Goal: Information Seeking & Learning: Check status

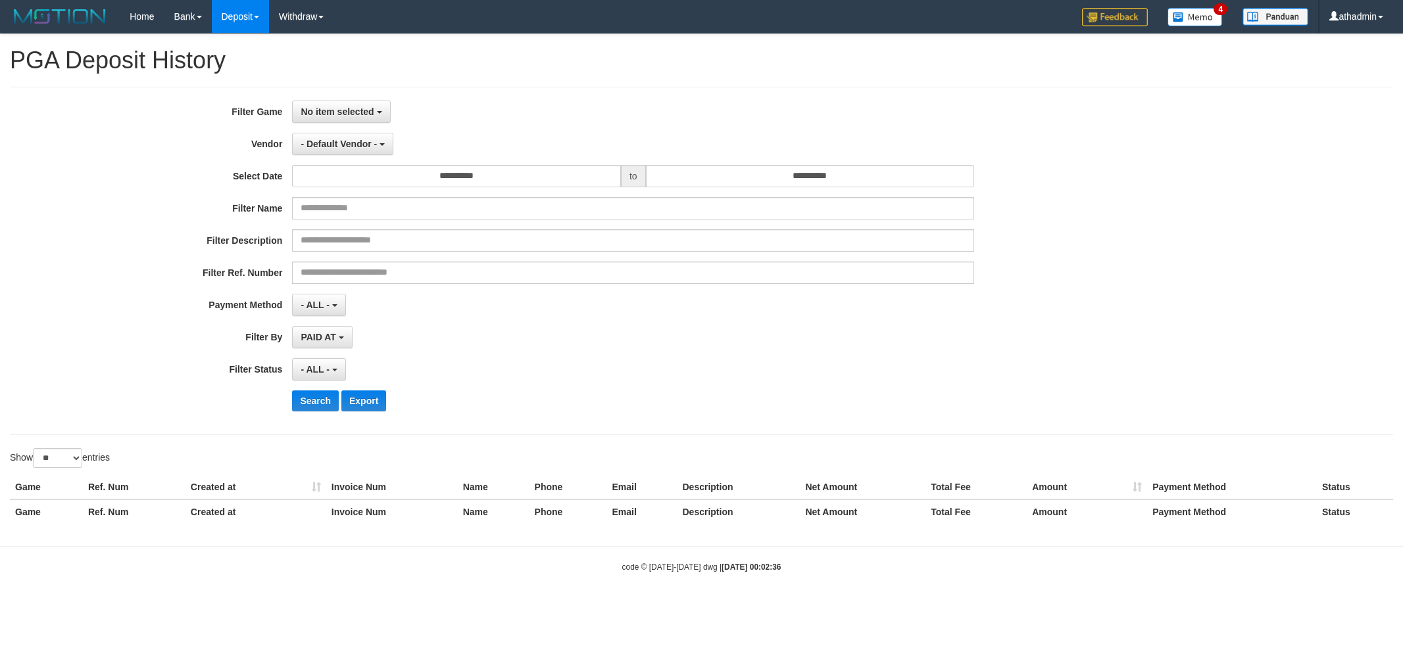
select select
select select "**"
click at [483, 120] on div "No item selected SELECT GAME [ITOTO] SABATOTO" at bounding box center [633, 112] width 682 height 22
click at [349, 109] on span "No item selected" at bounding box center [337, 112] width 73 height 11
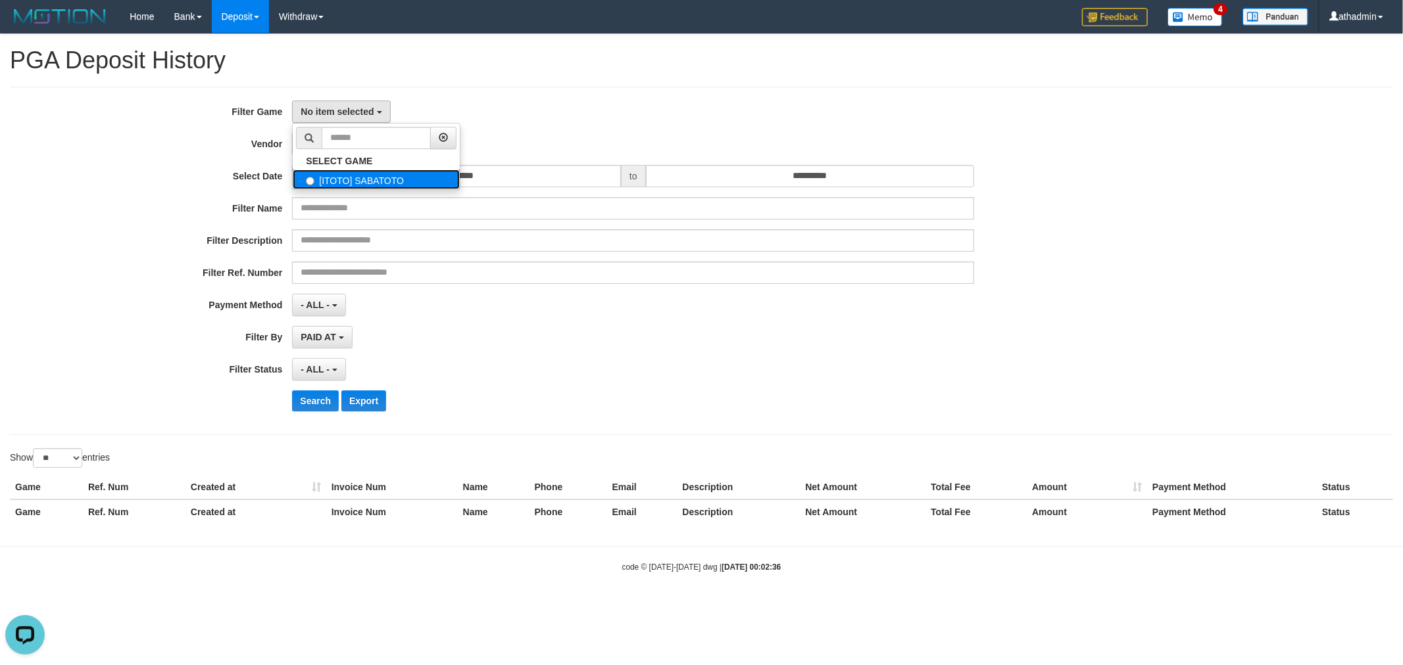
click at [356, 187] on label "[ITOTO] SABATOTO" at bounding box center [376, 180] width 167 height 20
select select "***"
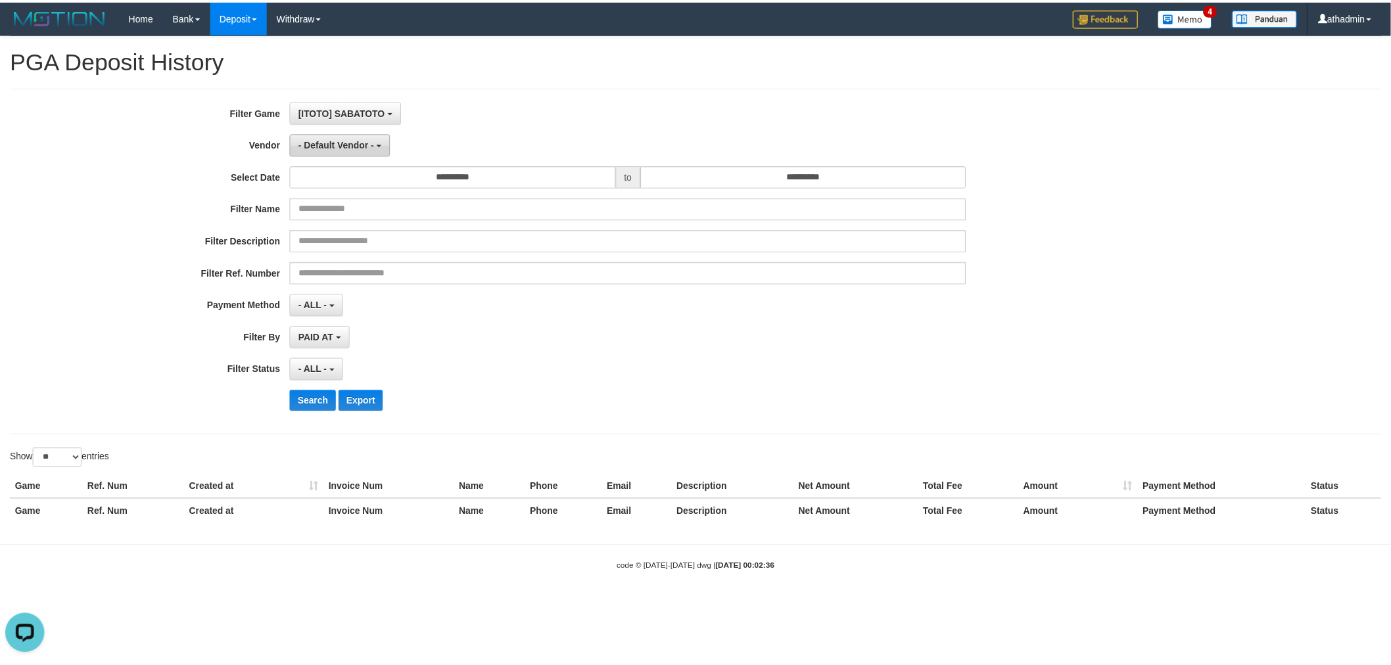
scroll to position [11, 0]
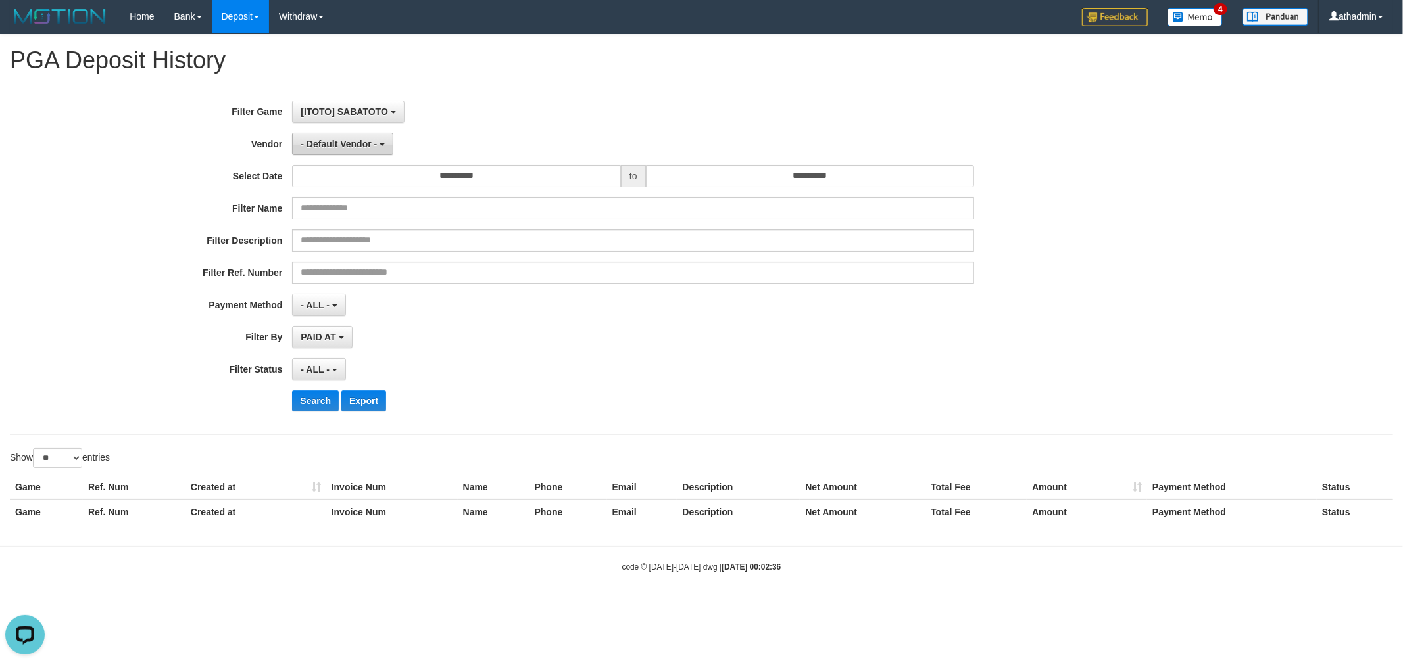
click at [343, 149] on button "- Default Vendor -" at bounding box center [342, 144] width 101 height 22
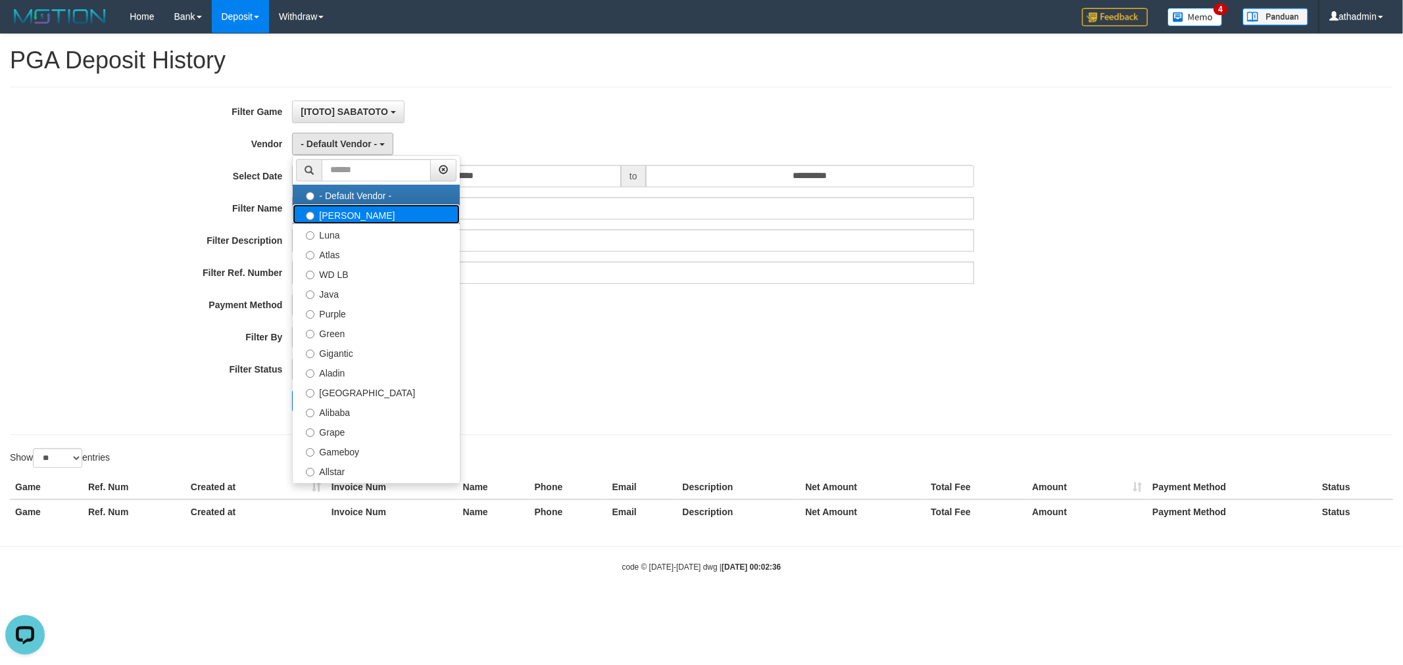
click at [331, 218] on label "[PERSON_NAME]" at bounding box center [376, 215] width 167 height 20
select select "**********"
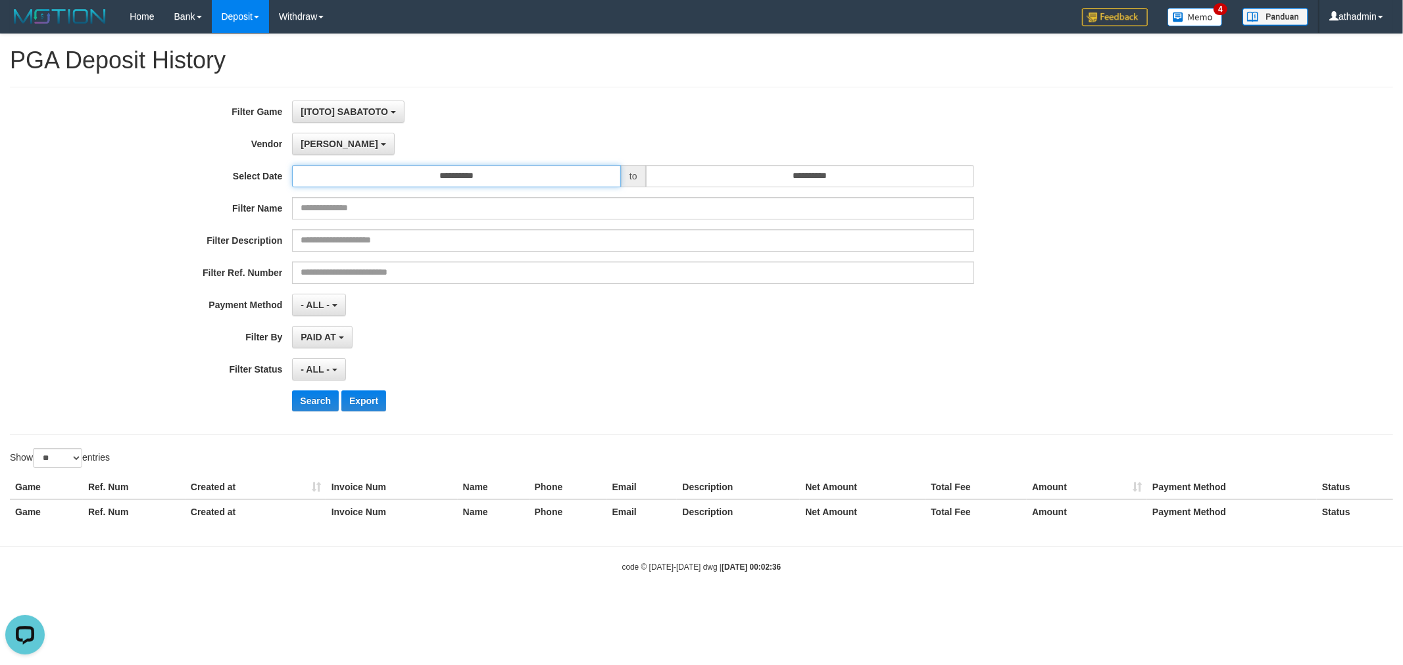
click at [432, 178] on input "**********" at bounding box center [456, 176] width 329 height 22
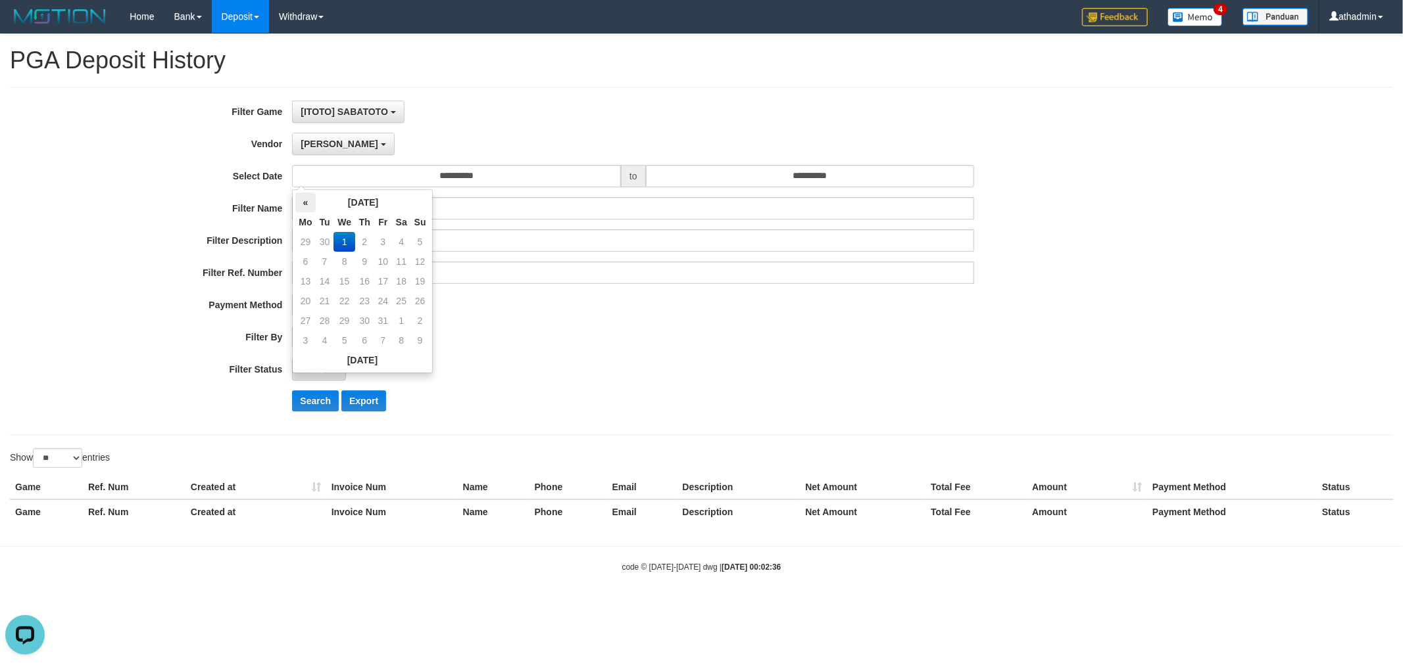
click at [306, 204] on th "«" at bounding box center [305, 203] width 20 height 20
click at [327, 344] on td "30" at bounding box center [325, 341] width 18 height 20
type input "**********"
click at [743, 189] on div "**********" at bounding box center [584, 261] width 1169 height 321
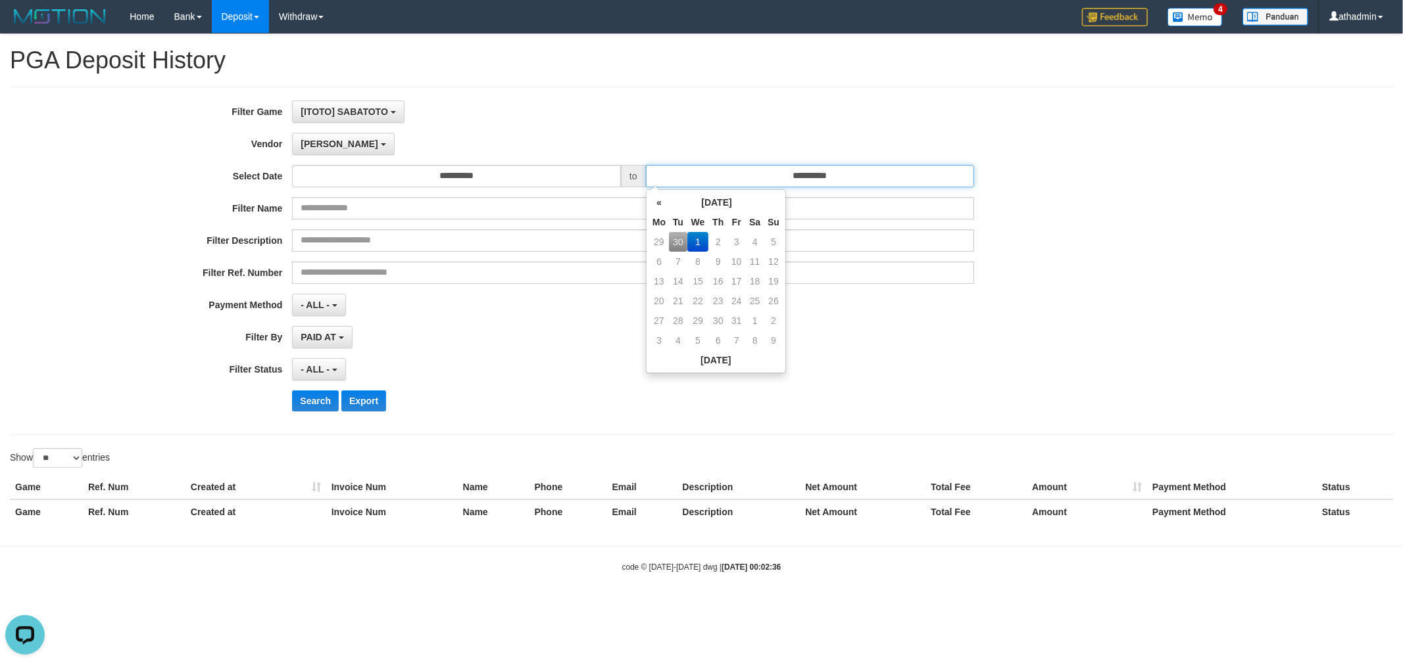
click at [721, 183] on input "**********" at bounding box center [810, 176] width 329 height 22
click at [677, 239] on td "30" at bounding box center [678, 242] width 18 height 20
type input "**********"
drag, startPoint x: 513, startPoint y: 358, endPoint x: 143, endPoint y: 425, distance: 376.1
click at [511, 358] on div "- ALL - SELECT ALL - ALL - SELECT STATUS PENDING/UNPAID PAID CANCELED EXPIRED" at bounding box center [633, 369] width 682 height 22
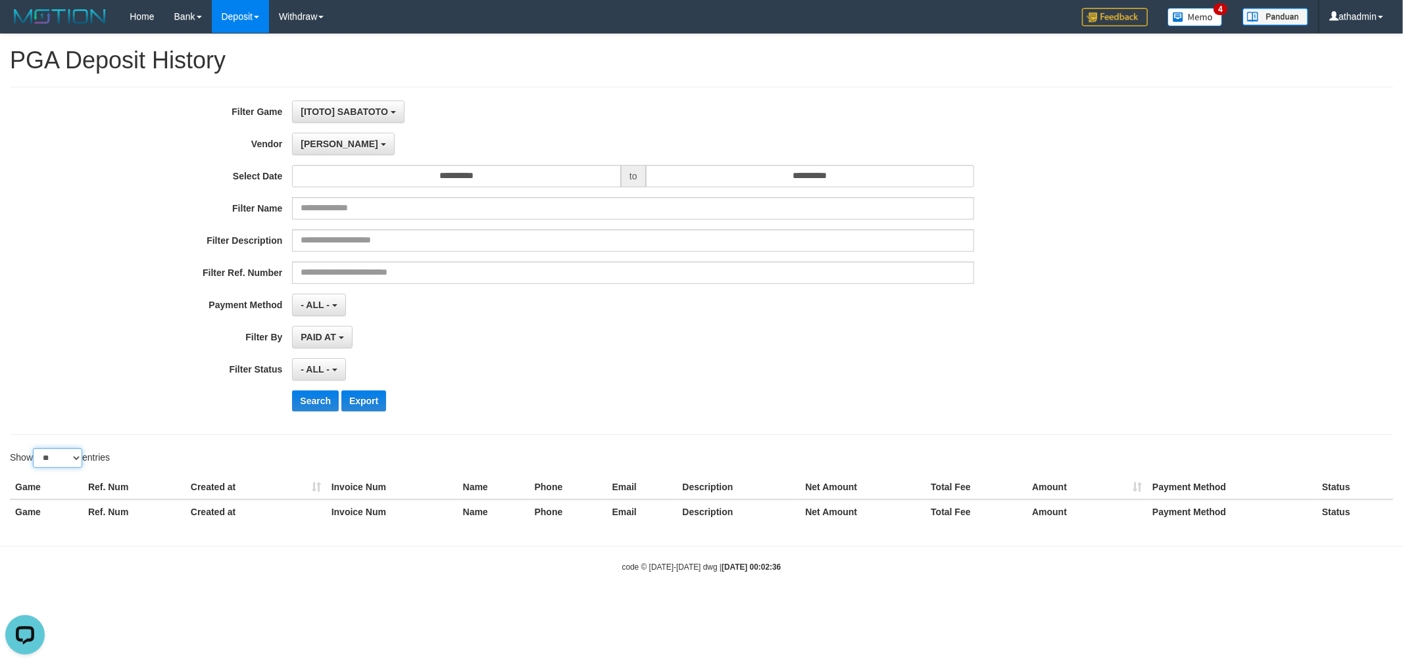
drag, startPoint x: 57, startPoint y: 456, endPoint x: 57, endPoint y: 464, distance: 7.9
click at [57, 456] on select "** ** ** ***" at bounding box center [57, 458] width 49 height 20
select select "***"
click at [35, 449] on select "** ** ** ***" at bounding box center [57, 458] width 49 height 20
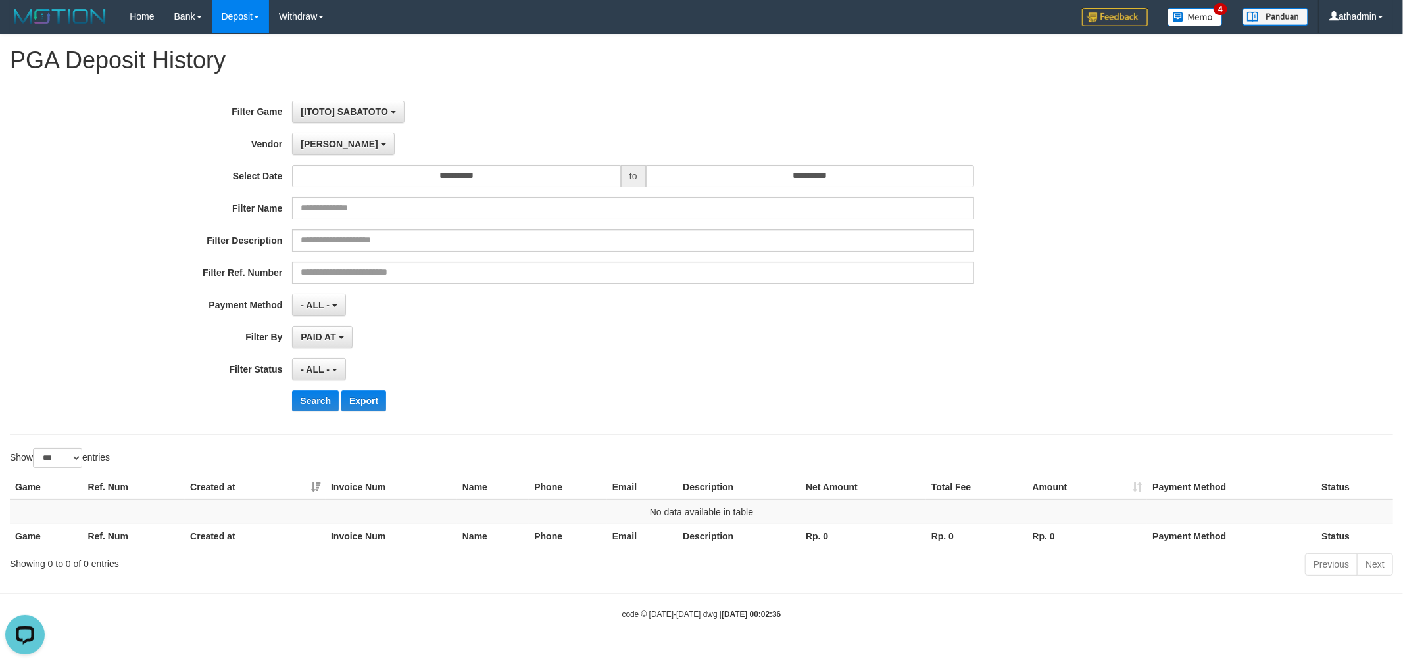
click at [327, 132] on div "**********" at bounding box center [584, 261] width 1169 height 321
click at [322, 140] on button "[PERSON_NAME]" at bounding box center [343, 144] width 102 height 22
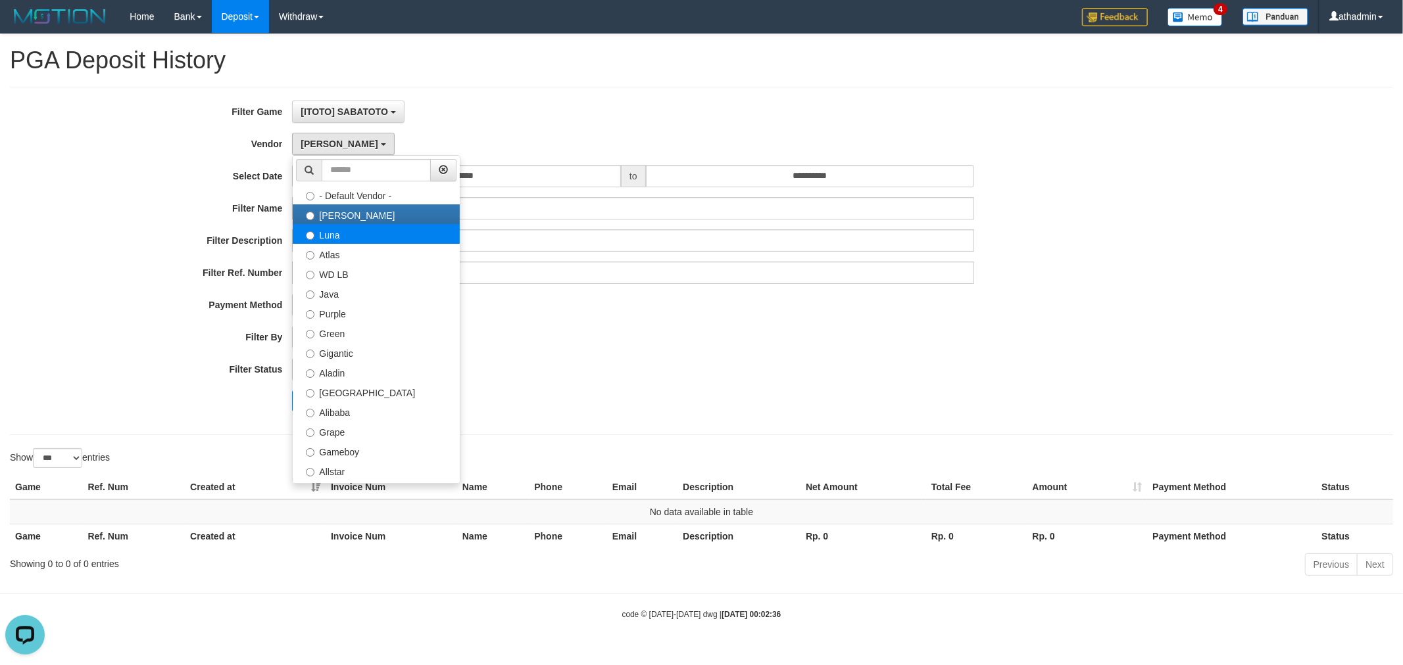
select select "**********"
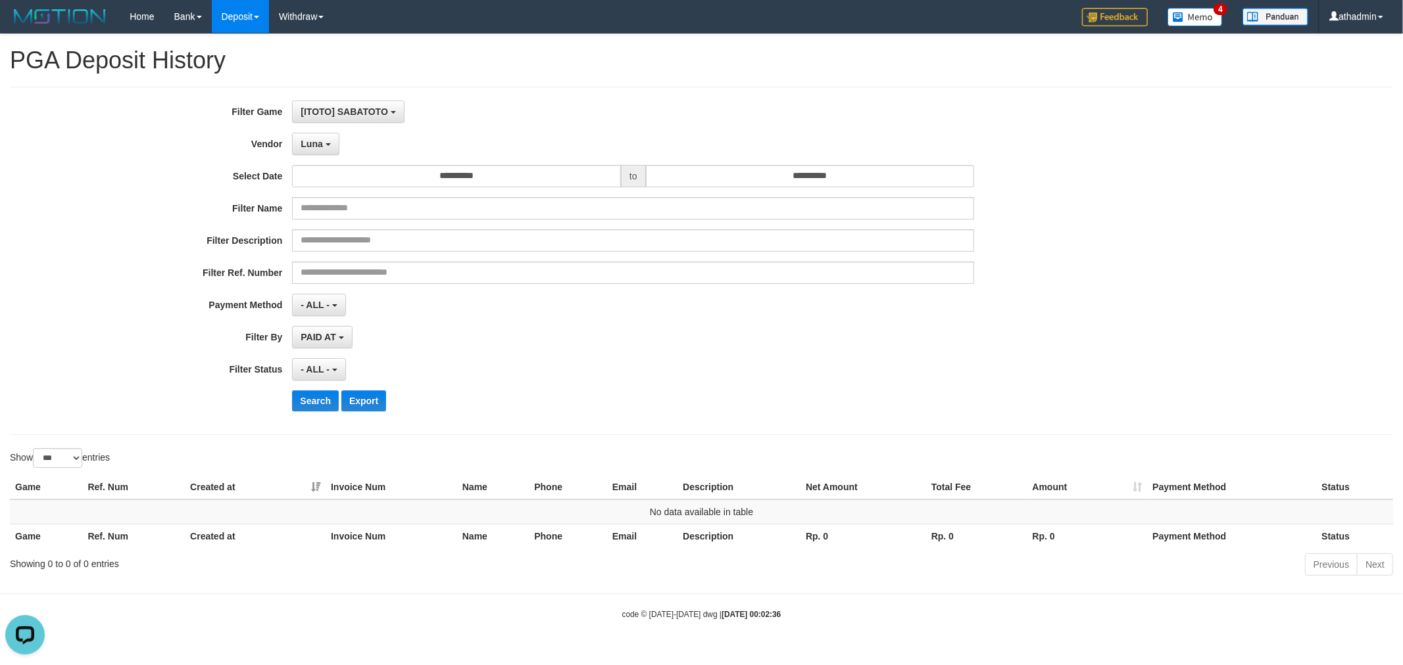
click at [310, 413] on div "**********" at bounding box center [584, 261] width 1169 height 321
click at [310, 405] on button "Search" at bounding box center [315, 401] width 47 height 21
click at [320, 143] on span "Luna" at bounding box center [312, 144] width 22 height 11
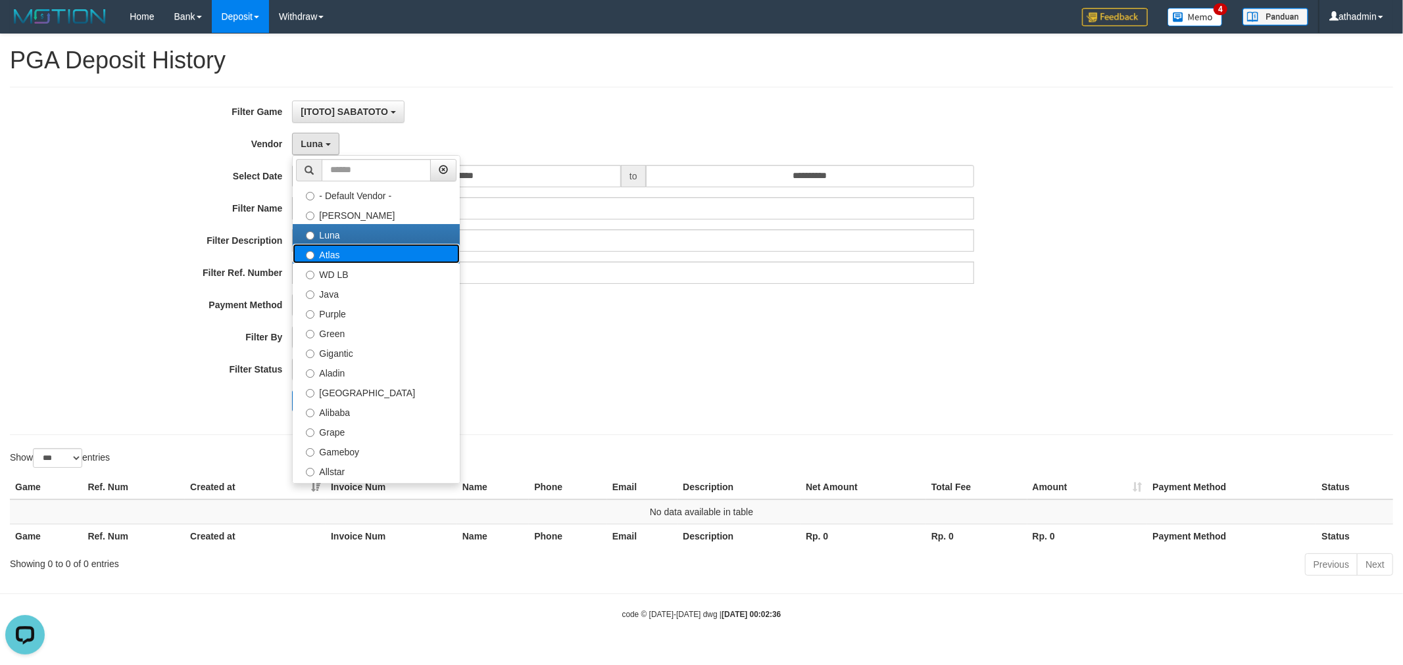
click at [334, 253] on label "Atlas" at bounding box center [376, 254] width 167 height 20
select select "**********"
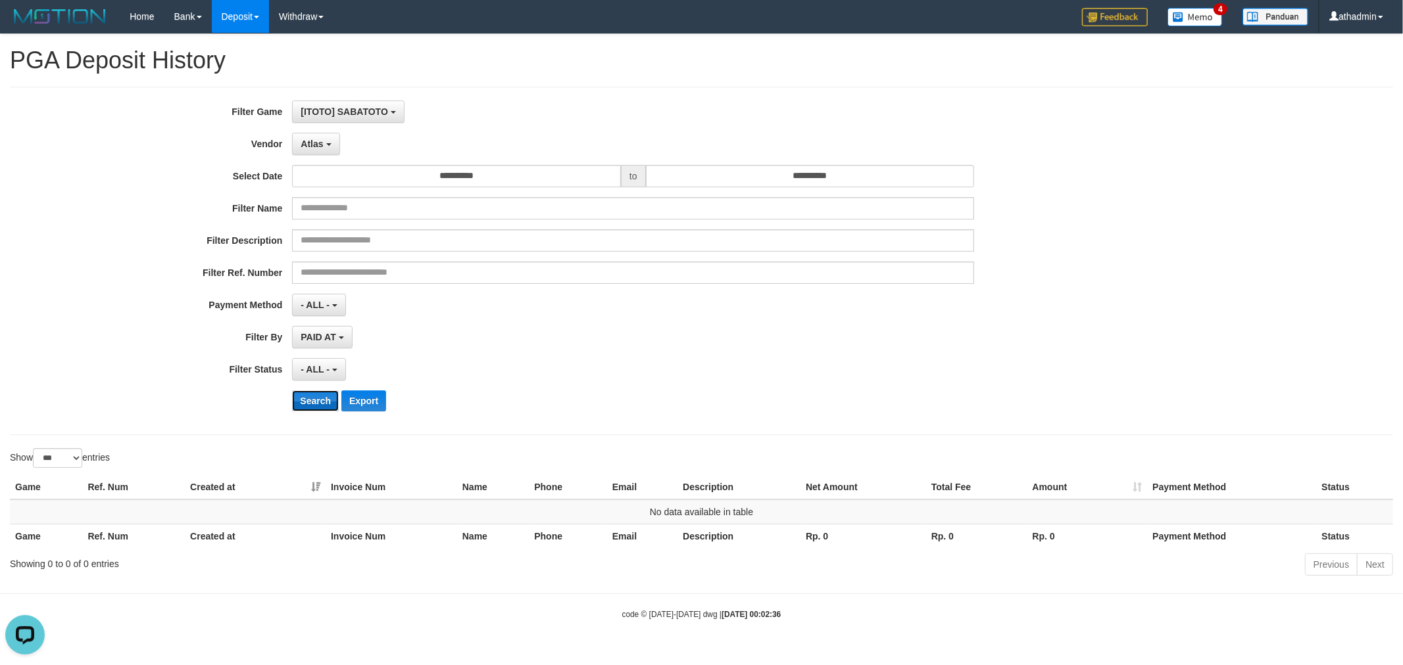
click at [305, 408] on button "Search" at bounding box center [315, 401] width 47 height 21
click at [309, 139] on span "Atlas" at bounding box center [312, 144] width 22 height 11
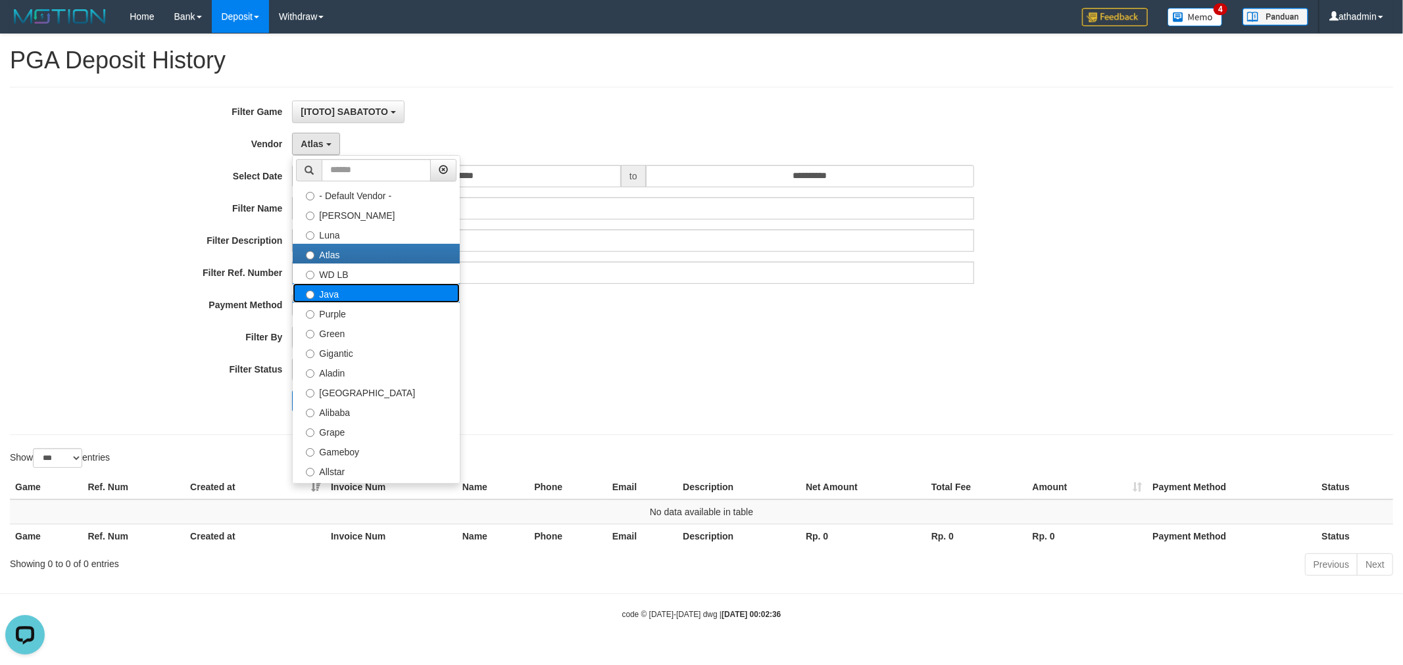
click at [314, 297] on label "Java" at bounding box center [376, 293] width 167 height 20
select select "**********"
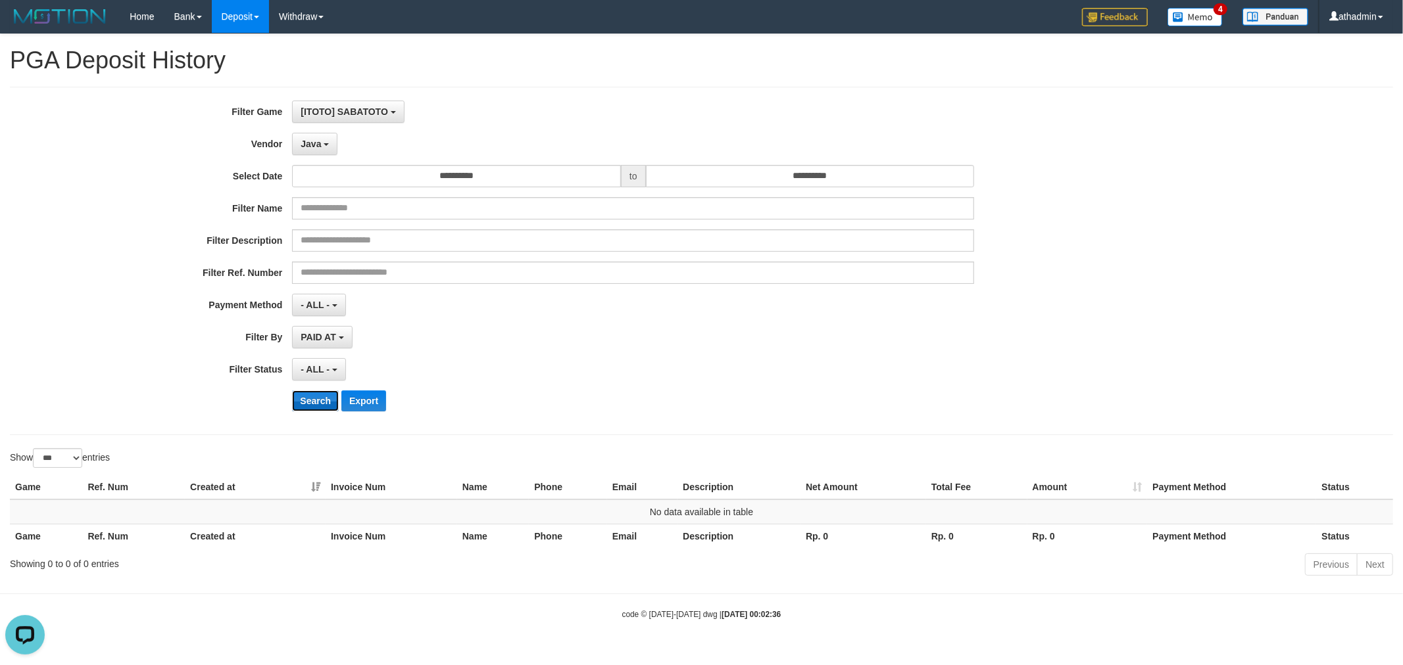
click at [304, 401] on button "Search" at bounding box center [315, 401] width 47 height 21
click at [320, 145] on span "Java" at bounding box center [311, 144] width 20 height 11
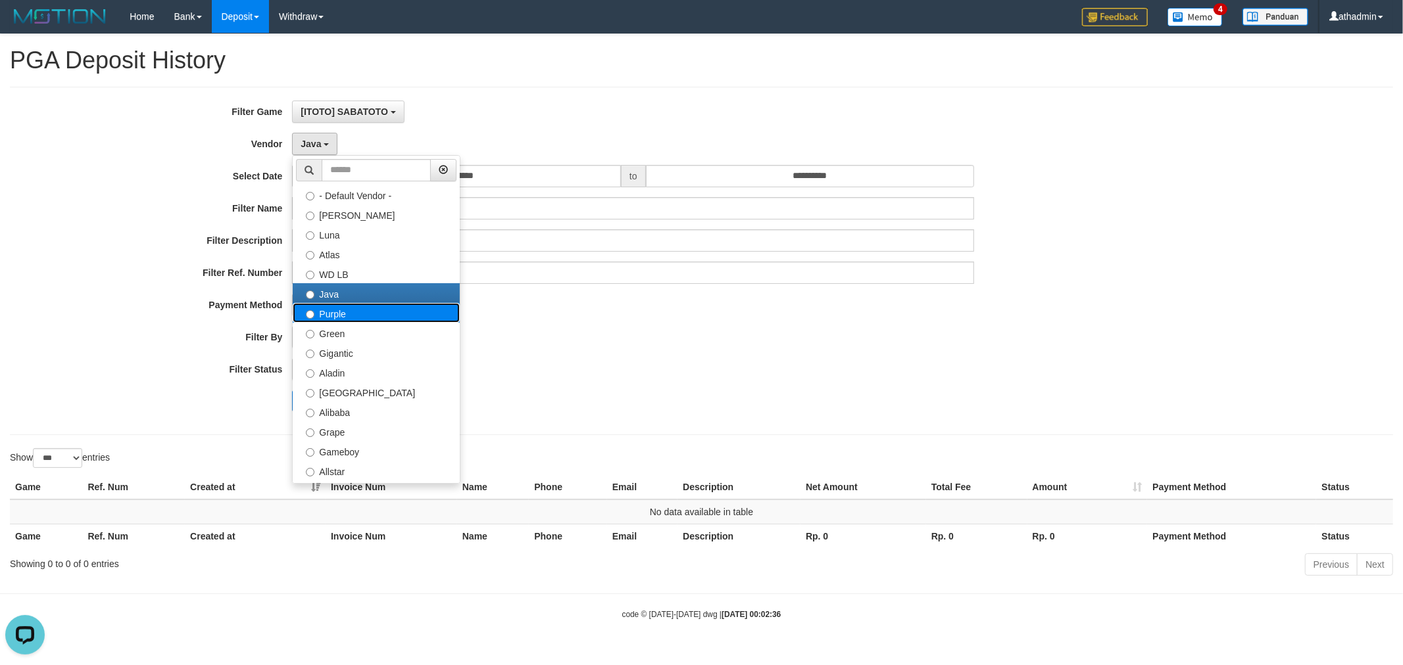
click at [331, 305] on label "Purple" at bounding box center [376, 313] width 167 height 20
select select "**********"
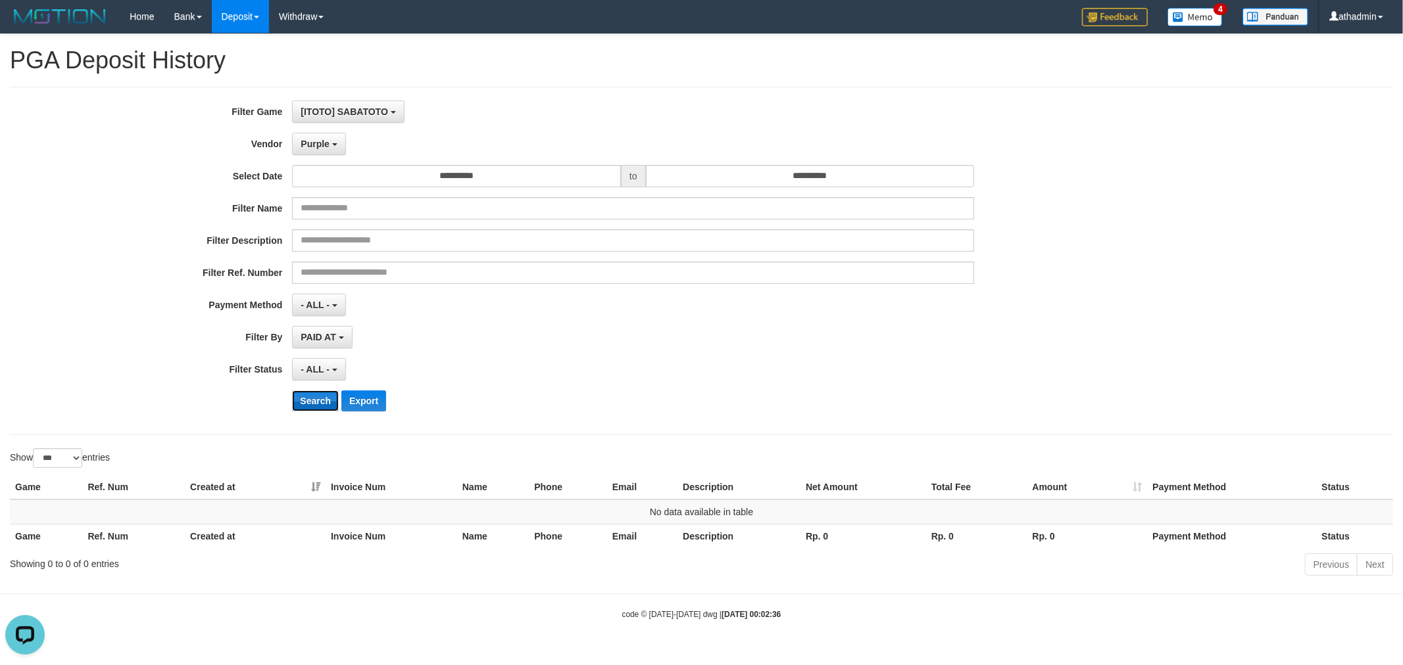
click at [316, 395] on button "Search" at bounding box center [315, 401] width 47 height 21
click at [316, 141] on span "Purple" at bounding box center [315, 144] width 29 height 11
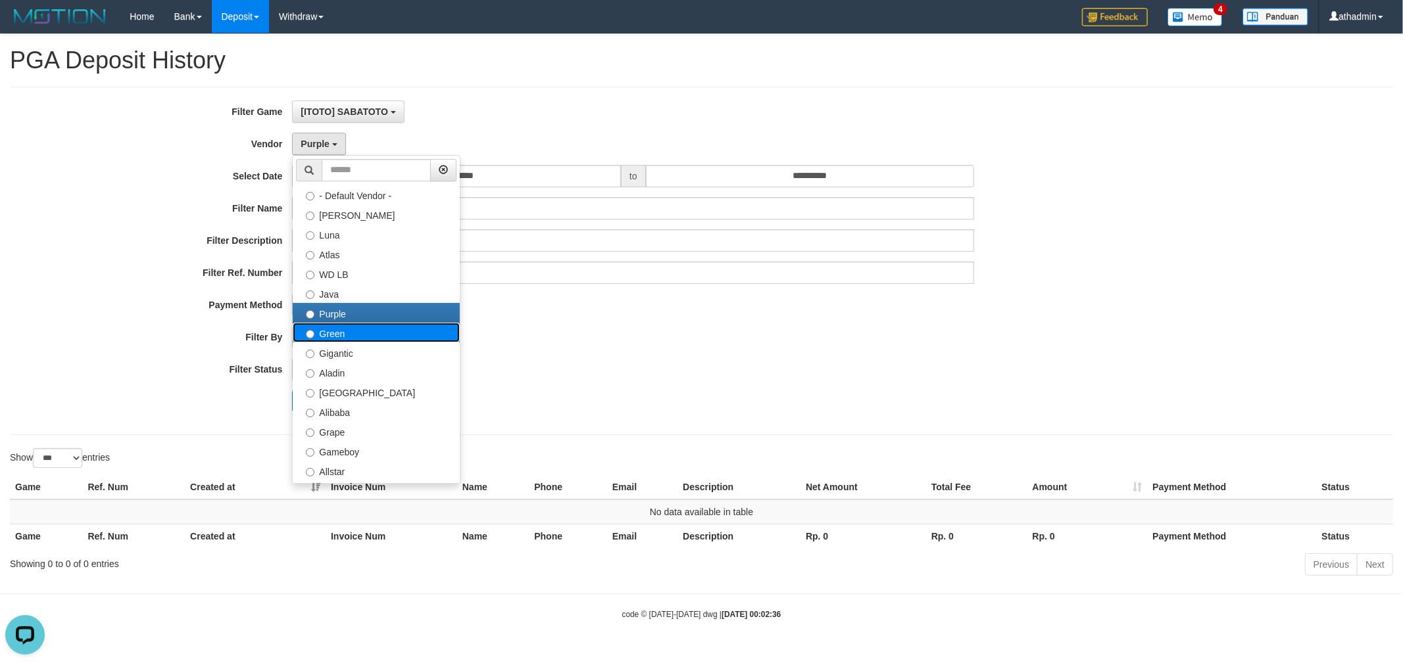
click at [318, 333] on label "Green" at bounding box center [376, 333] width 167 height 20
select select "**********"
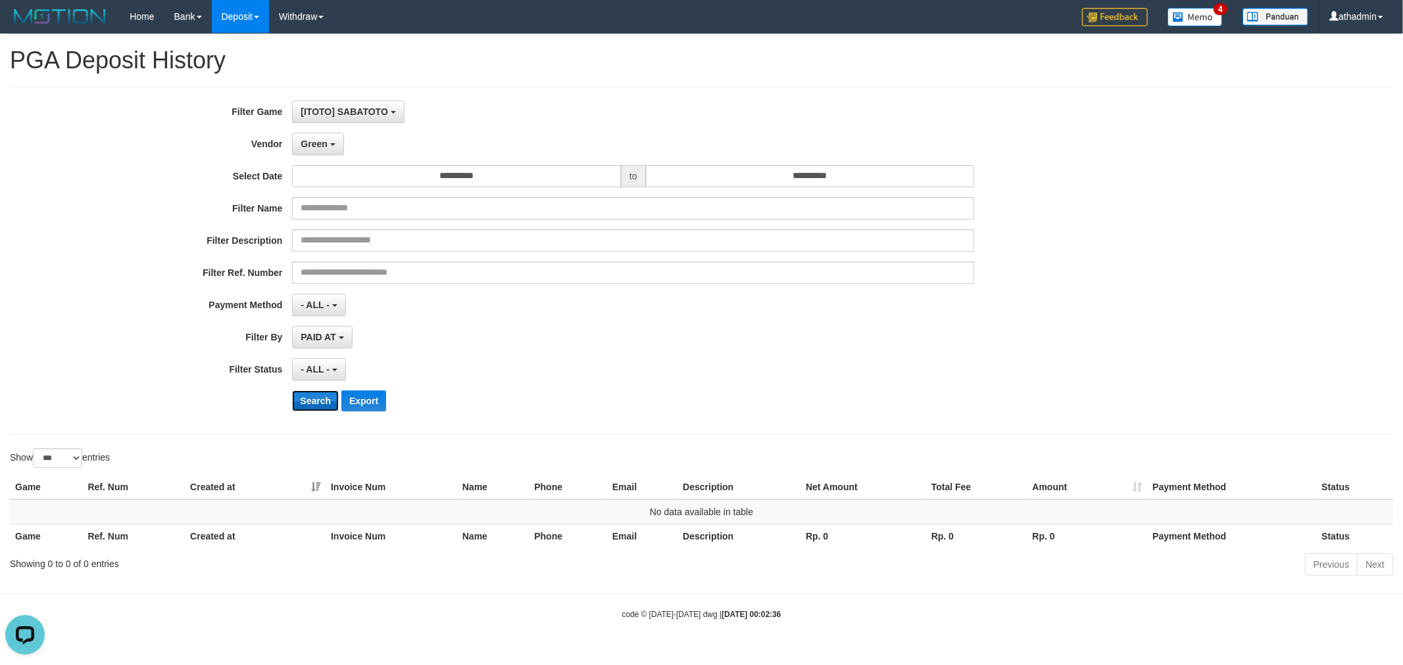
click at [306, 398] on button "Search" at bounding box center [315, 401] width 47 height 21
click at [312, 143] on span "Green" at bounding box center [314, 144] width 26 height 11
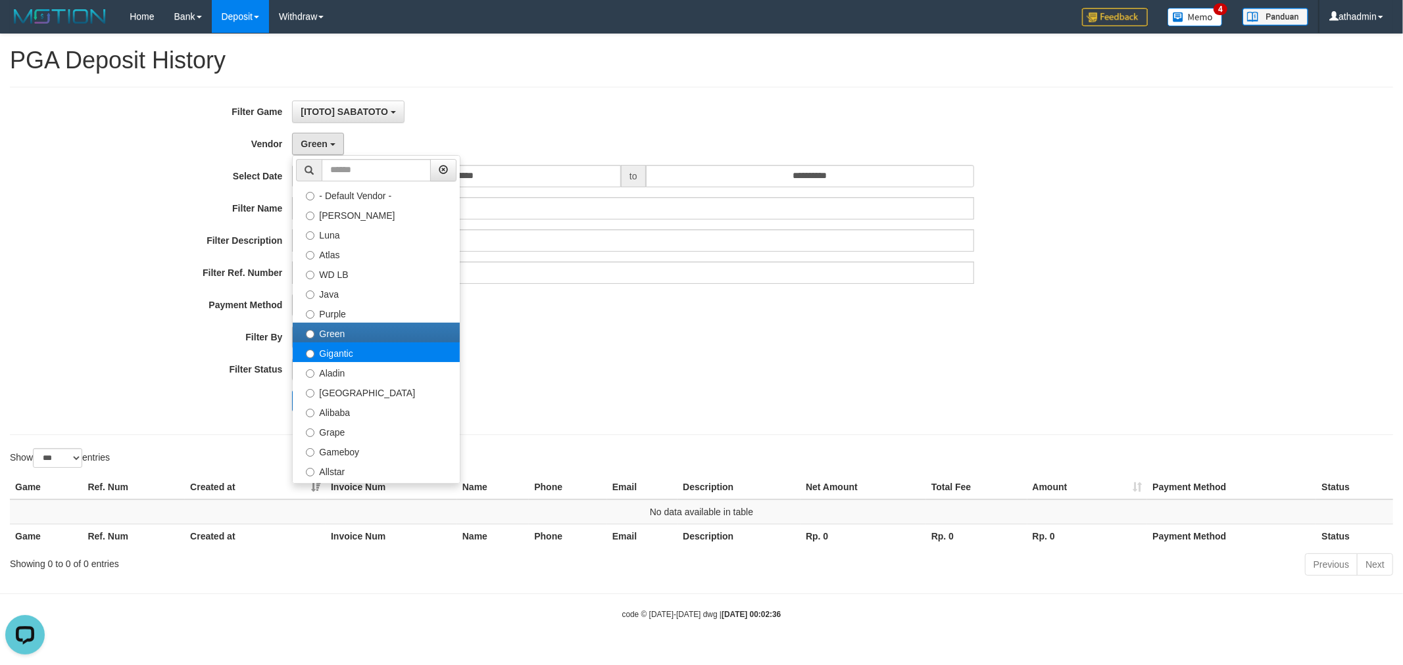
select select "**********"
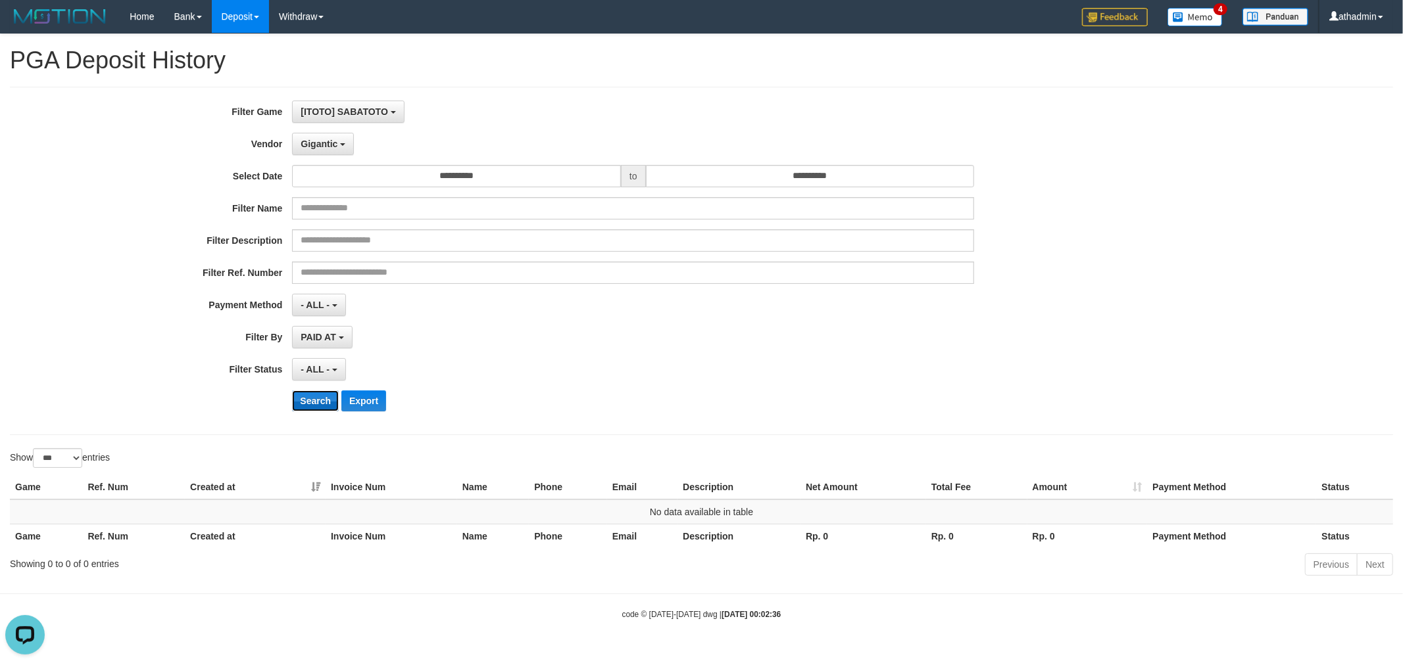
click at [313, 397] on button "Search" at bounding box center [315, 401] width 47 height 21
click at [303, 139] on span "Gigantic" at bounding box center [319, 144] width 37 height 11
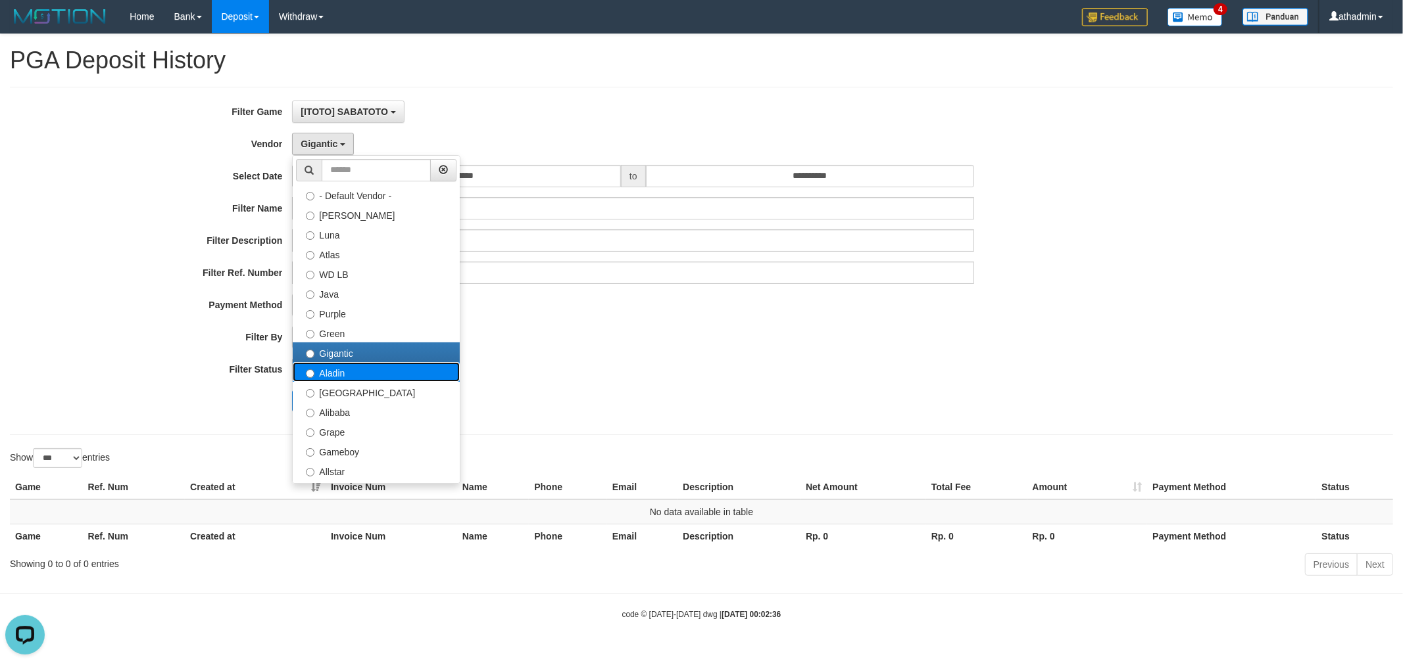
click at [316, 372] on label "Aladin" at bounding box center [376, 372] width 167 height 20
select select "**********"
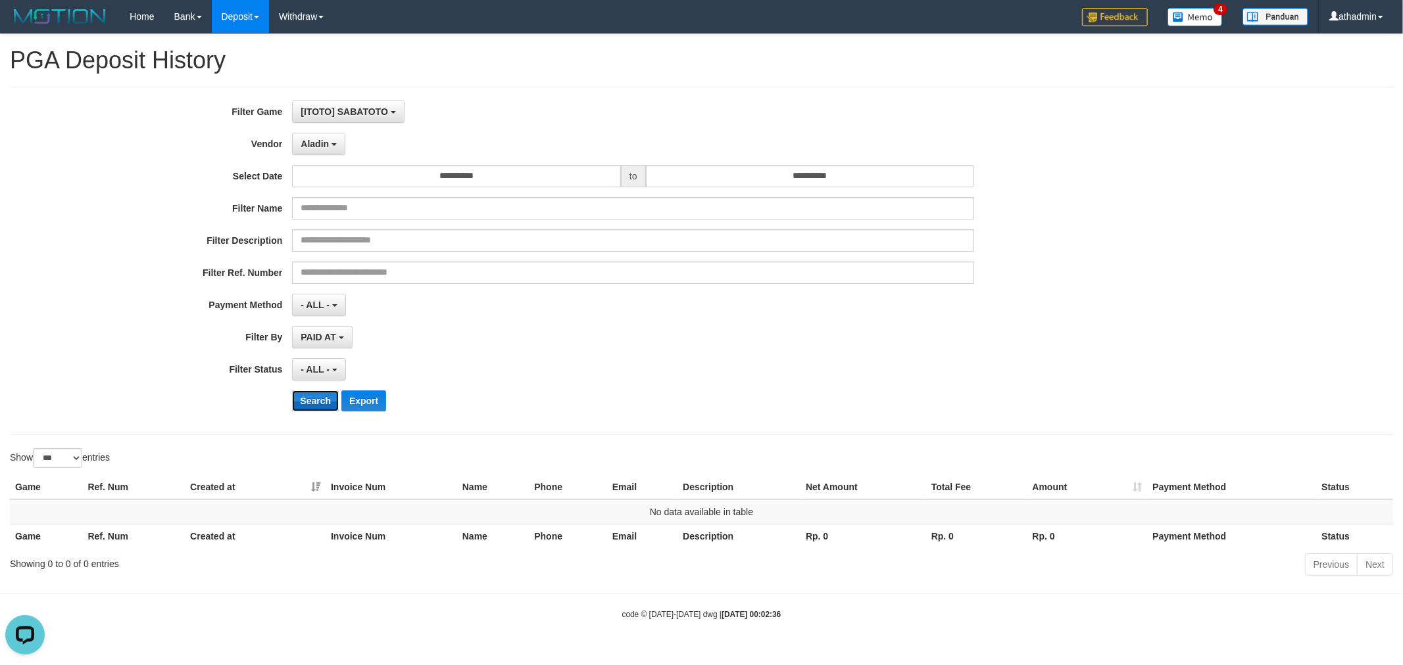
click at [318, 400] on button "Search" at bounding box center [315, 401] width 47 height 21
click at [325, 145] on span "Aladin" at bounding box center [315, 144] width 28 height 11
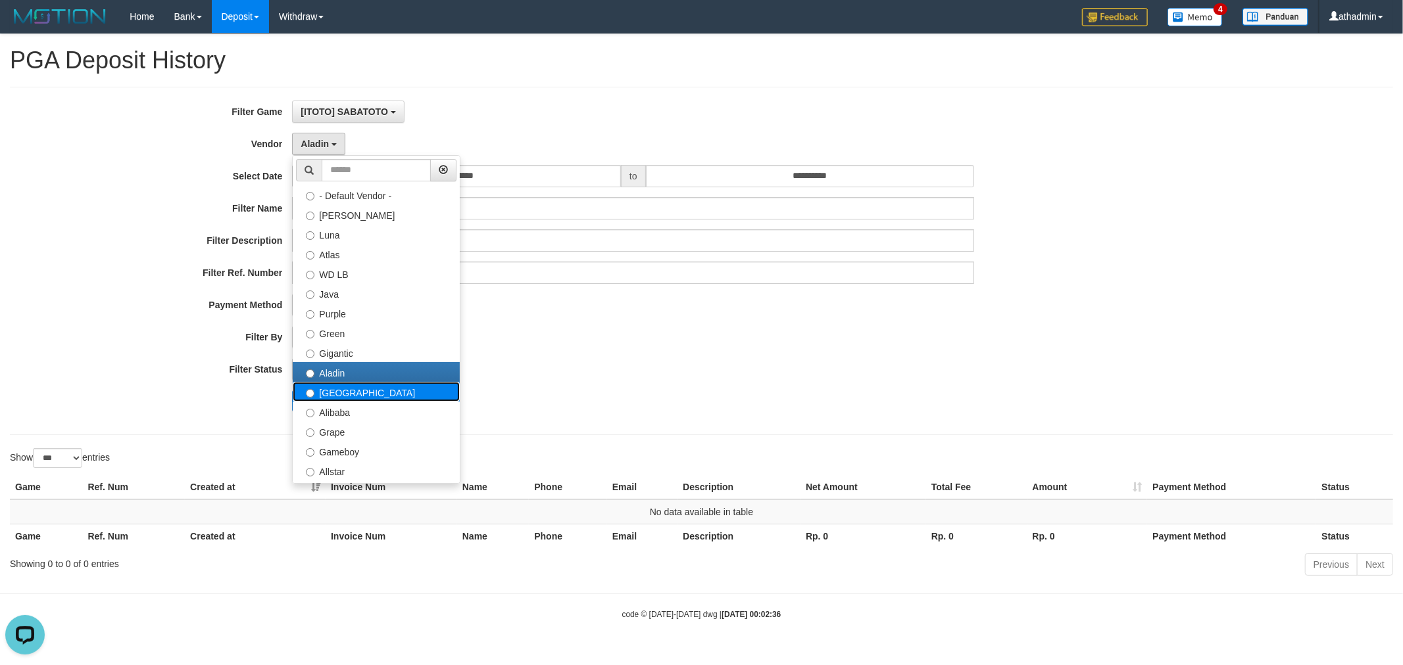
click at [312, 388] on label "[GEOGRAPHIC_DATA]" at bounding box center [376, 392] width 167 height 20
select select "**********"
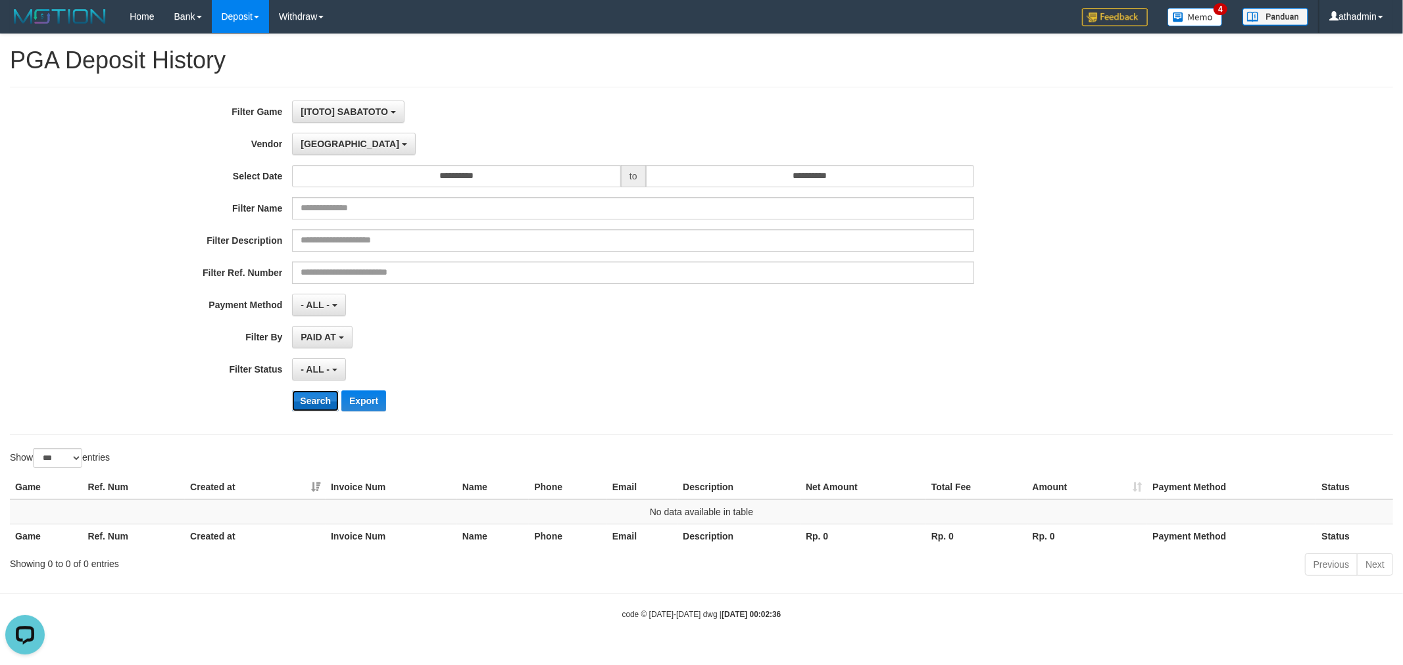
click at [307, 408] on button "Search" at bounding box center [315, 401] width 47 height 21
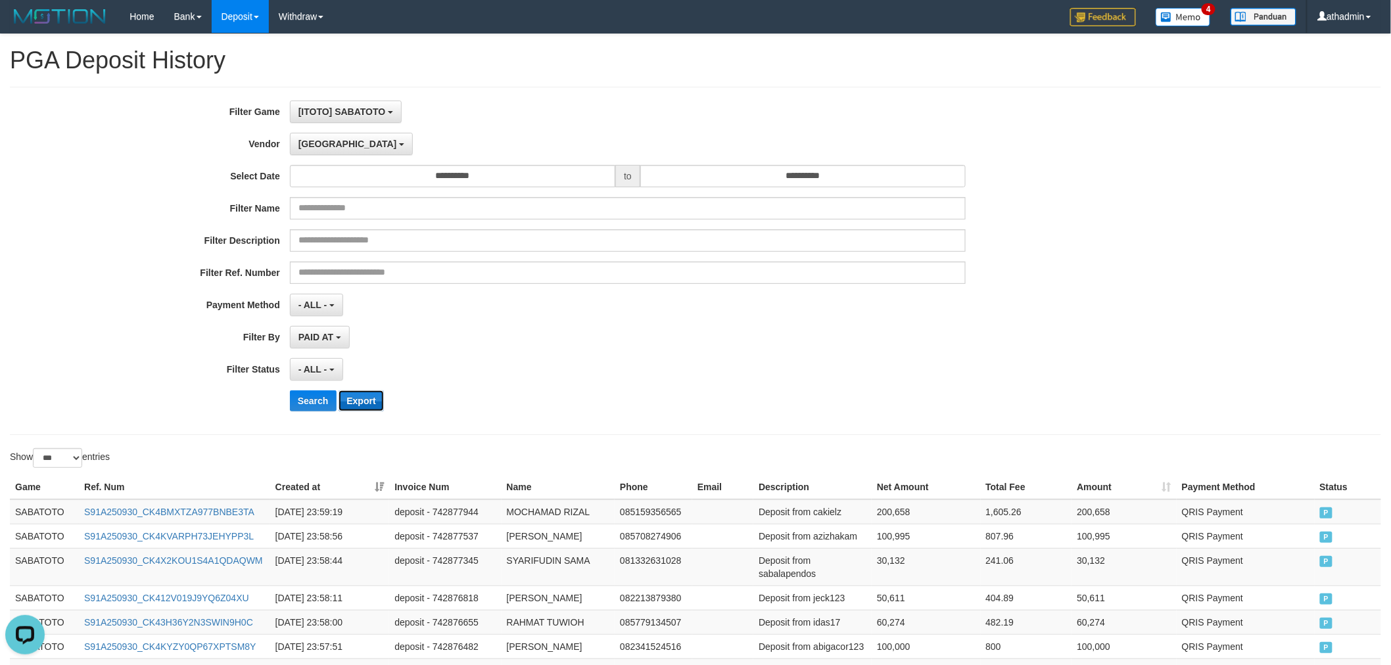
click at [349, 395] on button "Export" at bounding box center [361, 401] width 45 height 21
click at [465, 364] on div "- ALL - SELECT ALL - ALL - SELECT STATUS PENDING/UNPAID PAID CANCELED EXPIRED" at bounding box center [628, 369] width 677 height 22
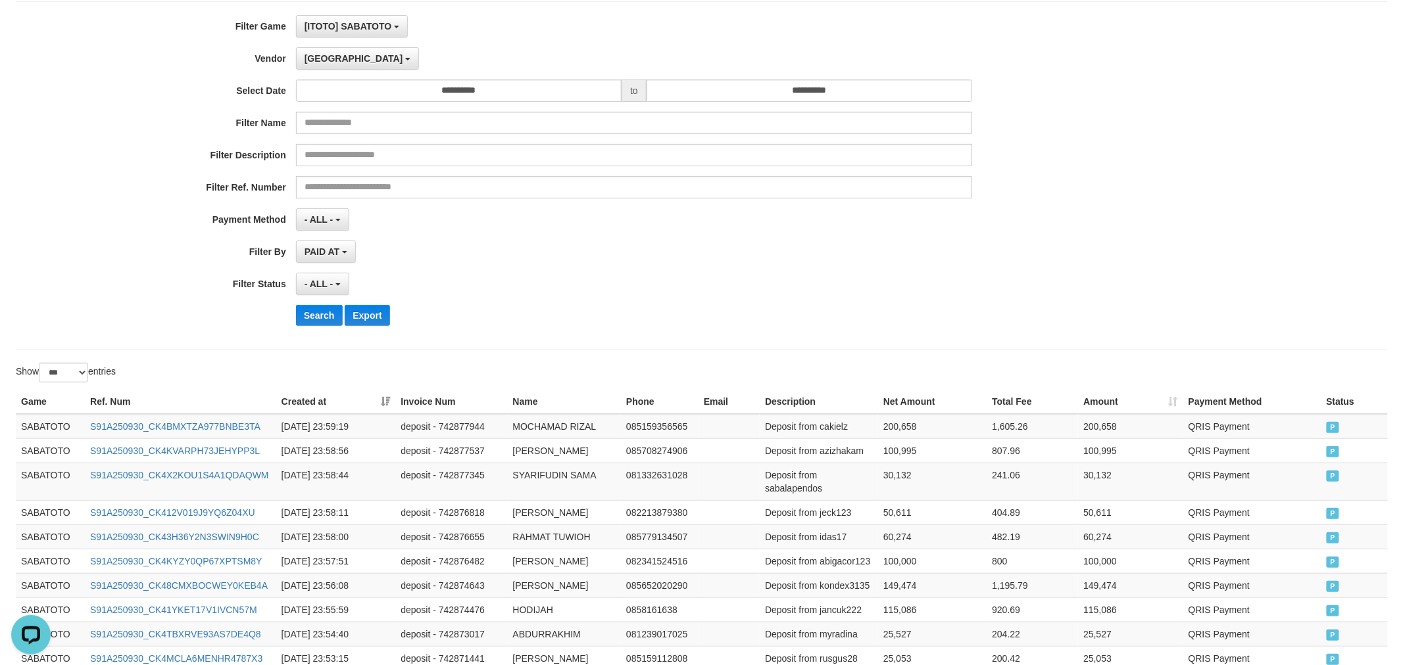
scroll to position [0, 0]
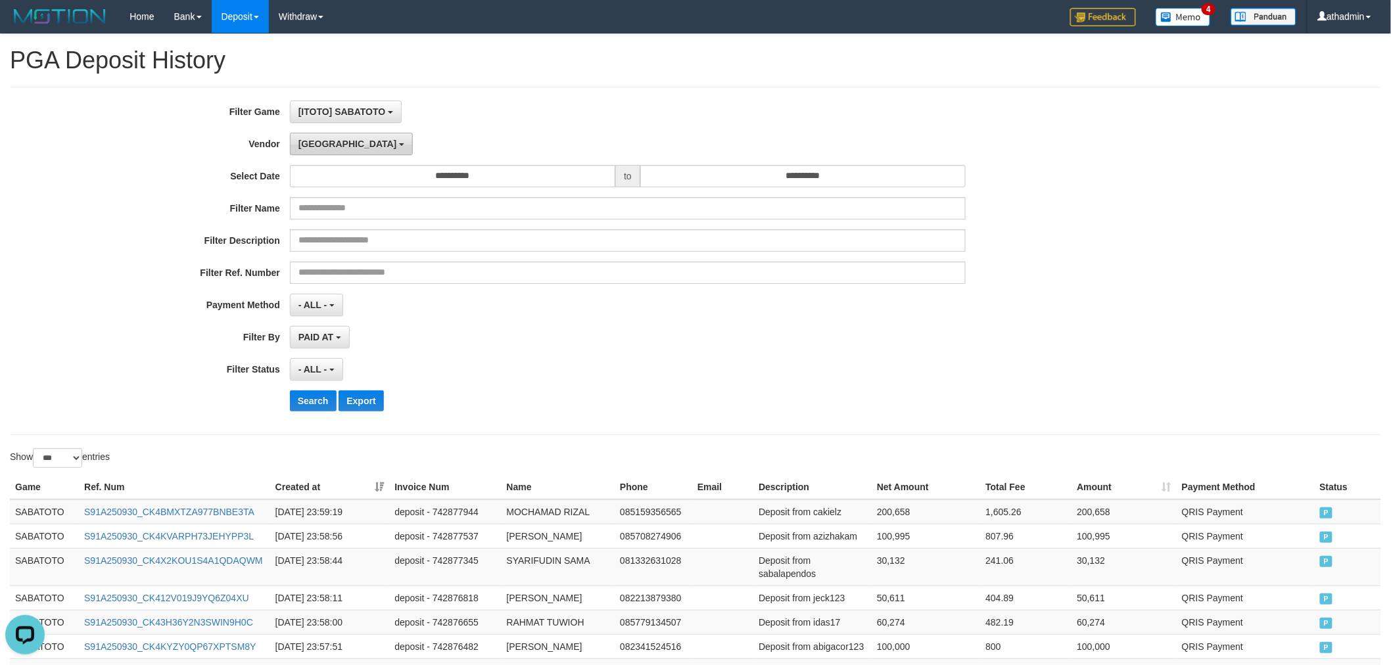
click at [316, 145] on span "[GEOGRAPHIC_DATA]" at bounding box center [348, 144] width 99 height 11
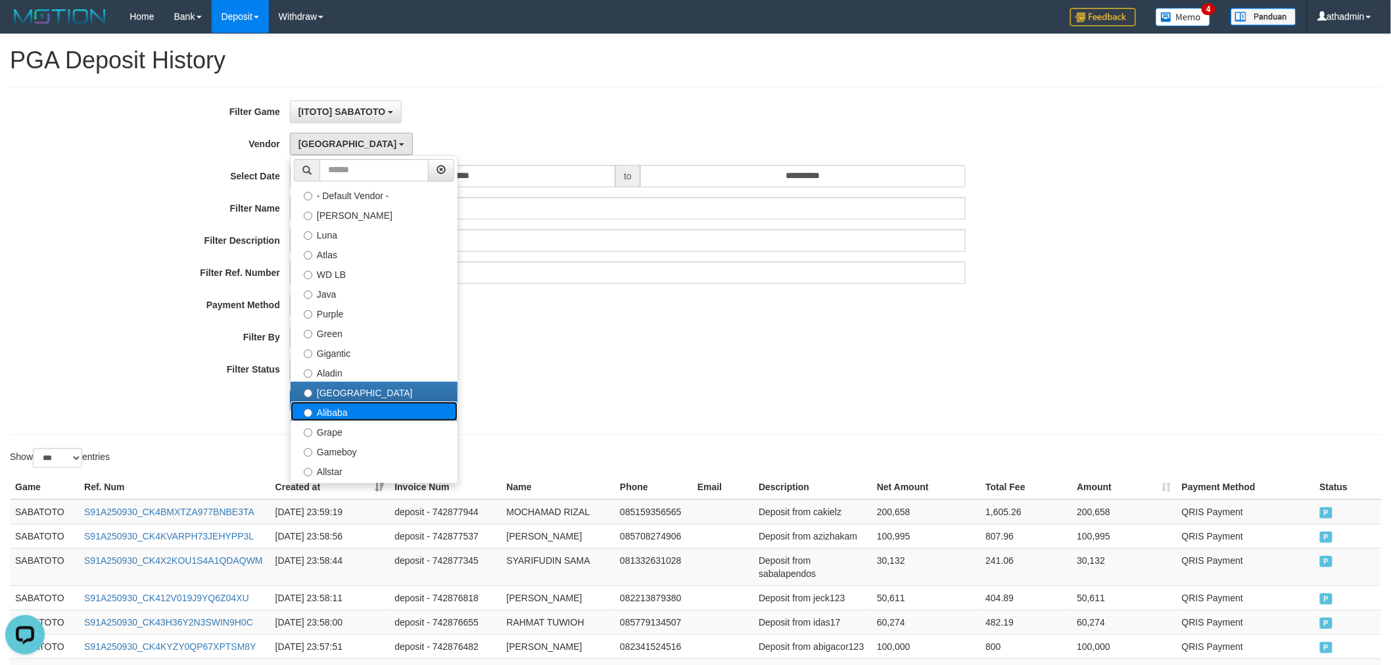
click at [346, 411] on label "Alibaba" at bounding box center [374, 412] width 167 height 20
select select "**********"
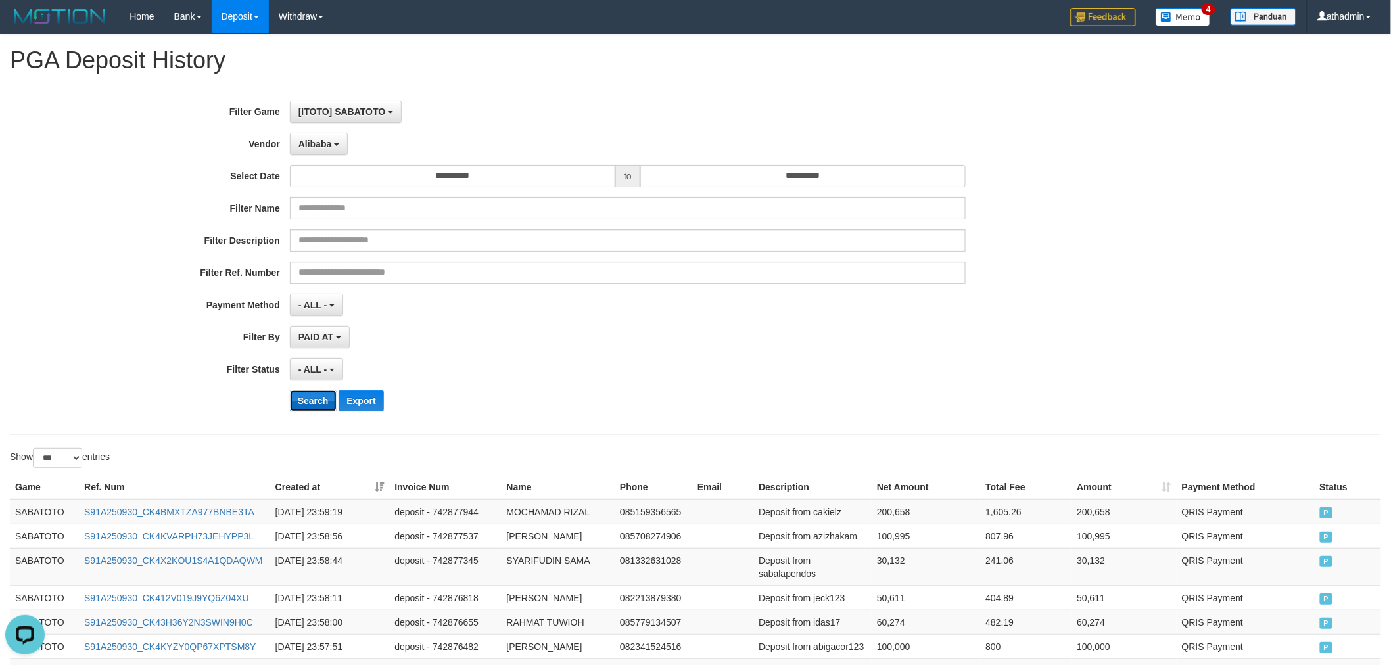
click at [307, 410] on button "Search" at bounding box center [313, 401] width 47 height 21
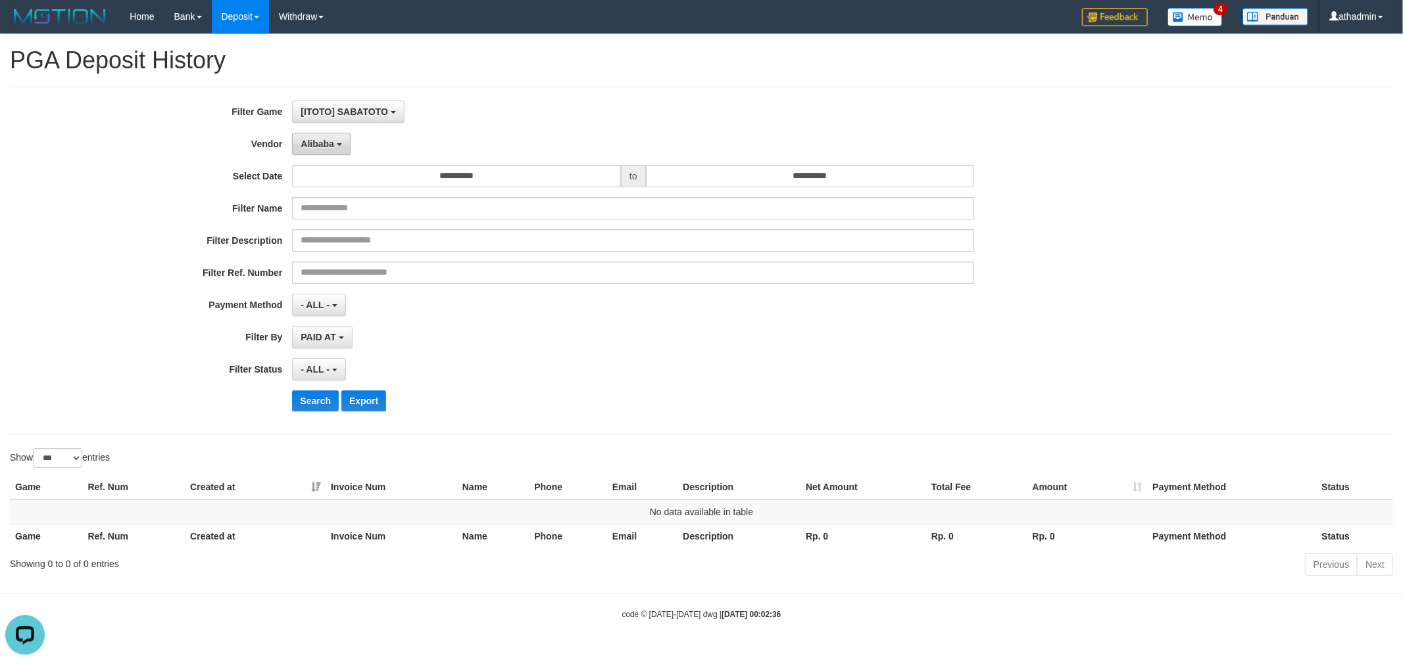
click at [309, 143] on span "Alibaba" at bounding box center [318, 144] width 34 height 11
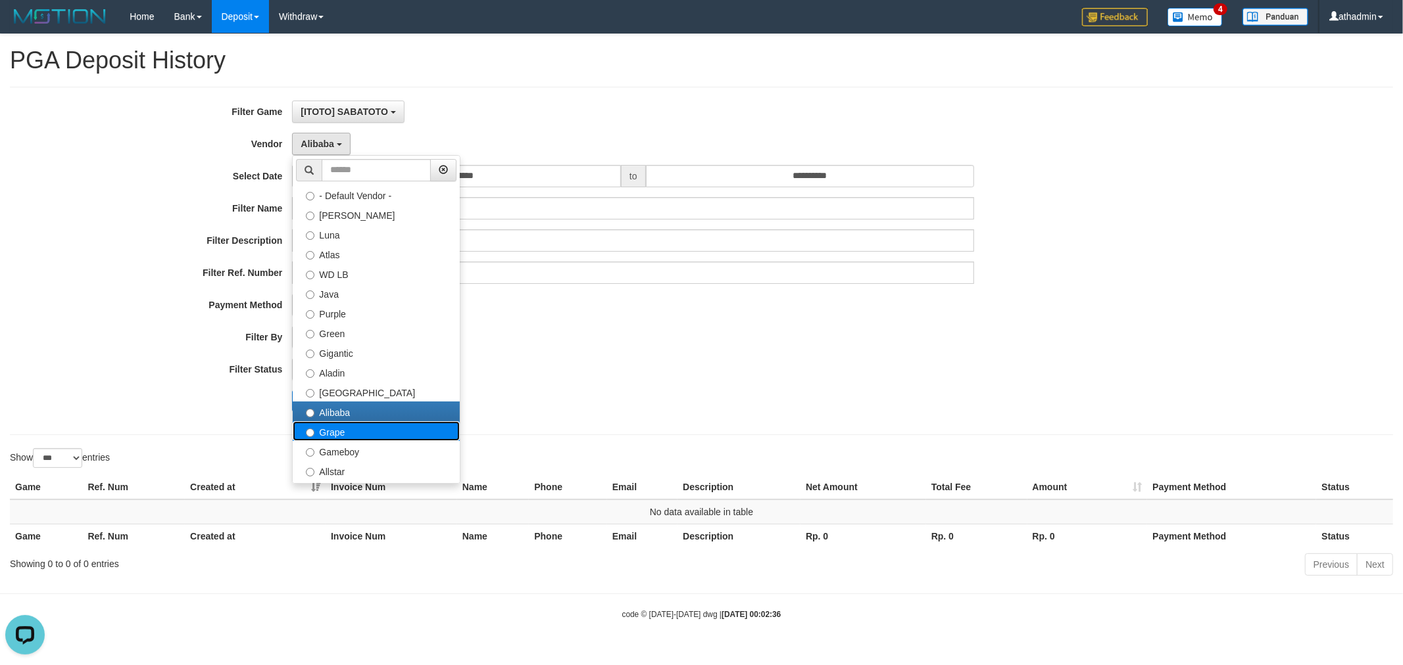
click at [320, 435] on label "Grape" at bounding box center [376, 432] width 167 height 20
select select "**********"
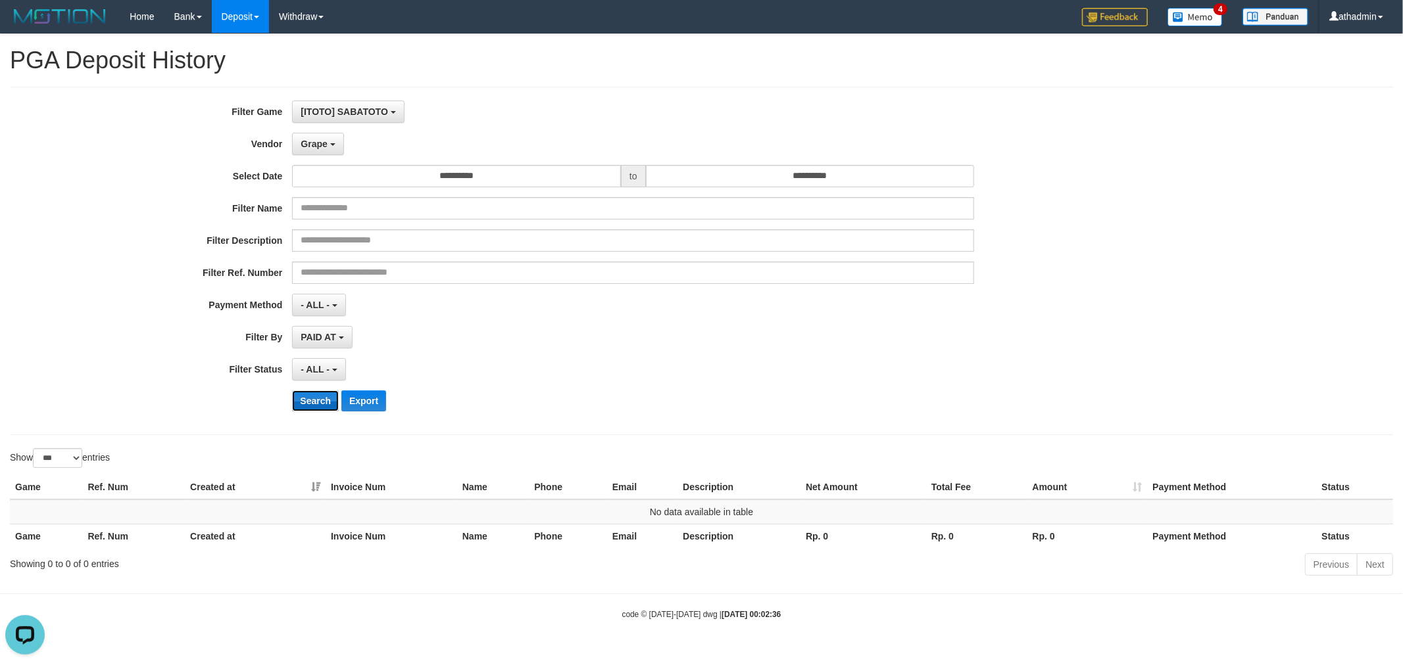
click at [317, 406] on button "Search" at bounding box center [315, 401] width 47 height 21
click at [313, 139] on span "Grape" at bounding box center [314, 144] width 26 height 11
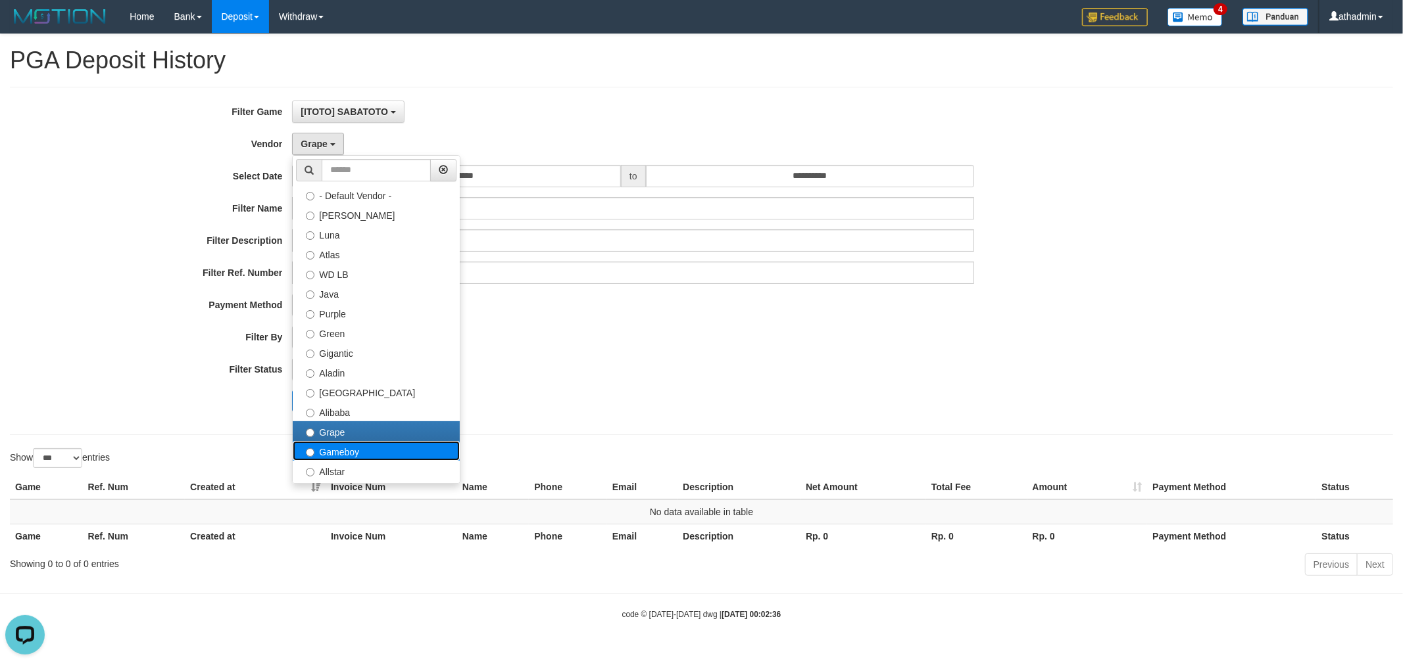
click at [325, 449] on label "Gameboy" at bounding box center [376, 451] width 167 height 20
select select "**********"
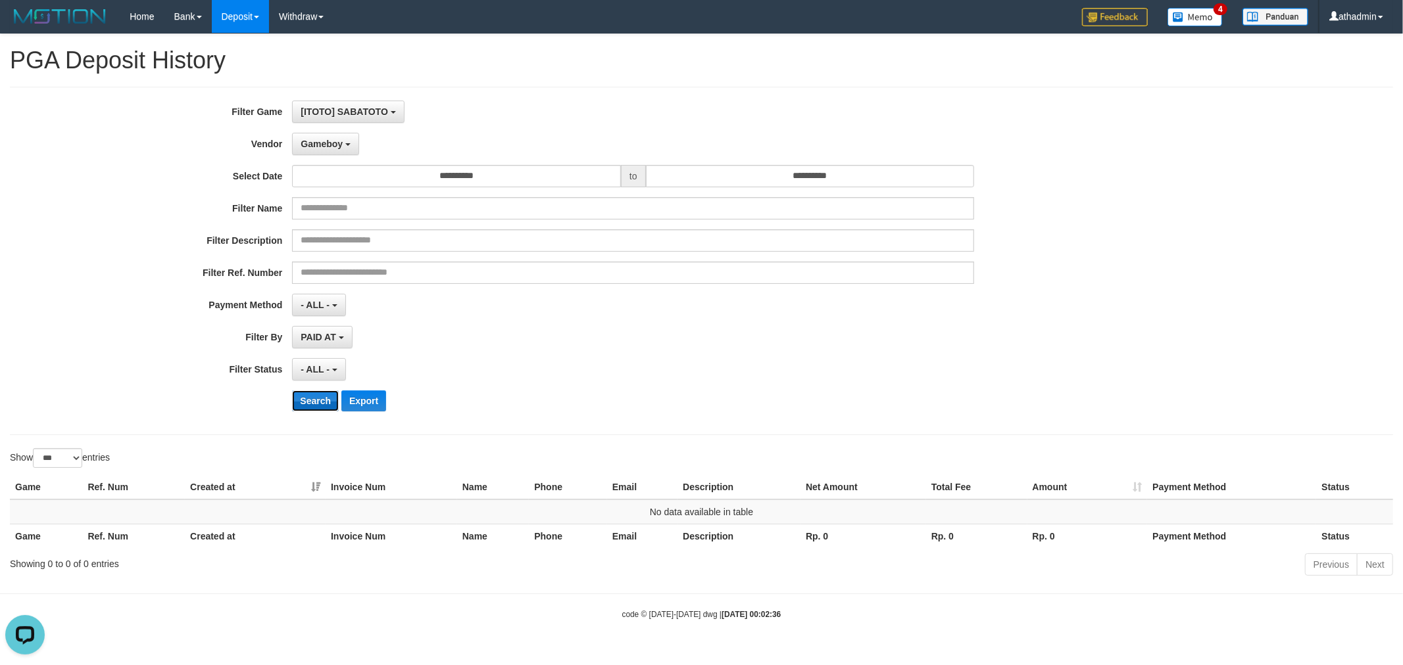
click at [318, 404] on button "Search" at bounding box center [315, 401] width 47 height 21
click at [344, 146] on button "Gameboy" at bounding box center [325, 144] width 67 height 22
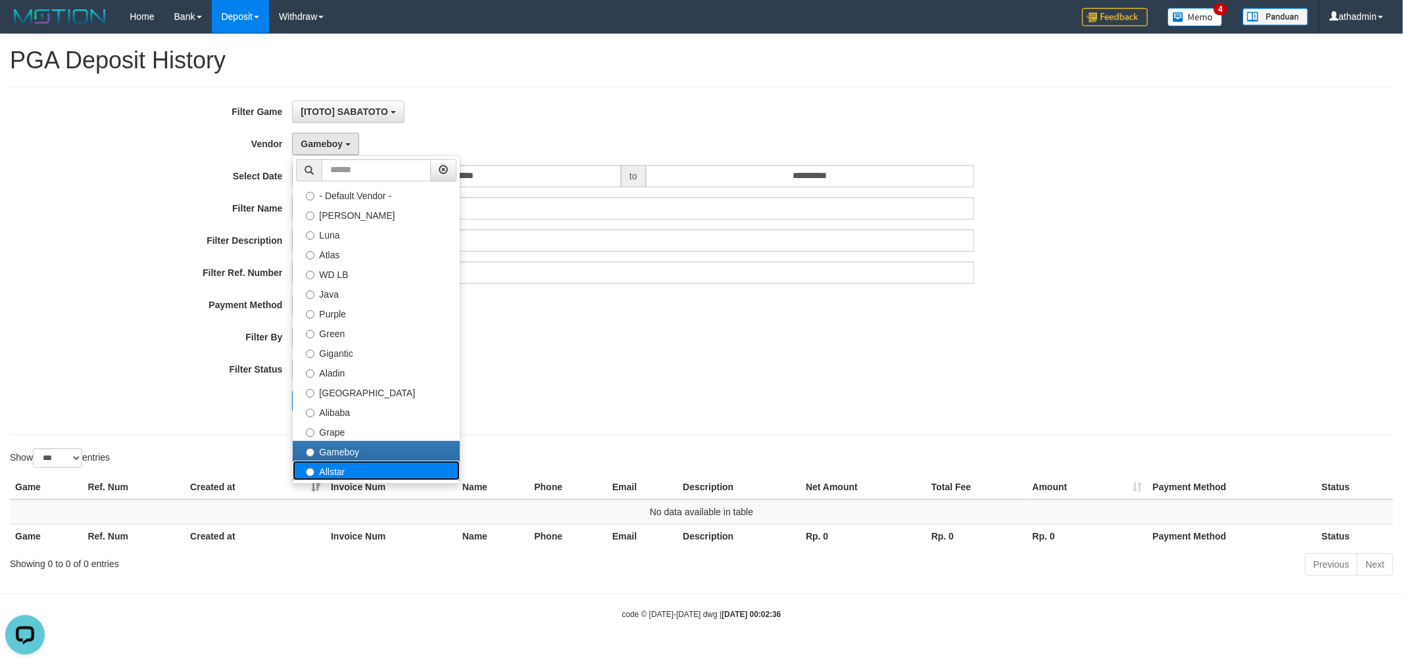
click at [333, 467] on label "Allstar" at bounding box center [376, 471] width 167 height 20
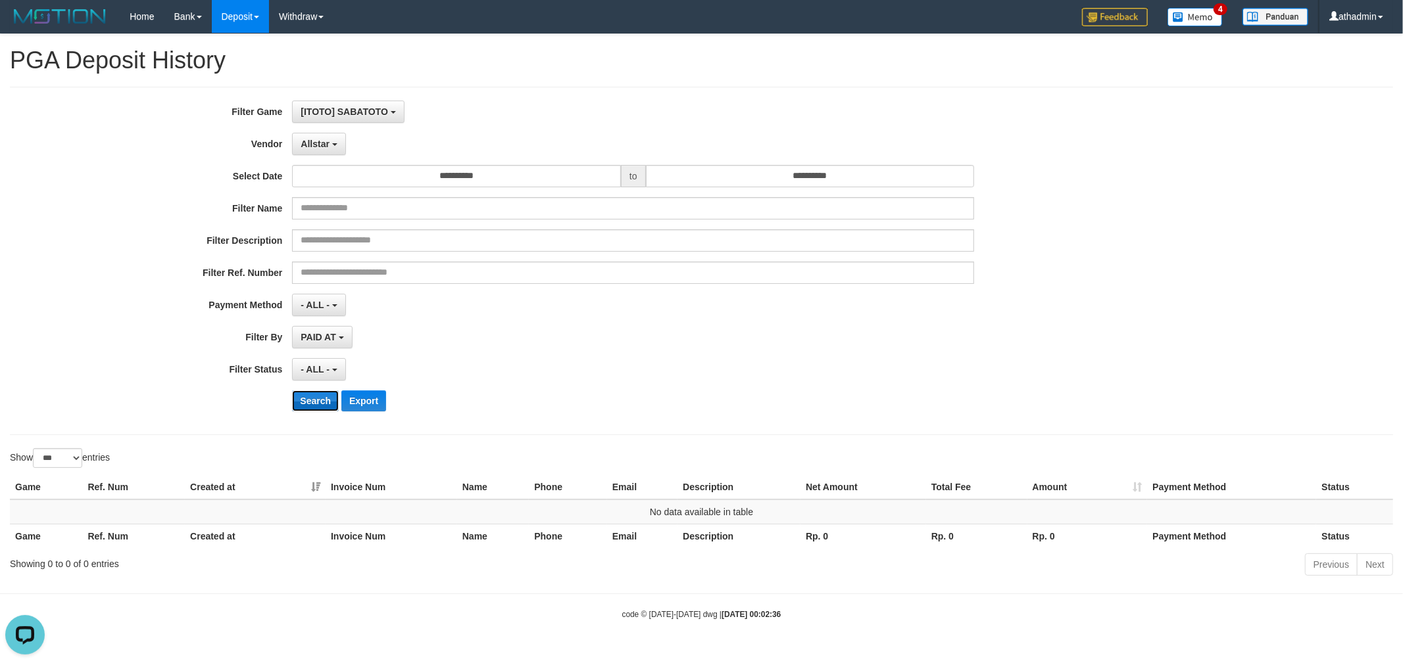
click at [314, 393] on button "Search" at bounding box center [315, 401] width 47 height 21
click at [329, 146] on button "Allstar" at bounding box center [318, 144] width 53 height 22
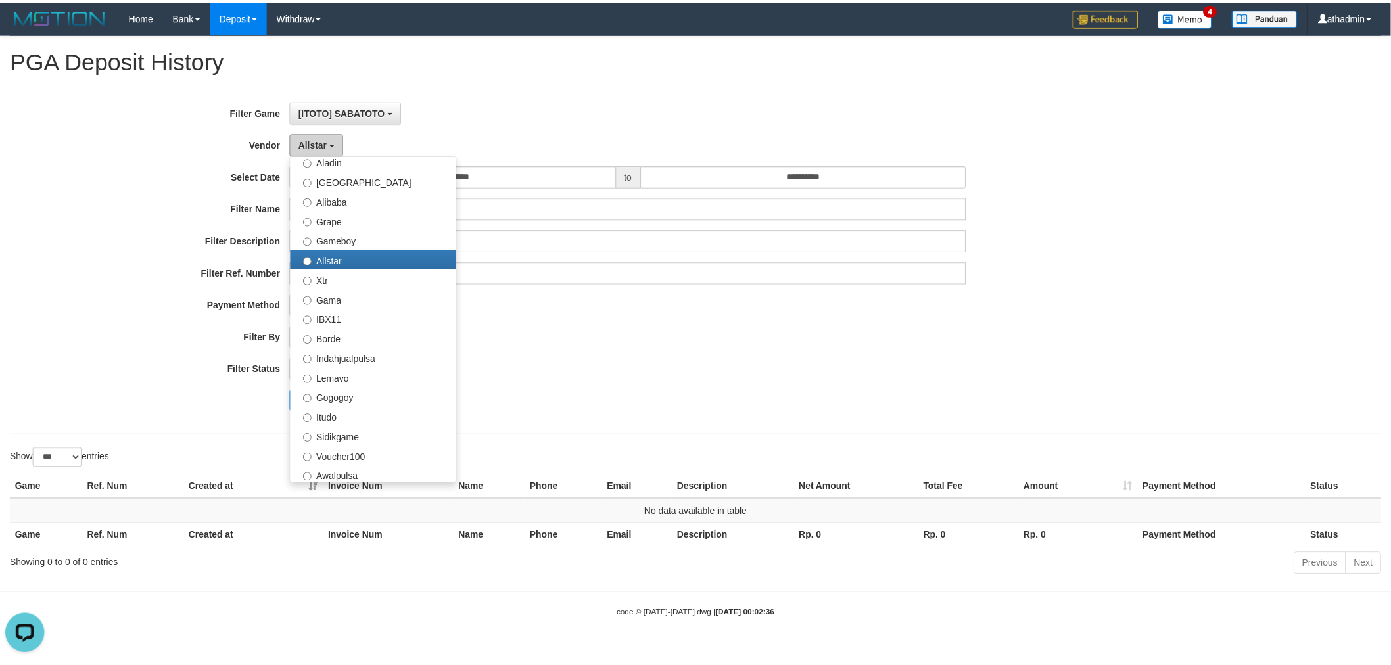
scroll to position [230, 0]
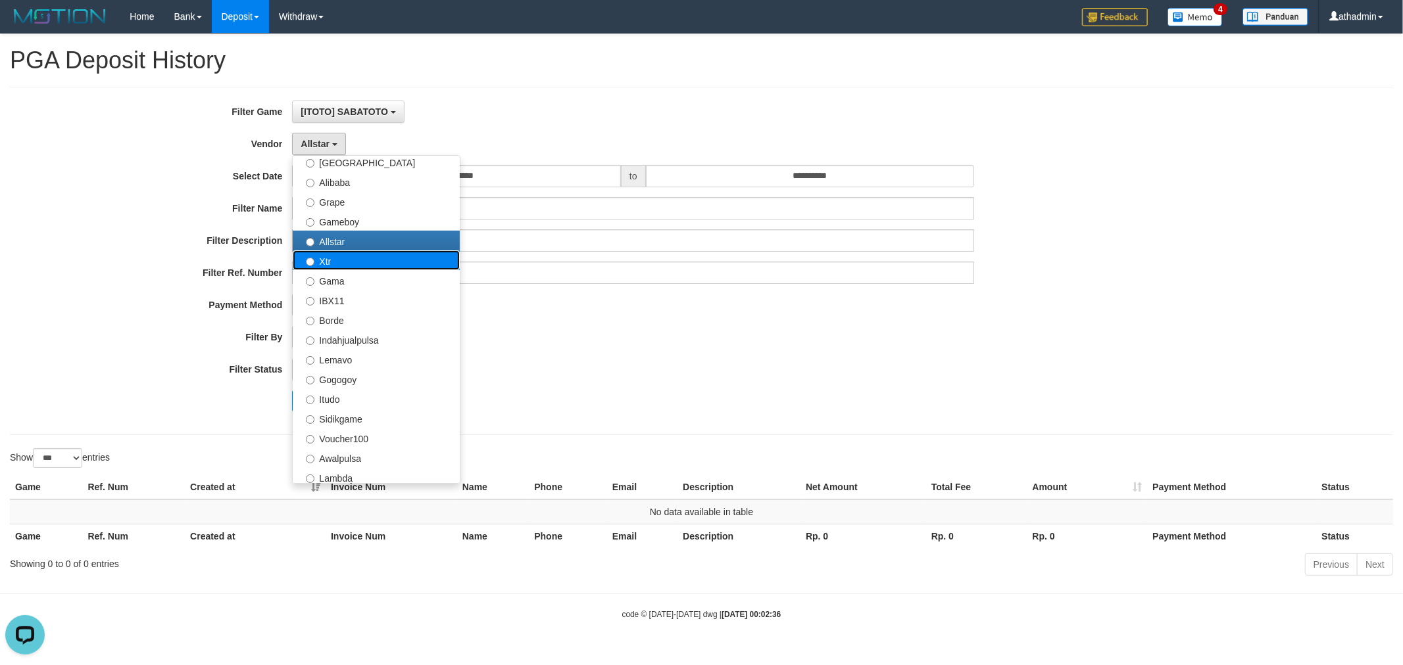
click at [373, 260] on label "Xtr" at bounding box center [376, 261] width 167 height 20
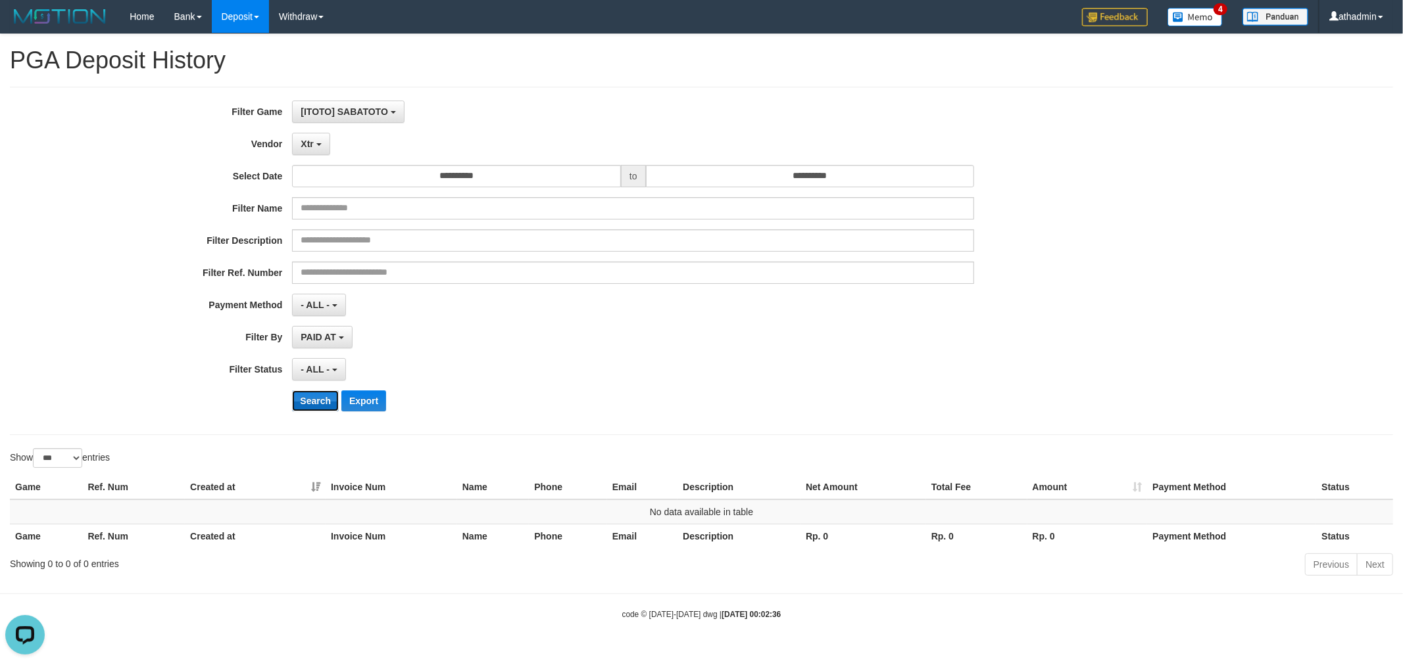
click at [306, 403] on button "Search" at bounding box center [315, 401] width 47 height 21
click at [318, 143] on b "button" at bounding box center [318, 144] width 5 height 3
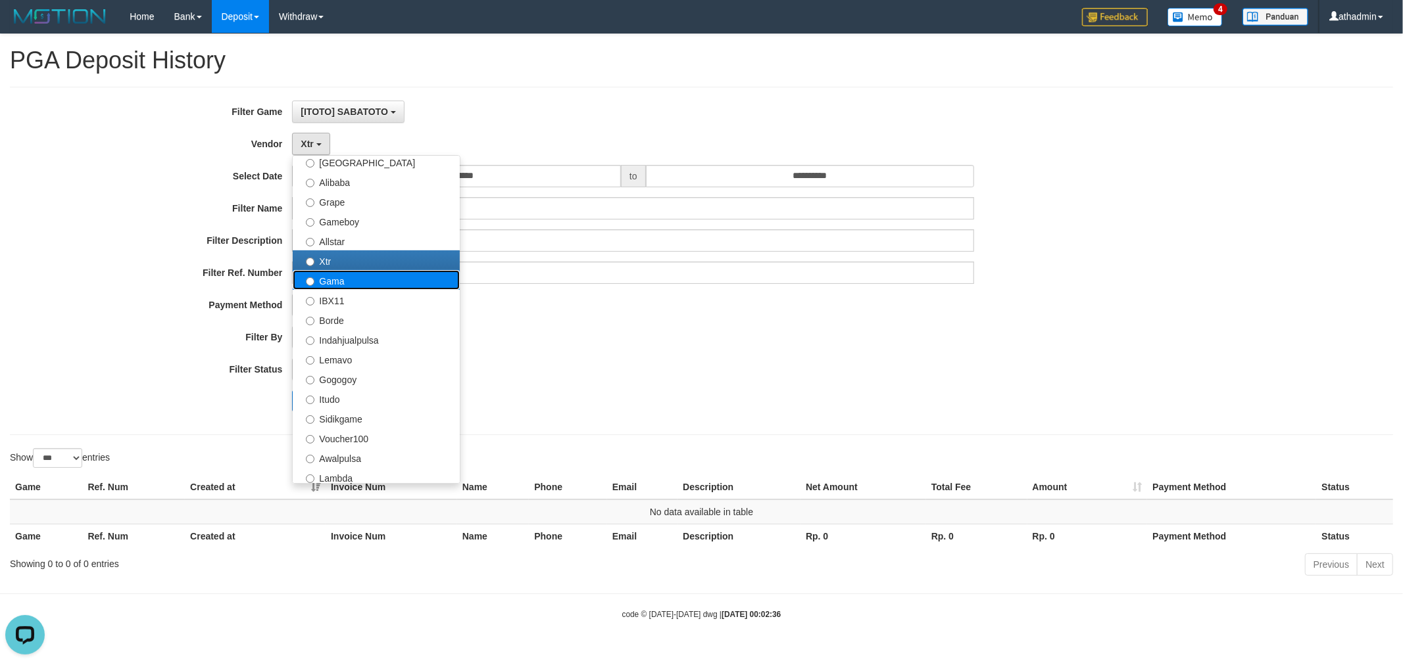
click at [324, 286] on label "Gama" at bounding box center [376, 280] width 167 height 20
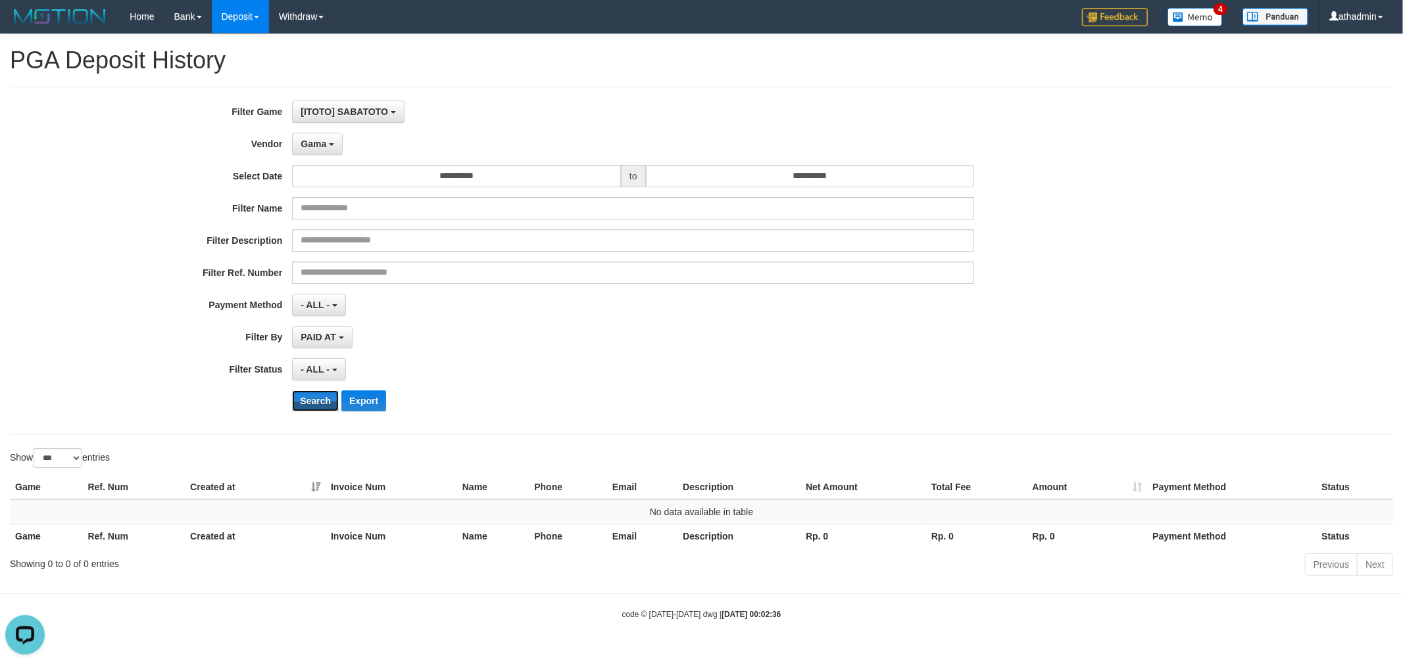
click at [308, 395] on button "Search" at bounding box center [315, 401] width 47 height 21
click at [330, 136] on button "Gama" at bounding box center [317, 144] width 51 height 22
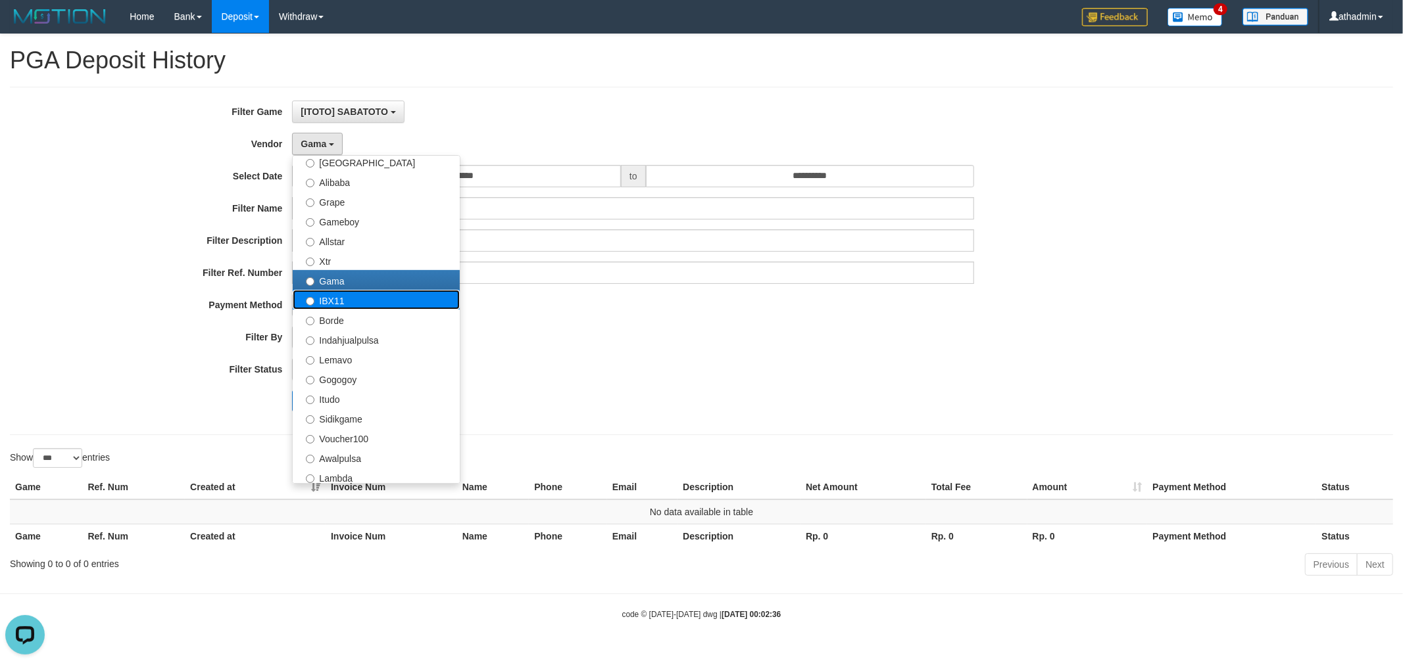
click at [329, 293] on label "IBX11" at bounding box center [376, 300] width 167 height 20
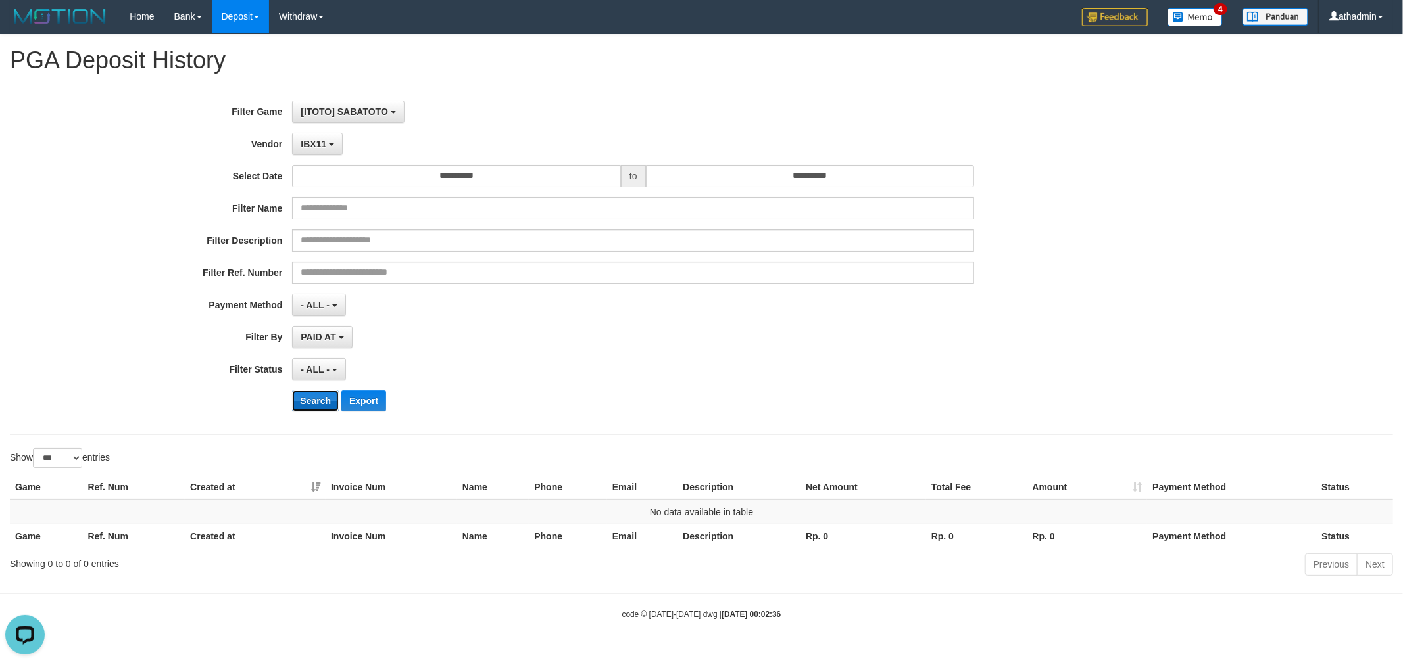
click at [308, 403] on button "Search" at bounding box center [315, 401] width 47 height 21
click at [321, 147] on span "IBX11" at bounding box center [314, 144] width 26 height 11
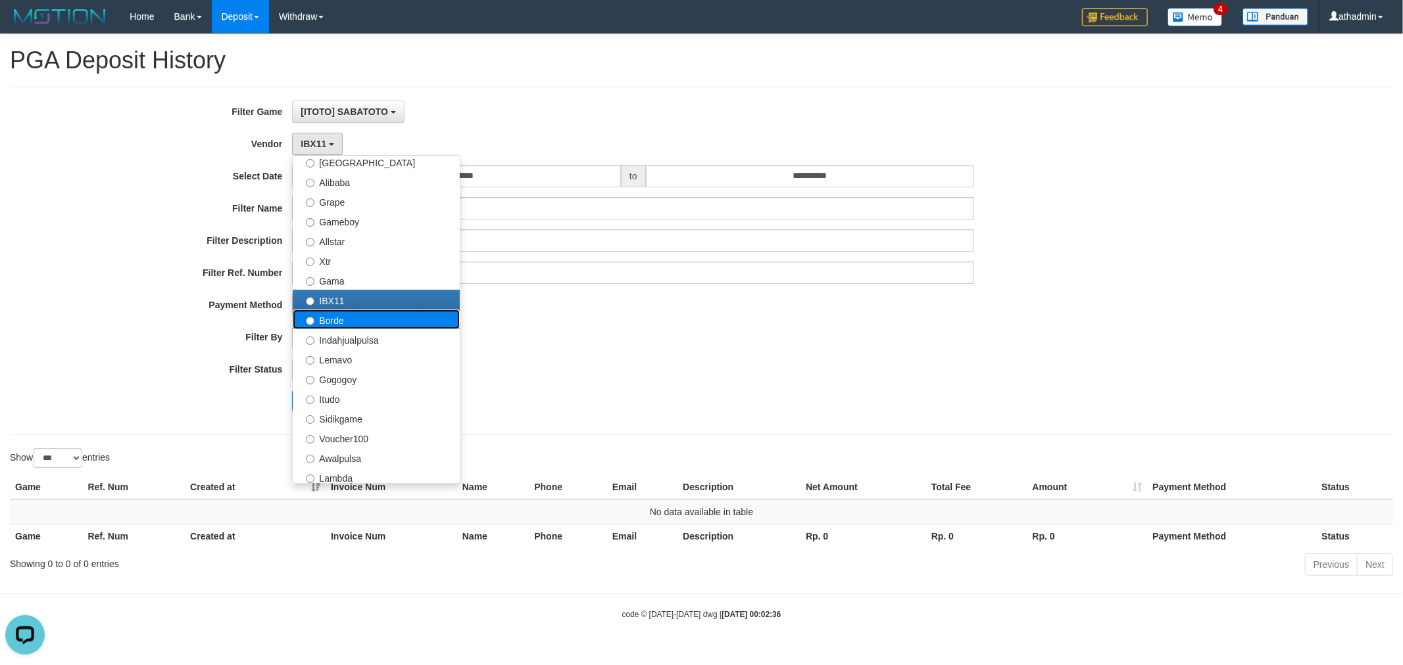
click at [329, 318] on label "Borde" at bounding box center [376, 320] width 167 height 20
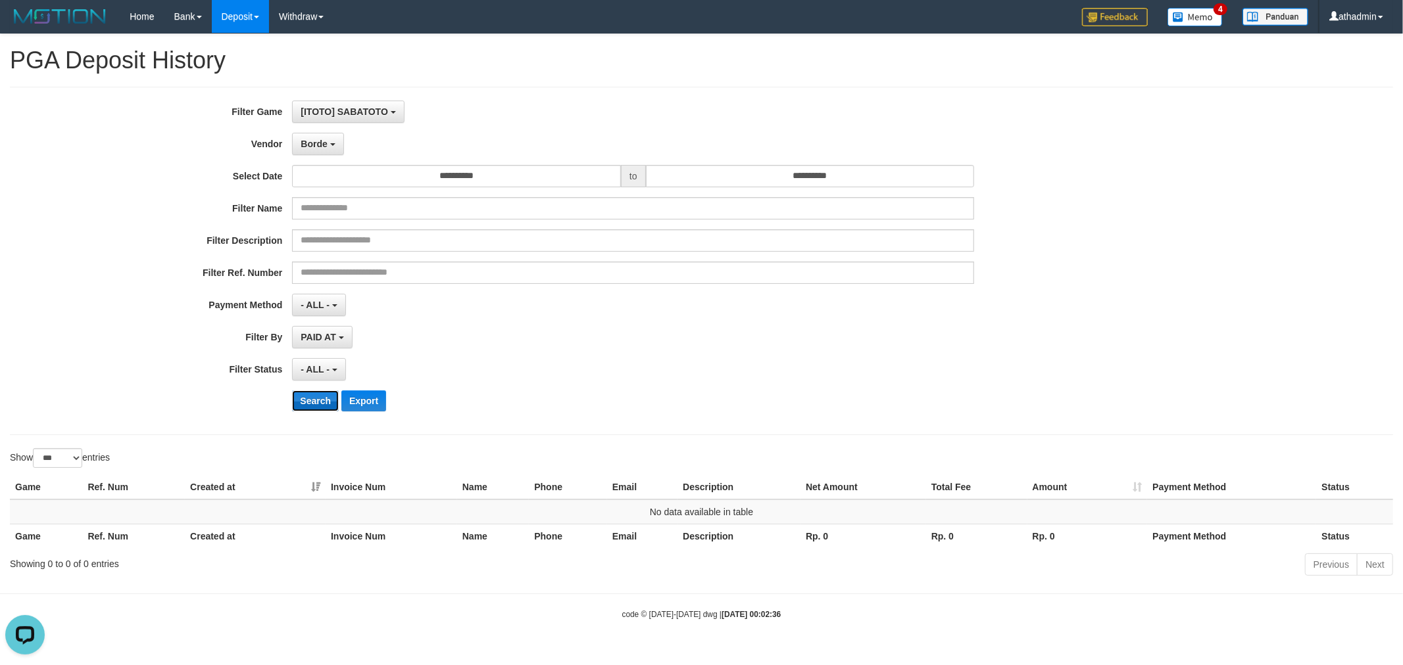
click at [320, 397] on button "Search" at bounding box center [315, 401] width 47 height 21
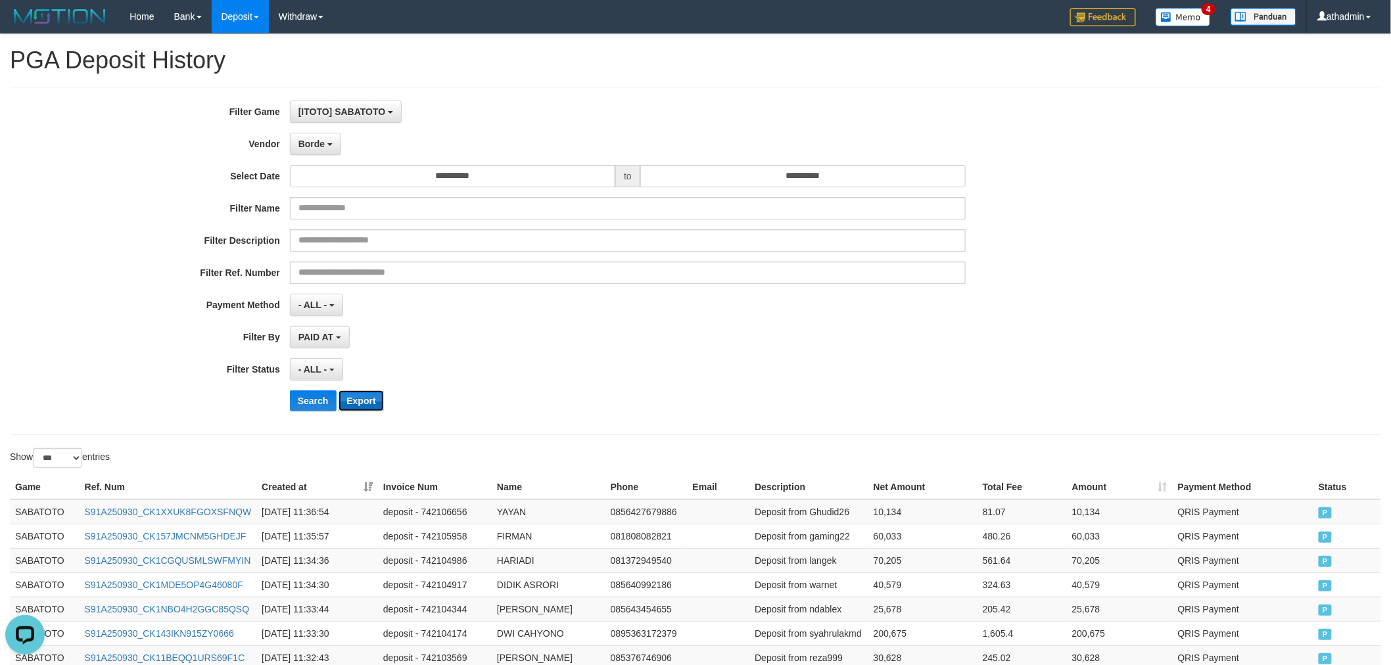
click at [383, 398] on button "Export" at bounding box center [361, 401] width 45 height 21
click at [673, 344] on div "PAID AT PAID AT CREATED AT" at bounding box center [628, 337] width 677 height 22
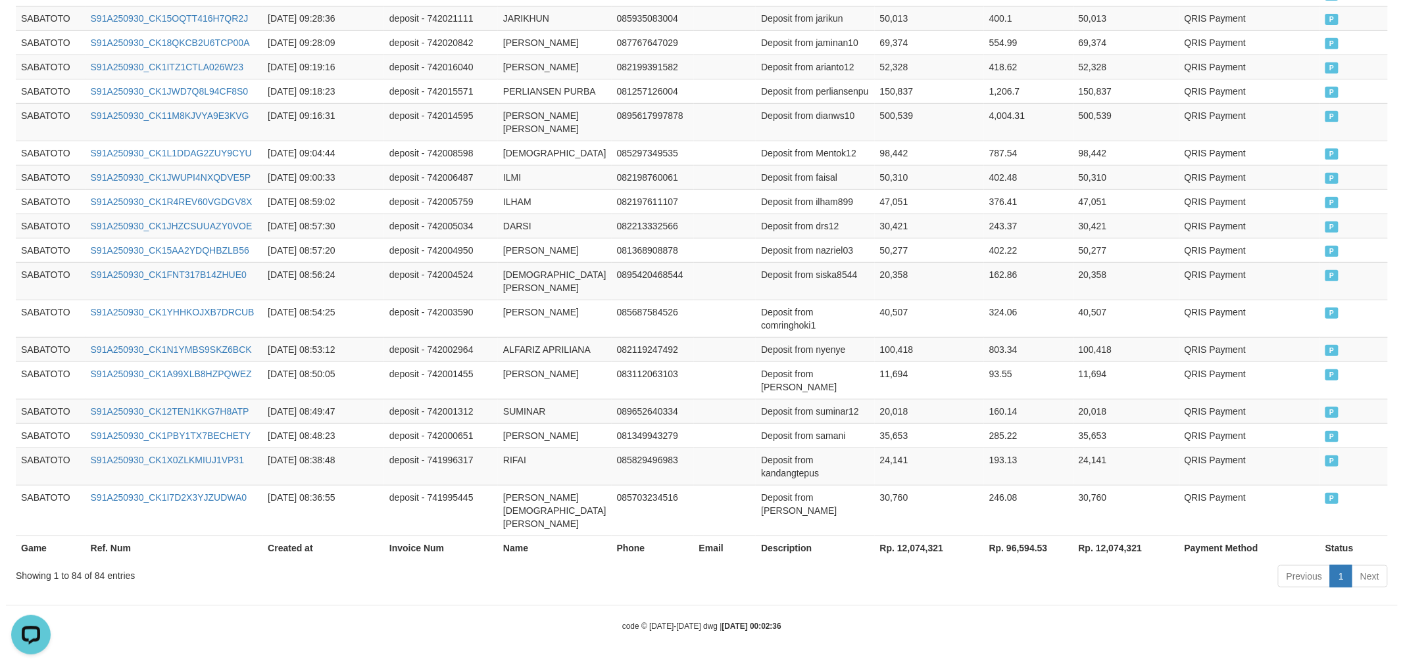
scroll to position [0, 0]
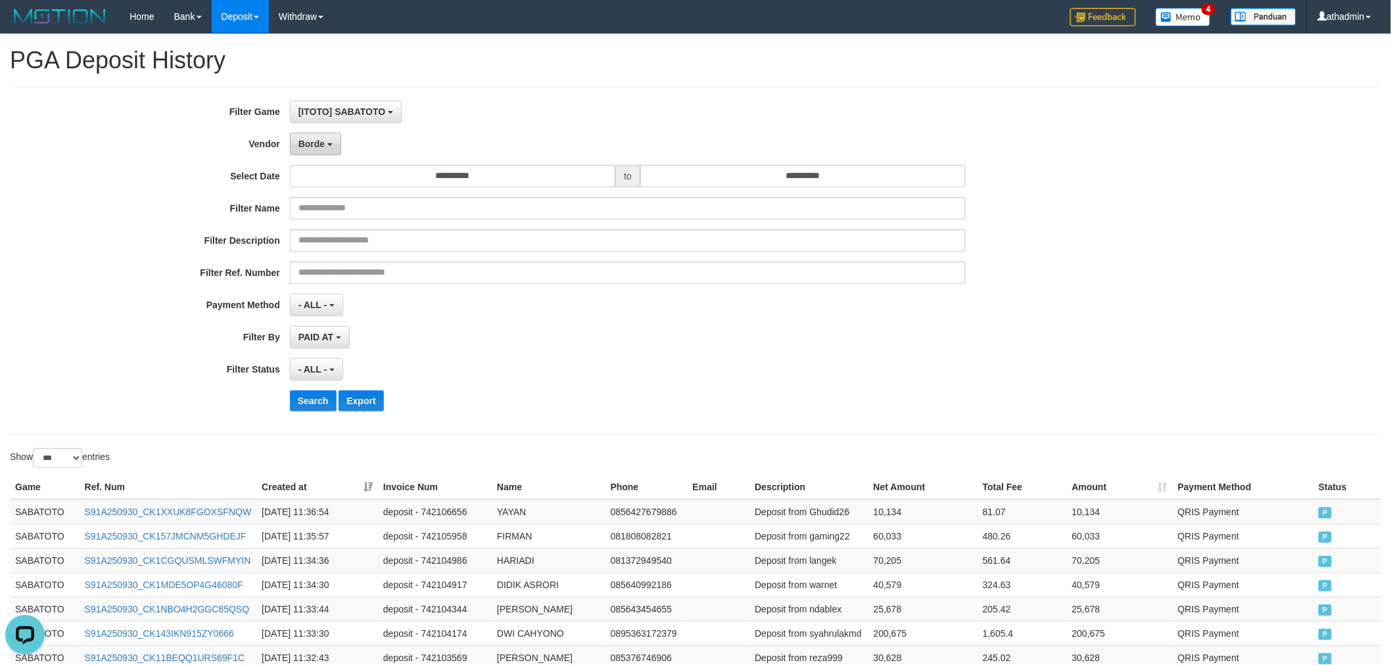
click at [318, 141] on span "Borde" at bounding box center [312, 144] width 26 height 11
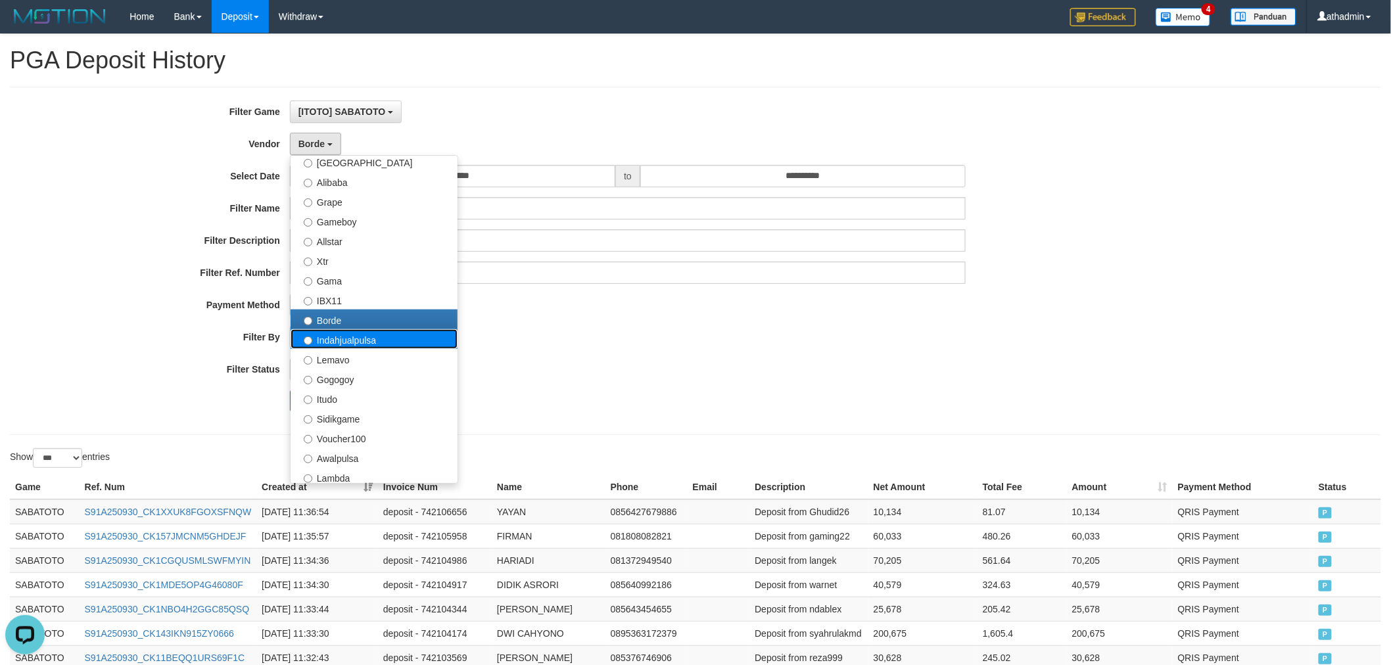
click at [349, 342] on label "Indahjualpulsa" at bounding box center [374, 339] width 167 height 20
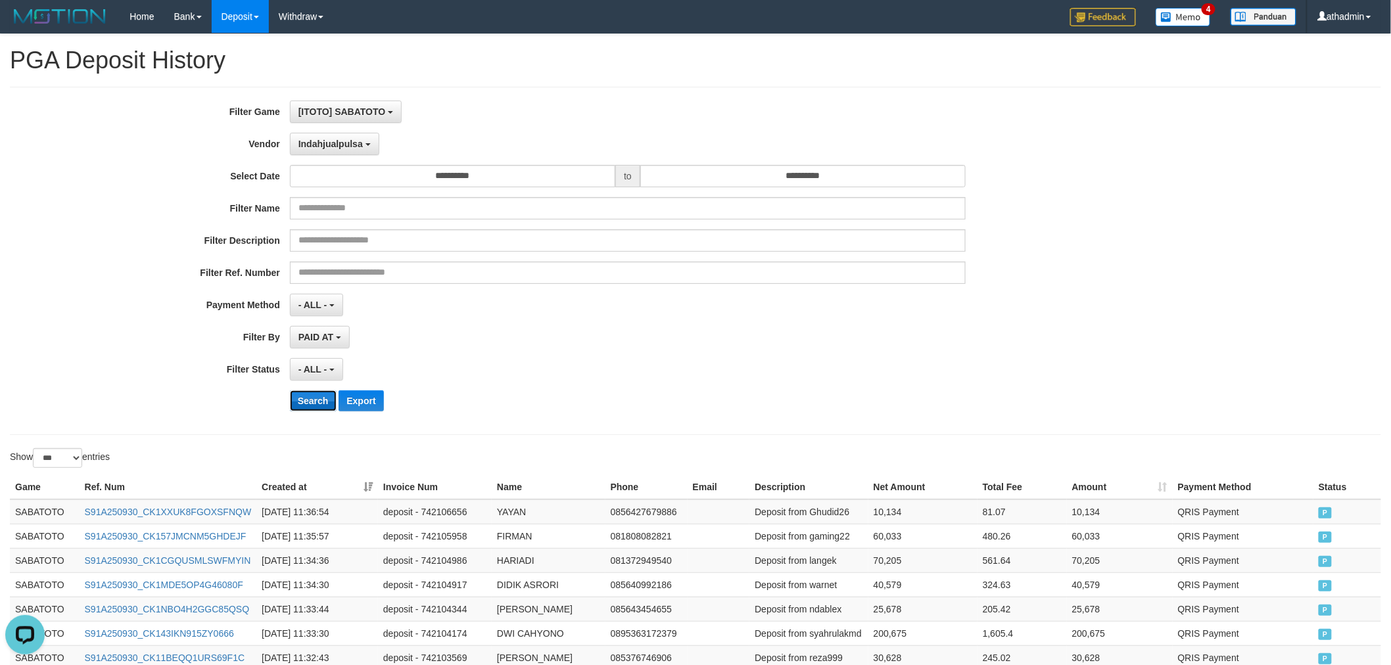
click at [306, 406] on button "Search" at bounding box center [313, 401] width 47 height 21
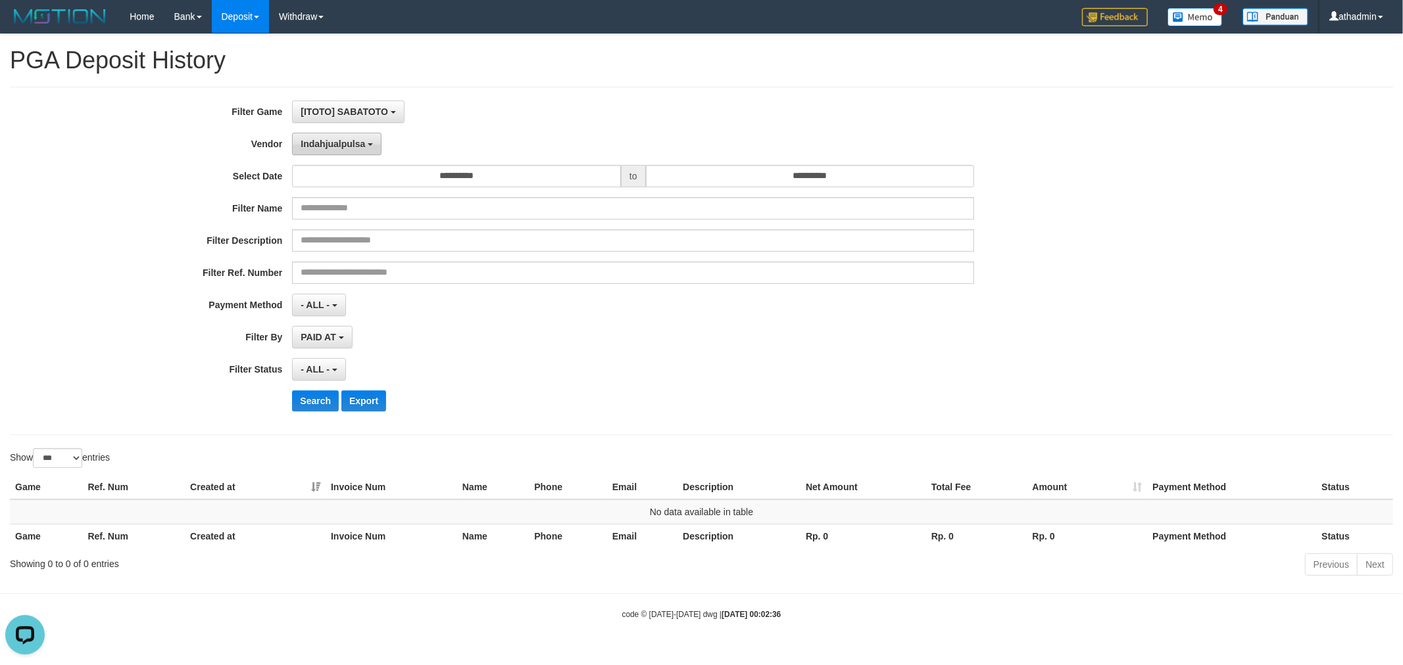
click at [327, 147] on span "Indahjualpulsa" at bounding box center [333, 144] width 64 height 11
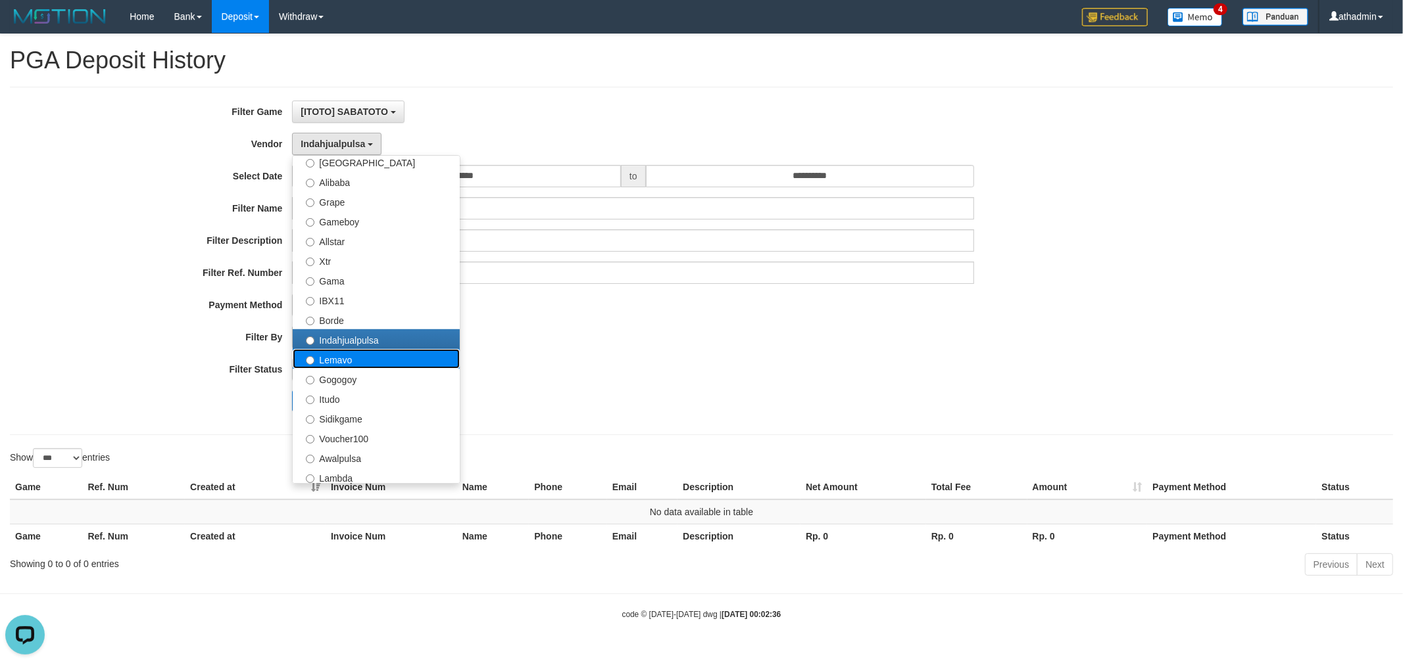
click at [327, 356] on label "Lemavo" at bounding box center [376, 359] width 167 height 20
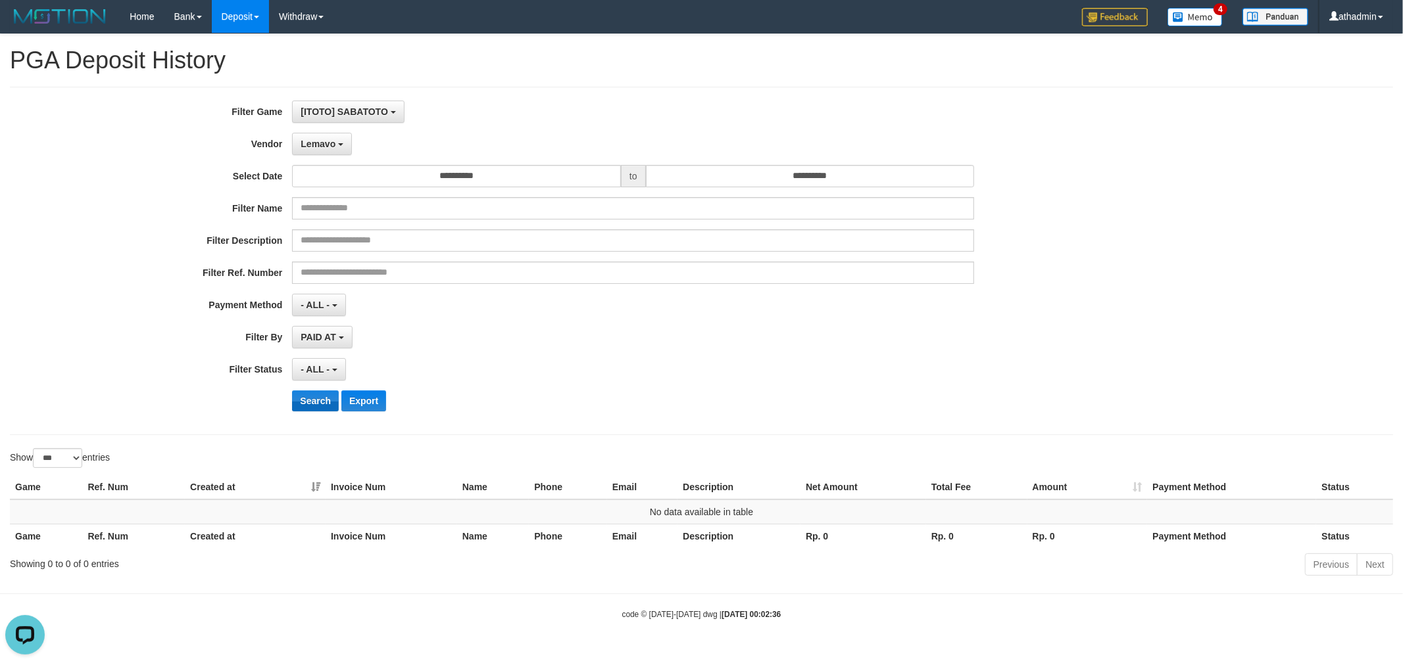
drag, startPoint x: 319, startPoint y: 386, endPoint x: 312, endPoint y: 406, distance: 21.0
click at [319, 390] on div "**********" at bounding box center [584, 261] width 1169 height 321
click at [312, 408] on button "Search" at bounding box center [315, 401] width 47 height 21
click at [326, 139] on span "Lemavo" at bounding box center [318, 144] width 35 height 11
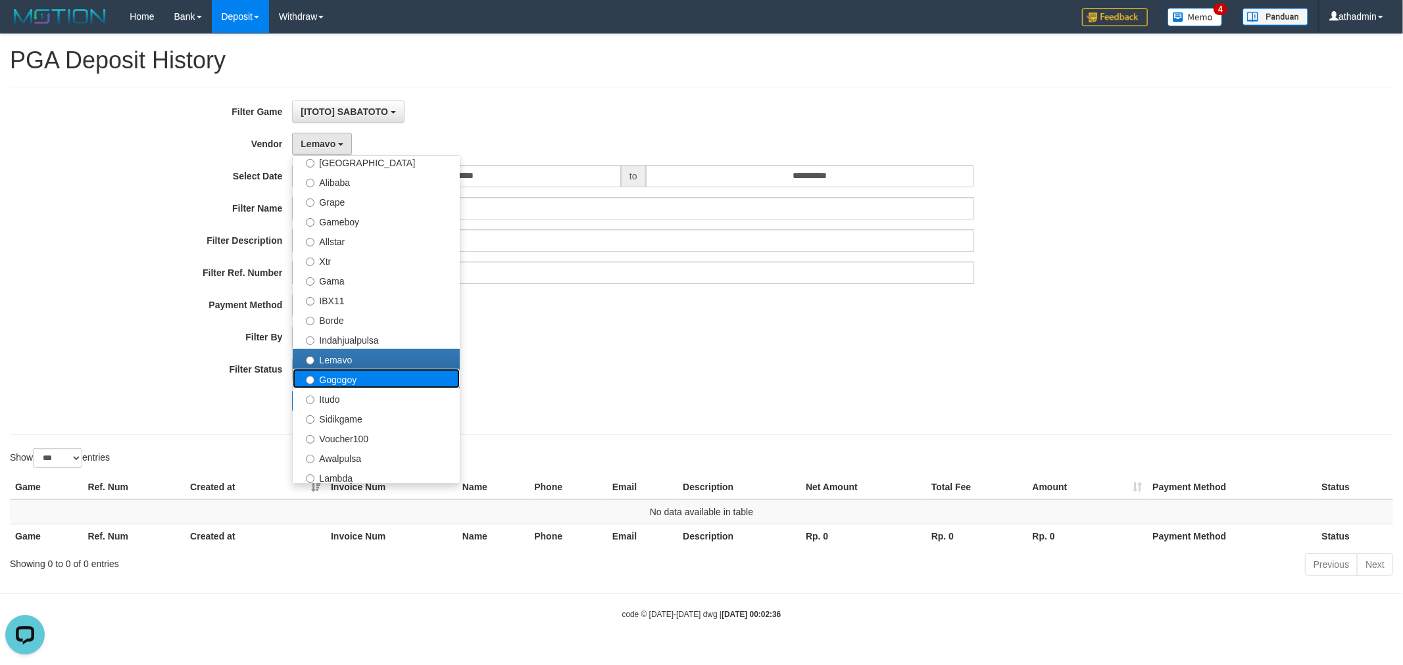
click at [337, 375] on label "Gogogoy" at bounding box center [376, 379] width 167 height 20
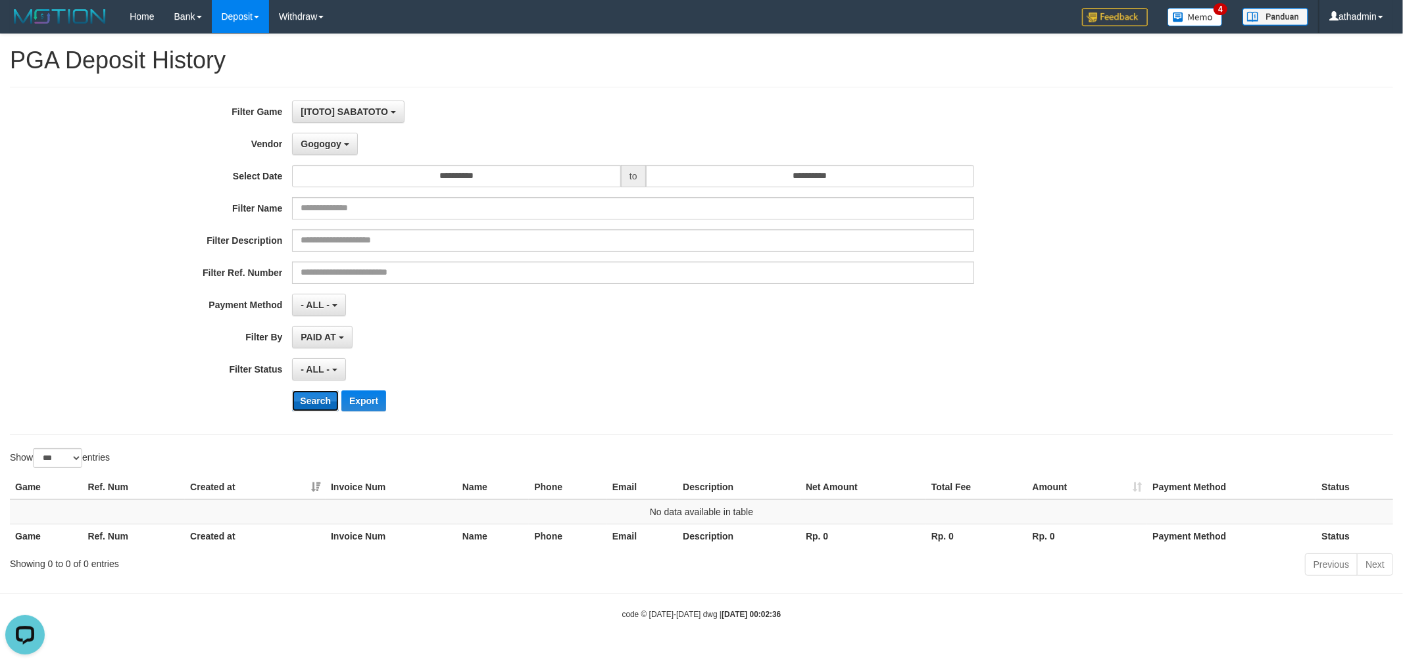
drag, startPoint x: 297, startPoint y: 402, endPoint x: 301, endPoint y: 379, distance: 23.2
click at [298, 402] on button "Search" at bounding box center [315, 401] width 47 height 21
click at [337, 139] on span "Gogogoy" at bounding box center [321, 144] width 40 height 11
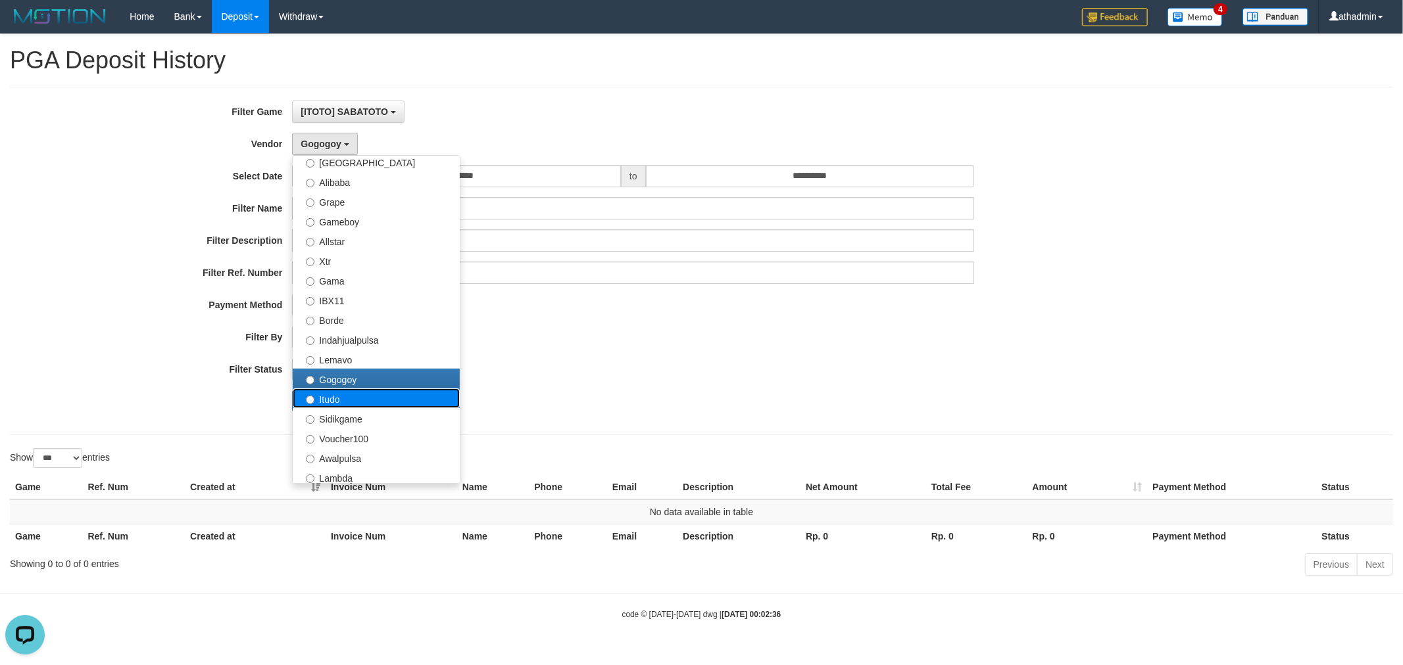
click at [347, 398] on label "Itudo" at bounding box center [376, 399] width 167 height 20
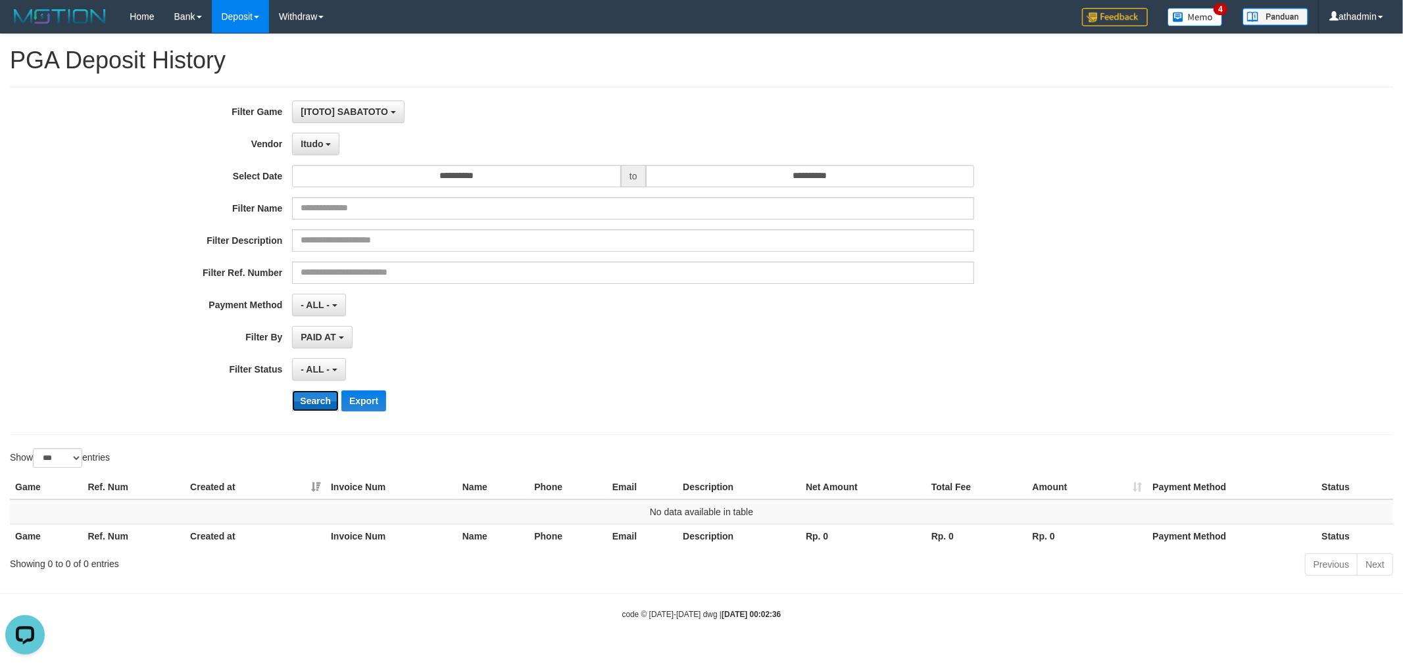
click at [314, 395] on button "Search" at bounding box center [315, 401] width 47 height 21
click at [316, 150] on button "Itudo" at bounding box center [315, 144] width 47 height 22
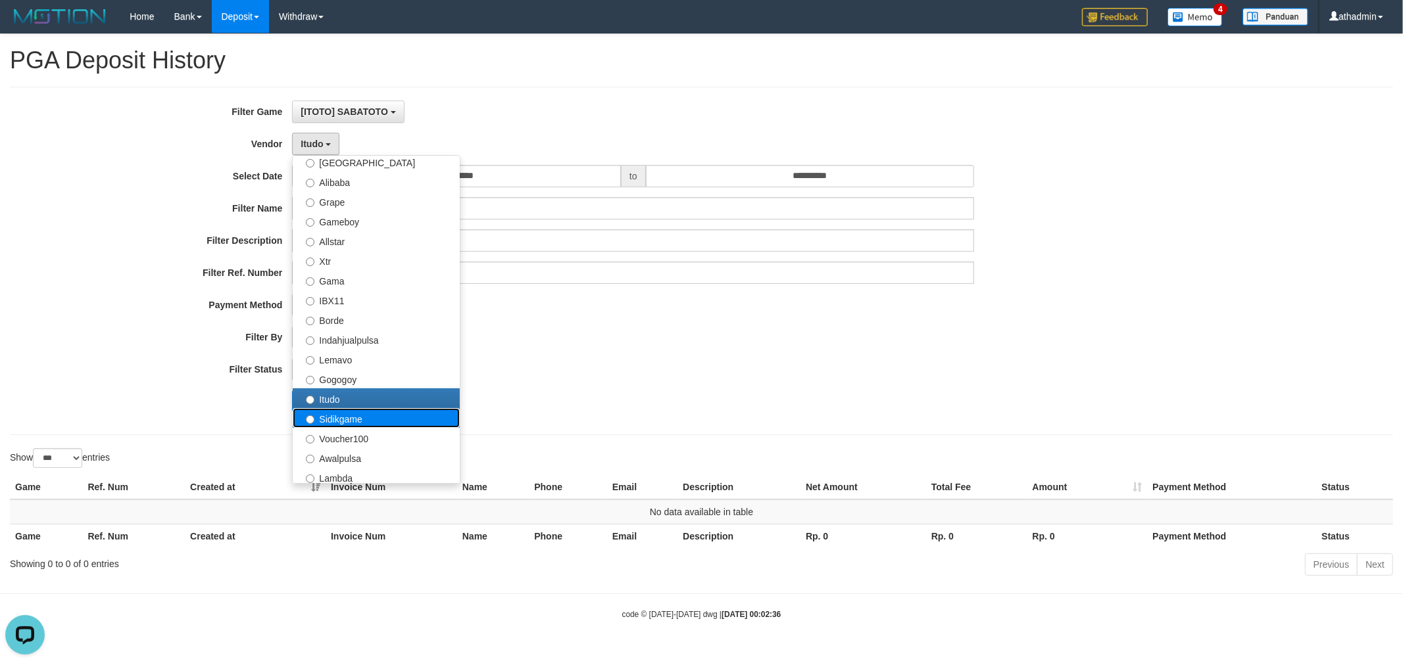
click at [319, 417] on label "Sidikgame" at bounding box center [376, 418] width 167 height 20
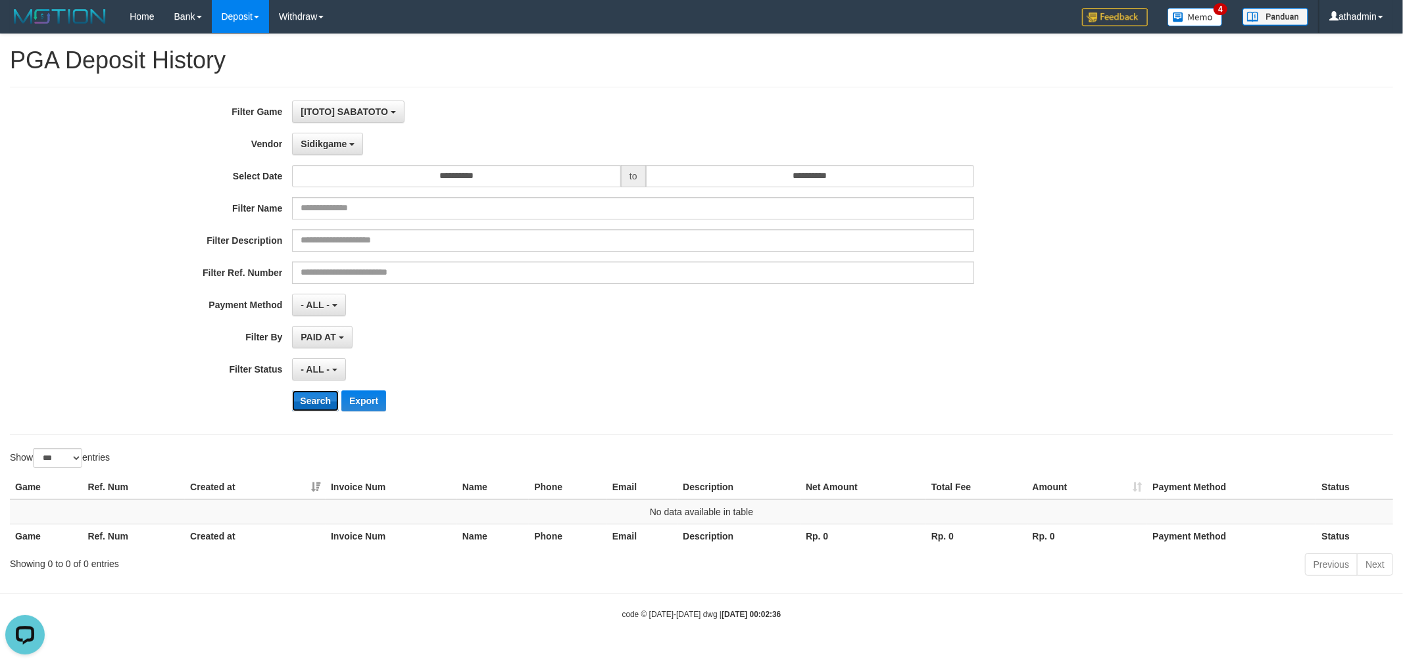
click at [312, 404] on button "Search" at bounding box center [315, 401] width 47 height 21
click at [333, 151] on button "Sidikgame" at bounding box center [327, 144] width 71 height 22
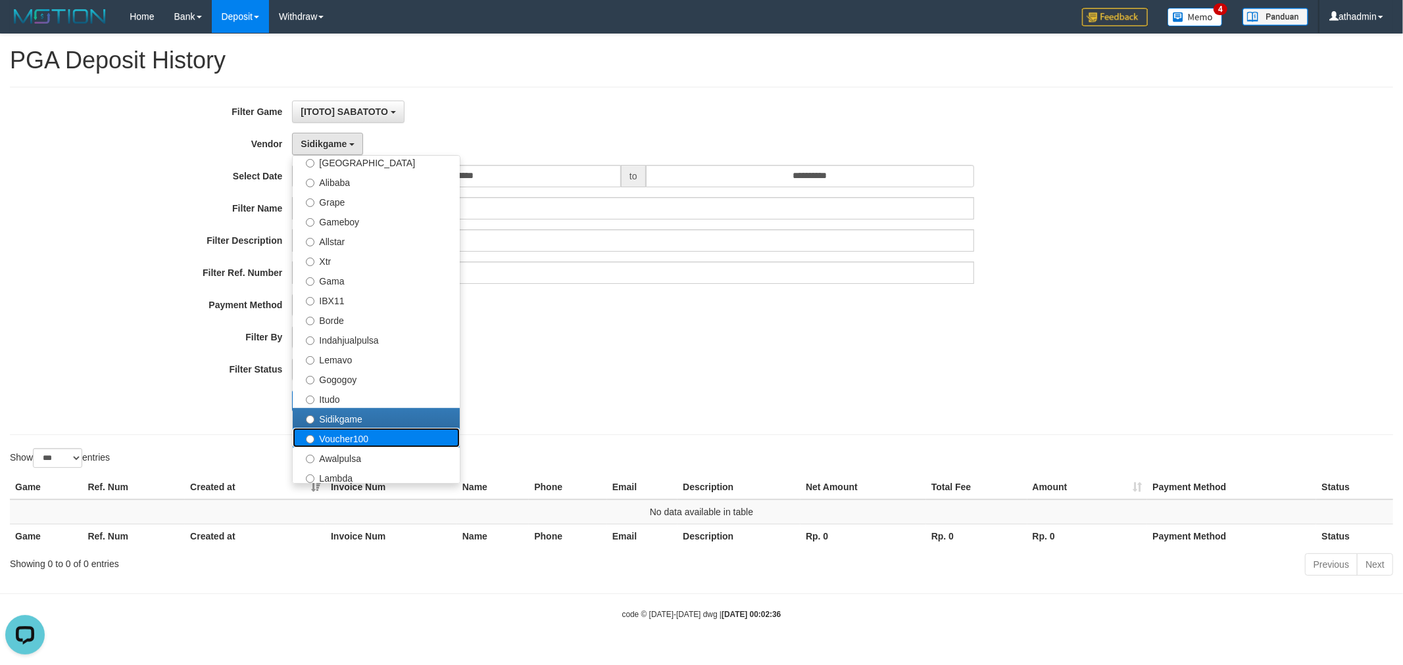
click at [333, 439] on label "Voucher100" at bounding box center [376, 438] width 167 height 20
select select "**********"
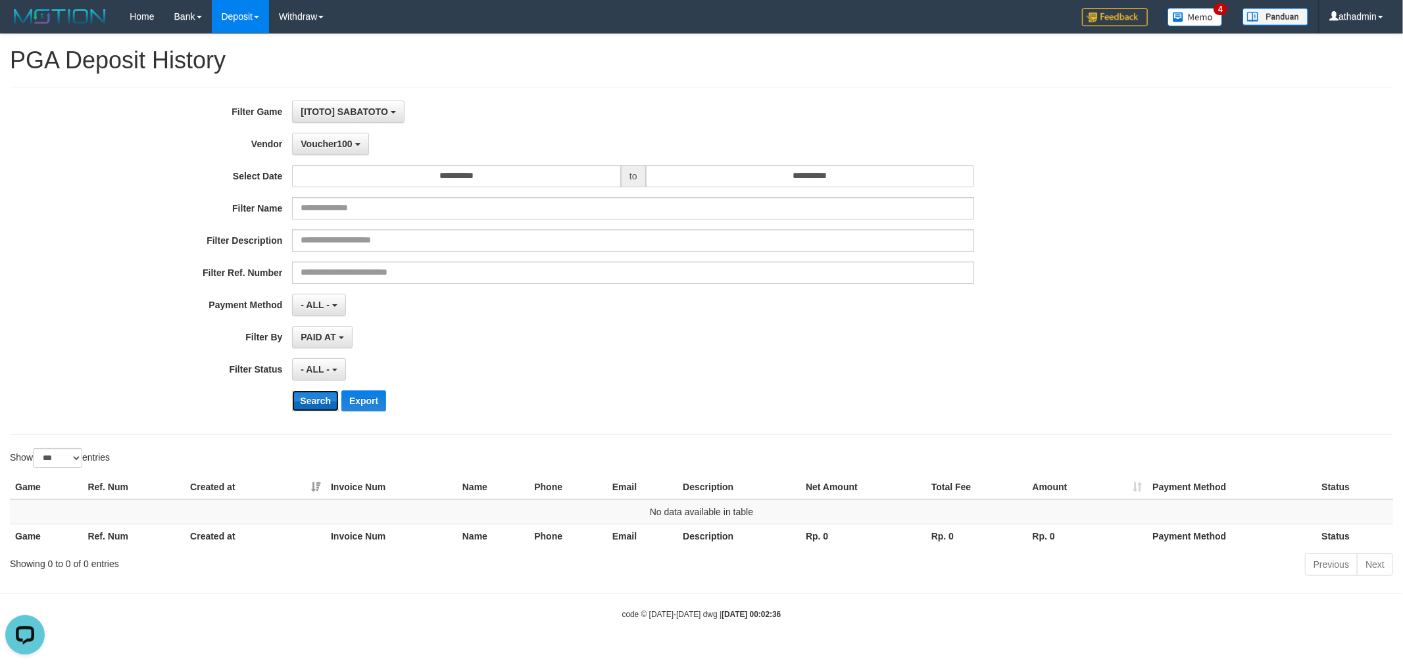
click at [314, 398] on button "Search" at bounding box center [315, 401] width 47 height 21
click at [337, 129] on div "**********" at bounding box center [584, 261] width 1169 height 321
click at [333, 143] on span "Voucher100" at bounding box center [326, 144] width 51 height 11
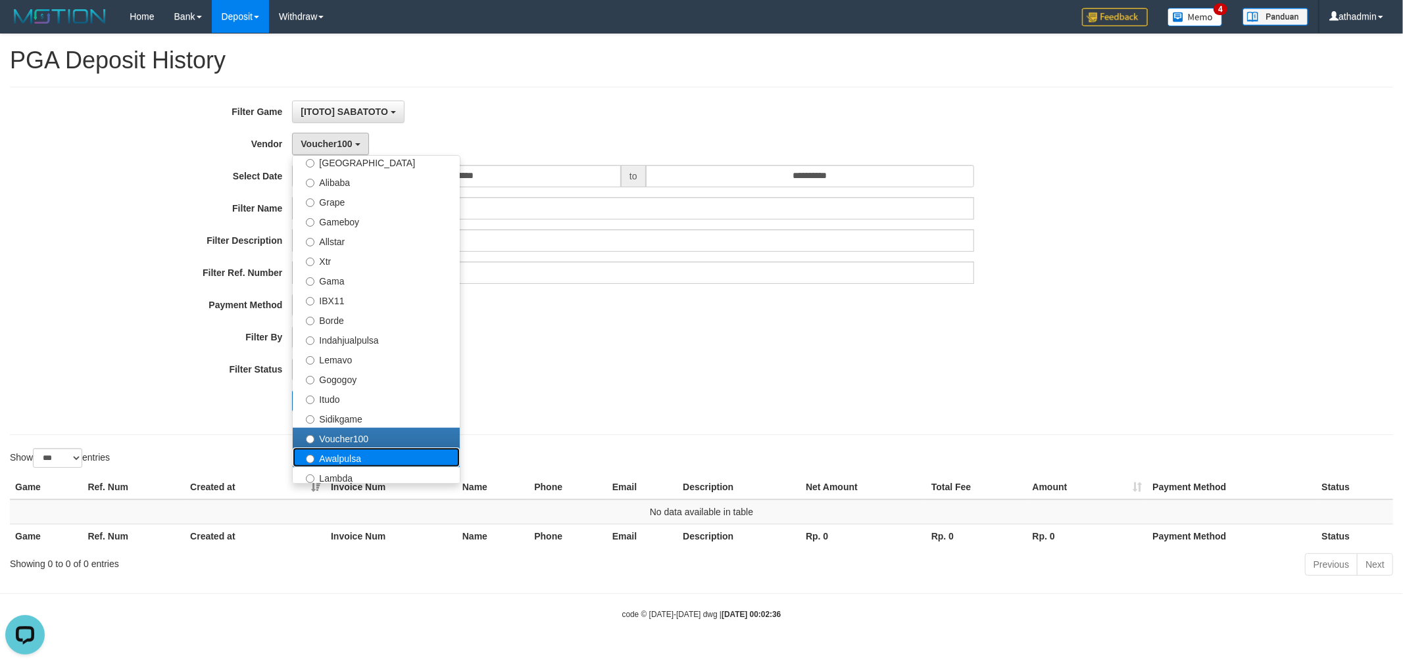
click at [331, 452] on label "Awalpulsa" at bounding box center [376, 458] width 167 height 20
select select "**********"
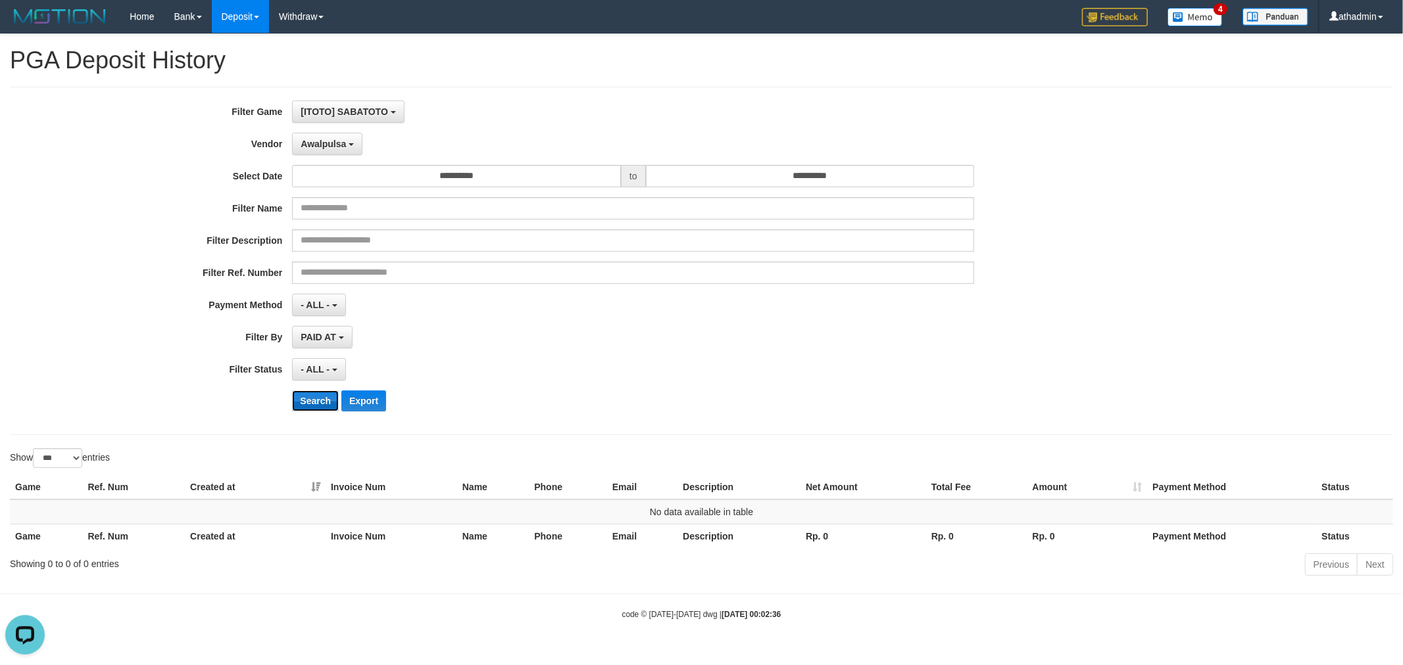
click at [321, 399] on button "Search" at bounding box center [315, 401] width 47 height 21
click at [310, 147] on span "Awalpulsa" at bounding box center [323, 144] width 45 height 11
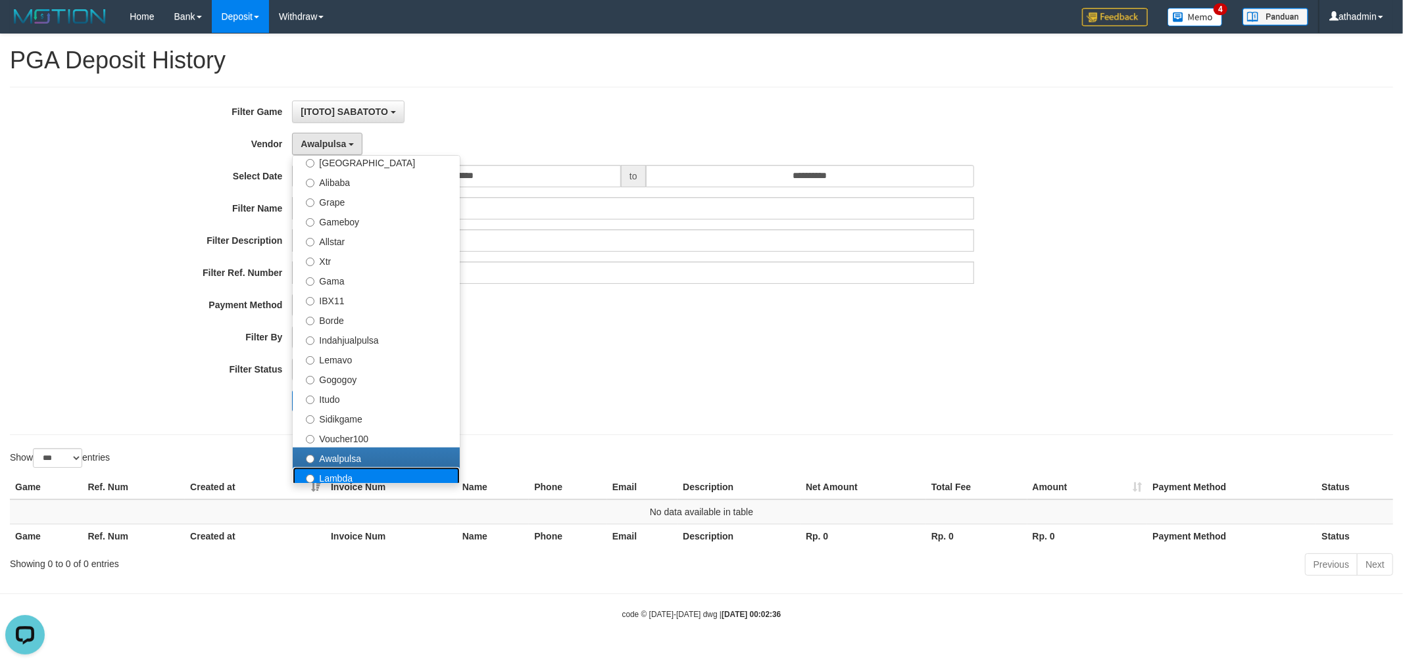
click at [321, 473] on label "Lambda" at bounding box center [376, 478] width 167 height 20
select select "**********"
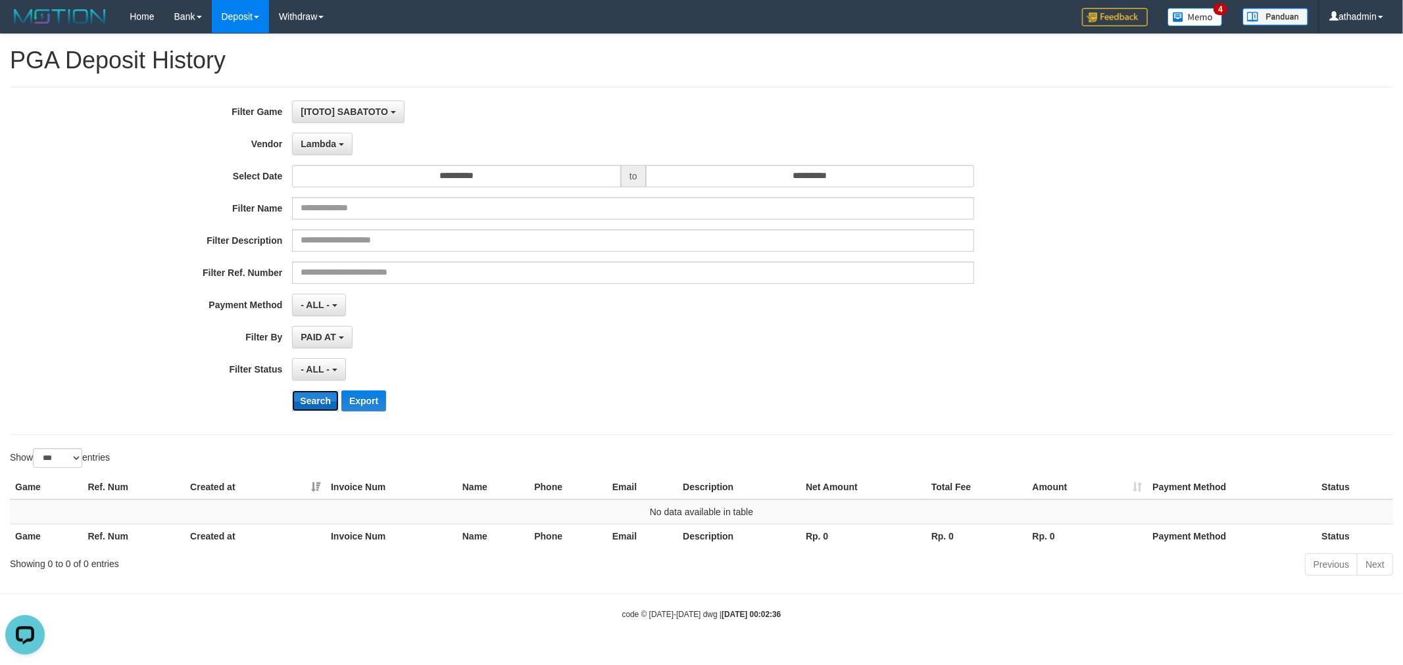
click at [309, 397] on button "Search" at bounding box center [315, 401] width 47 height 21
click at [318, 153] on button "Lambda" at bounding box center [322, 144] width 60 height 22
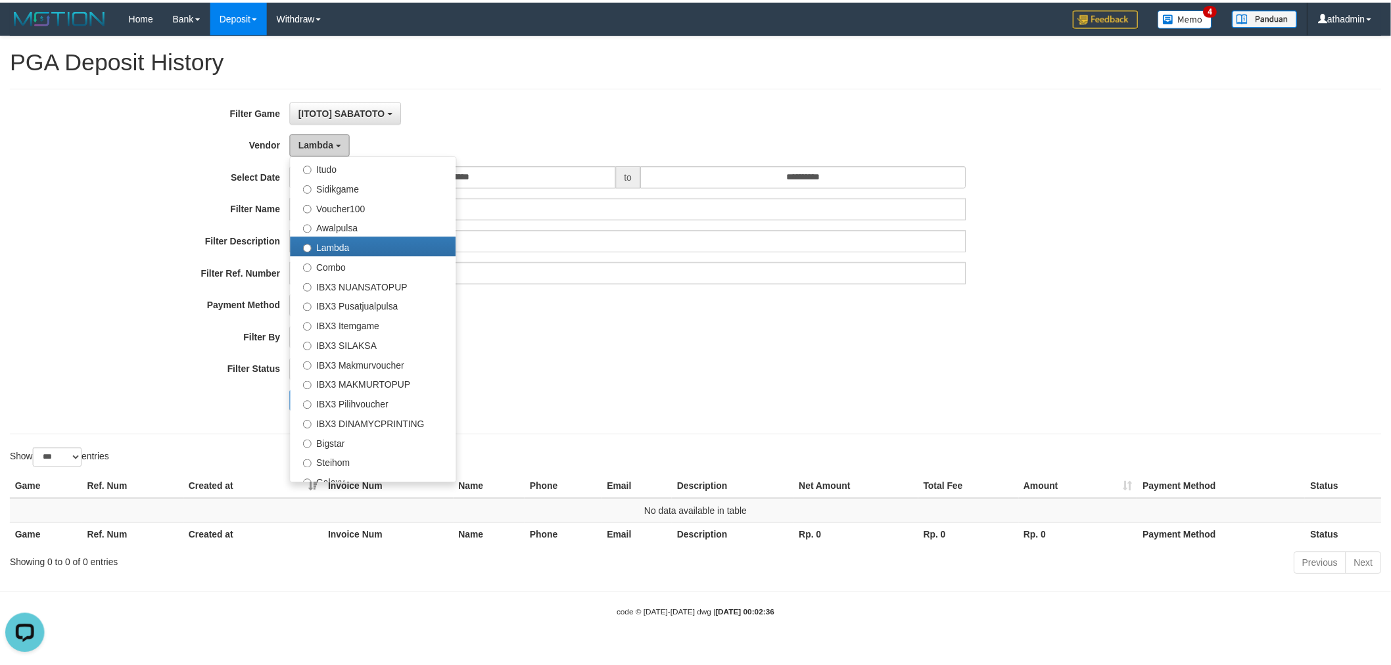
scroll to position [489, 0]
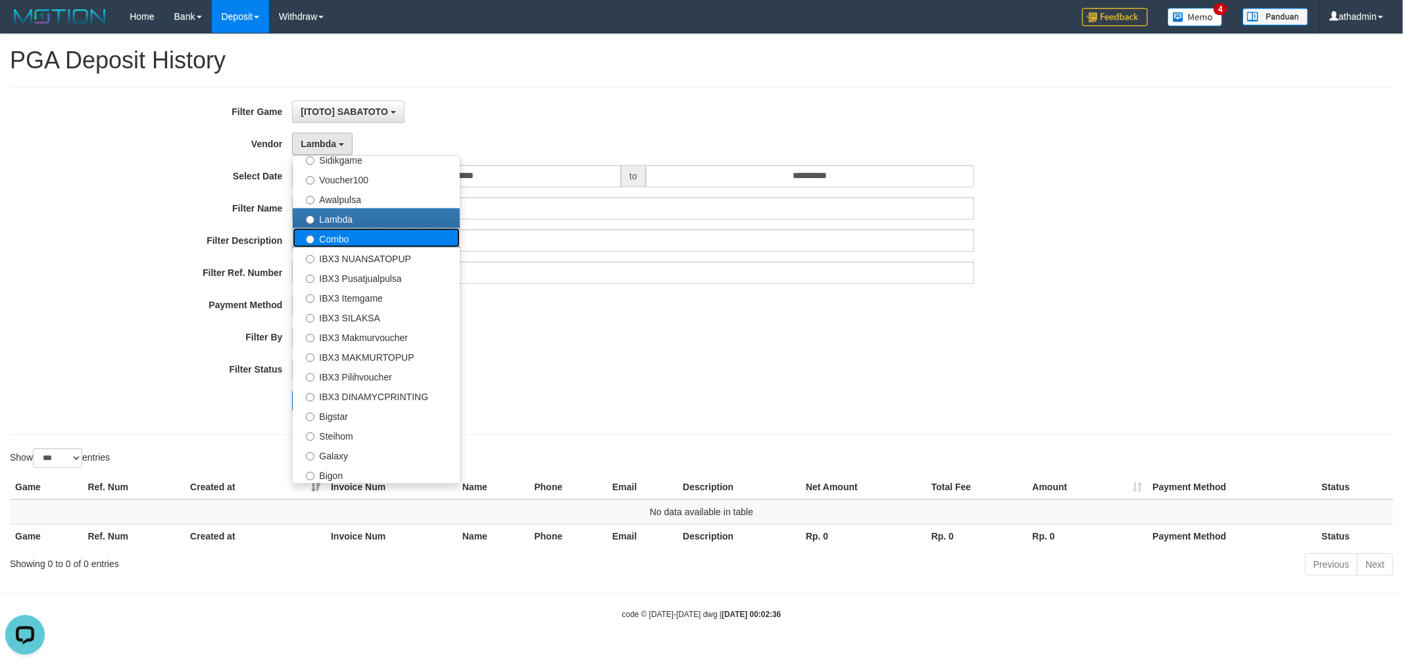
click at [341, 241] on label "Combo" at bounding box center [376, 238] width 167 height 20
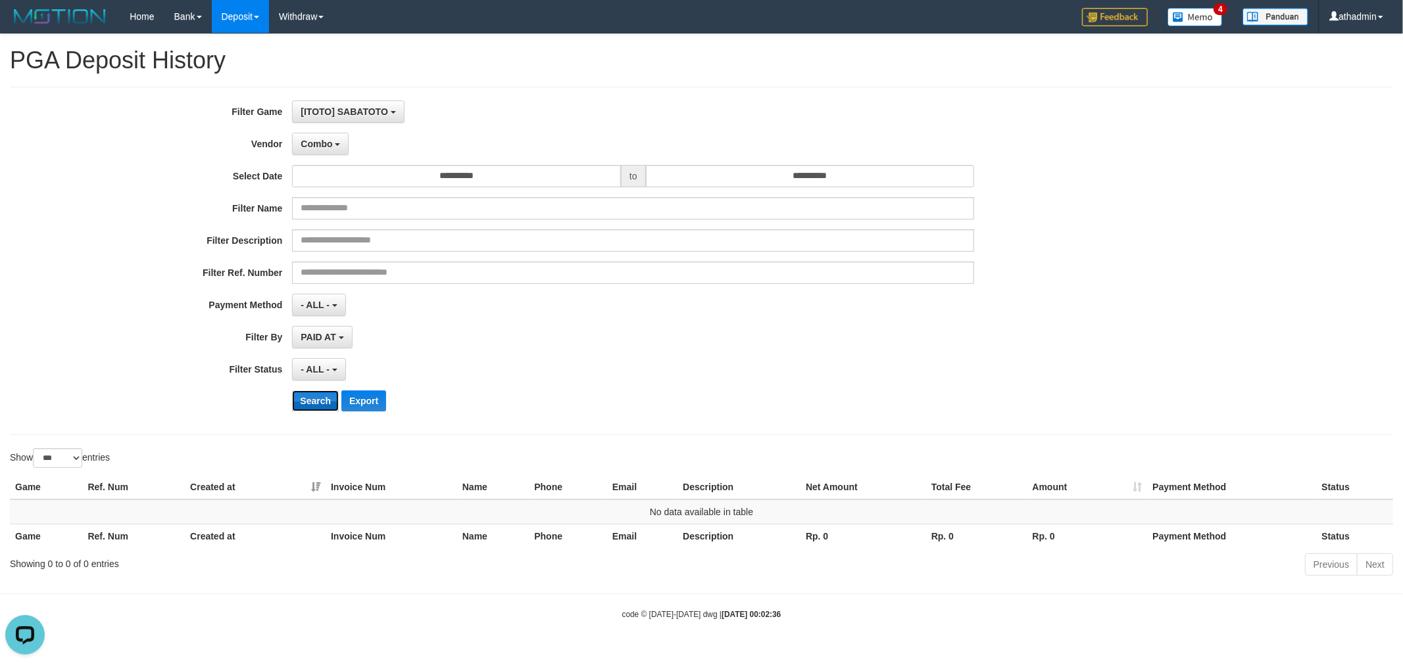
click at [324, 403] on button "Search" at bounding box center [315, 401] width 47 height 21
click at [331, 149] on button "Combo" at bounding box center [320, 144] width 57 height 22
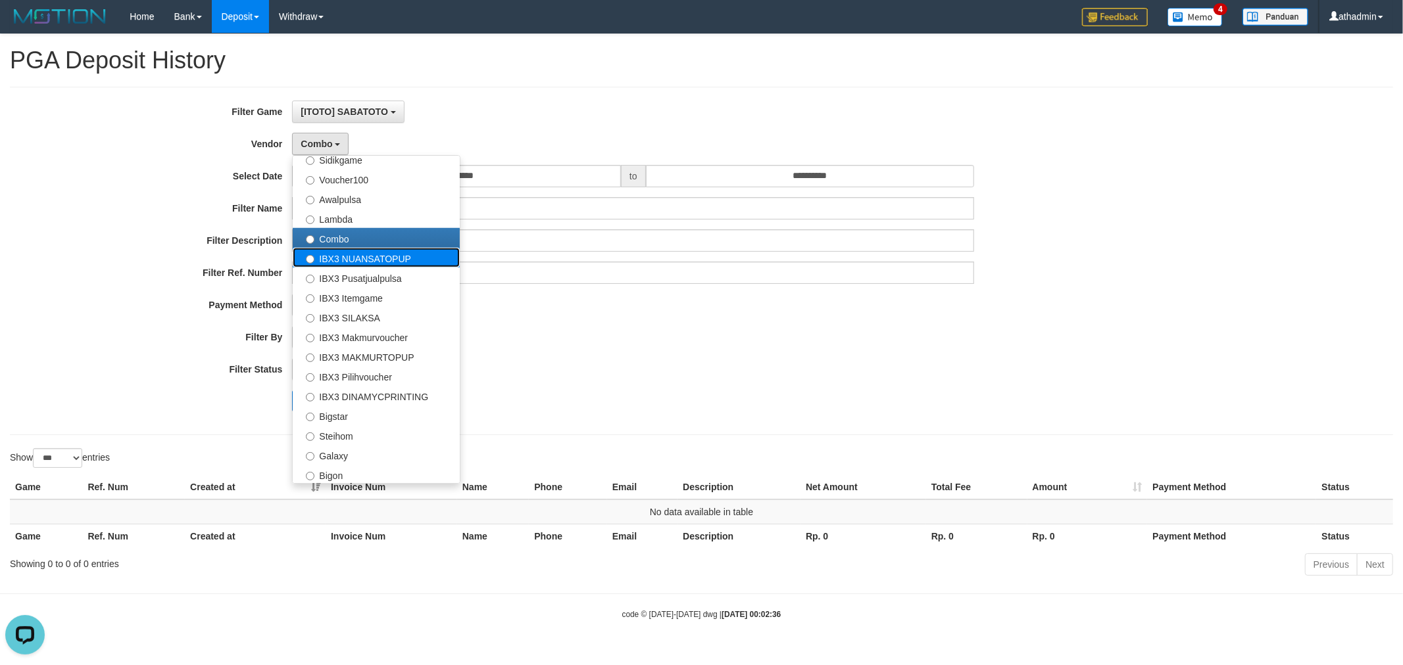
click at [320, 257] on label "IBX3 NUANSATOPUP" at bounding box center [376, 258] width 167 height 20
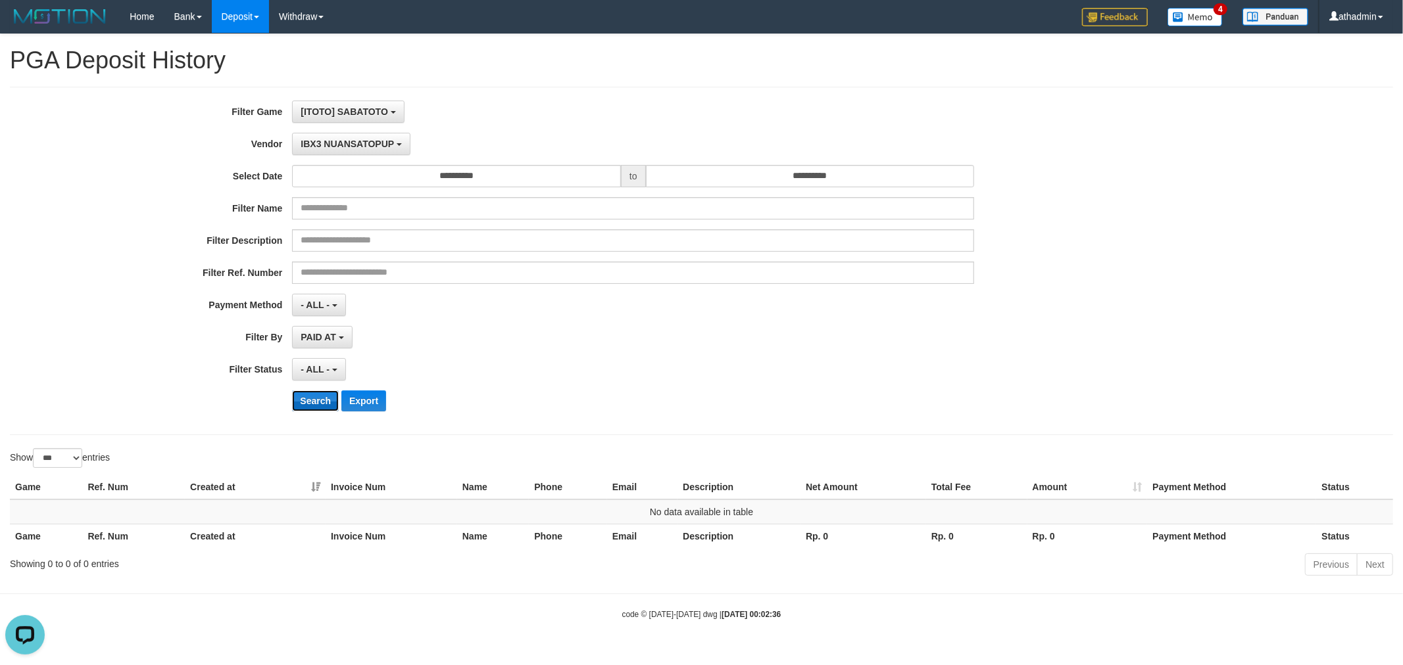
click at [322, 393] on button "Search" at bounding box center [315, 401] width 47 height 21
click at [356, 151] on button "IBX3 NUANSATOPUP" at bounding box center [351, 144] width 118 height 22
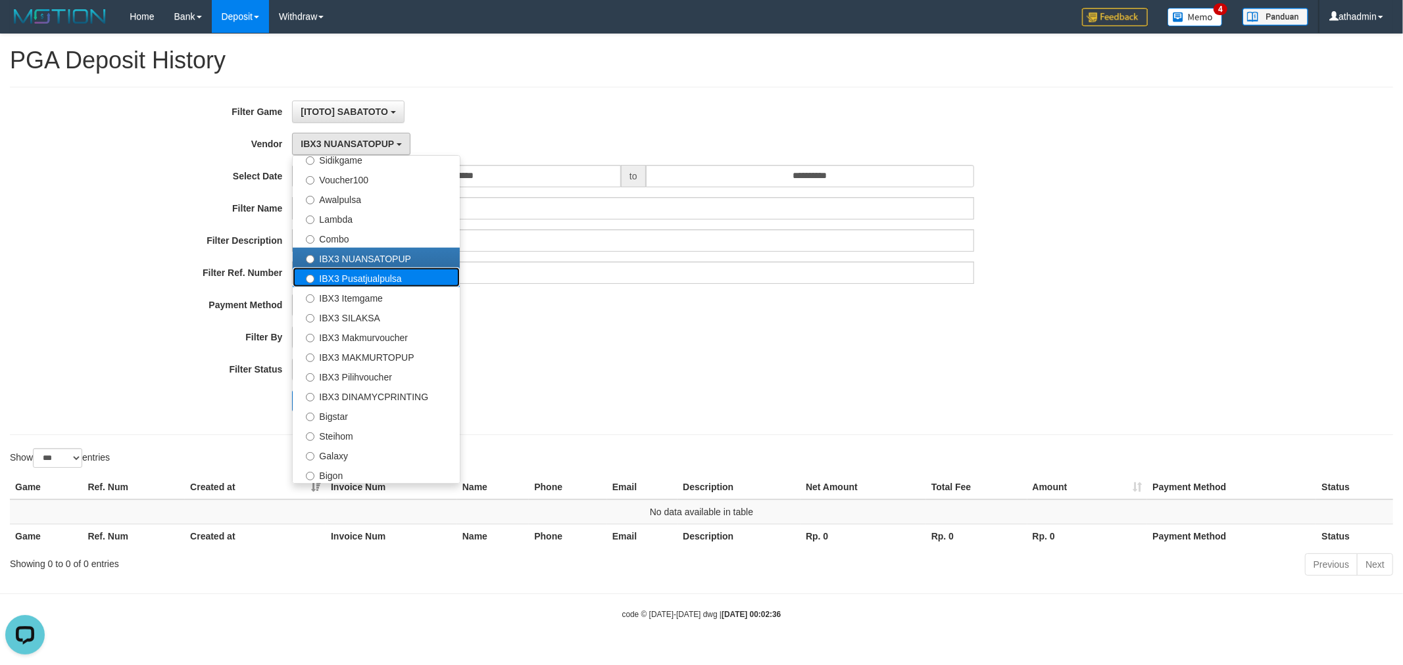
click at [366, 281] on label "IBX3 Pusatjualpulsa" at bounding box center [376, 278] width 167 height 20
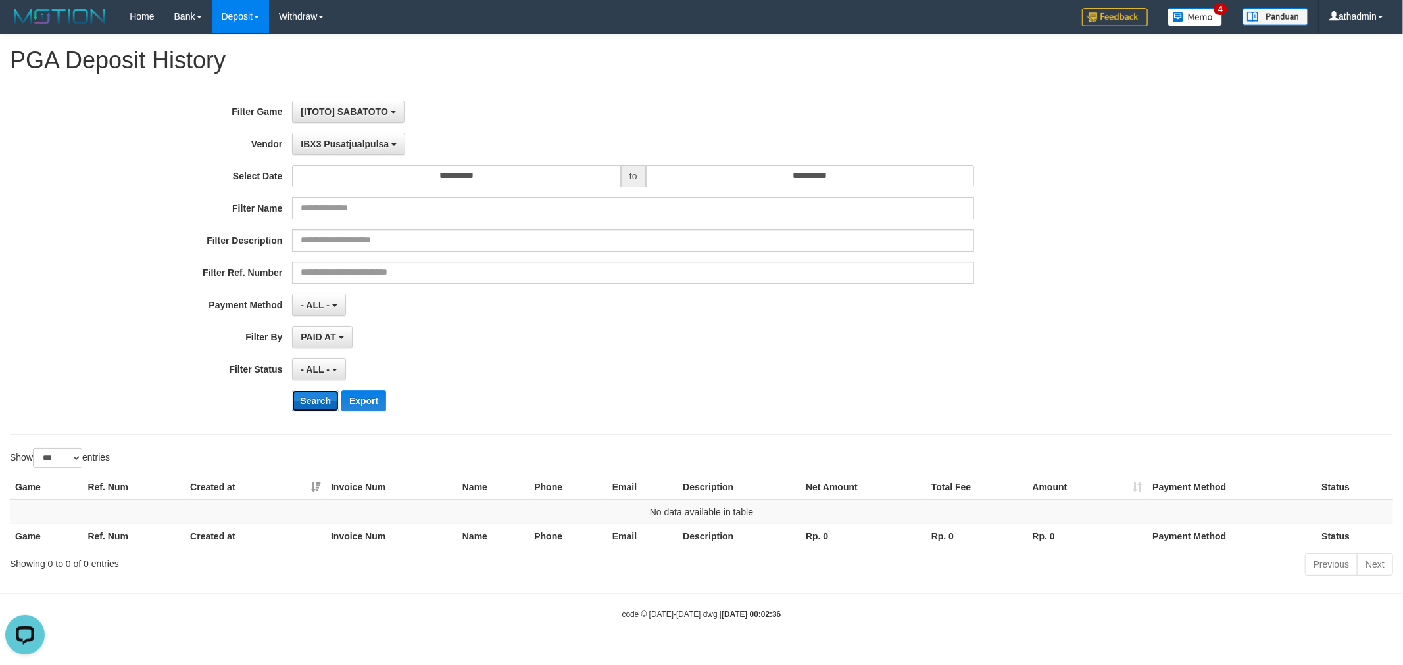
click at [308, 397] on button "Search" at bounding box center [315, 401] width 47 height 21
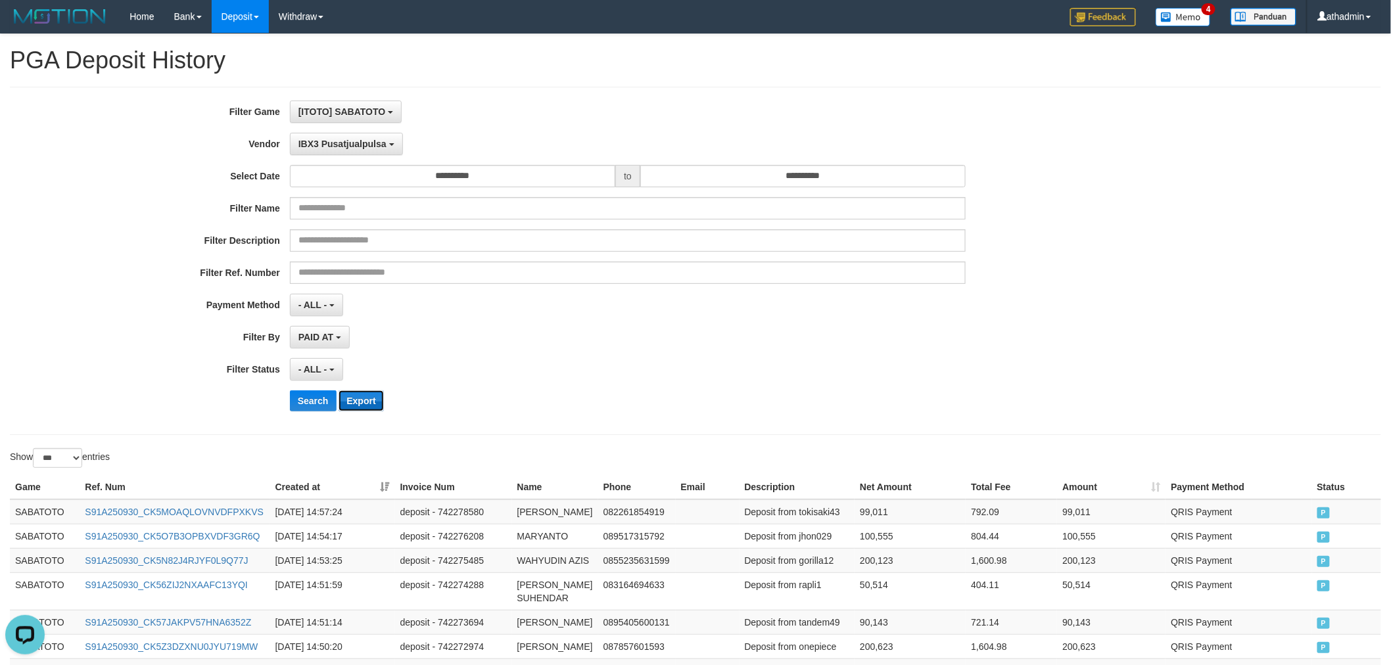
click at [359, 403] on button "Export" at bounding box center [361, 401] width 45 height 21
click at [516, 364] on div "- ALL - SELECT ALL - ALL - SELECT STATUS PENDING/UNPAID PAID CANCELED EXPIRED" at bounding box center [628, 369] width 677 height 22
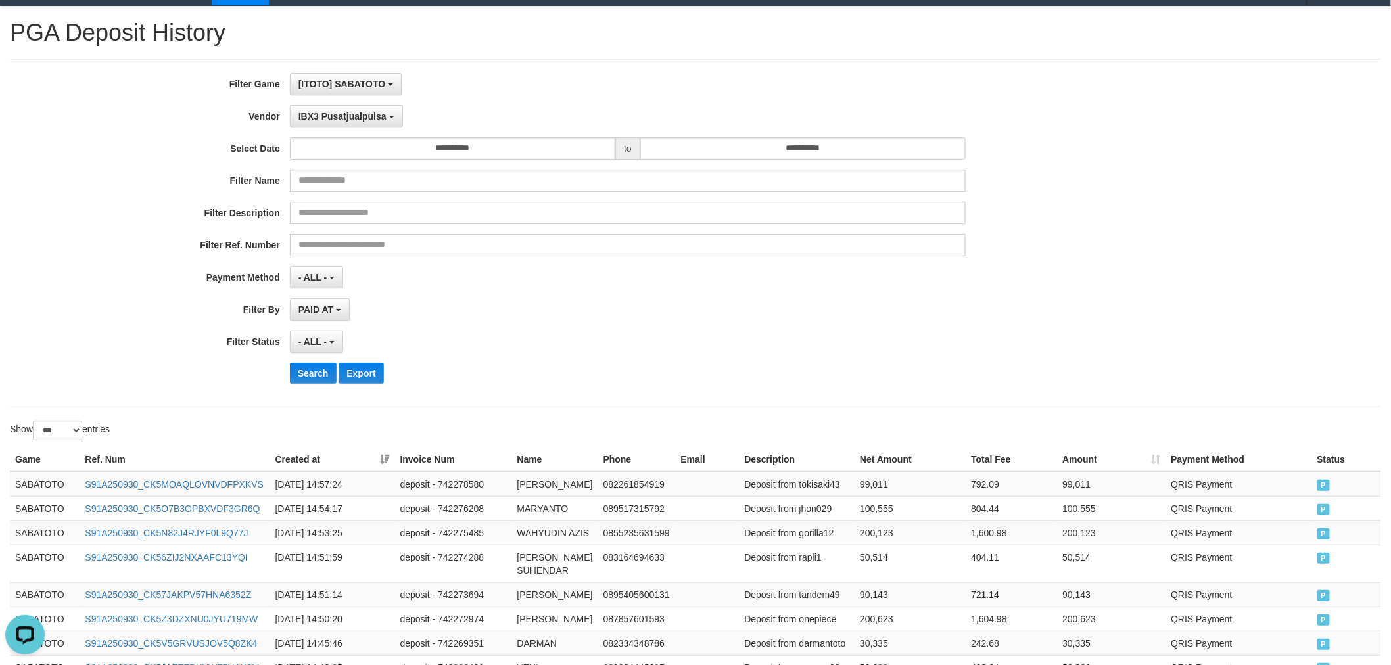
scroll to position [0, 0]
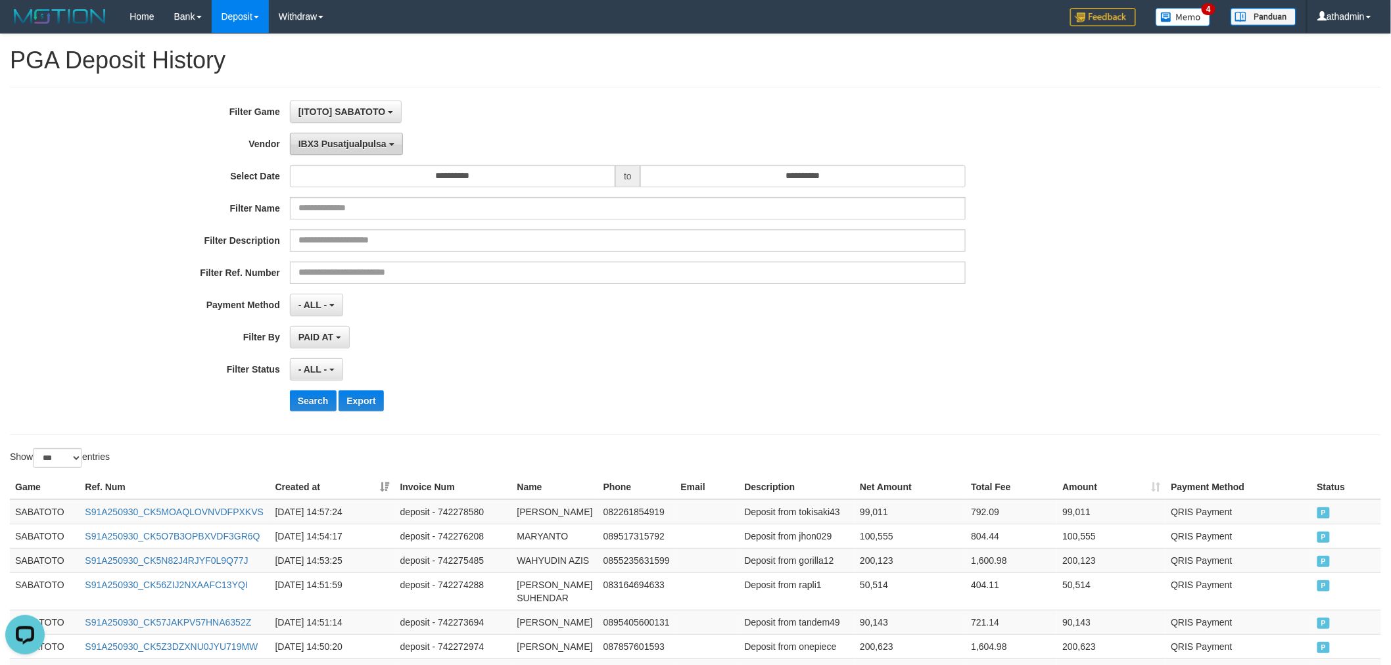
click at [375, 143] on span "IBX3 Pusatjualpulsa" at bounding box center [343, 144] width 88 height 11
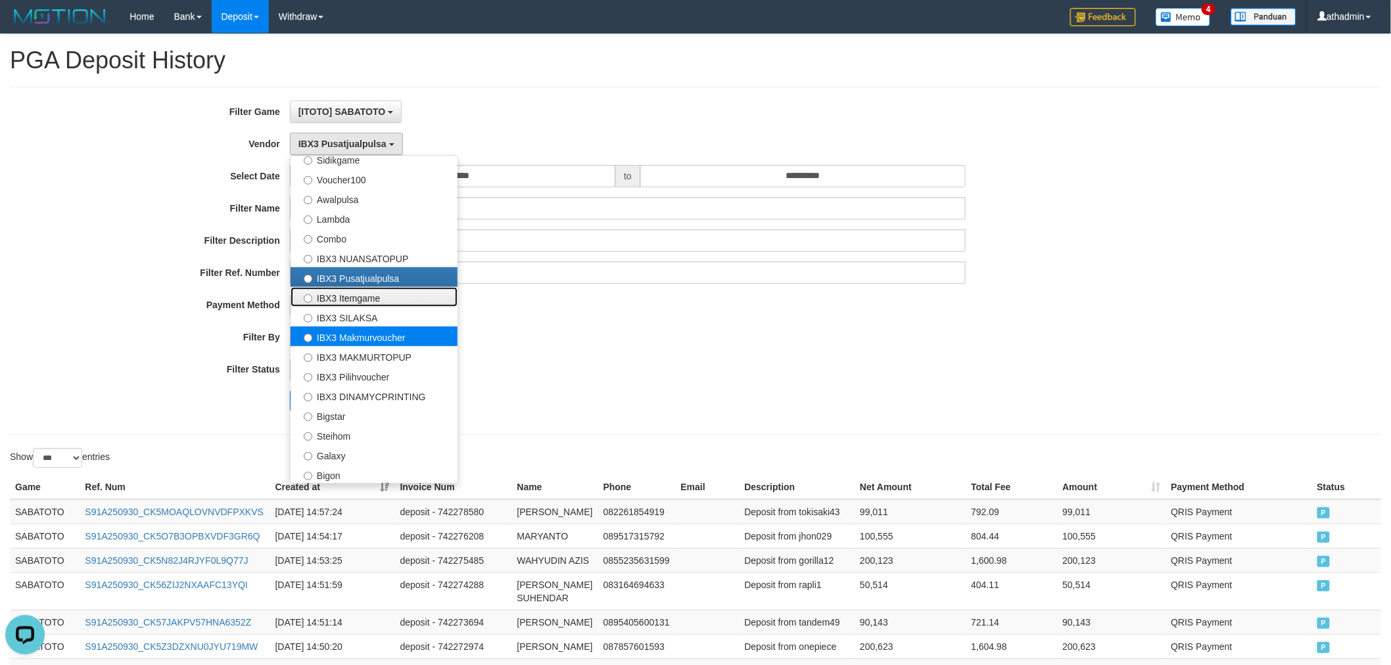
drag, startPoint x: 333, startPoint y: 296, endPoint x: 326, endPoint y: 339, distance: 44.0
click at [334, 296] on label "IBX3 Itemgame" at bounding box center [374, 297] width 167 height 20
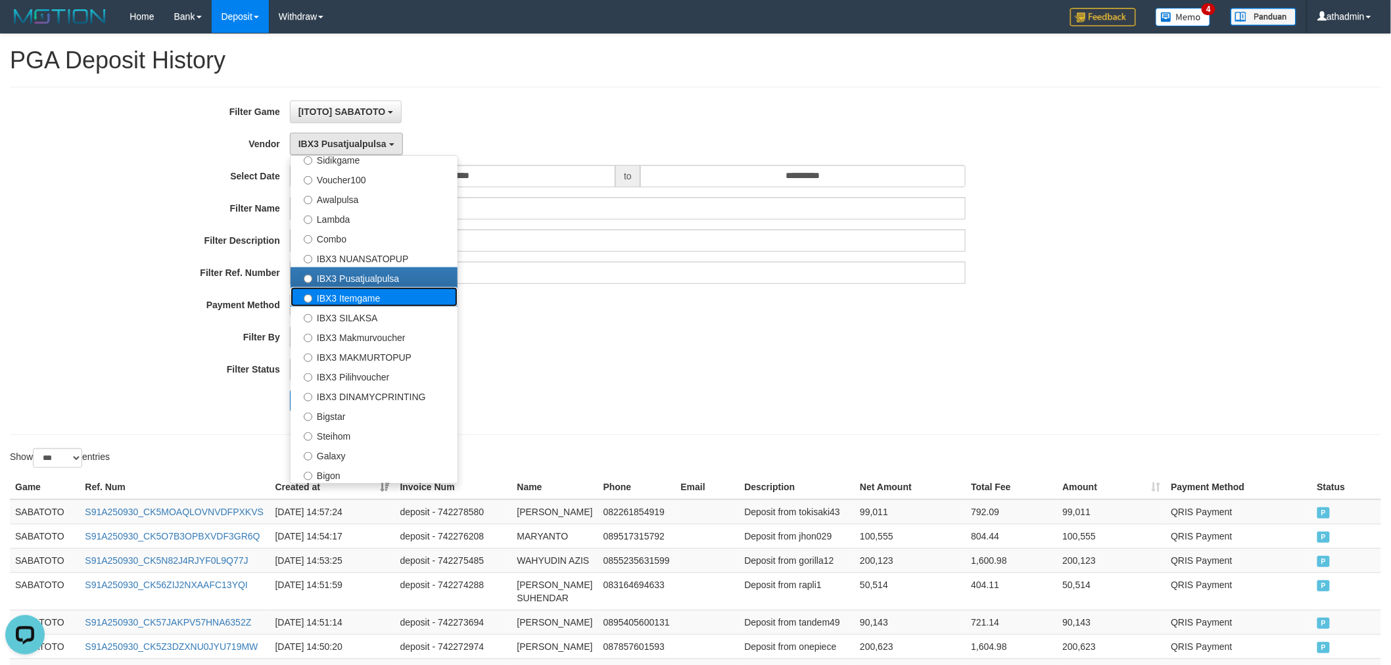
click at [350, 301] on label "IBX3 Itemgame" at bounding box center [374, 297] width 167 height 20
select select "**********"
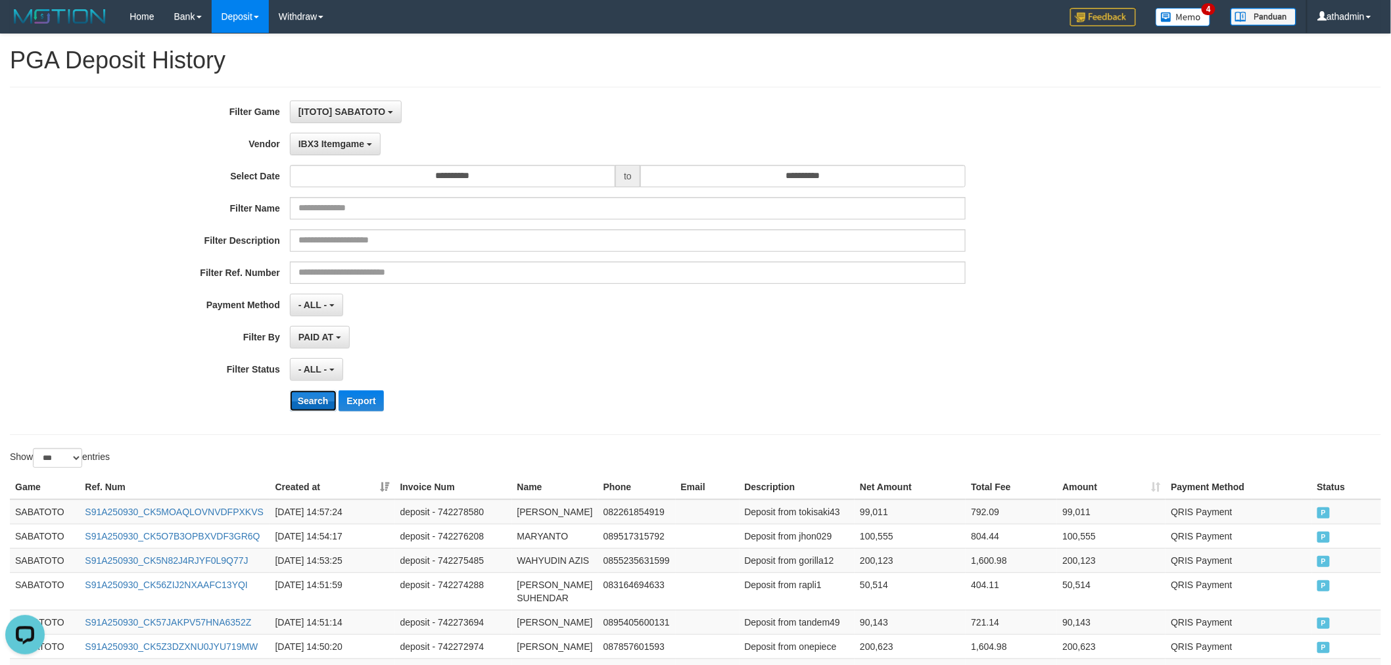
click at [319, 402] on button "Search" at bounding box center [313, 401] width 47 height 21
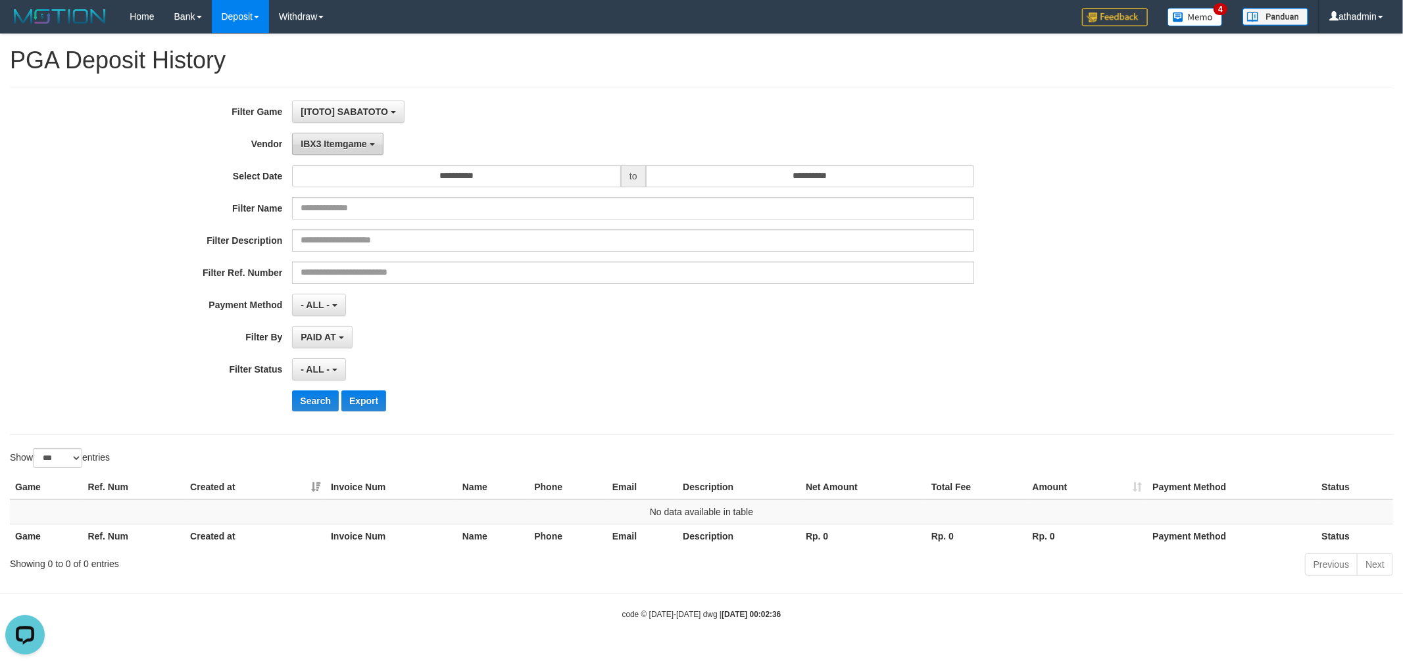
click at [343, 149] on button "IBX3 Itemgame" at bounding box center [337, 144] width 91 height 22
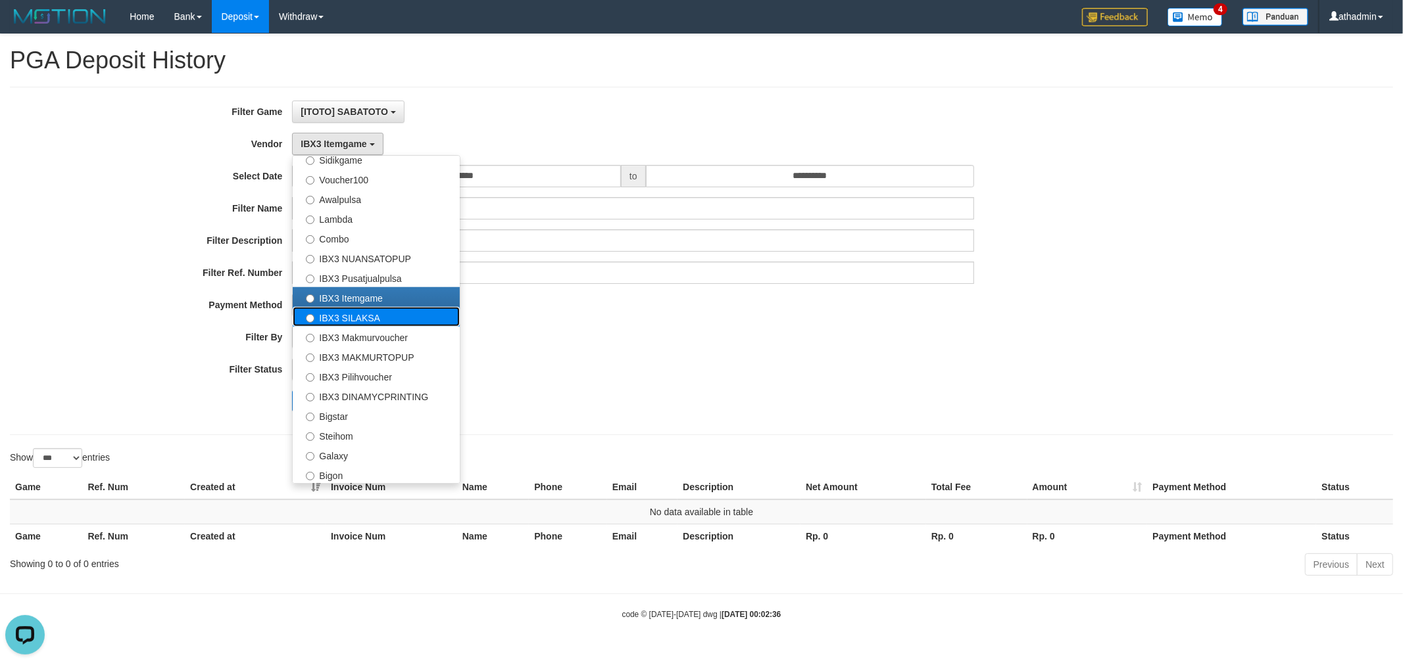
click at [322, 313] on label "IBX3 SILAKSA" at bounding box center [376, 317] width 167 height 20
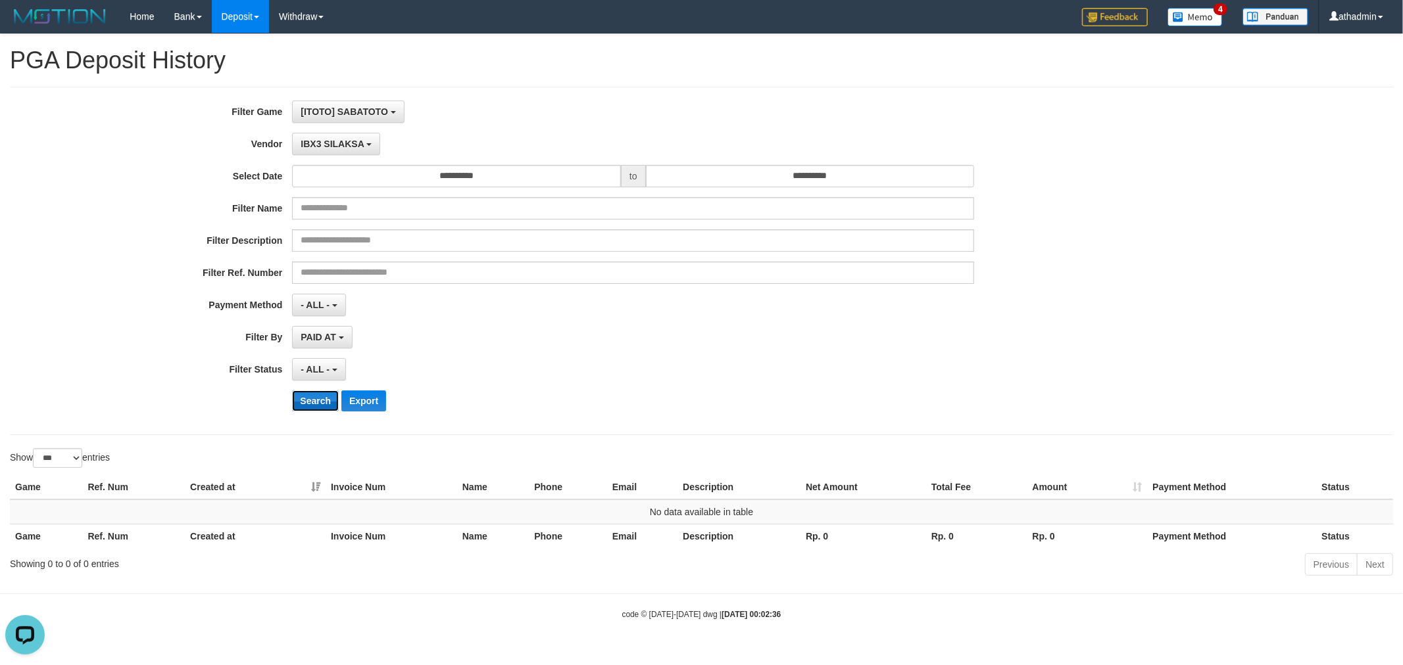
click at [299, 401] on button "Search" at bounding box center [315, 401] width 47 height 21
click at [327, 148] on span "IBX3 SILAKSA" at bounding box center [332, 144] width 63 height 11
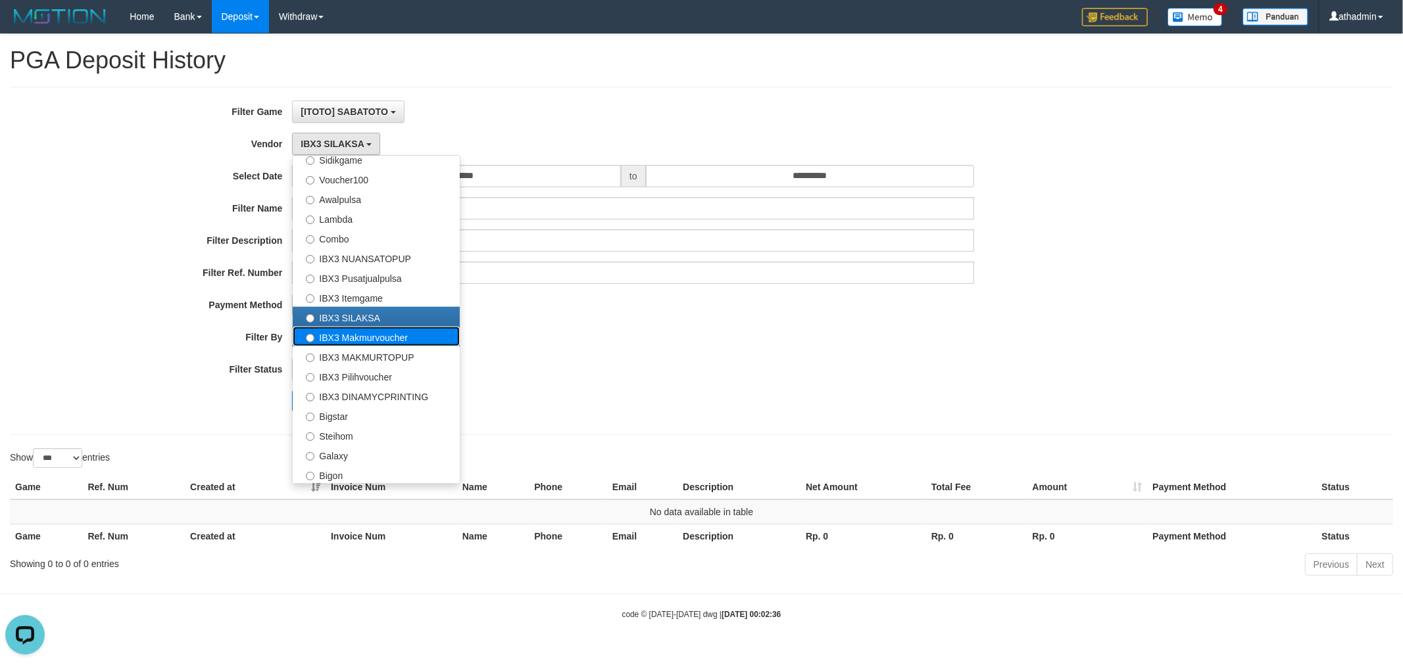
click at [332, 332] on label "IBX3 Makmurvoucher" at bounding box center [376, 337] width 167 height 20
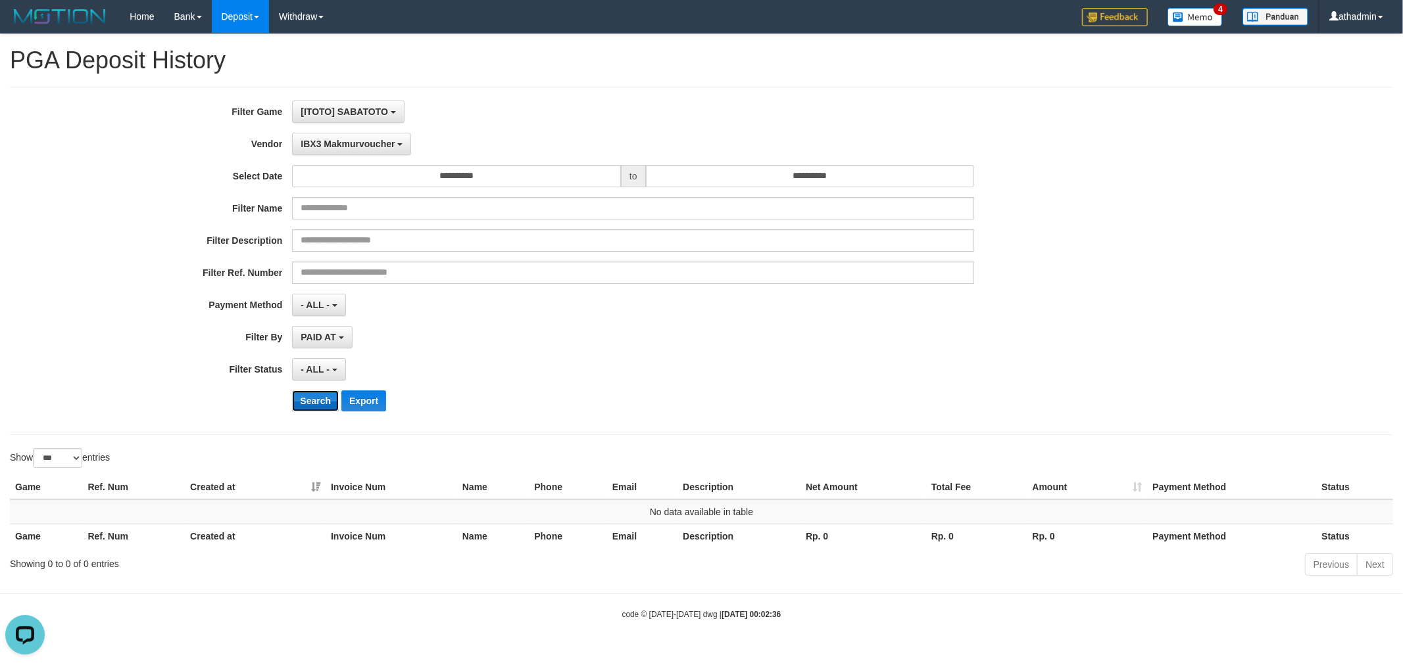
click at [306, 396] on button "Search" at bounding box center [315, 401] width 47 height 21
click at [347, 141] on span "IBX3 Makmurvoucher" at bounding box center [348, 144] width 94 height 11
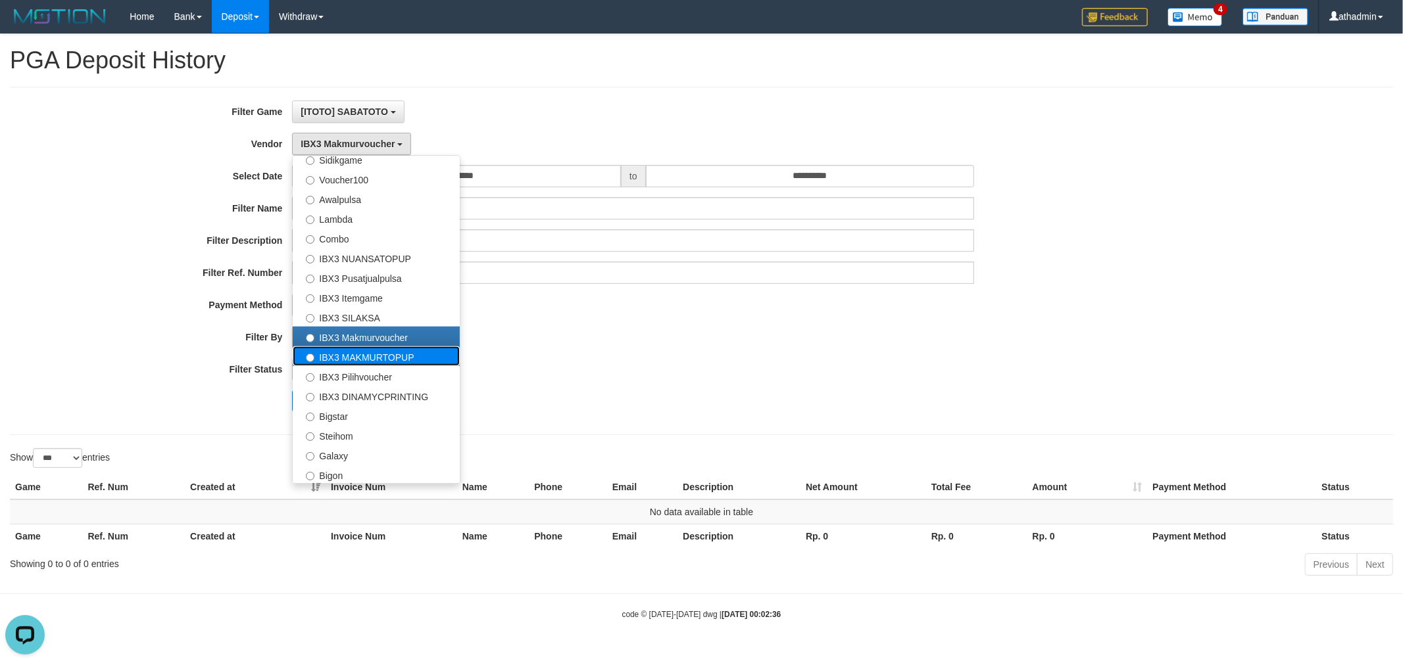
click at [337, 350] on label "IBX3 MAKMURTOPUP" at bounding box center [376, 357] width 167 height 20
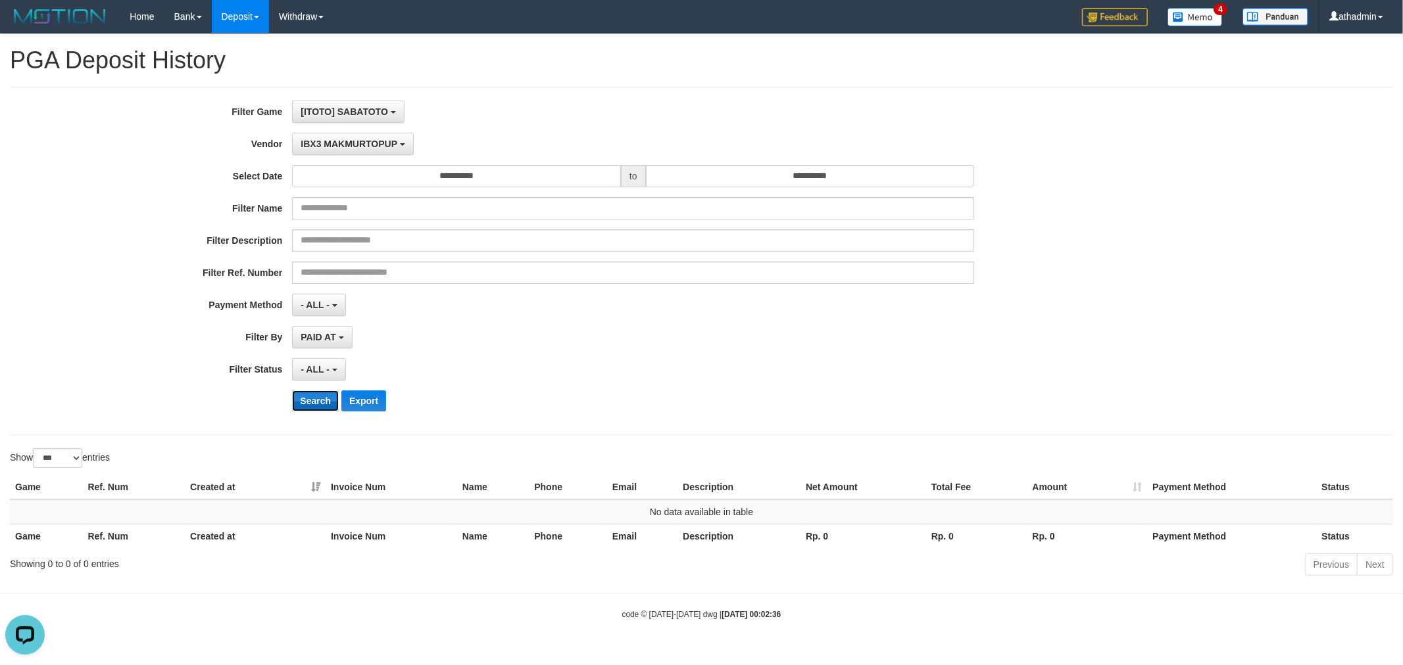
click at [314, 397] on button "Search" at bounding box center [315, 401] width 47 height 21
click at [337, 142] on span "IBX3 MAKMURTOPUP" at bounding box center [349, 144] width 97 height 11
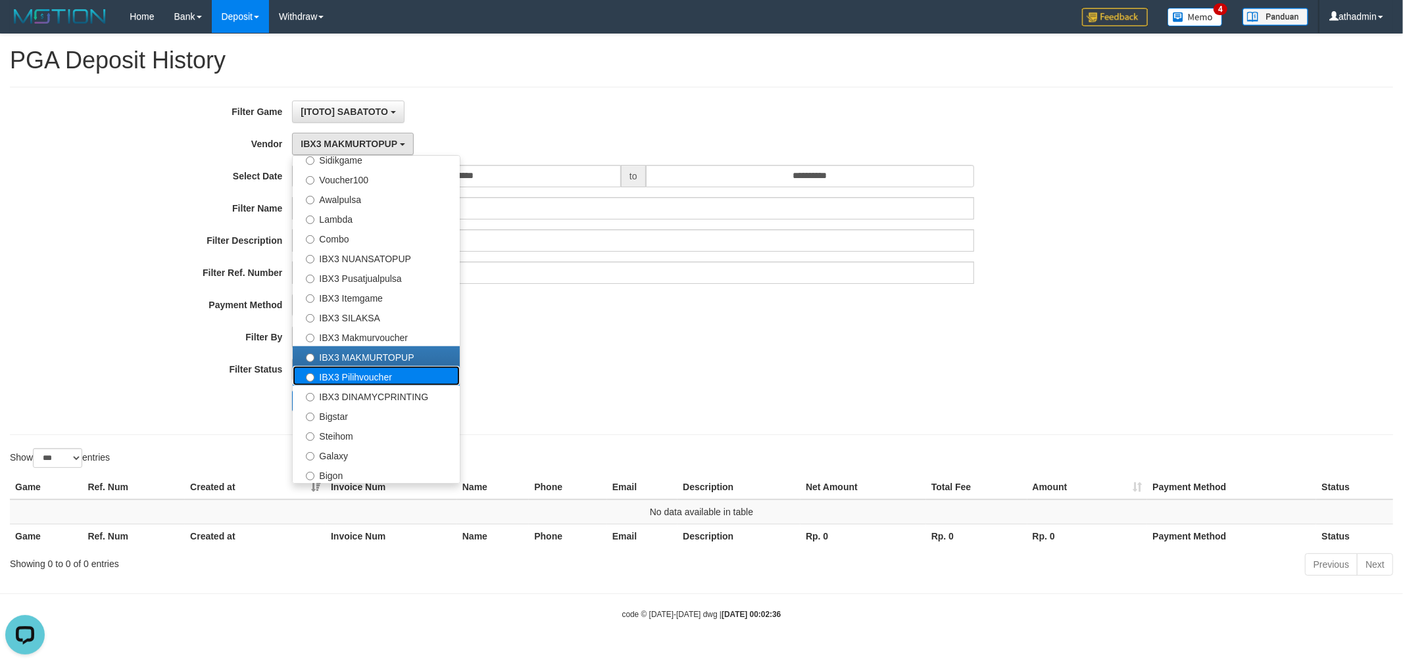
click at [326, 368] on label "IBX3 Pilihvoucher" at bounding box center [376, 376] width 167 height 20
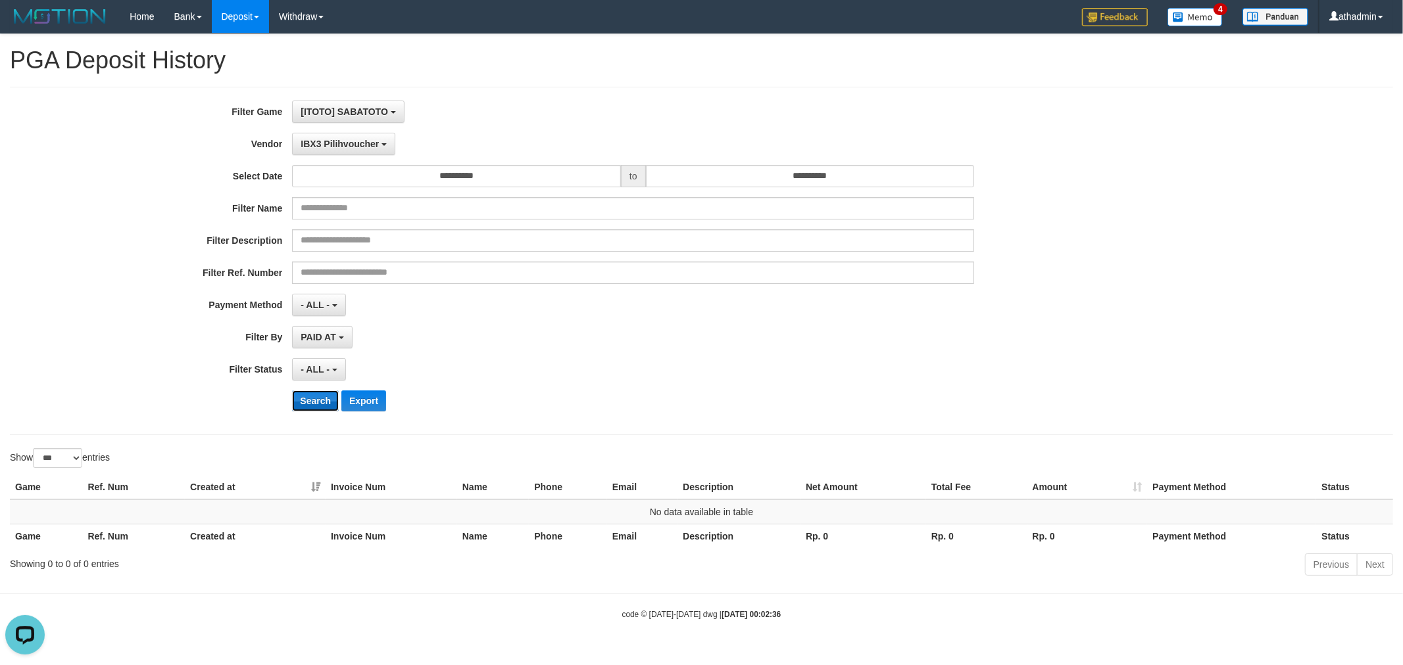
click at [305, 398] on button "Search" at bounding box center [315, 401] width 47 height 21
click at [362, 152] on button "IBX3 Pilihvoucher" at bounding box center [343, 144] width 103 height 22
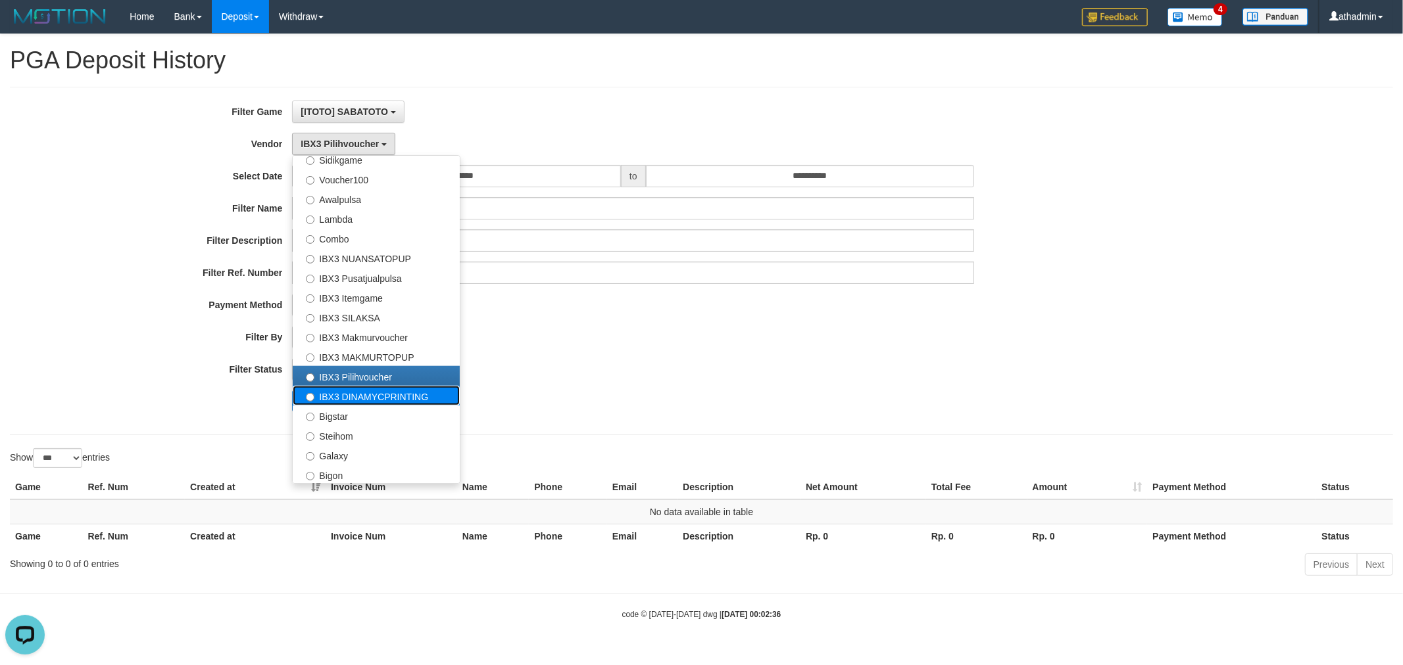
click at [343, 392] on label "IBX3 DINAMYCPRINTING" at bounding box center [376, 396] width 167 height 20
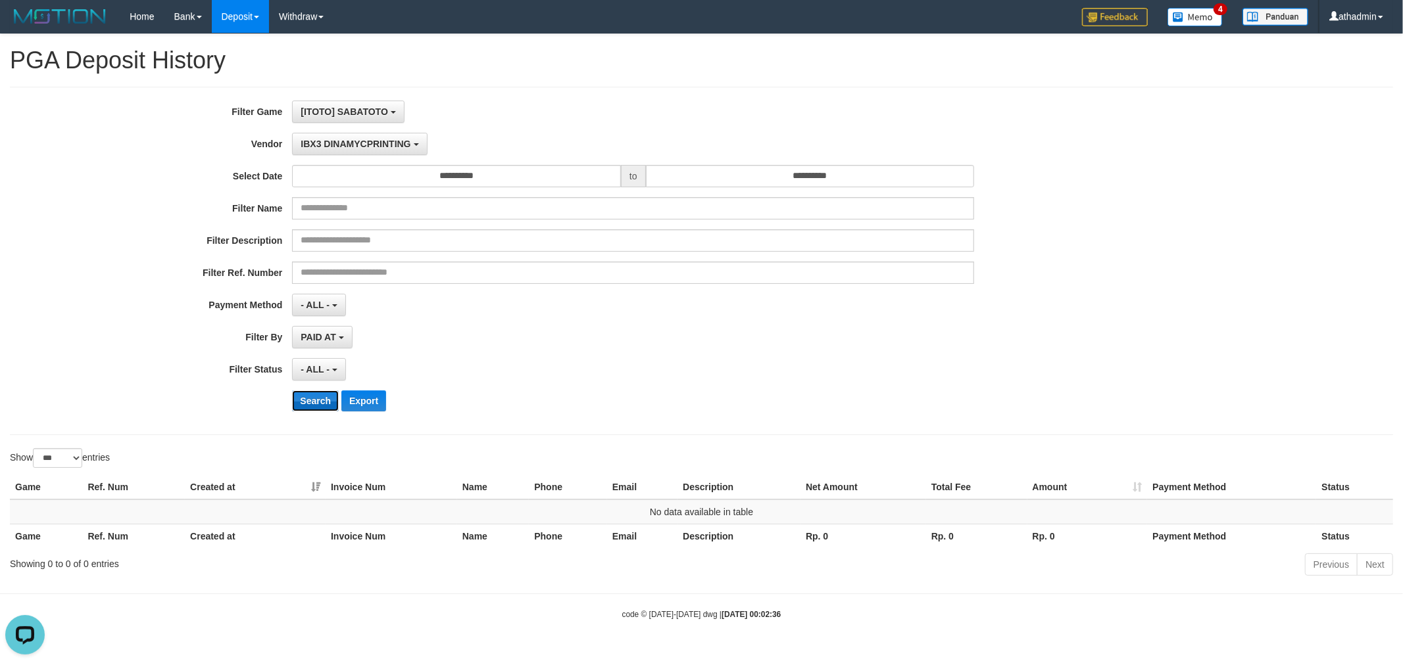
click at [320, 404] on button "Search" at bounding box center [315, 401] width 47 height 21
drag, startPoint x: 353, startPoint y: 158, endPoint x: 356, endPoint y: 152, distance: 7.1
click at [354, 155] on div "**********" at bounding box center [584, 261] width 1169 height 321
click at [356, 150] on button "IBX3 DINAMYCPRINTING" at bounding box center [359, 144] width 135 height 22
click at [308, 399] on button "Search" at bounding box center [315, 401] width 47 height 21
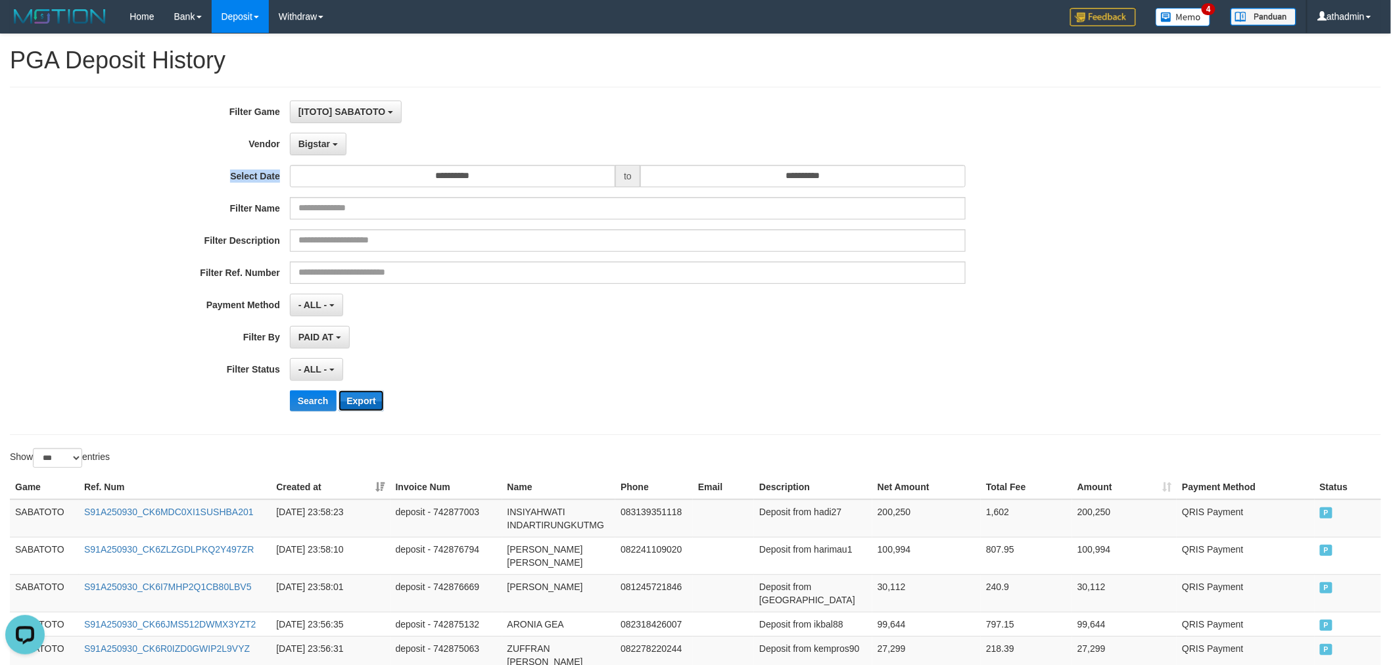
click at [352, 406] on button "Export" at bounding box center [361, 401] width 45 height 21
click at [473, 410] on div "Search Export" at bounding box center [725, 401] width 870 height 21
click at [310, 149] on button "Bigstar" at bounding box center [318, 144] width 57 height 22
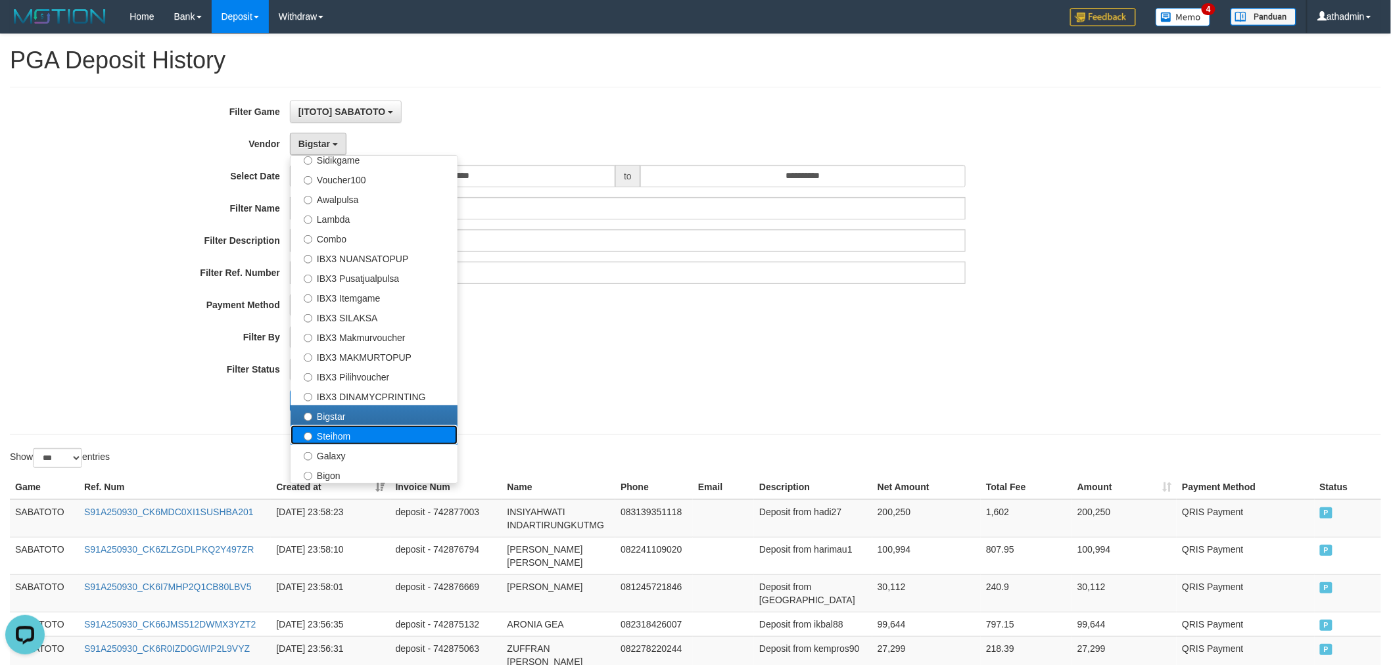
click at [314, 435] on label "Steihom" at bounding box center [374, 435] width 167 height 20
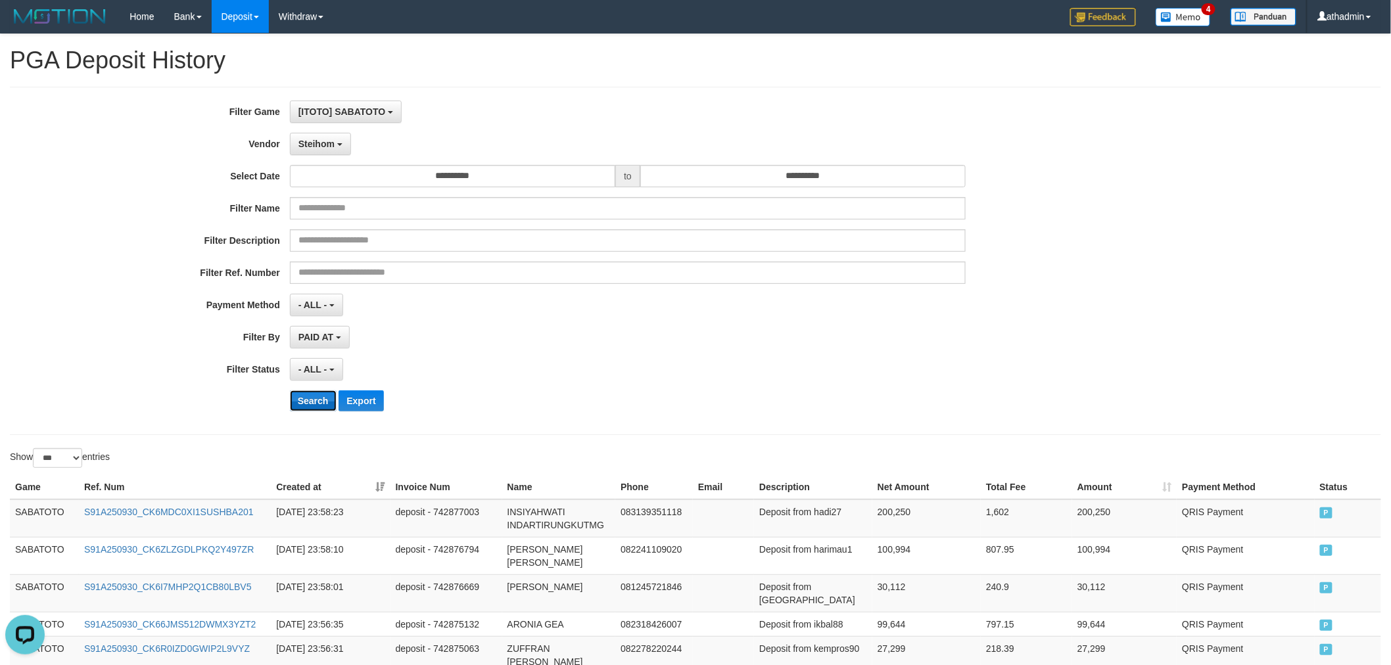
click at [303, 393] on button "Search" at bounding box center [313, 401] width 47 height 21
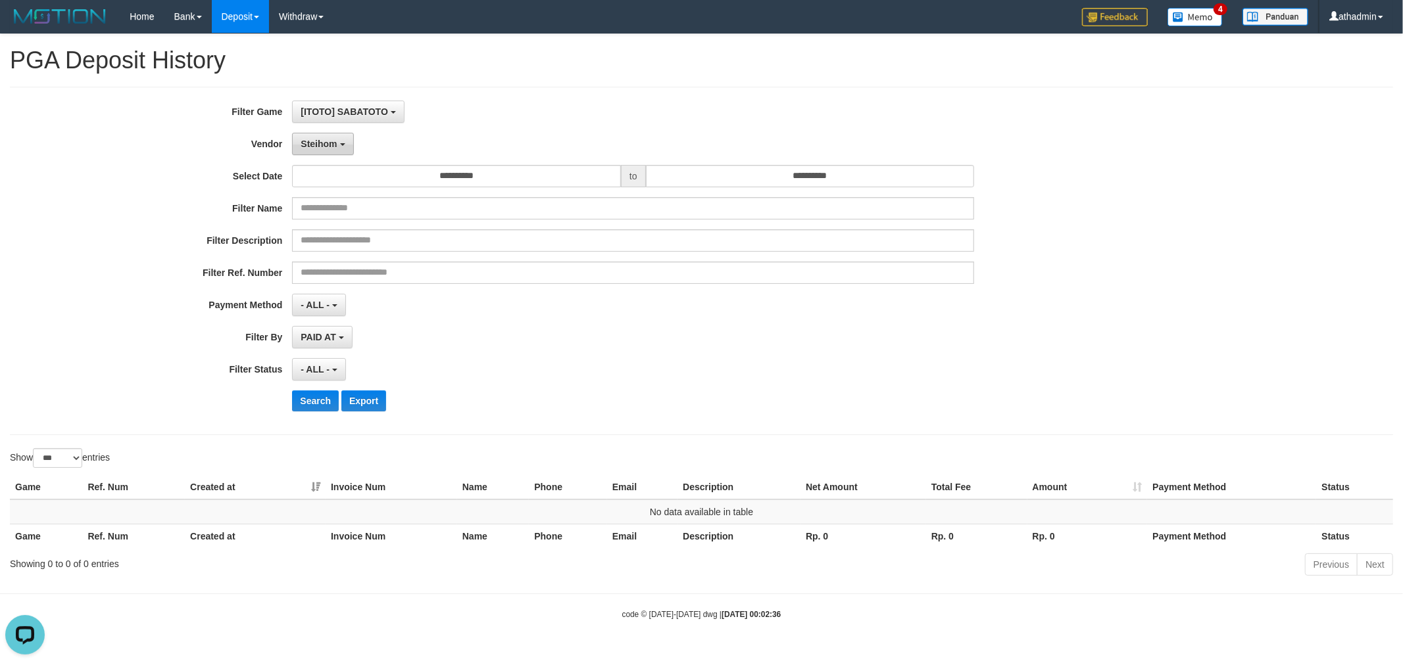
click at [330, 146] on span "Steihom" at bounding box center [319, 144] width 36 height 11
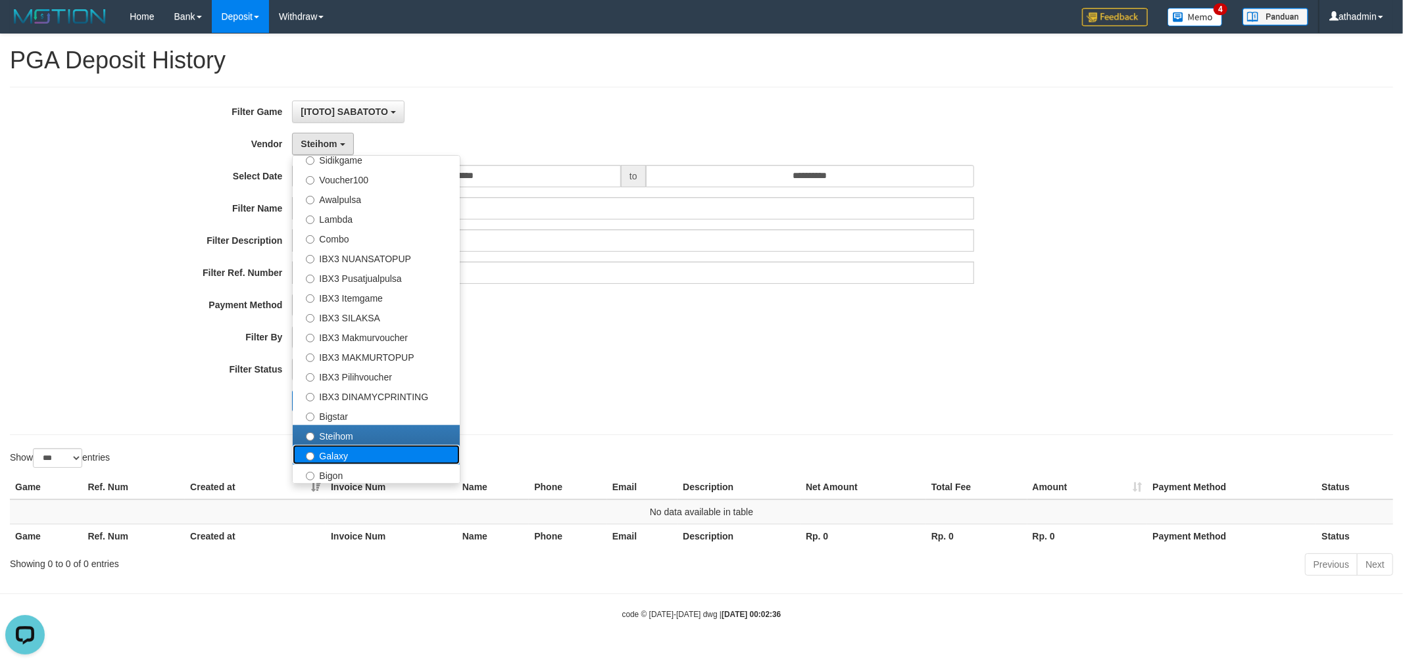
click at [339, 454] on label "Galaxy" at bounding box center [376, 455] width 167 height 20
select select "**********"
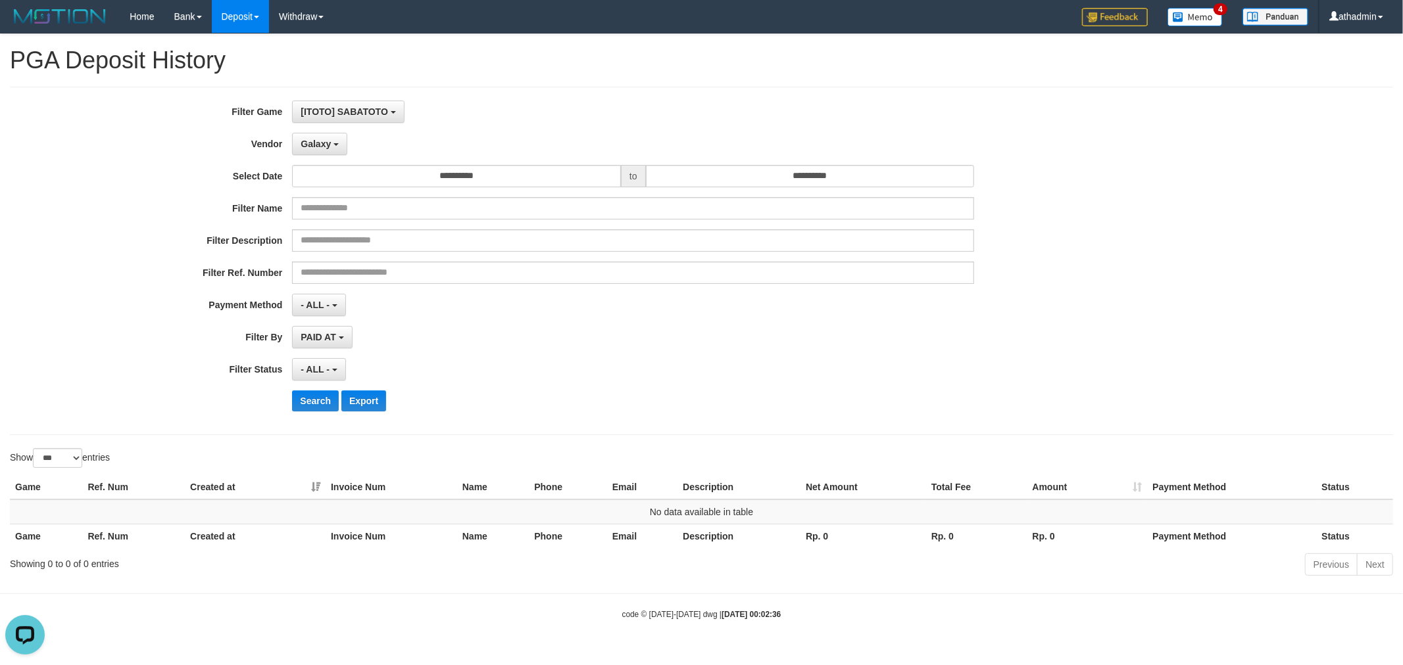
click at [287, 391] on div "Search Export" at bounding box center [584, 401] width 1169 height 21
drag, startPoint x: 301, startPoint y: 403, endPoint x: 299, endPoint y: 377, distance: 26.4
click at [302, 402] on button "Search" at bounding box center [315, 401] width 47 height 21
click at [335, 132] on div "**********" at bounding box center [584, 261] width 1169 height 321
click at [316, 137] on button "Galaxy" at bounding box center [319, 144] width 55 height 22
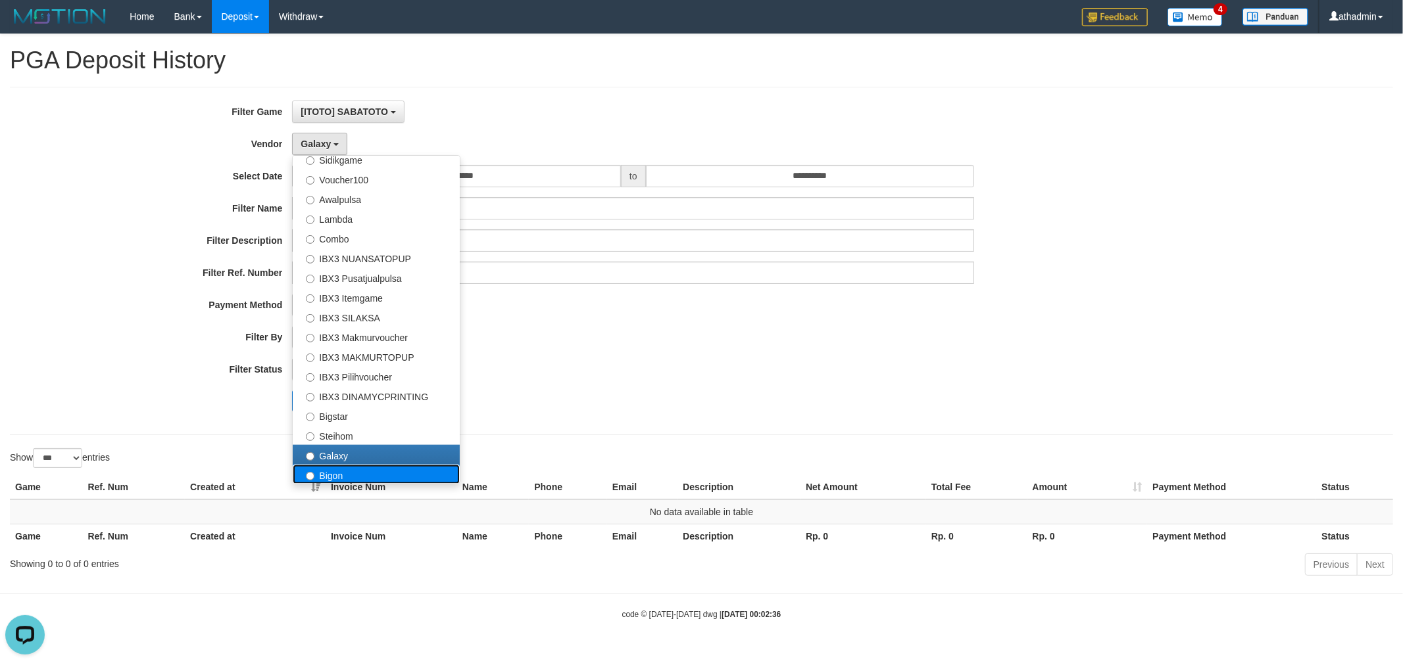
click at [337, 475] on label "Bigon" at bounding box center [376, 475] width 167 height 20
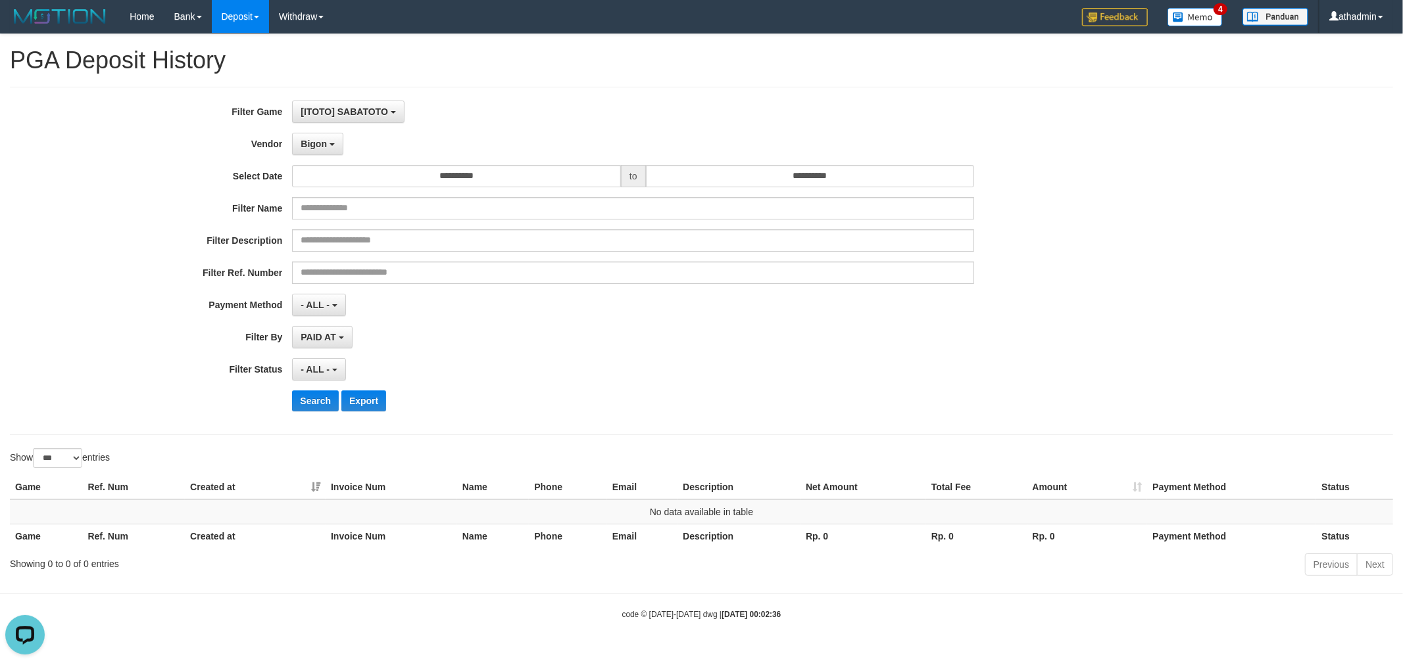
click at [301, 389] on div "**********" at bounding box center [584, 261] width 1169 height 321
click at [308, 393] on button "Search" at bounding box center [315, 401] width 47 height 21
click at [332, 145] on b "button" at bounding box center [331, 144] width 5 height 3
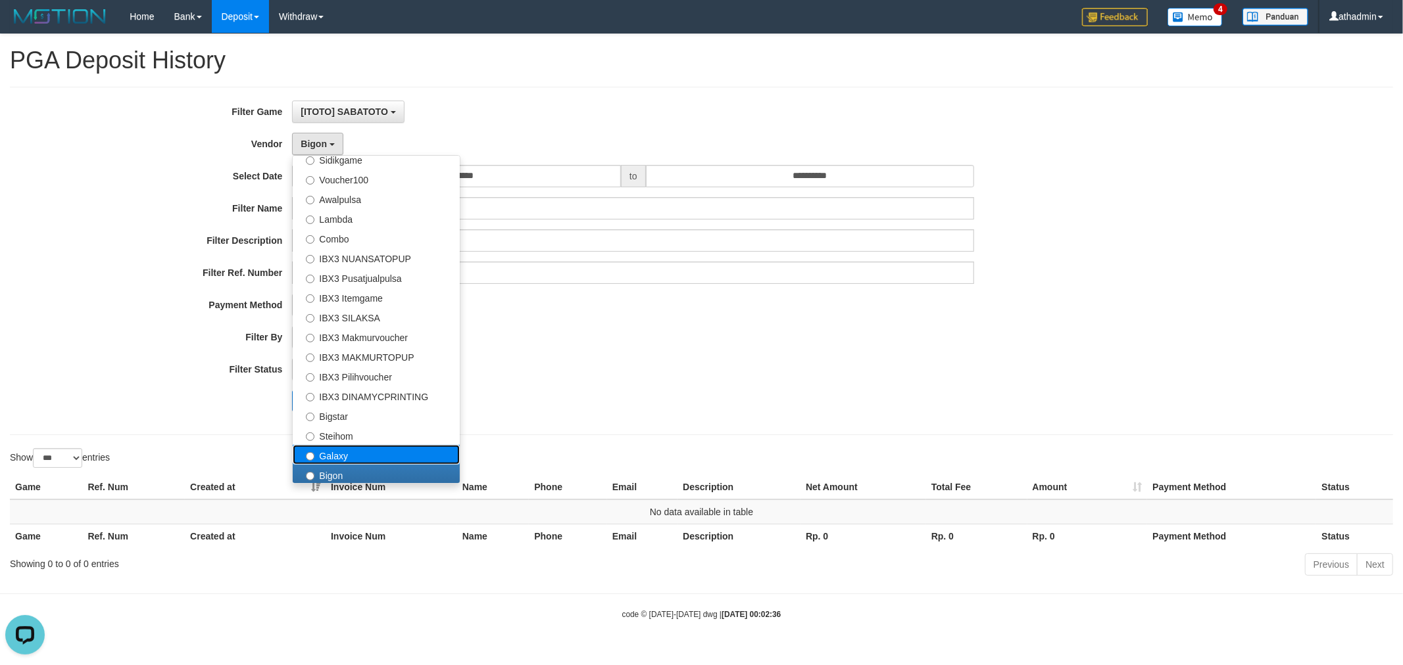
click at [363, 451] on label "Galaxy" at bounding box center [376, 455] width 167 height 20
select select "**********"
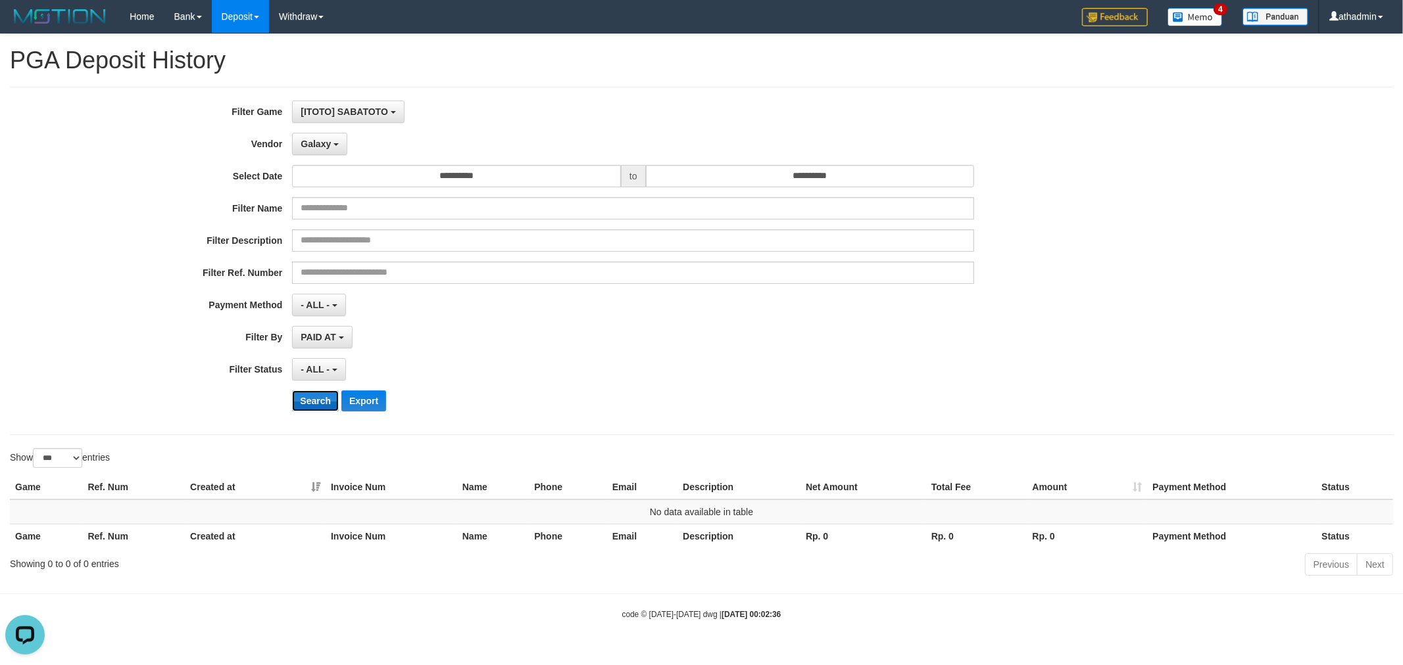
click at [312, 403] on button "Search" at bounding box center [315, 401] width 47 height 21
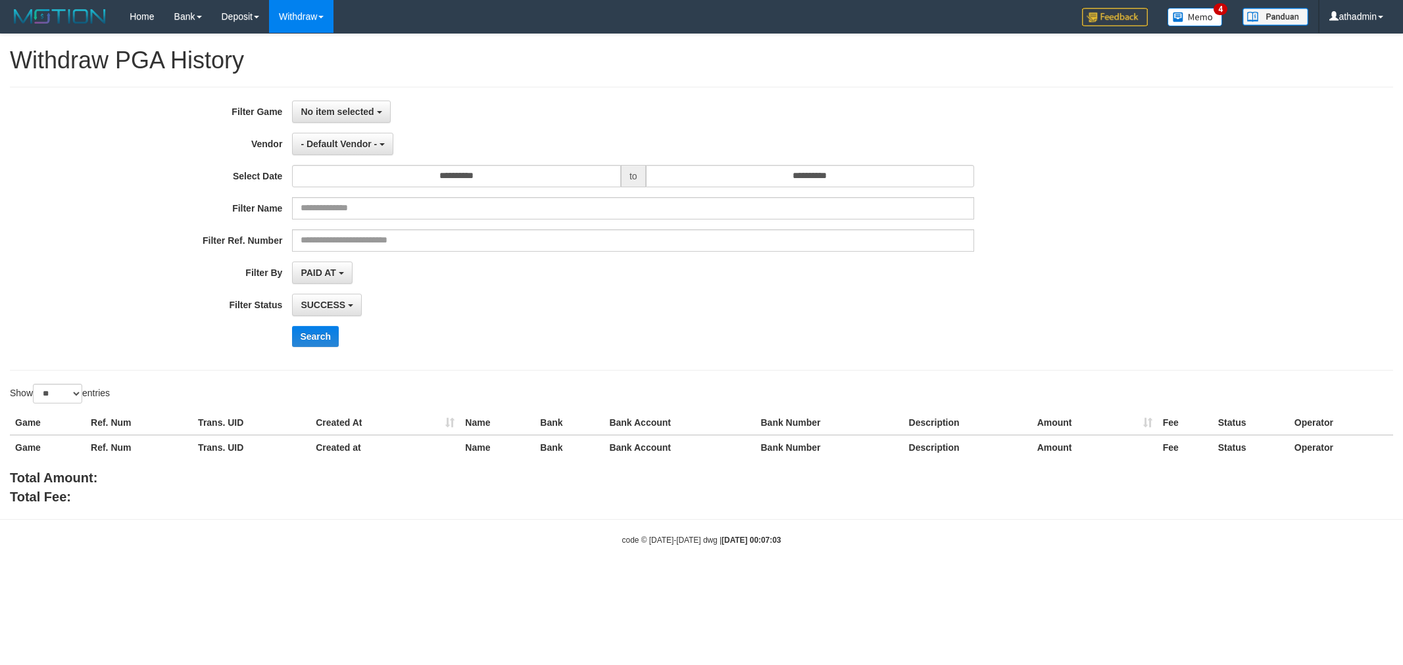
select select
select select "**"
click at [374, 114] on button "No item selected" at bounding box center [341, 112] width 98 height 22
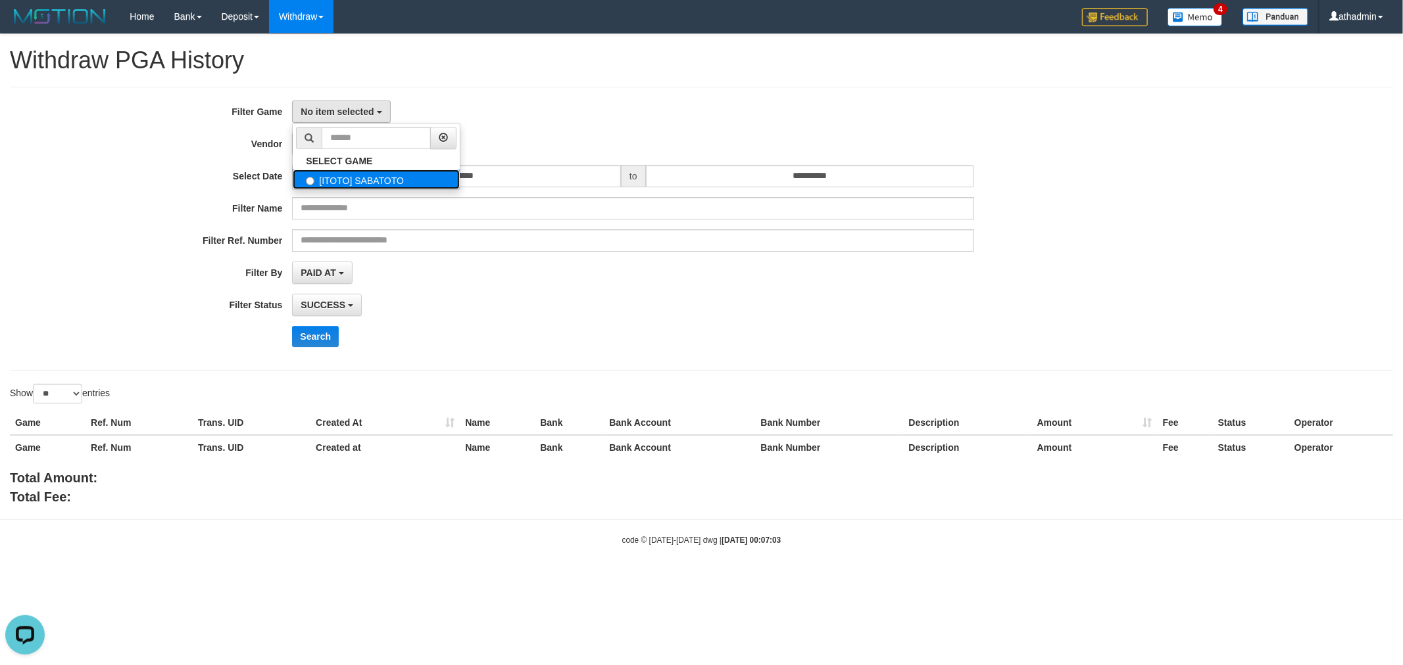
click at [351, 179] on label "[ITOTO] SABATOTO" at bounding box center [376, 180] width 167 height 20
select select "***"
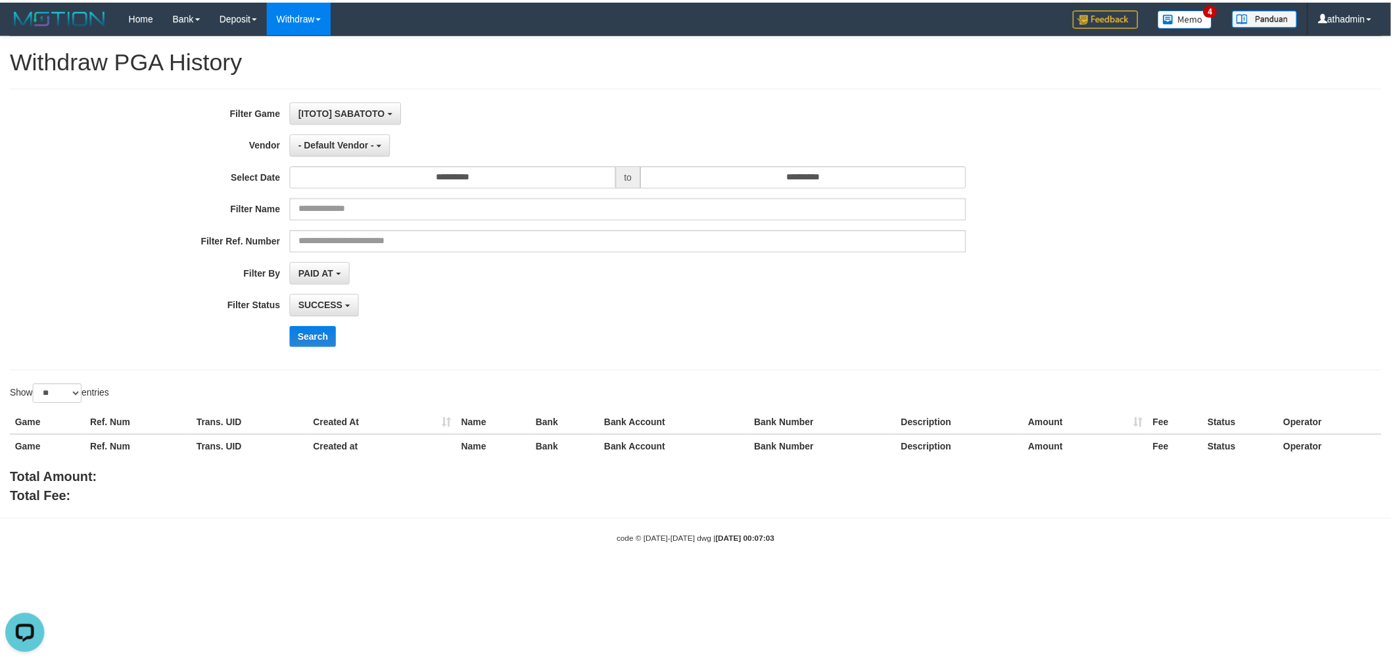
scroll to position [11, 0]
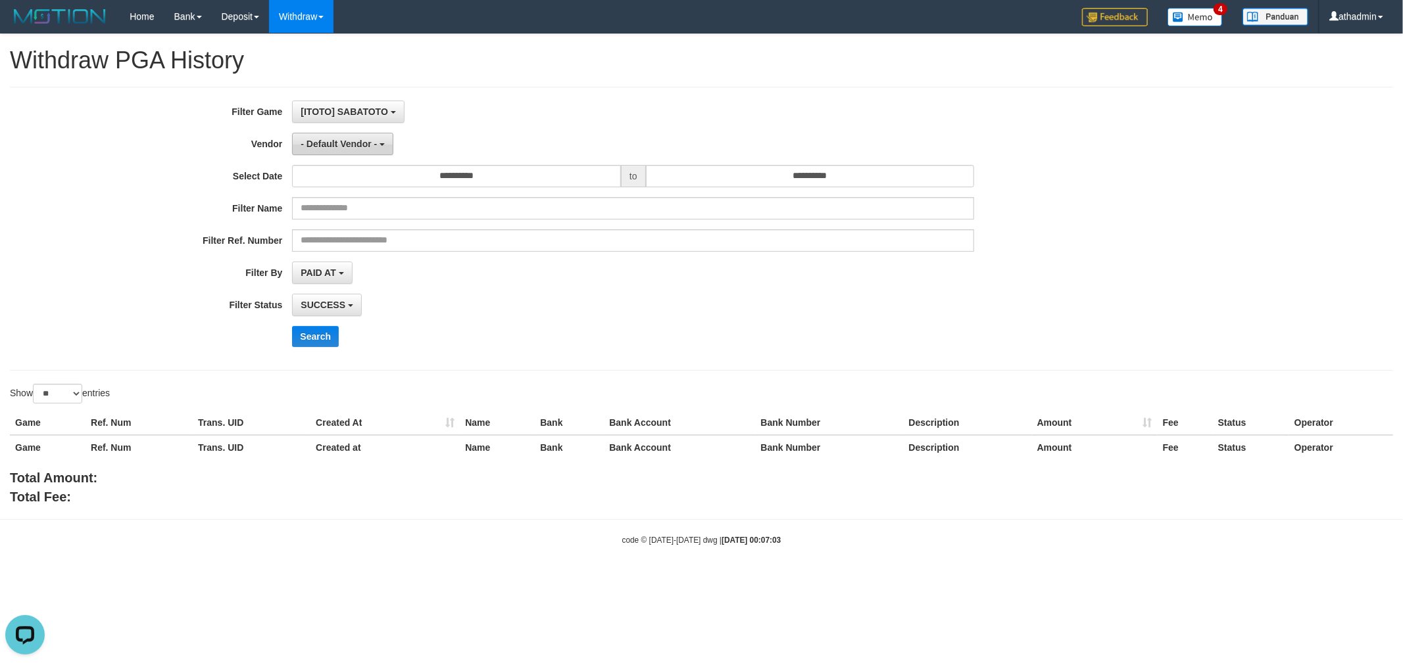
click at [360, 139] on span "- Default Vendor -" at bounding box center [339, 144] width 76 height 11
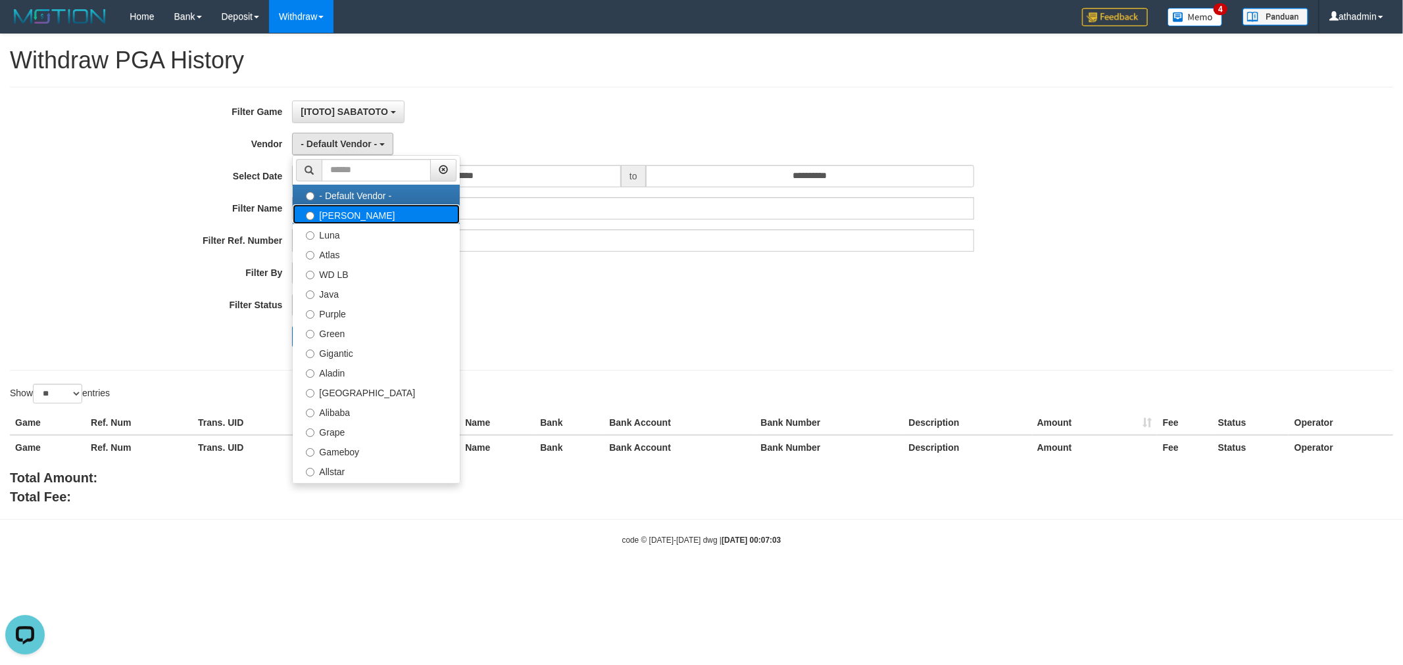
click at [337, 206] on label "[PERSON_NAME]" at bounding box center [376, 215] width 167 height 20
select select "**********"
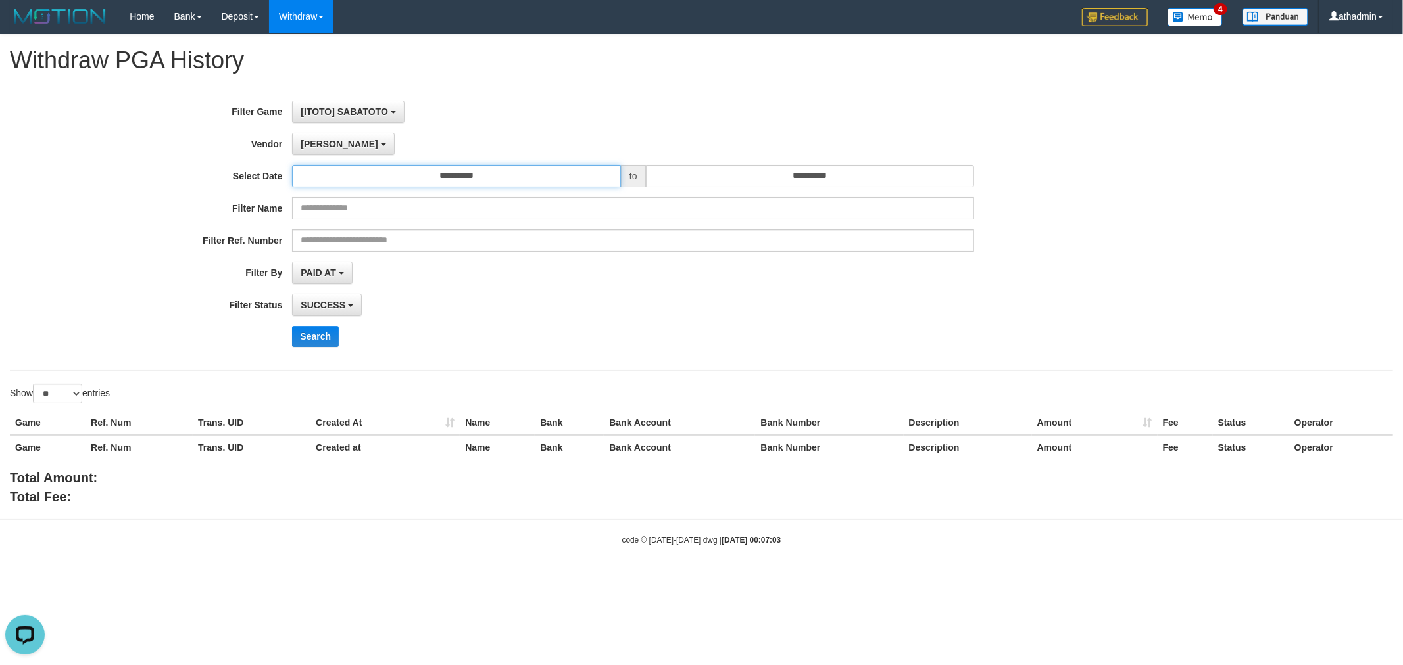
click at [411, 176] on input "**********" at bounding box center [456, 176] width 329 height 22
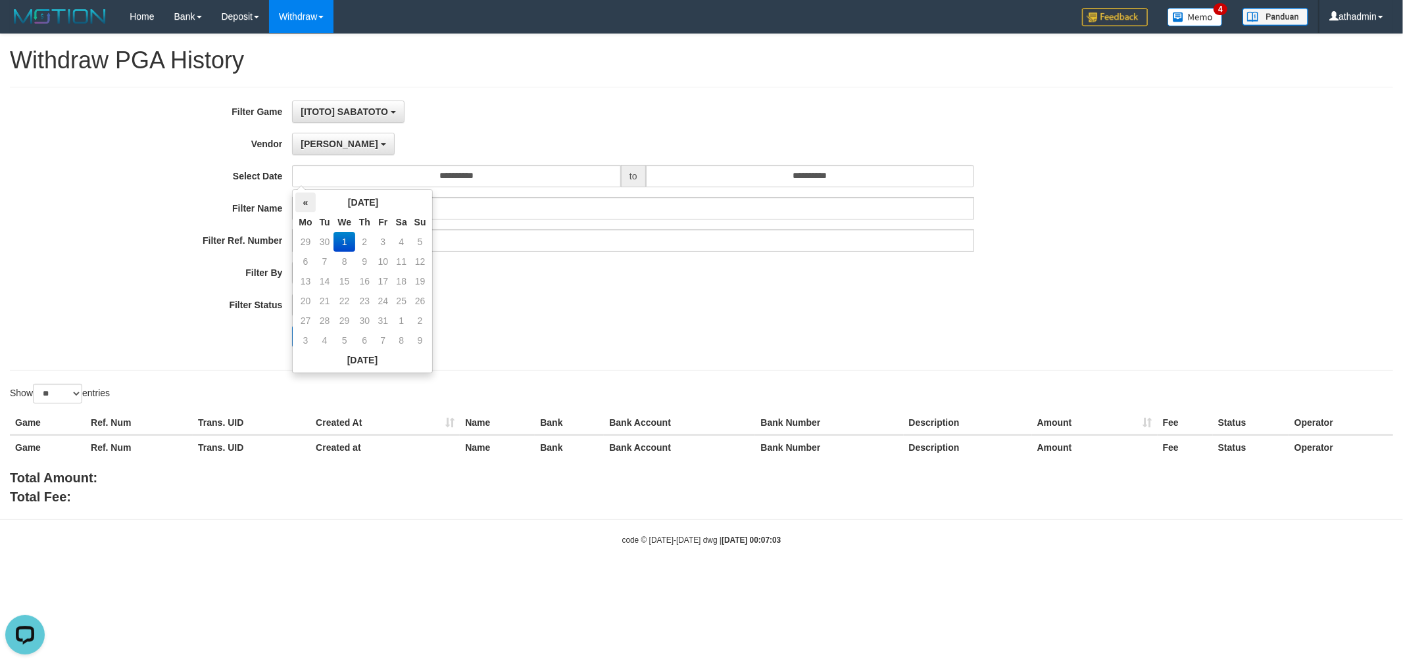
click at [310, 201] on th "«" at bounding box center [305, 203] width 20 height 20
click at [323, 339] on td "30" at bounding box center [325, 341] width 18 height 20
type input "**********"
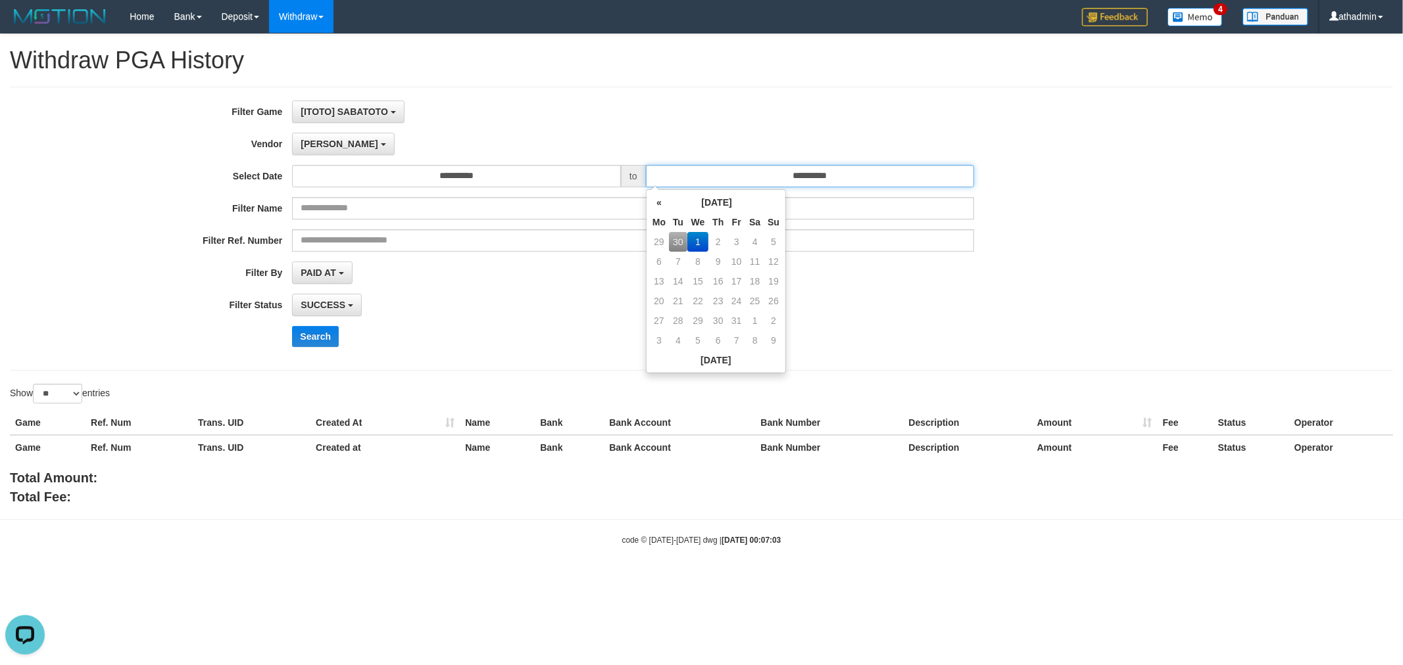
click at [725, 181] on input "**********" at bounding box center [810, 176] width 329 height 22
click at [678, 229] on th "Tu" at bounding box center [678, 222] width 18 height 20
click at [675, 237] on td "30" at bounding box center [678, 242] width 18 height 20
type input "**********"
click at [145, 353] on div "**********" at bounding box center [584, 229] width 1169 height 256
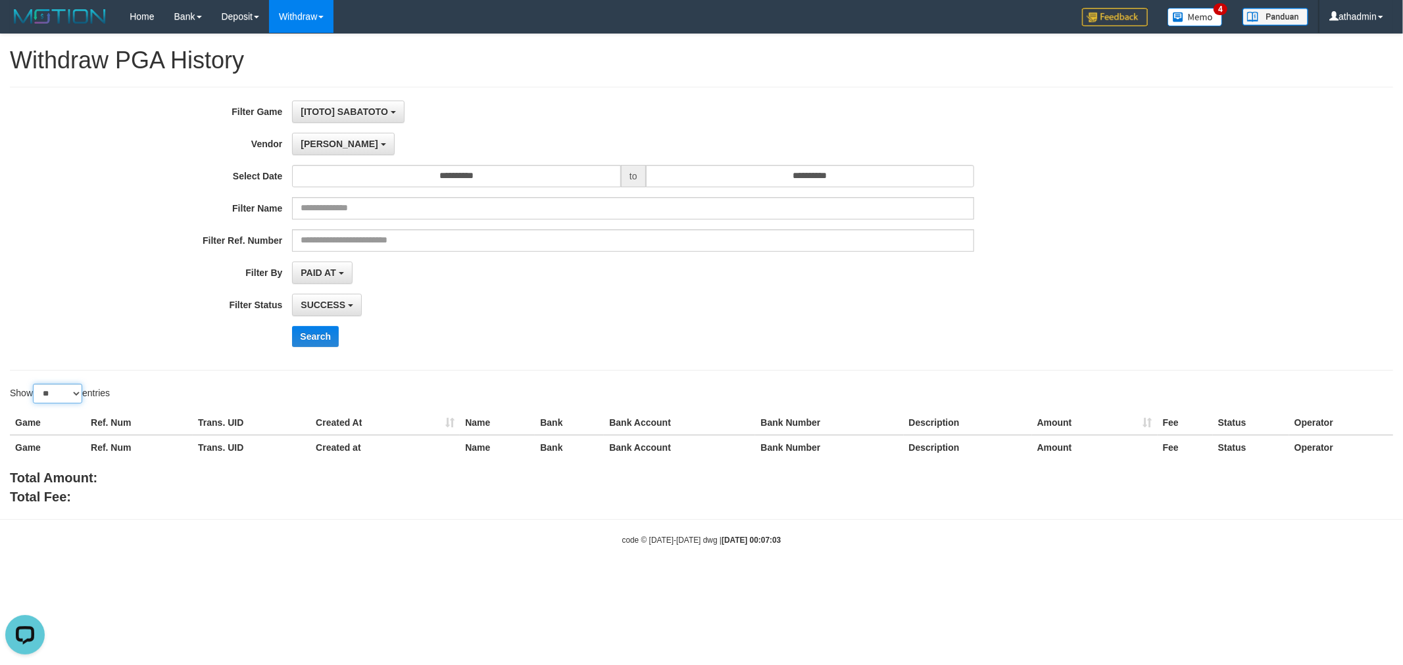
drag, startPoint x: 53, startPoint y: 391, endPoint x: 51, endPoint y: 398, distance: 7.5
click at [53, 391] on select "** ** ** ***" at bounding box center [57, 394] width 49 height 20
select select "***"
click at [35, 384] on select "** ** ** ***" at bounding box center [57, 394] width 49 height 20
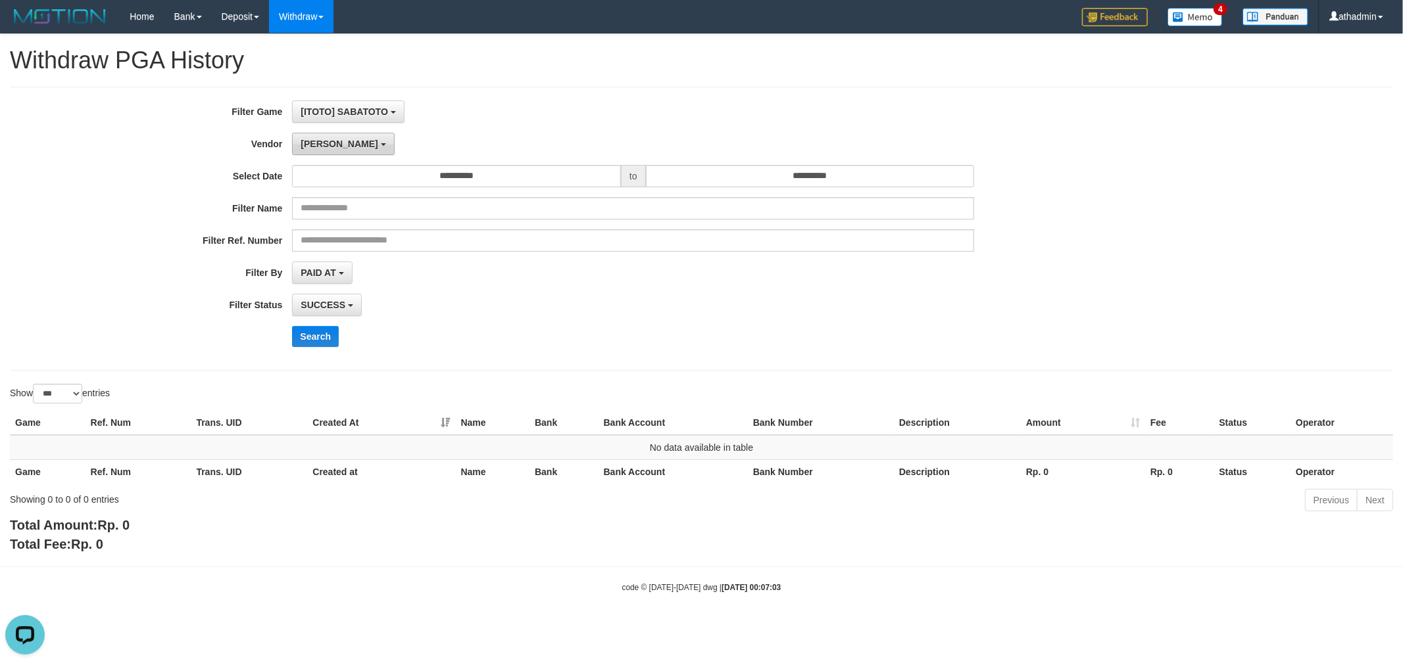
click at [311, 143] on span "[PERSON_NAME]" at bounding box center [339, 144] width 77 height 11
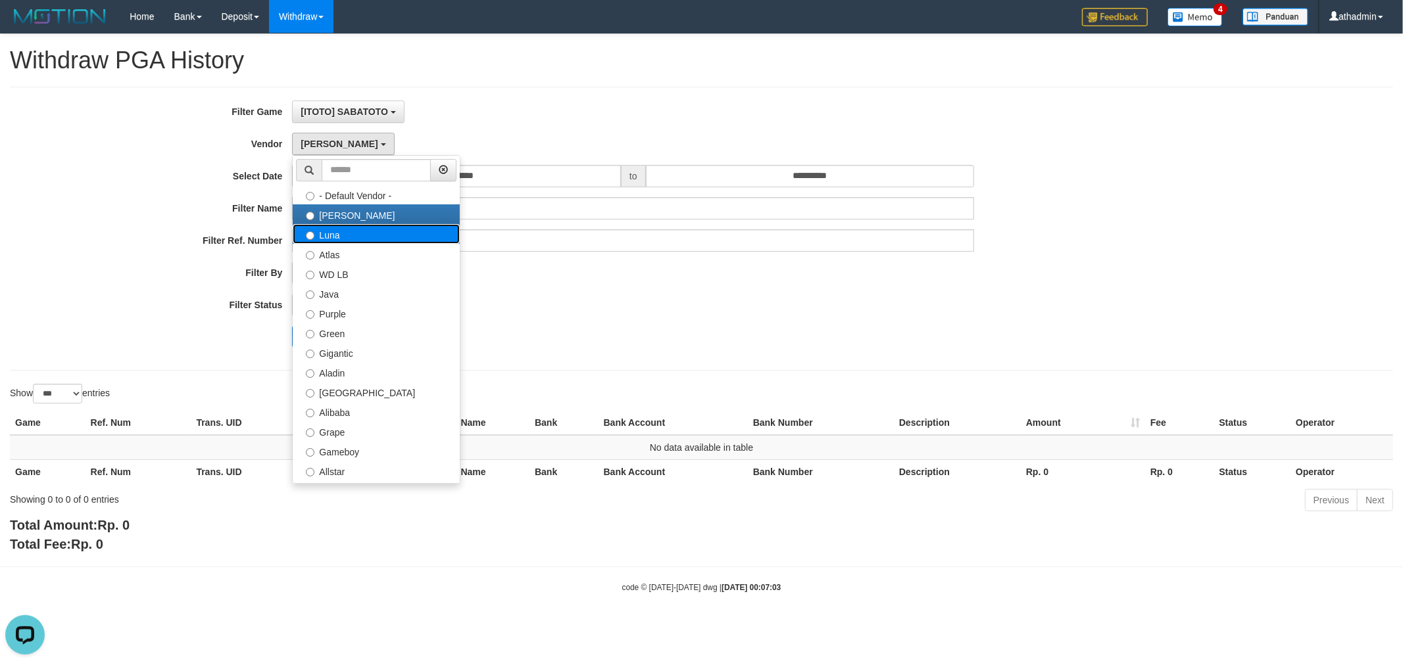
click at [341, 241] on label "Luna" at bounding box center [376, 234] width 167 height 20
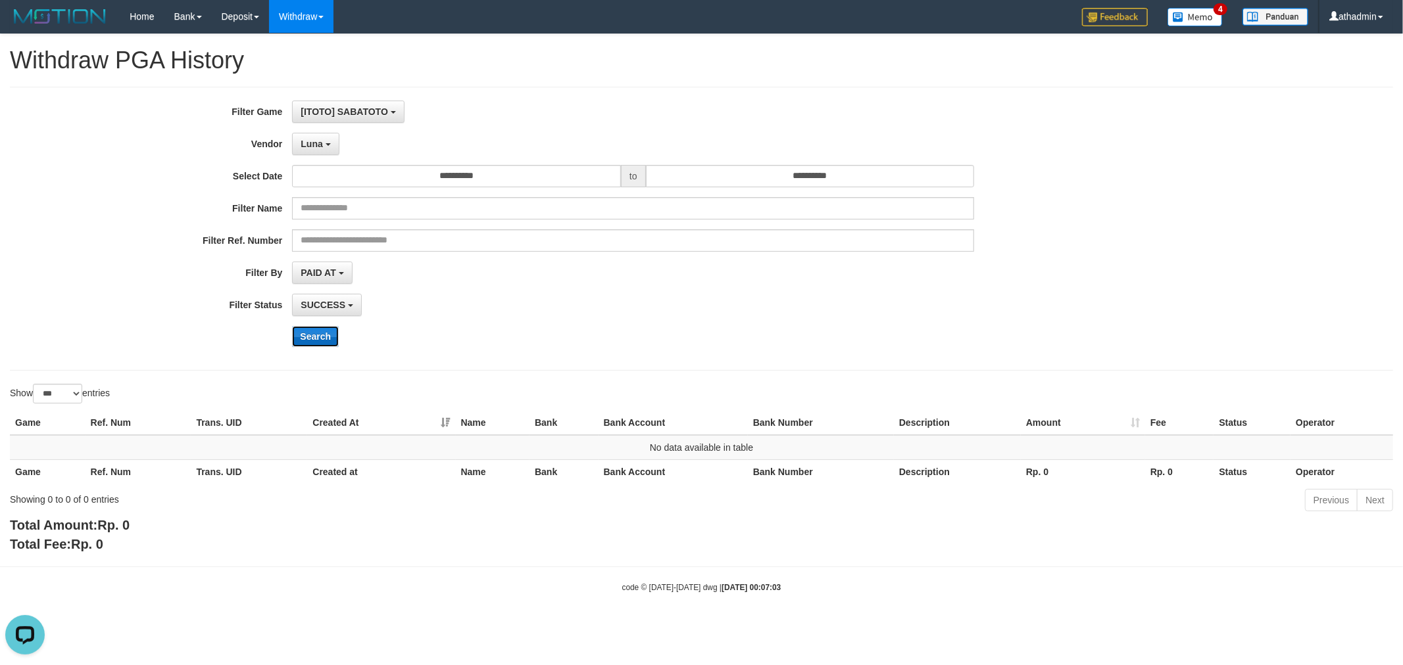
click at [320, 340] on button "Search" at bounding box center [315, 336] width 47 height 21
click at [314, 139] on span "Luna" at bounding box center [312, 144] width 22 height 11
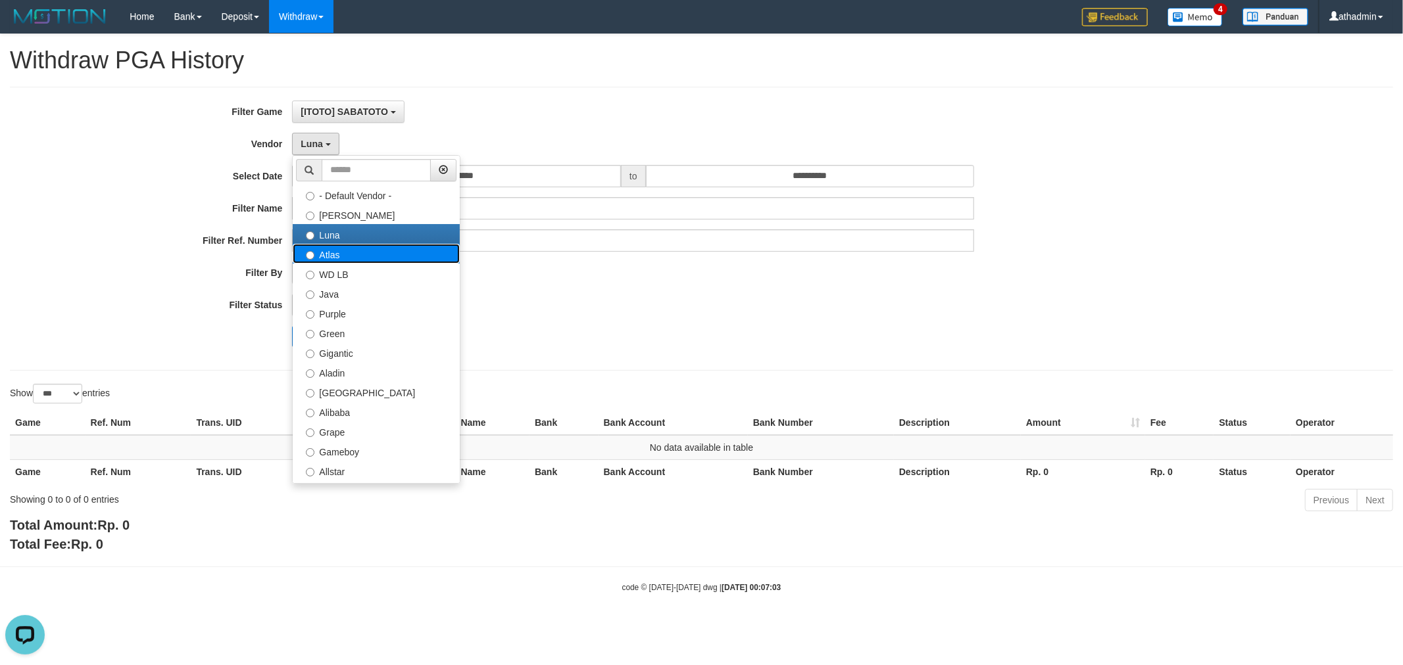
click at [326, 259] on label "Atlas" at bounding box center [376, 254] width 167 height 20
select select "**********"
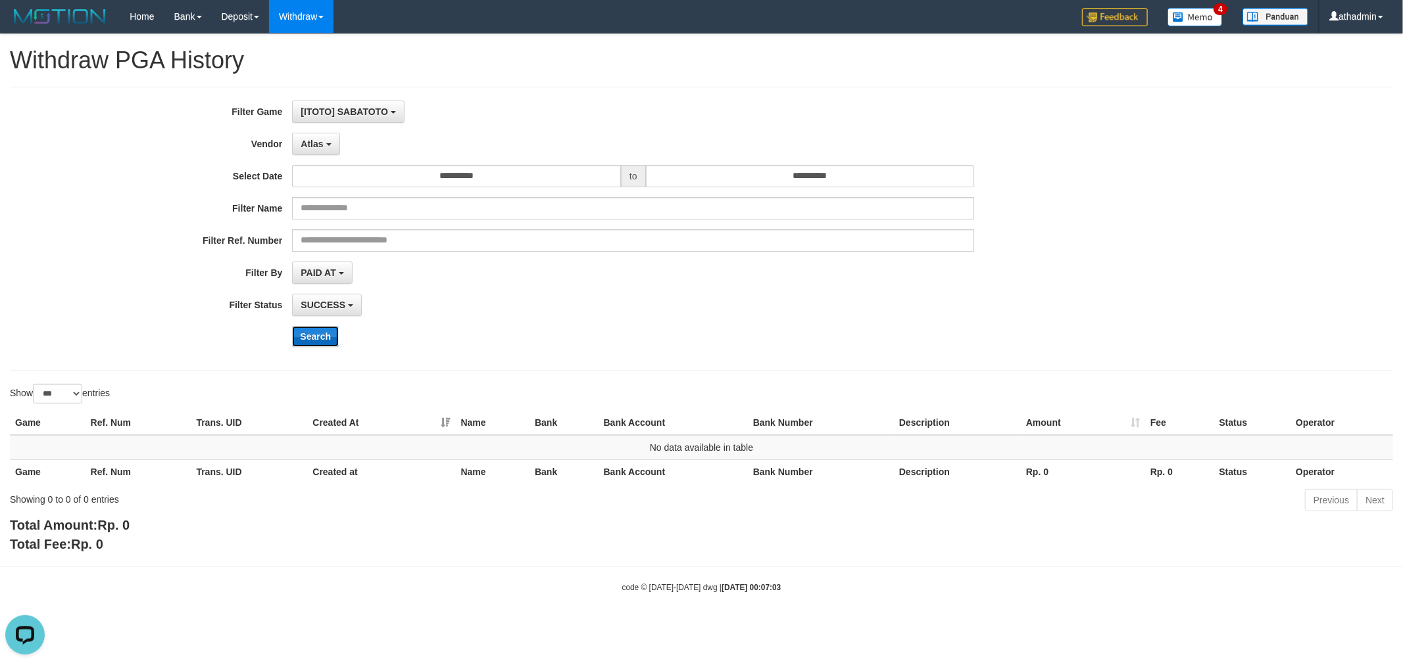
click at [302, 340] on button "Search" at bounding box center [315, 336] width 47 height 21
click at [310, 139] on span "Atlas" at bounding box center [312, 144] width 22 height 11
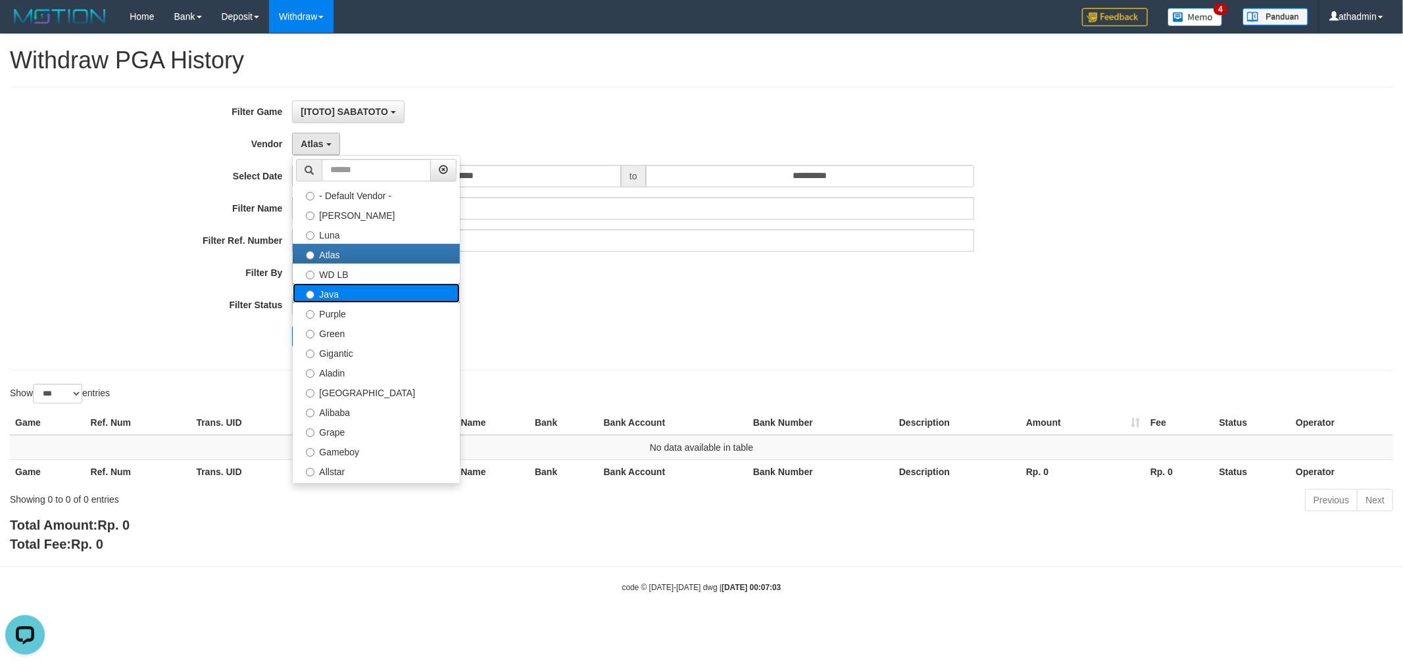
click at [335, 294] on label "Java" at bounding box center [376, 293] width 167 height 20
select select "**********"
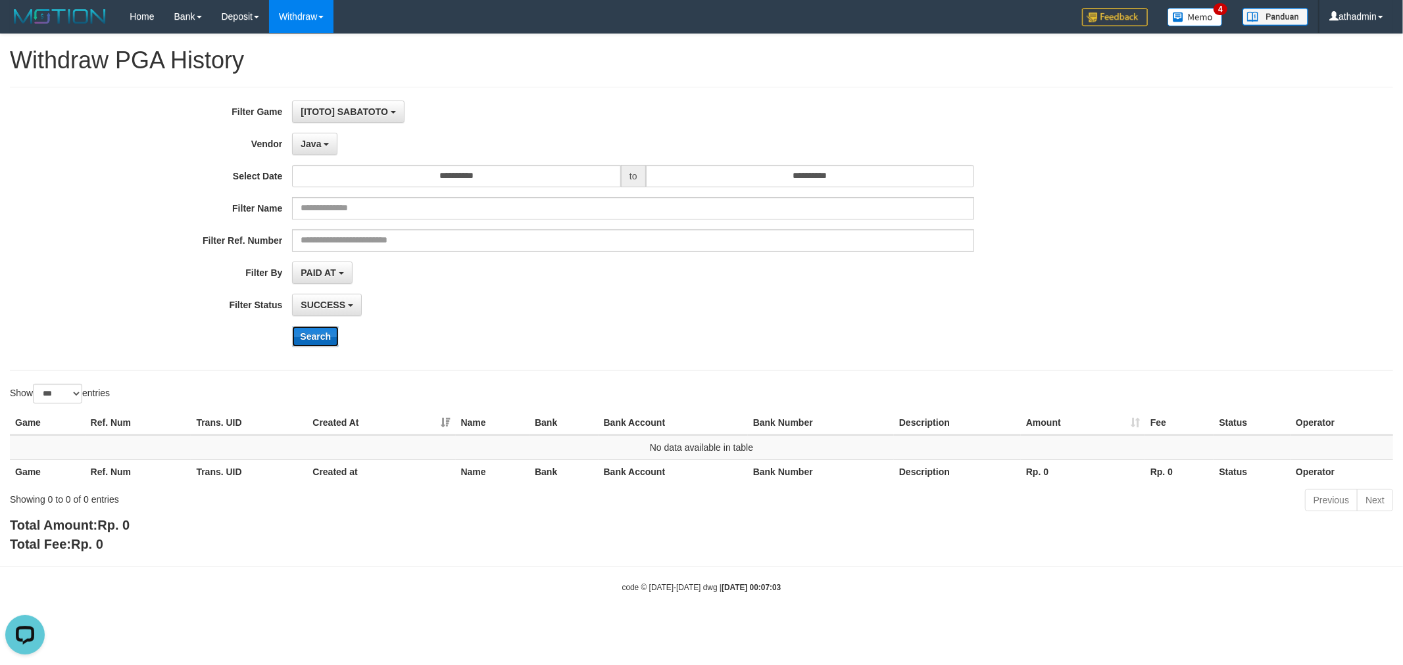
click at [318, 339] on button "Search" at bounding box center [315, 336] width 47 height 21
click at [322, 146] on button "Java" at bounding box center [314, 144] width 45 height 22
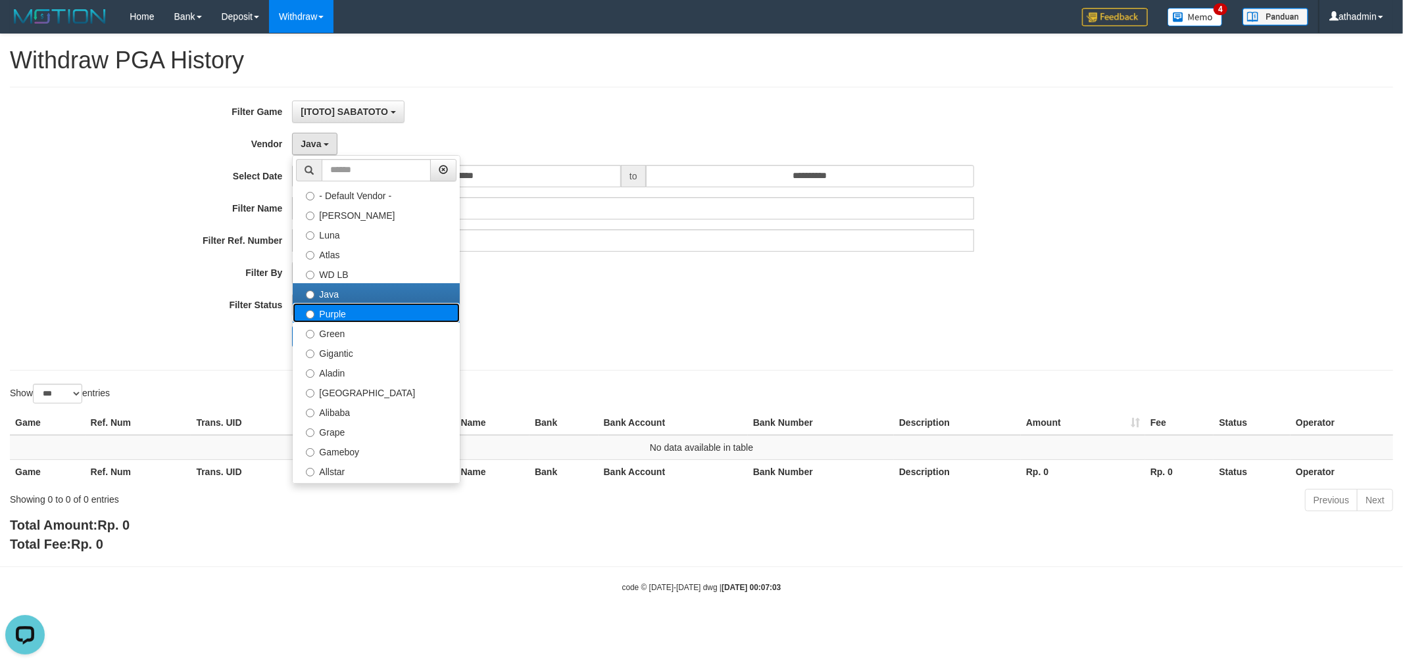
click at [314, 320] on label "Purple" at bounding box center [376, 313] width 167 height 20
select select "**********"
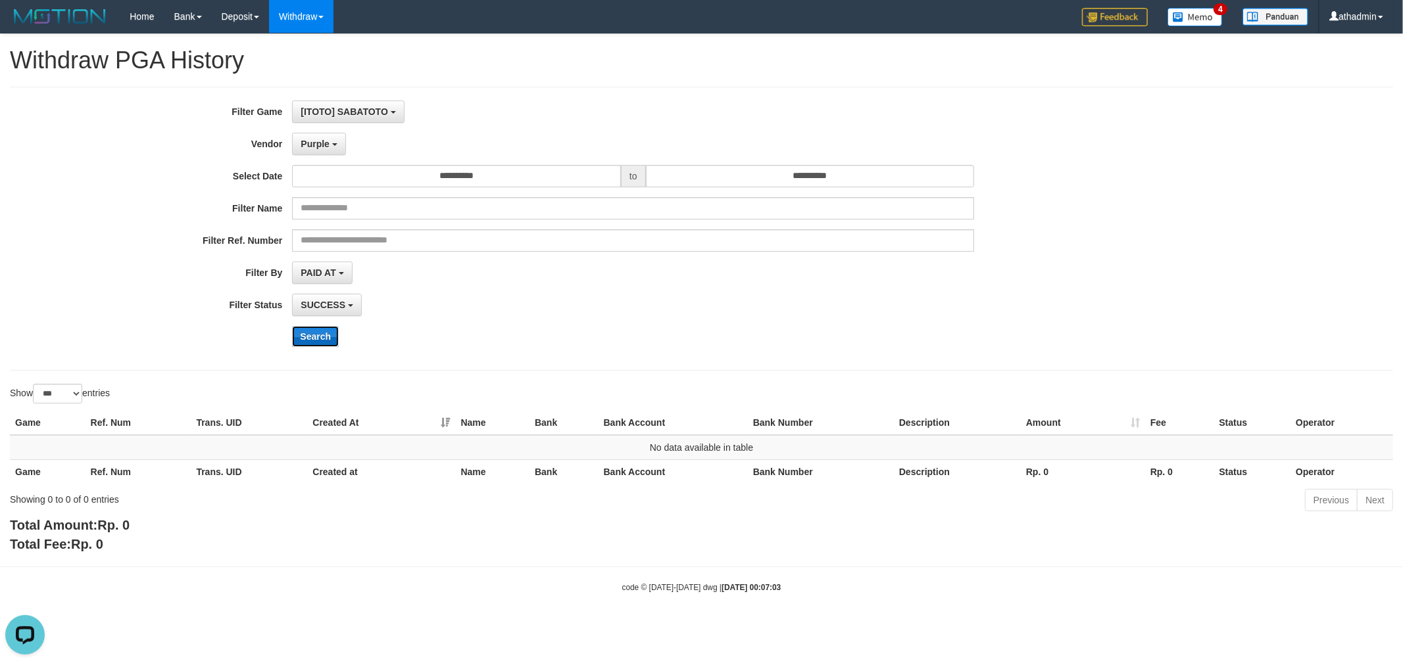
click at [312, 343] on button "Search" at bounding box center [315, 336] width 47 height 21
click at [325, 147] on span "Purple" at bounding box center [315, 144] width 29 height 11
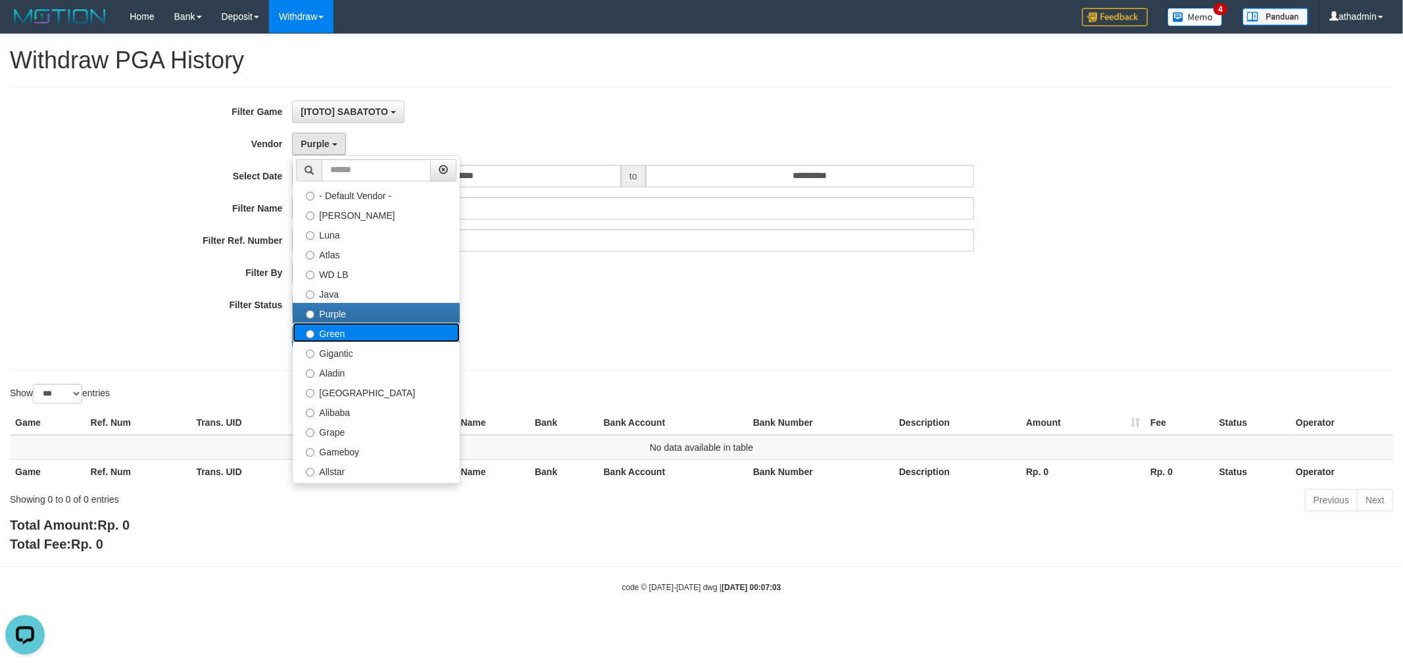
click at [333, 335] on label "Green" at bounding box center [376, 333] width 167 height 20
select select "**********"
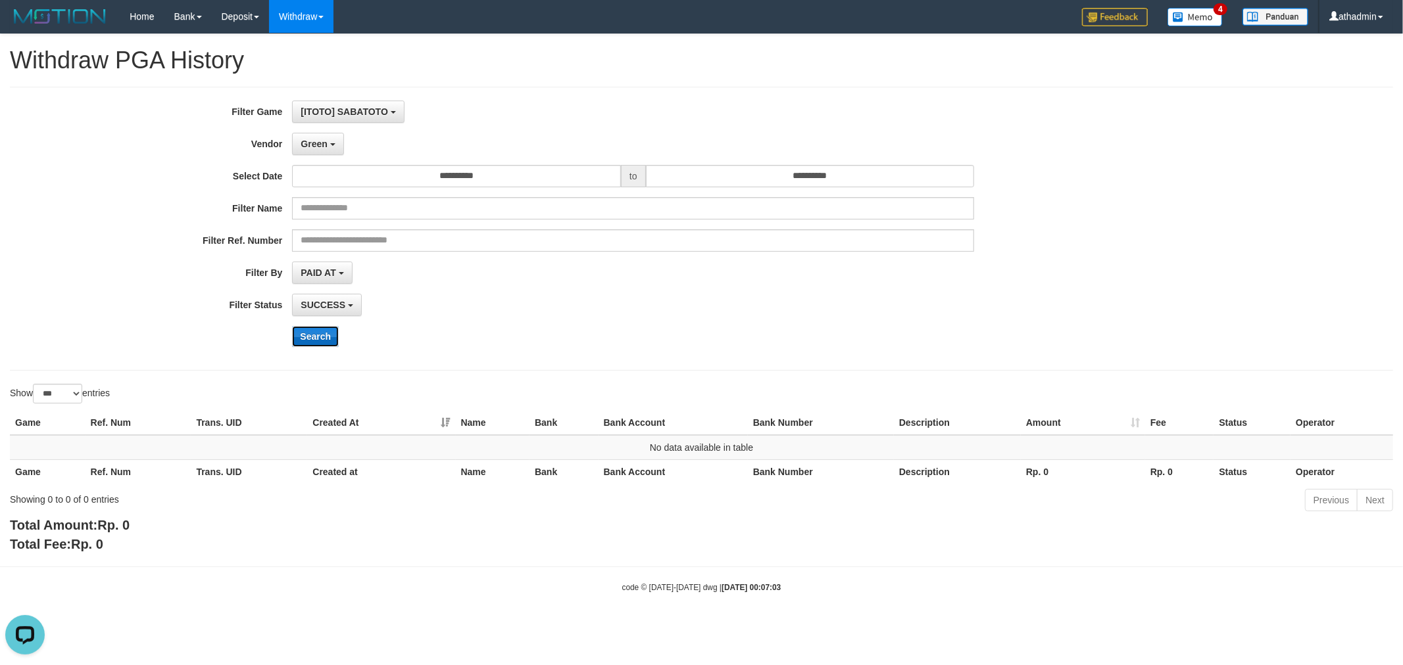
click at [321, 340] on button "Search" at bounding box center [315, 336] width 47 height 21
click at [330, 154] on button "Green" at bounding box center [317, 144] width 51 height 22
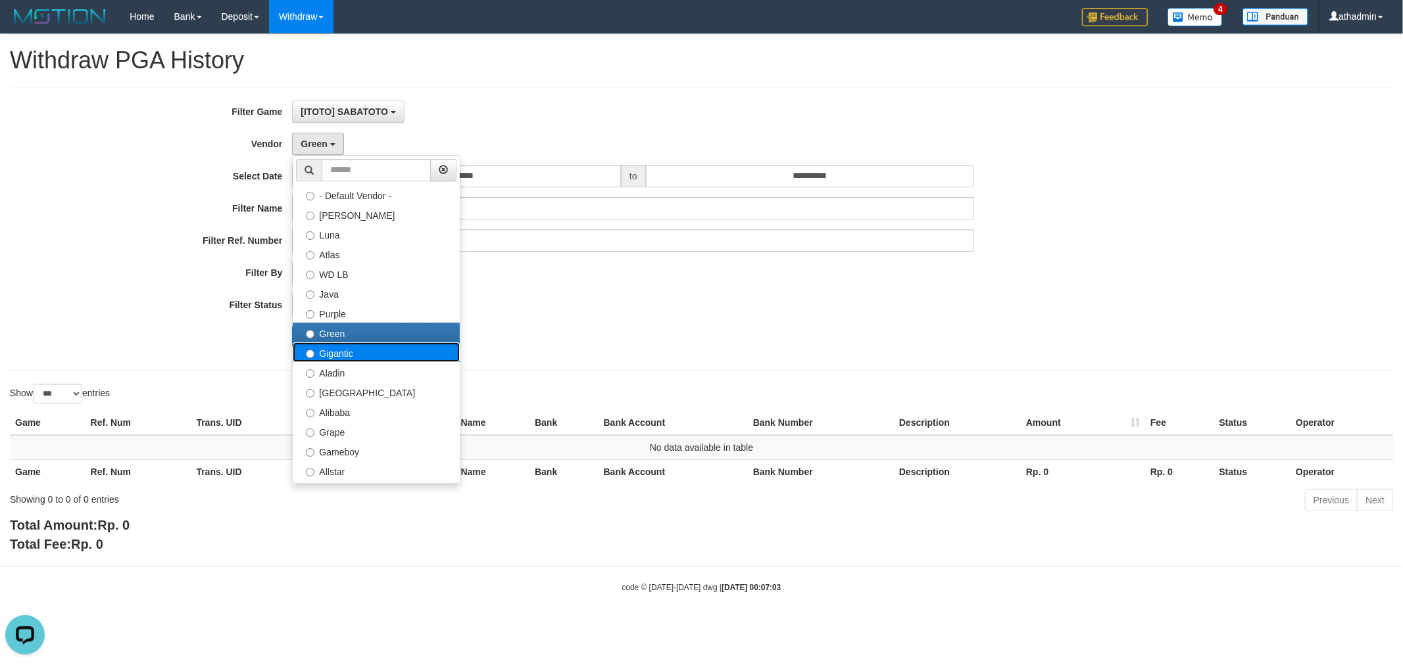
click at [344, 357] on label "Gigantic" at bounding box center [376, 353] width 167 height 20
select select "**********"
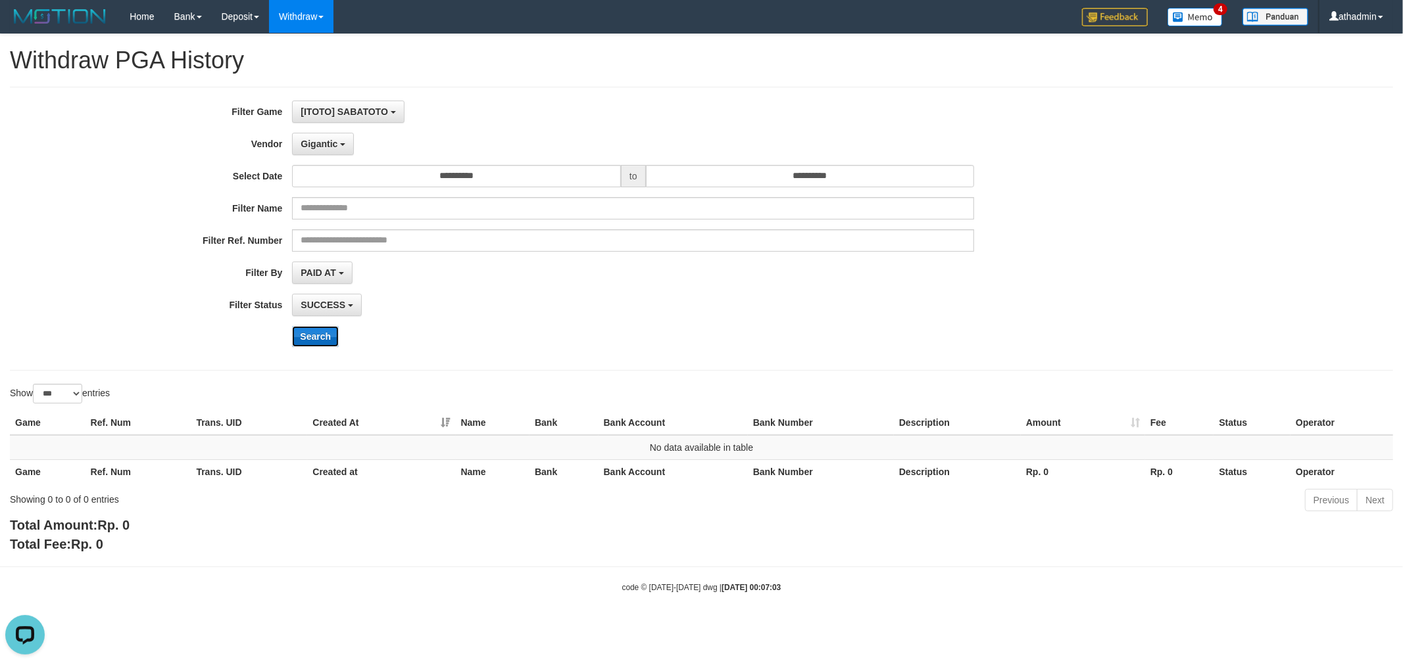
click at [324, 339] on button "Search" at bounding box center [315, 336] width 47 height 21
click at [339, 148] on button "Gigantic" at bounding box center [323, 144] width 62 height 22
drag, startPoint x: 319, startPoint y: 337, endPoint x: 322, endPoint y: 317, distance: 20.6
click at [319, 337] on button "Search" at bounding box center [315, 336] width 47 height 21
drag, startPoint x: 331, startPoint y: 146, endPoint x: 324, endPoint y: 171, distance: 25.8
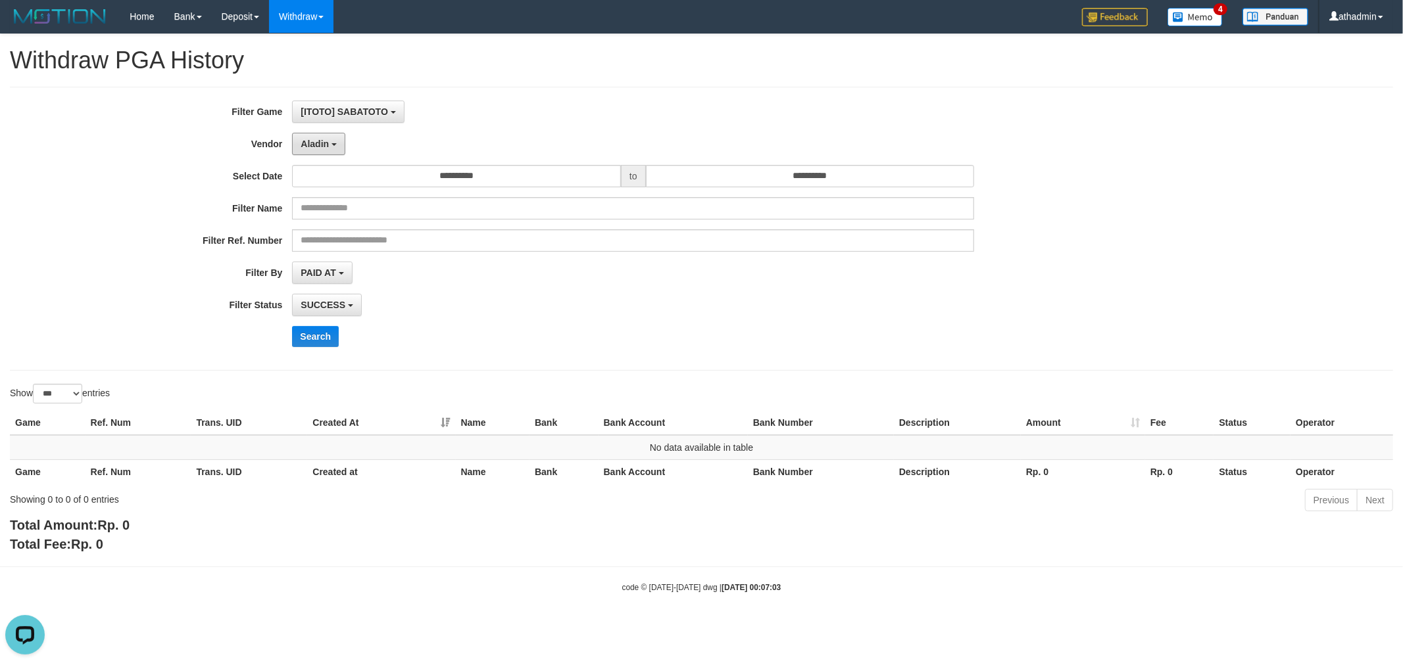
click at [330, 147] on button "Aladin" at bounding box center [318, 144] width 53 height 22
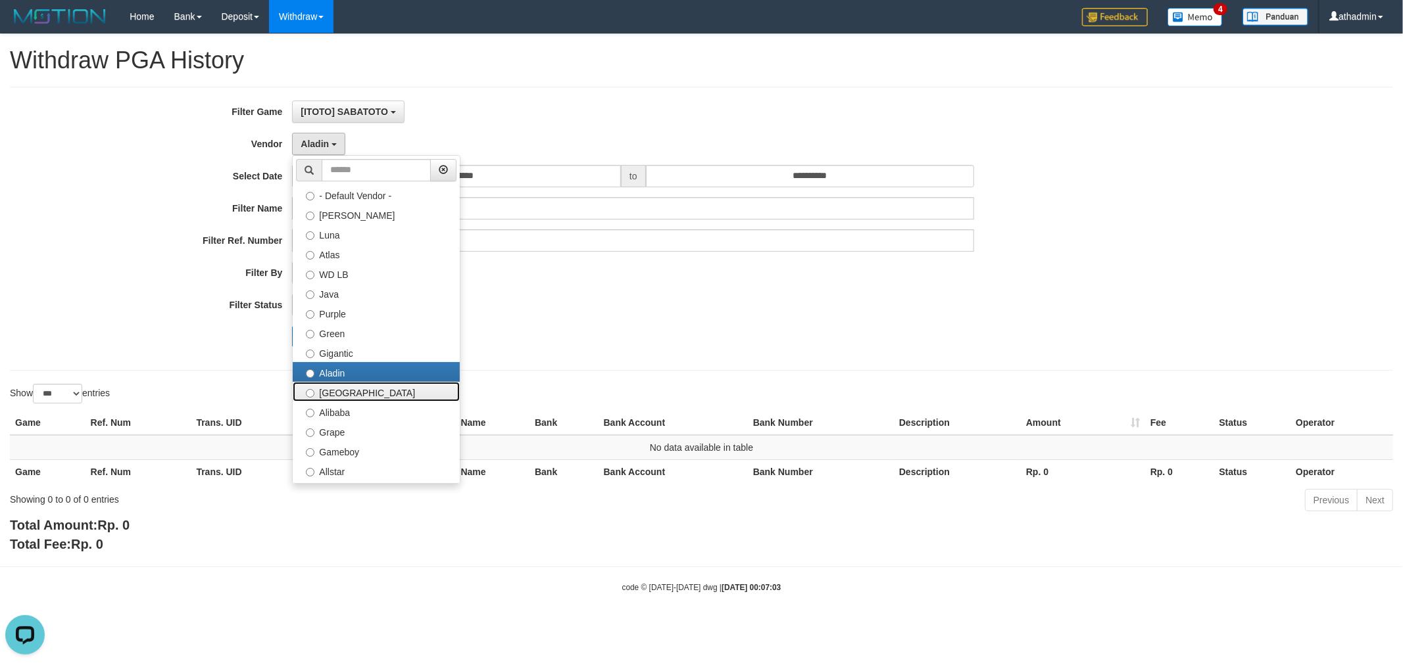
click at [324, 385] on label "[GEOGRAPHIC_DATA]" at bounding box center [376, 392] width 167 height 20
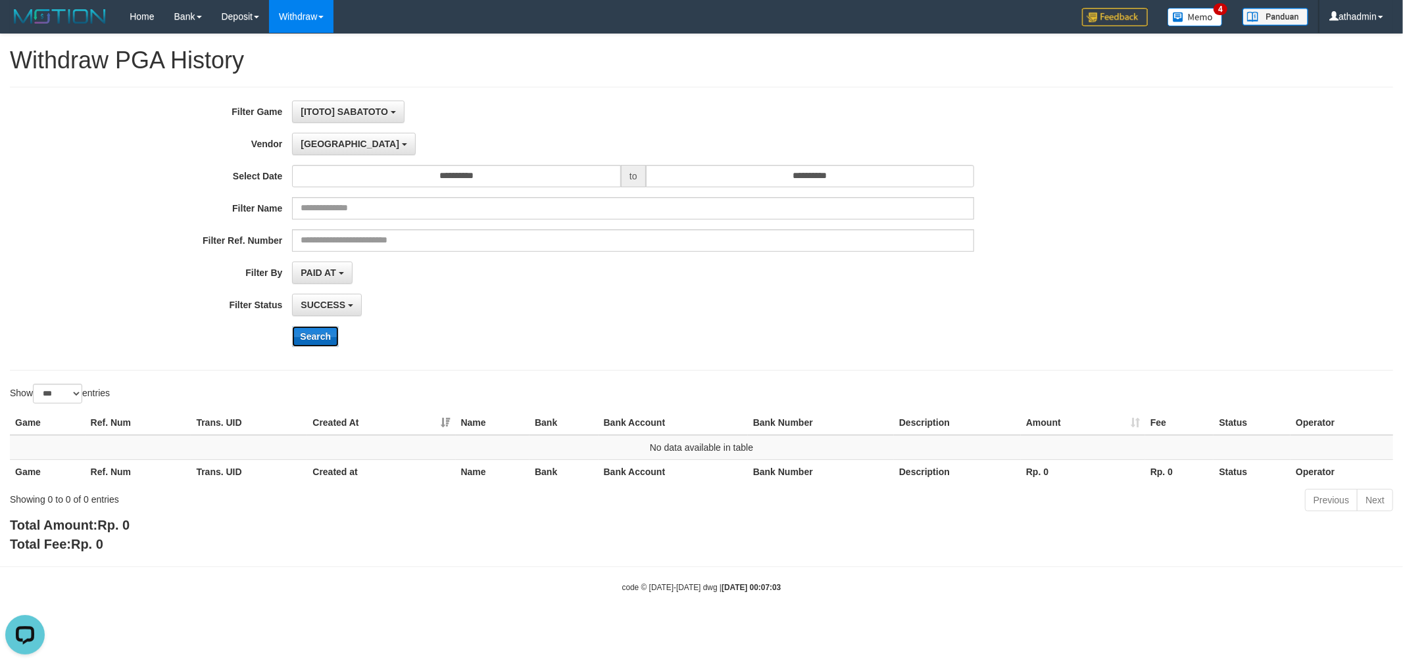
click at [316, 327] on button "Search" at bounding box center [315, 336] width 47 height 21
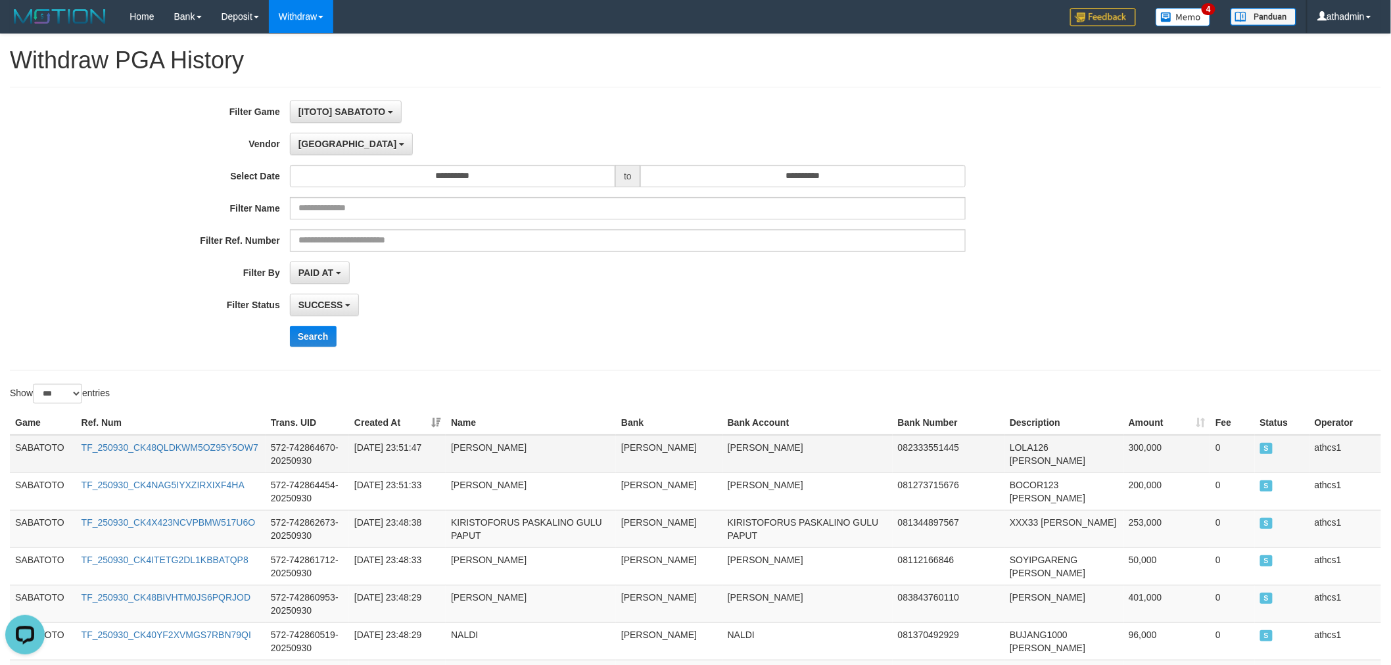
click at [55, 450] on td "SABATOTO" at bounding box center [43, 454] width 66 height 38
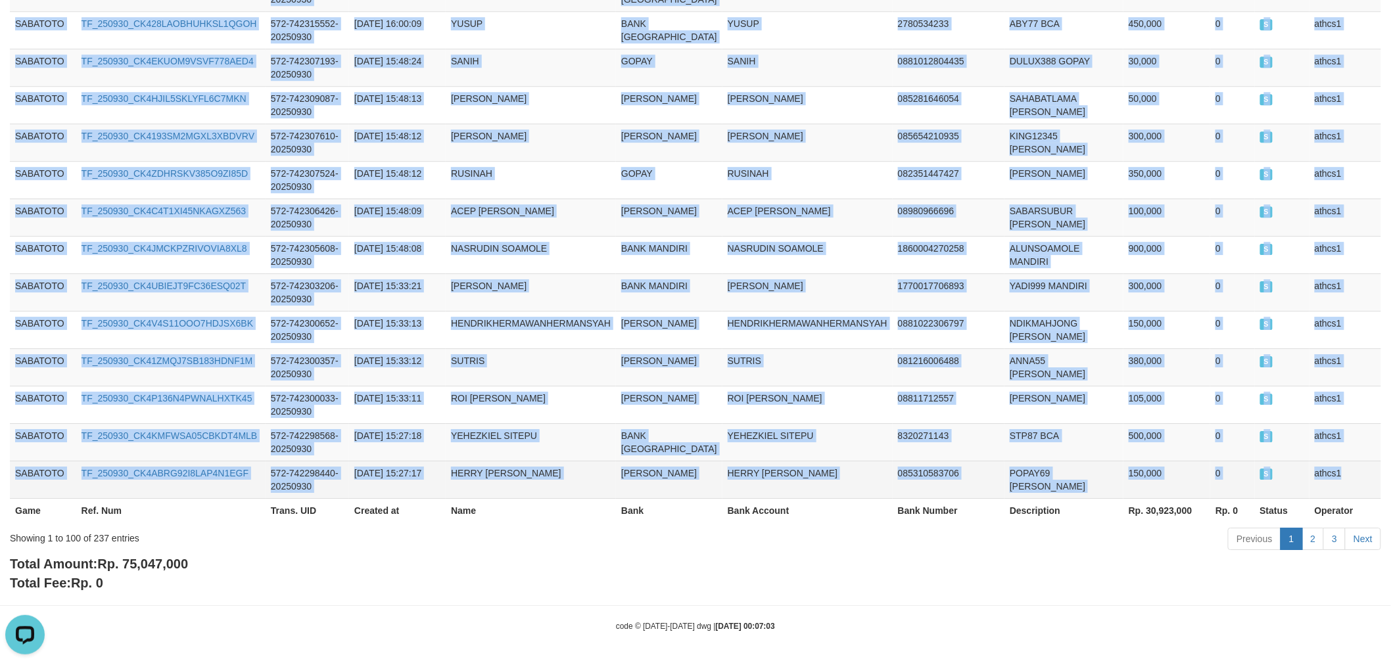
click at [1348, 469] on td "athcs1" at bounding box center [1346, 479] width 72 height 37
copy tbody "SABATOTO TF_250930_CK48QLDKWM5OZ95Y5OW7 572-742864670-20250930 [DATE] 23:51:47 …"
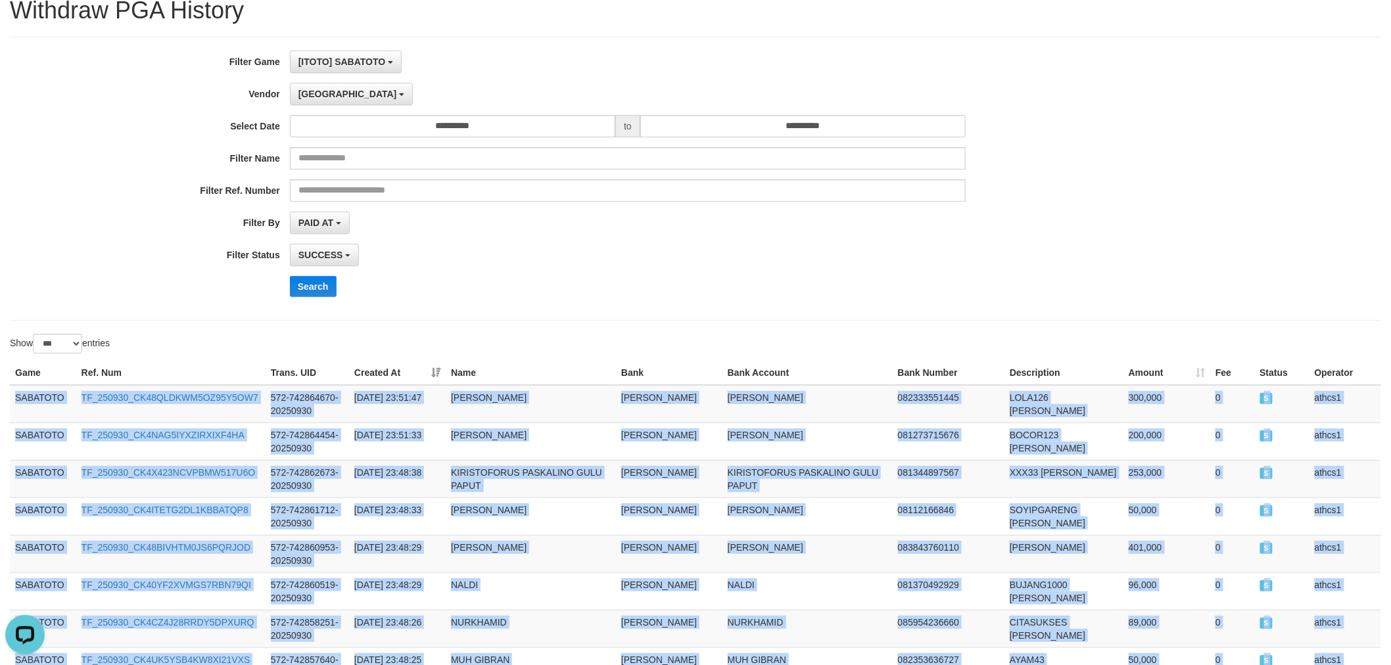
scroll to position [0, 0]
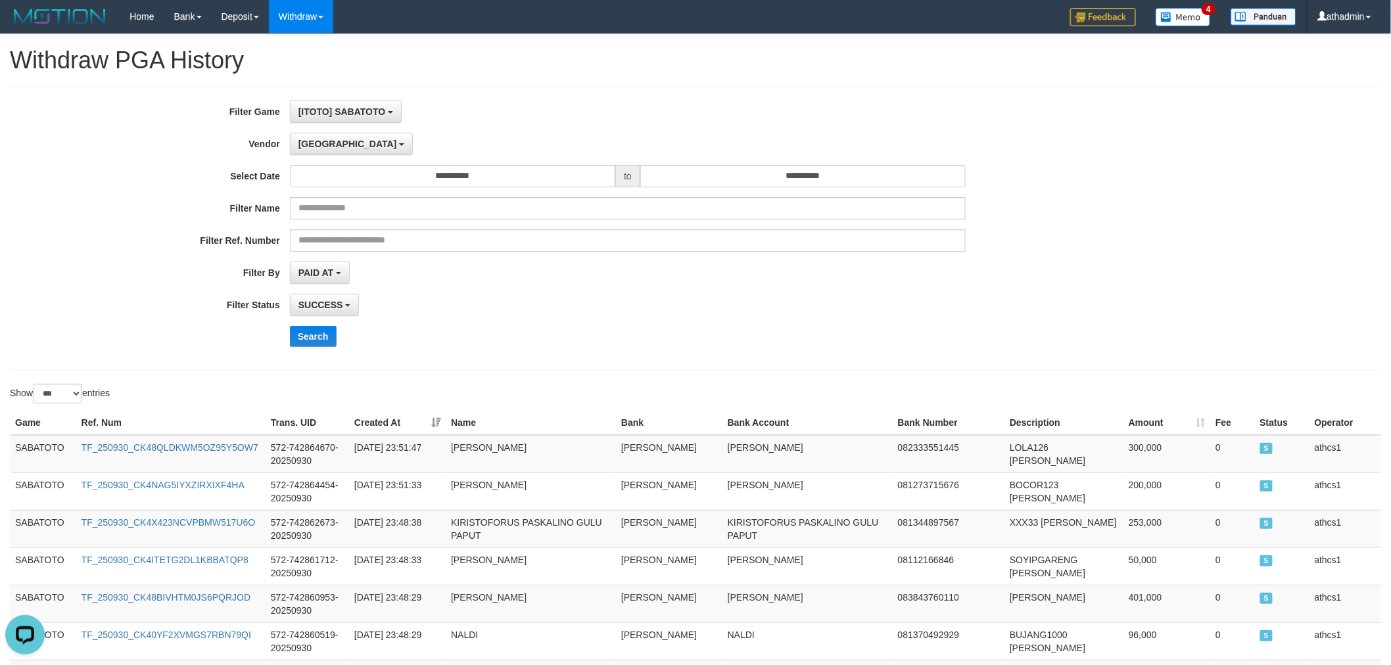
click at [540, 342] on div "Search" at bounding box center [725, 336] width 870 height 21
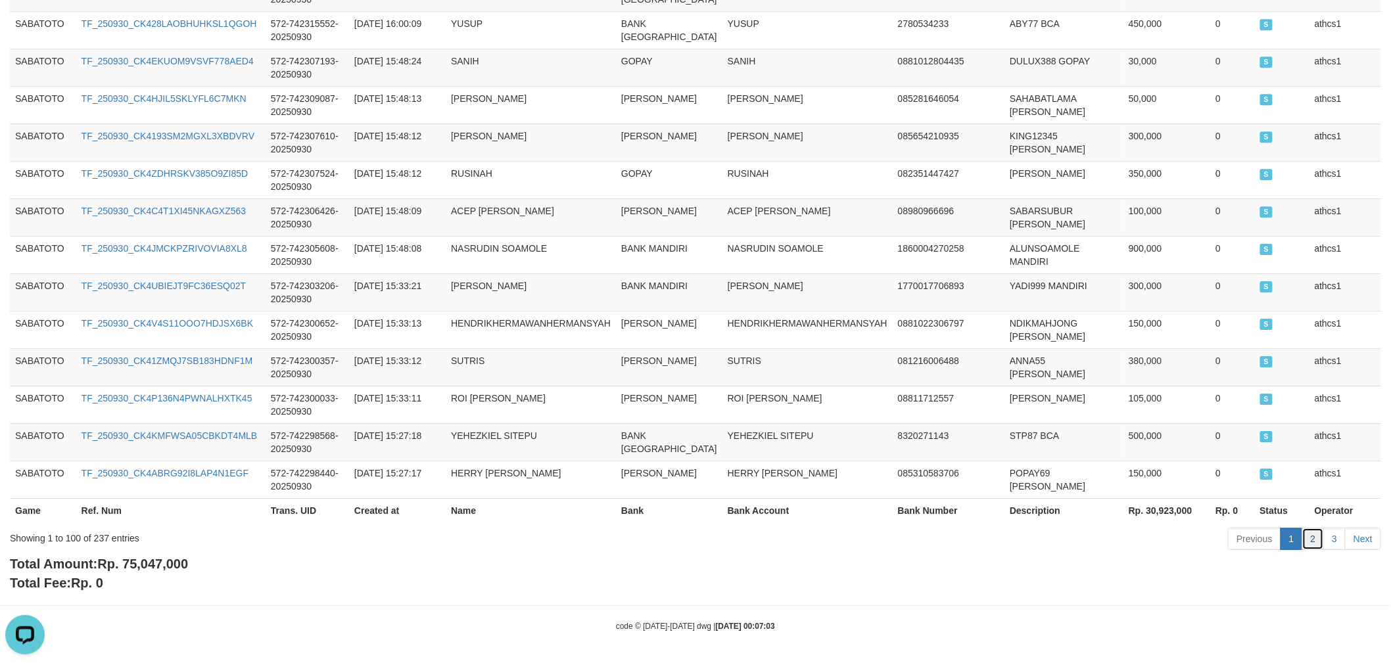
click at [1311, 542] on link "2" at bounding box center [1314, 539] width 22 height 22
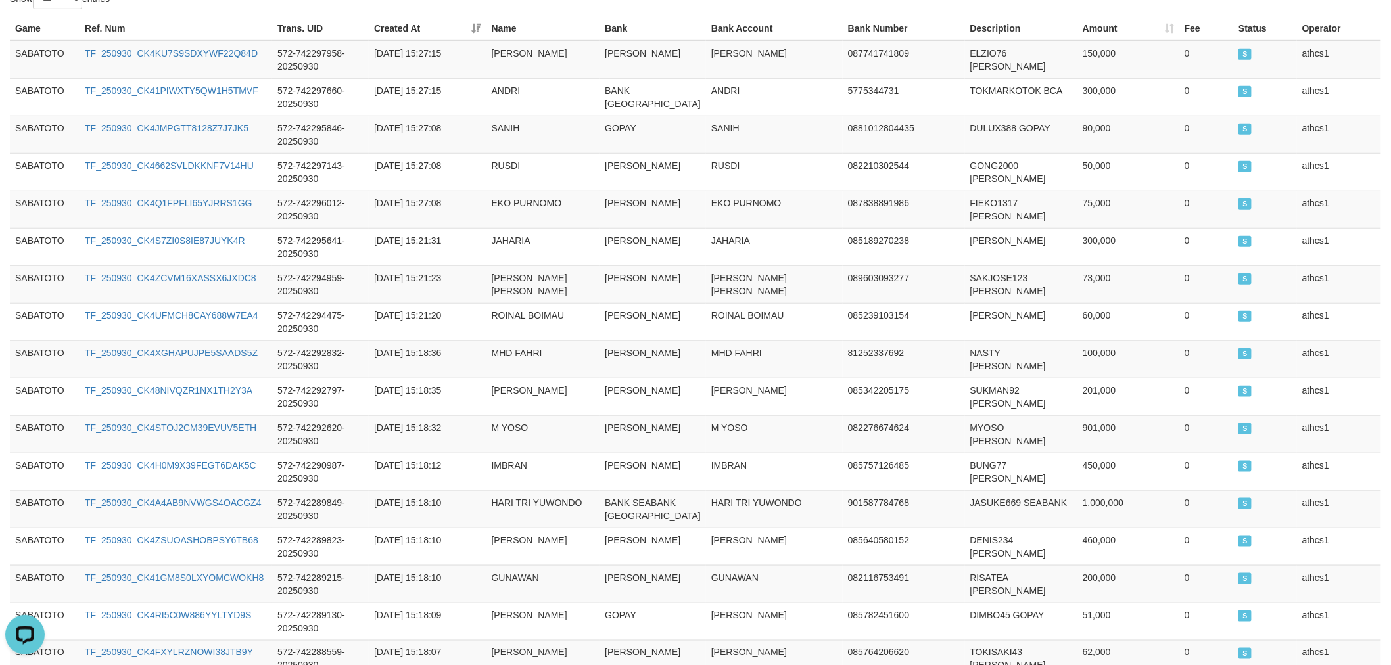
scroll to position [0, 0]
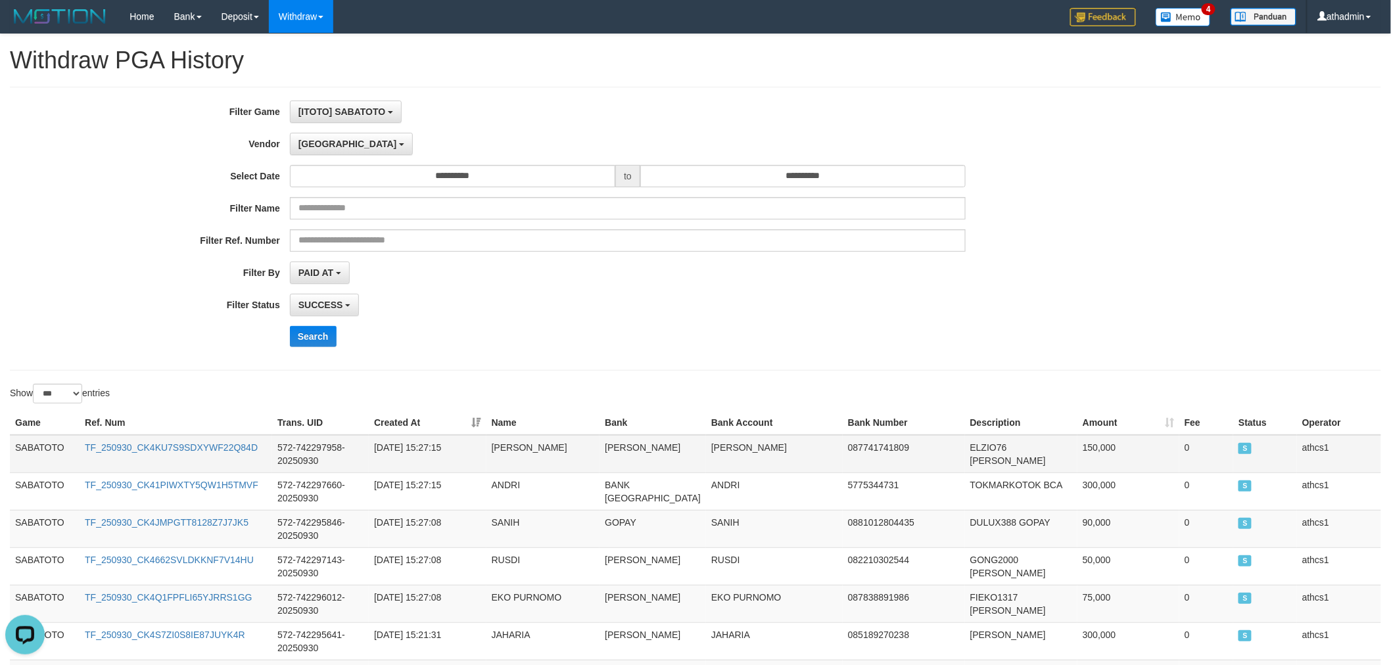
click at [28, 448] on td "SABATOTO" at bounding box center [45, 454] width 70 height 38
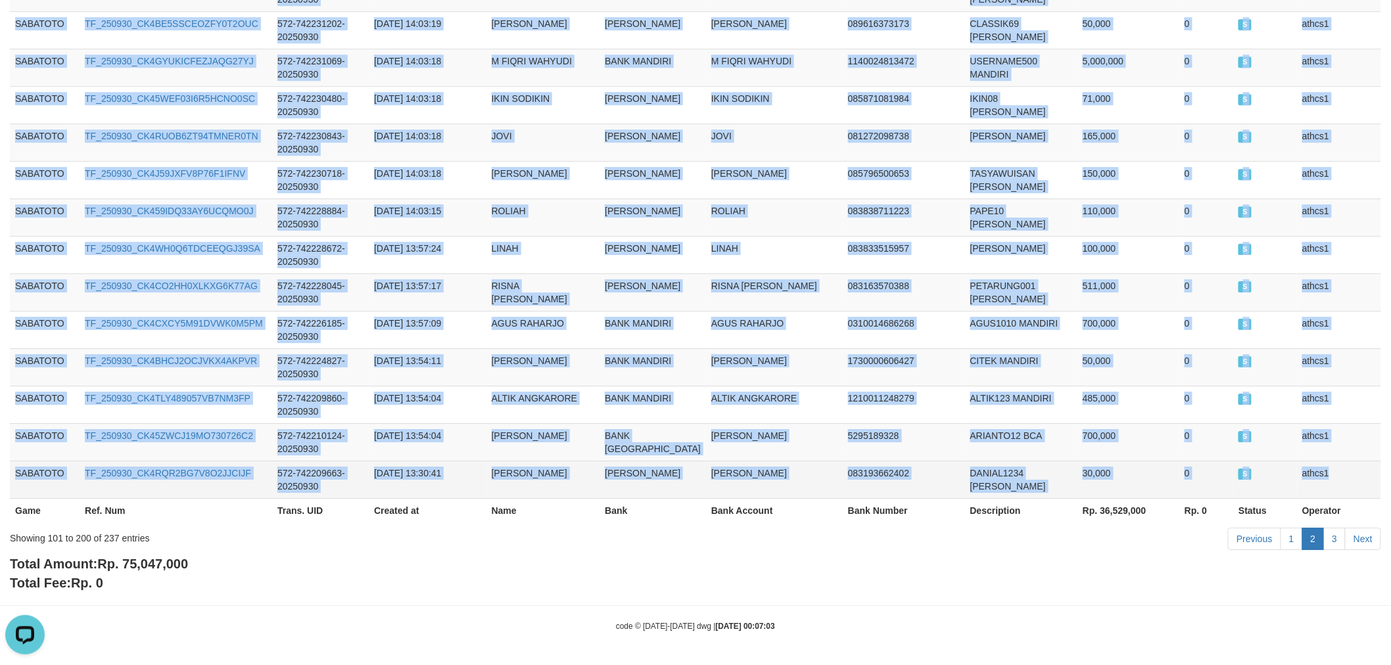
click at [1355, 468] on td "athcs1" at bounding box center [1339, 479] width 84 height 37
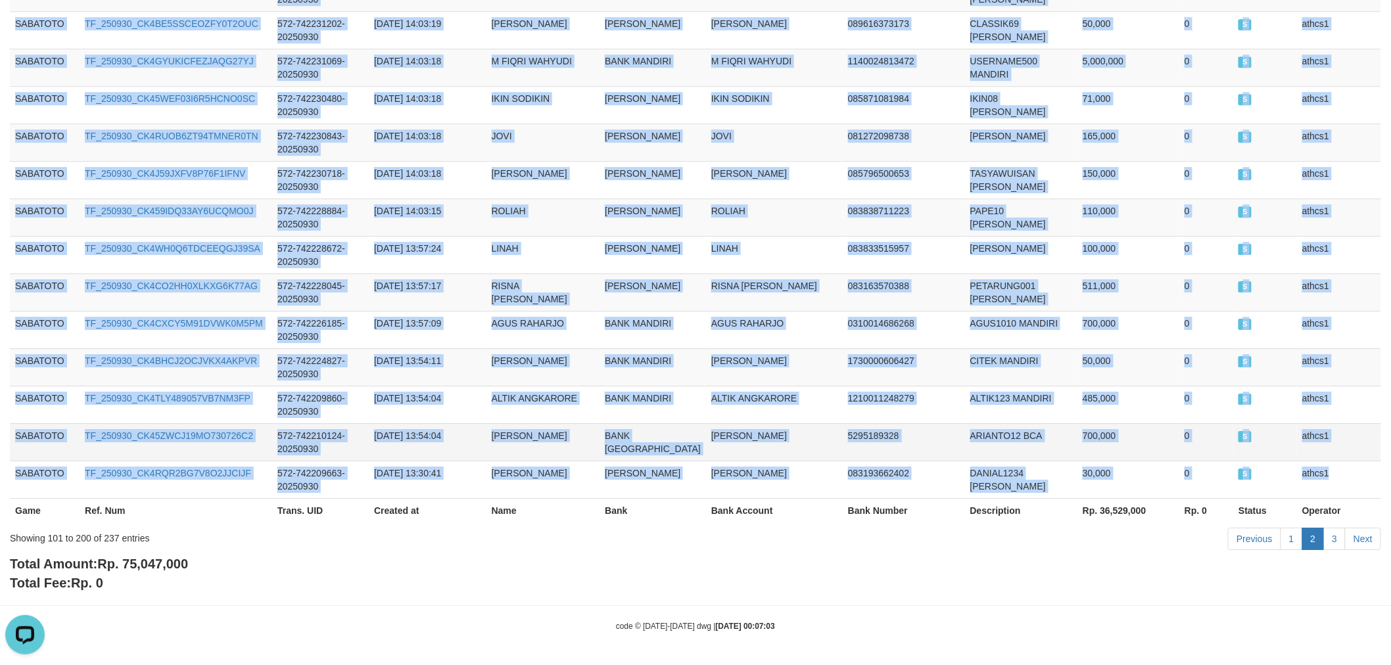
copy tbody "SABATOTO TF_250930_CK4KU7S9SDXYWF22Q84D 572-742297958-20250930 [DATE] 15:27:15 …"
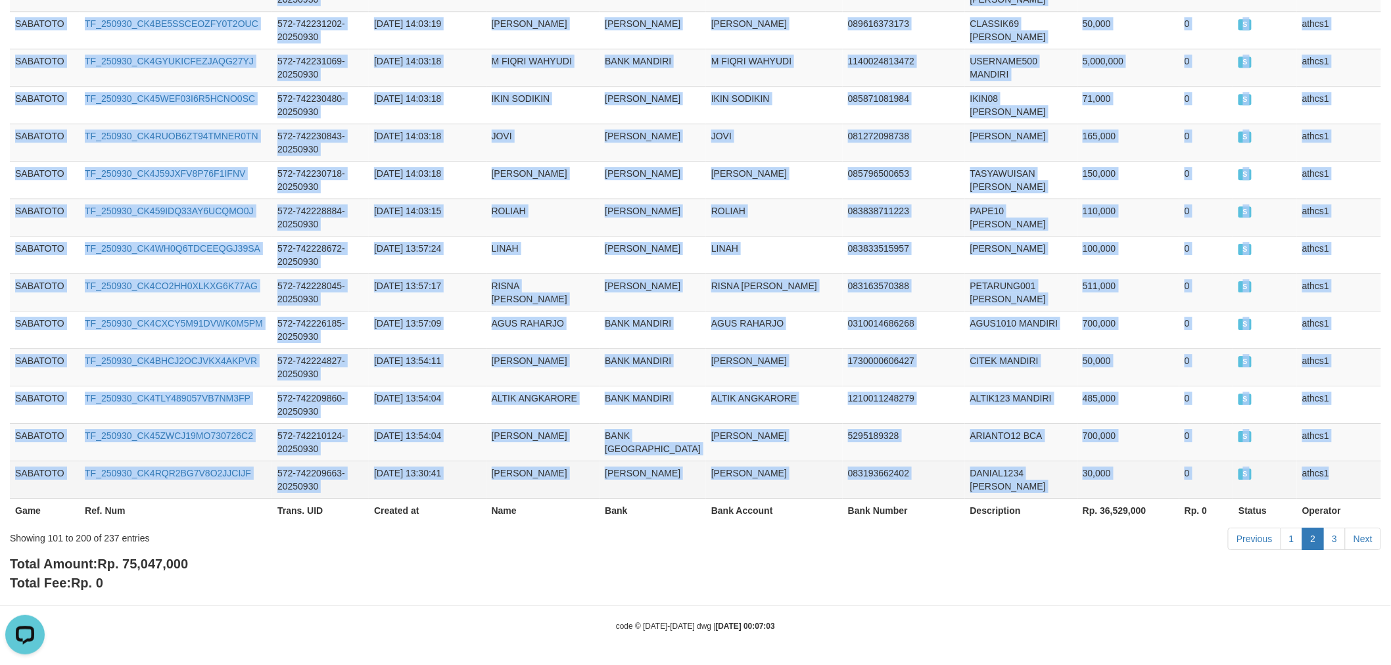
click at [1078, 483] on td "30,000" at bounding box center [1129, 479] width 102 height 37
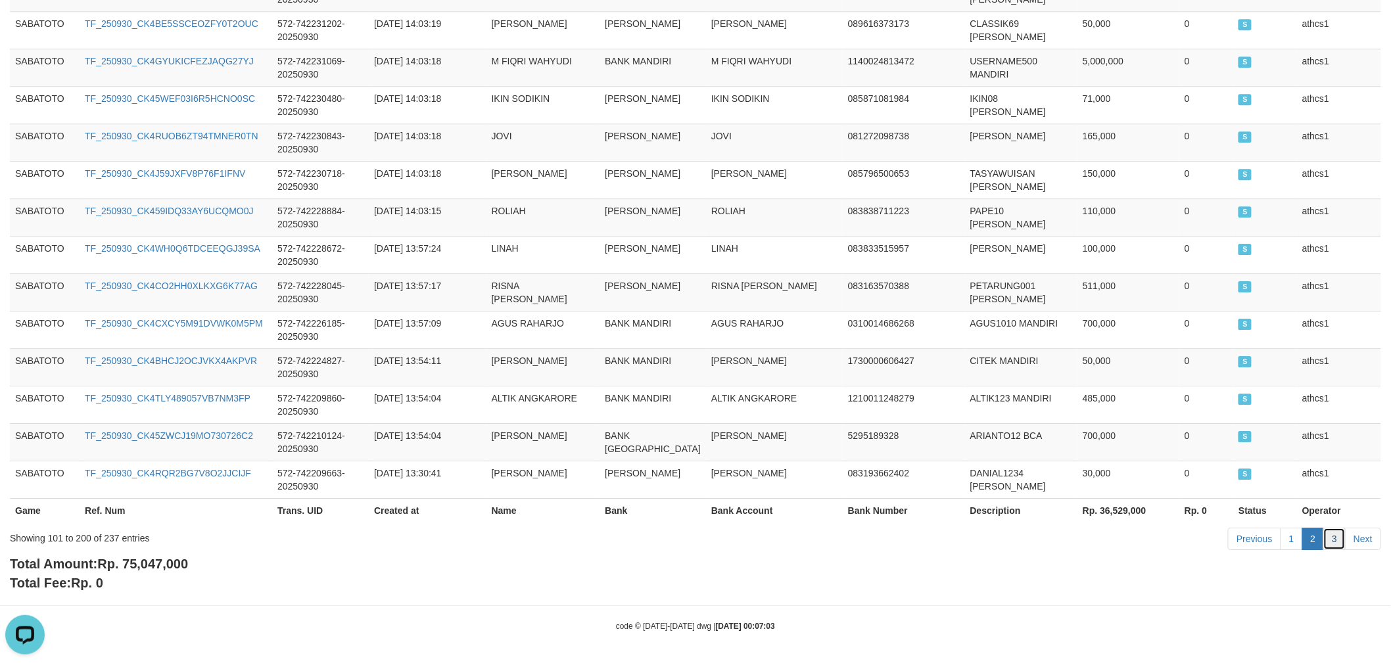
click at [1341, 537] on link "3" at bounding box center [1335, 539] width 22 height 22
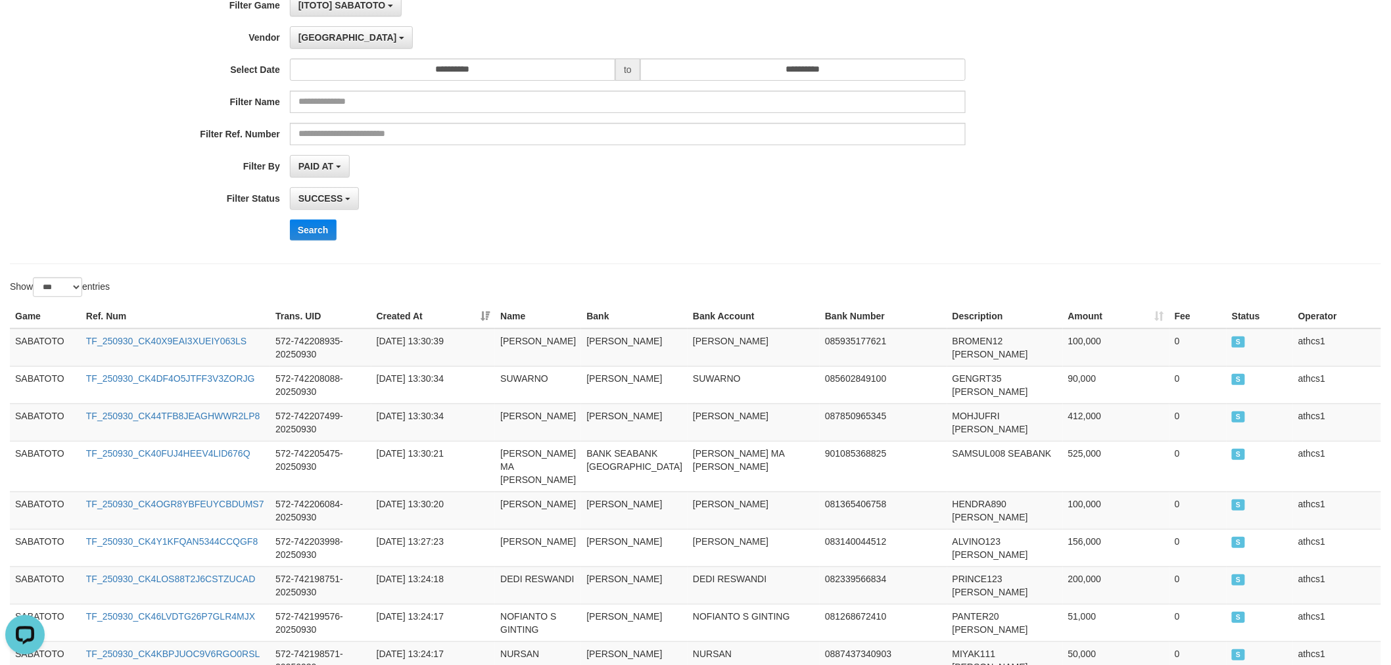
scroll to position [0, 0]
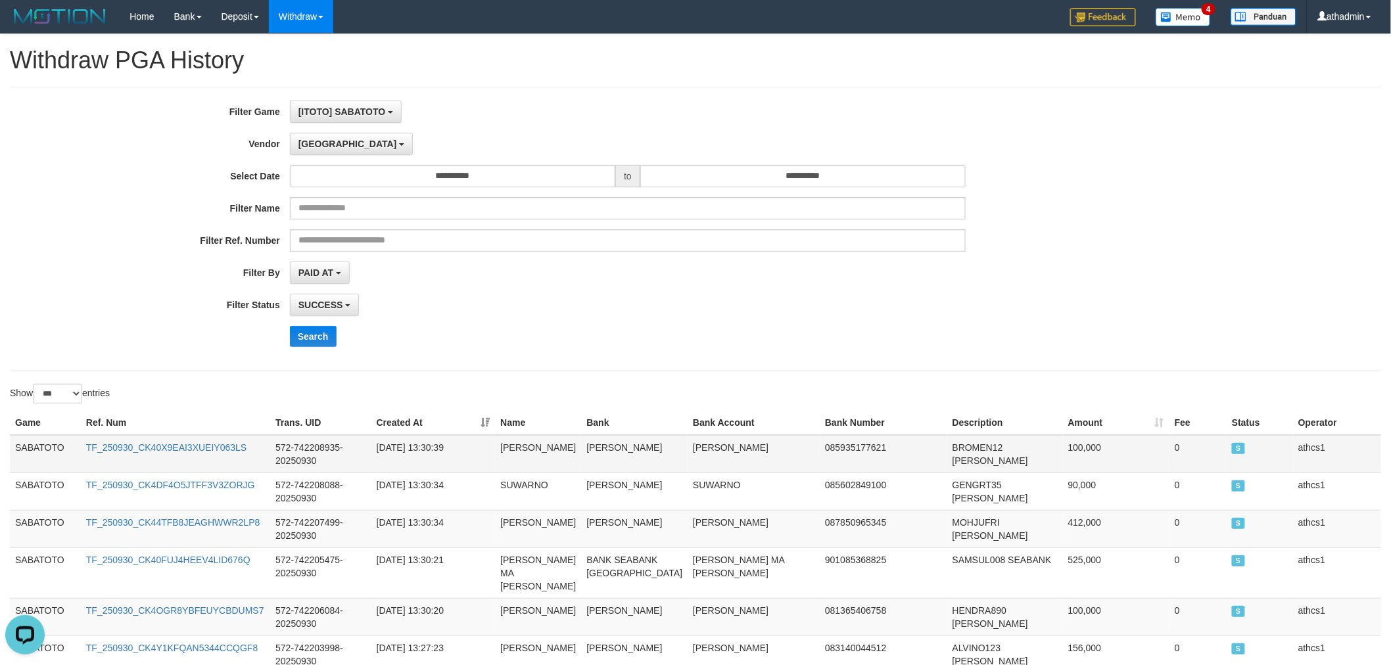
click at [14, 441] on td "SABATOTO" at bounding box center [45, 454] width 71 height 38
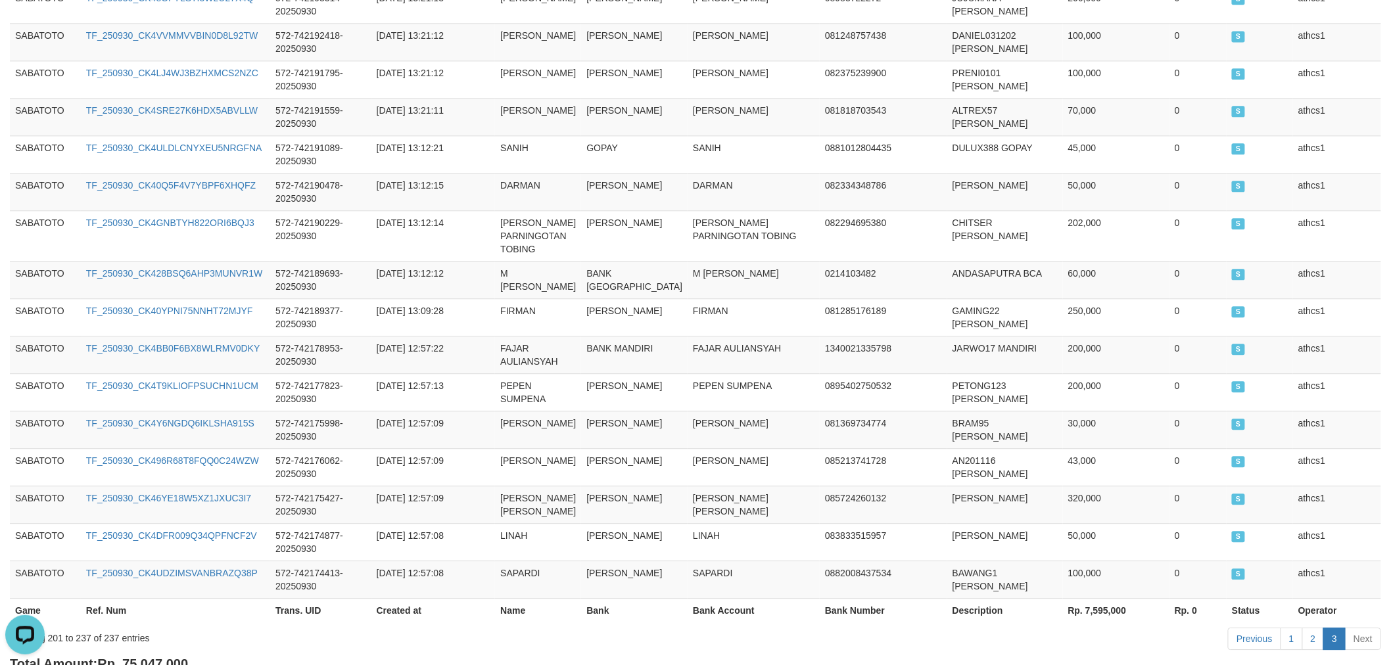
scroll to position [1418, 0]
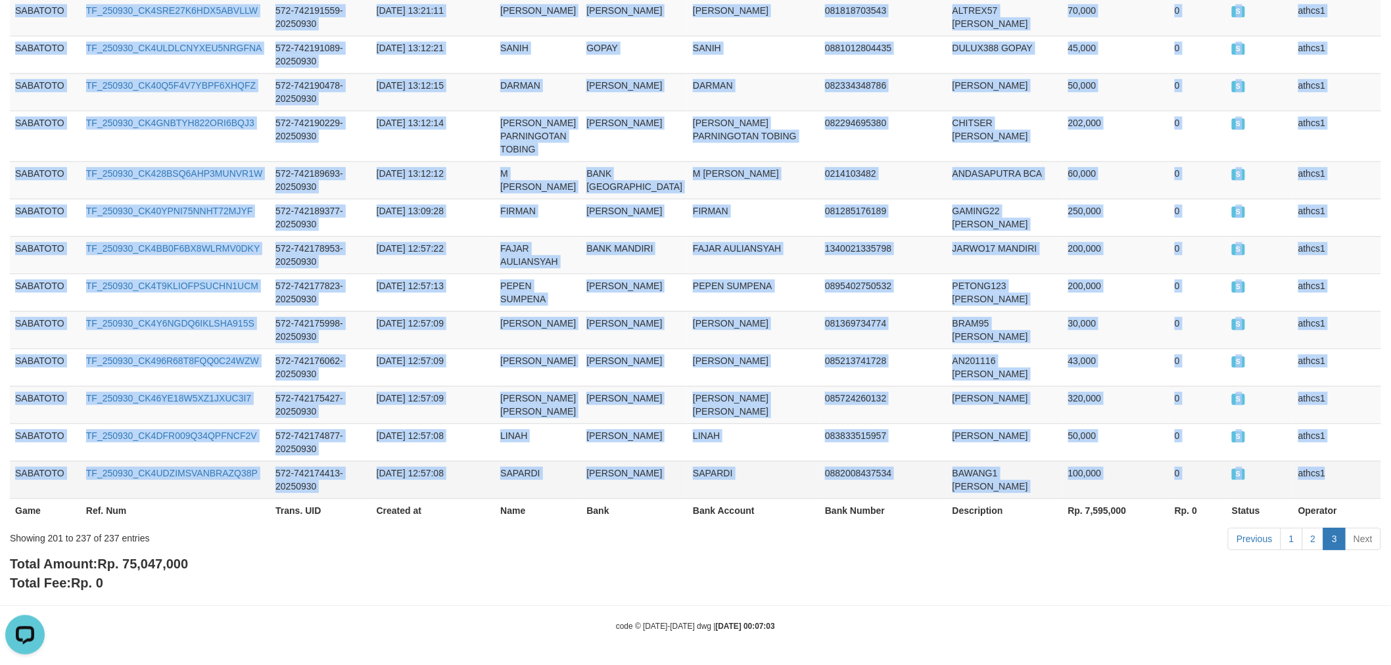
click at [1365, 481] on td "athcs1" at bounding box center [1337, 479] width 88 height 37
copy tbody "SABATOTO TF_250930_CK40X9EAI3XUEIY063LS 572-742208935-20250930 [DATE] 13:30:39 …"
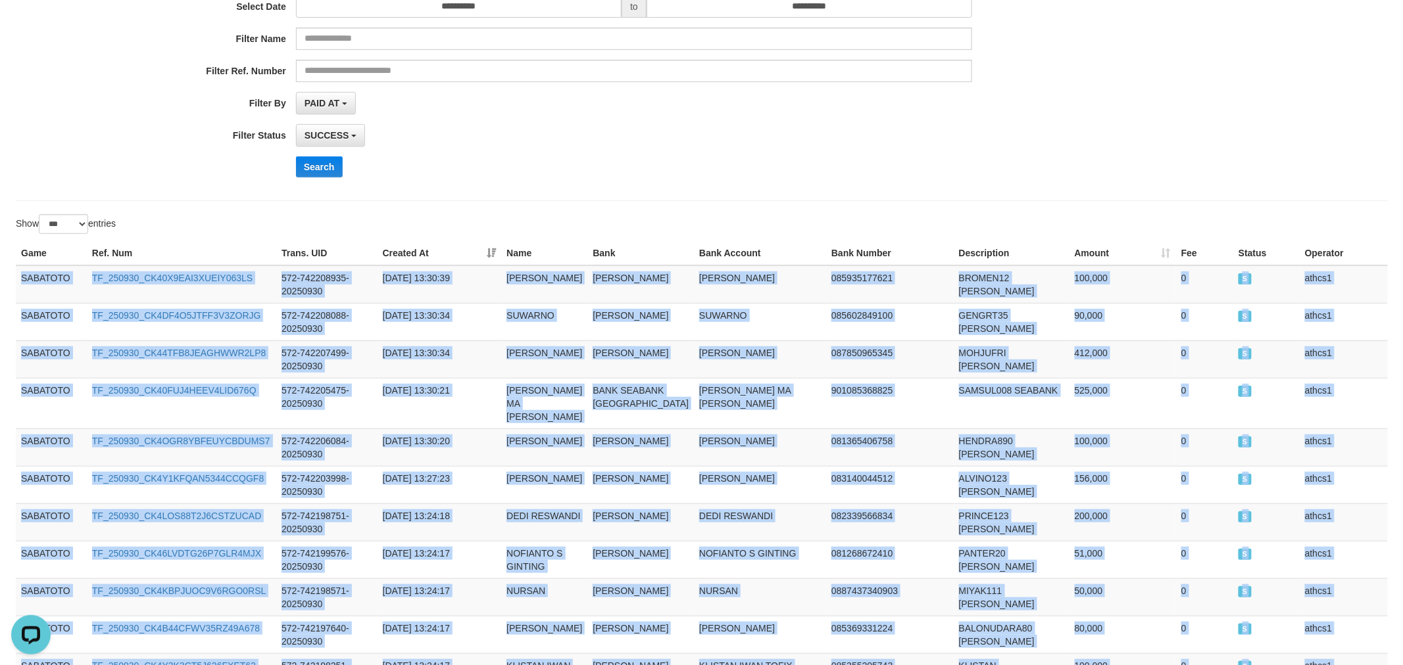
scroll to position [0, 0]
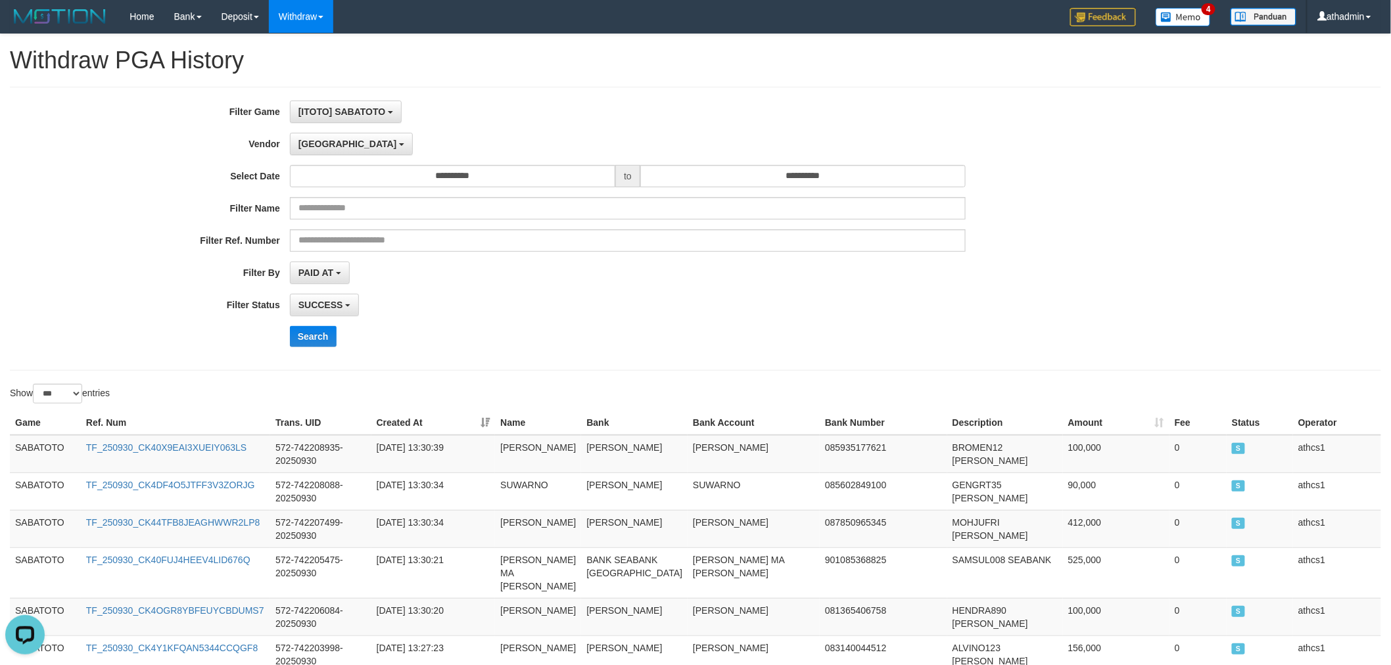
drag, startPoint x: 643, startPoint y: 329, endPoint x: 639, endPoint y: 322, distance: 8.0
click at [642, 327] on div "Search" at bounding box center [725, 336] width 870 height 21
click at [303, 130] on div "**********" at bounding box center [579, 229] width 1159 height 256
click at [306, 141] on span "[GEOGRAPHIC_DATA]" at bounding box center [348, 144] width 99 height 11
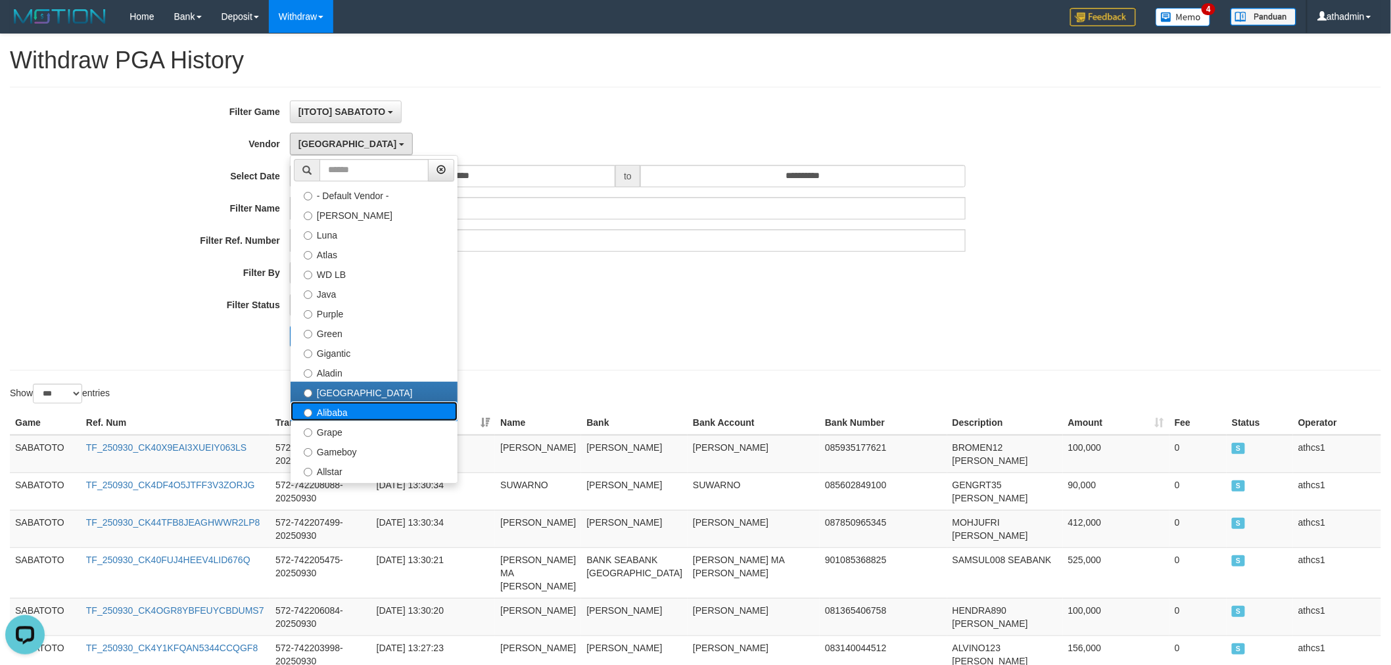
click at [324, 412] on label "Alibaba" at bounding box center [374, 412] width 167 height 20
select select "**********"
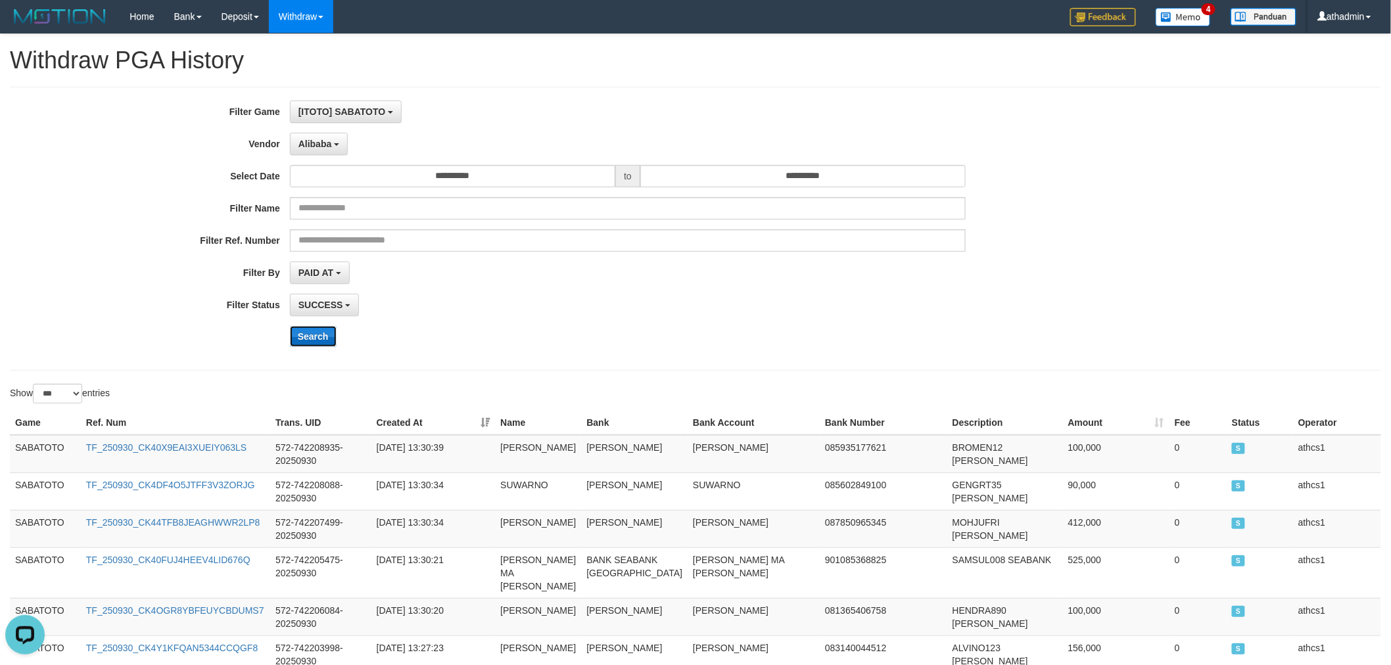
click at [323, 334] on button "Search" at bounding box center [313, 336] width 47 height 21
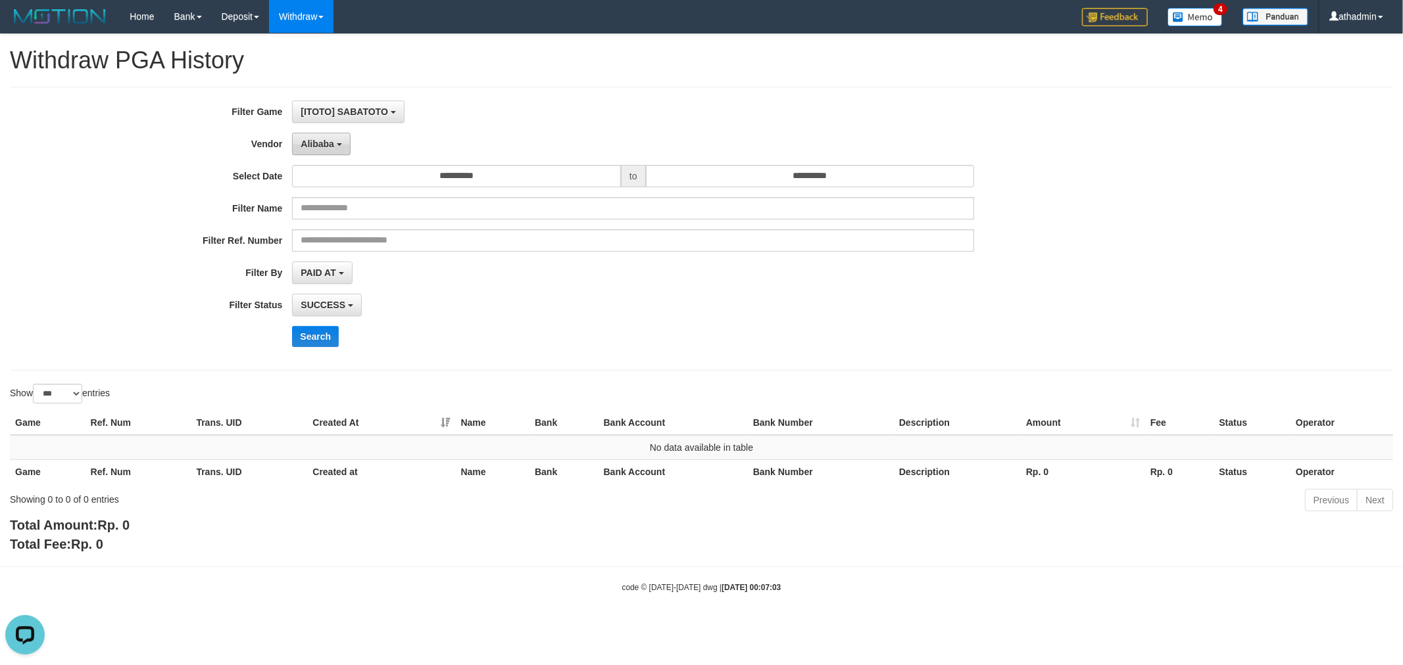
click at [298, 135] on button "Alibaba" at bounding box center [321, 144] width 58 height 22
click at [331, 337] on button "Search" at bounding box center [315, 336] width 47 height 21
click at [308, 139] on span "Grape" at bounding box center [314, 144] width 26 height 11
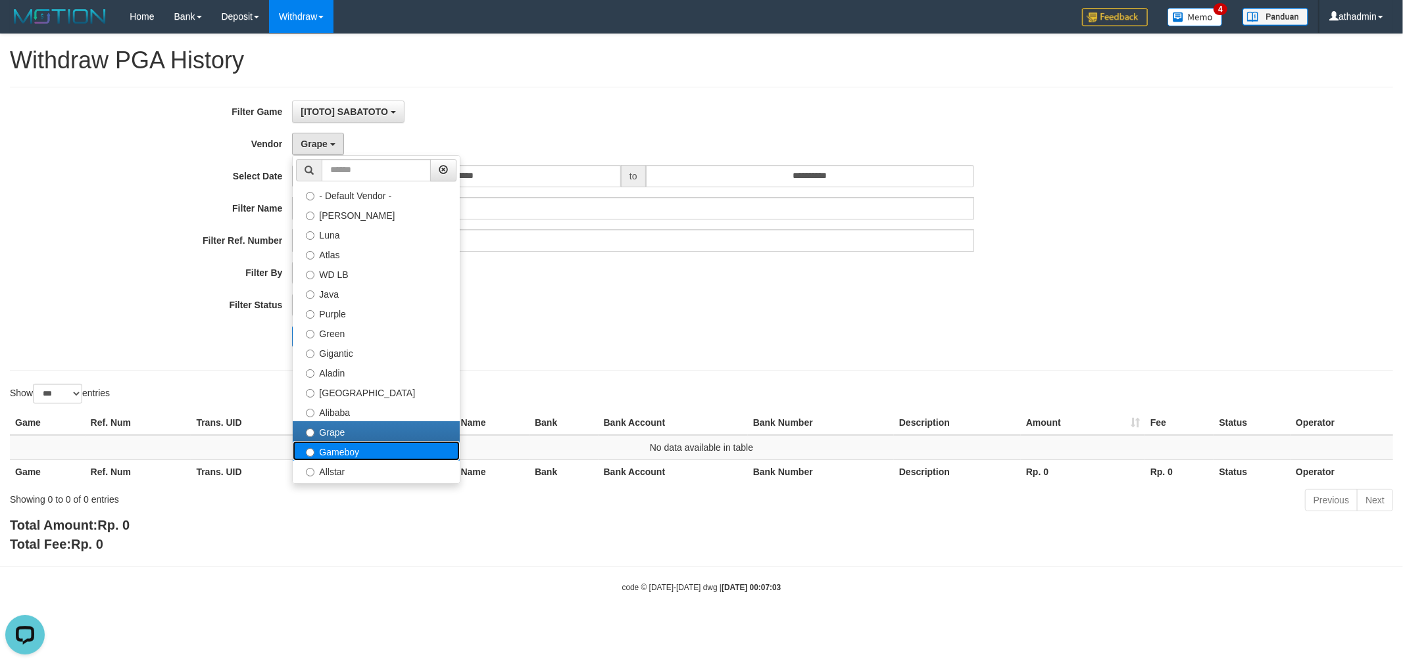
click at [333, 450] on label "Gameboy" at bounding box center [376, 451] width 167 height 20
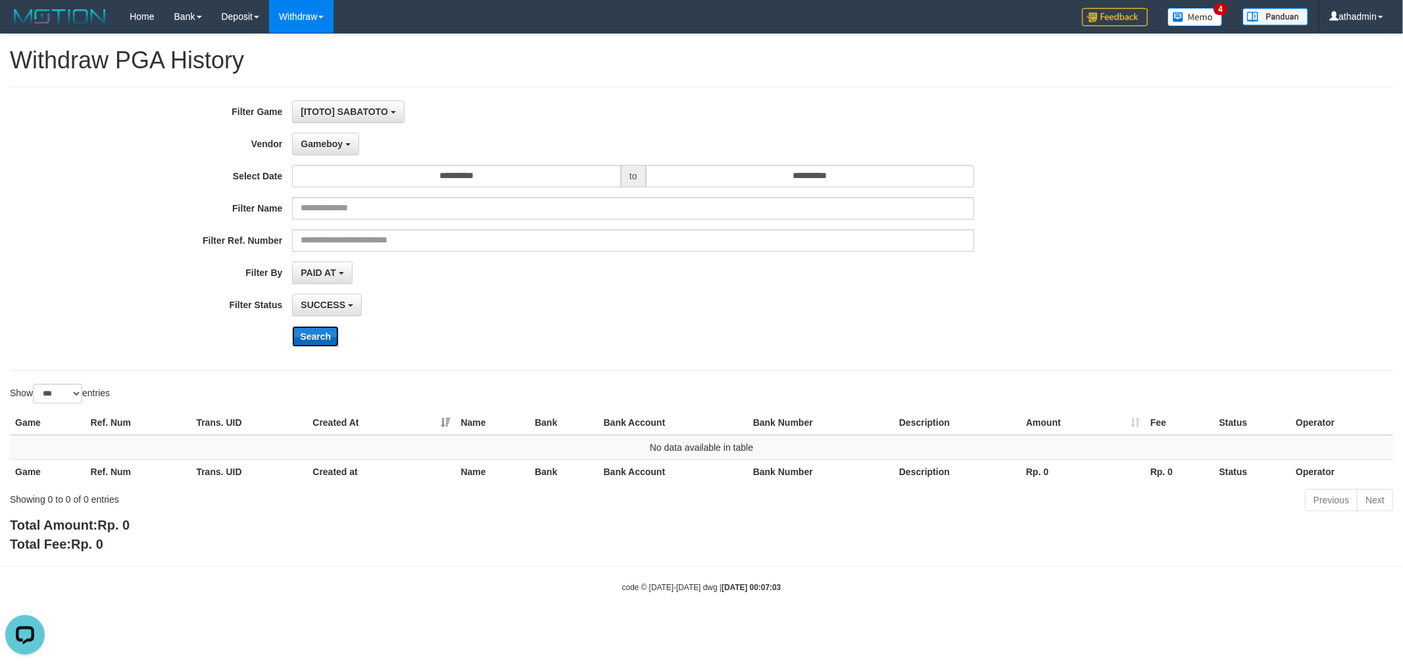
click at [320, 329] on button "Search" at bounding box center [315, 336] width 47 height 21
click at [324, 151] on button "Gameboy" at bounding box center [325, 144] width 67 height 22
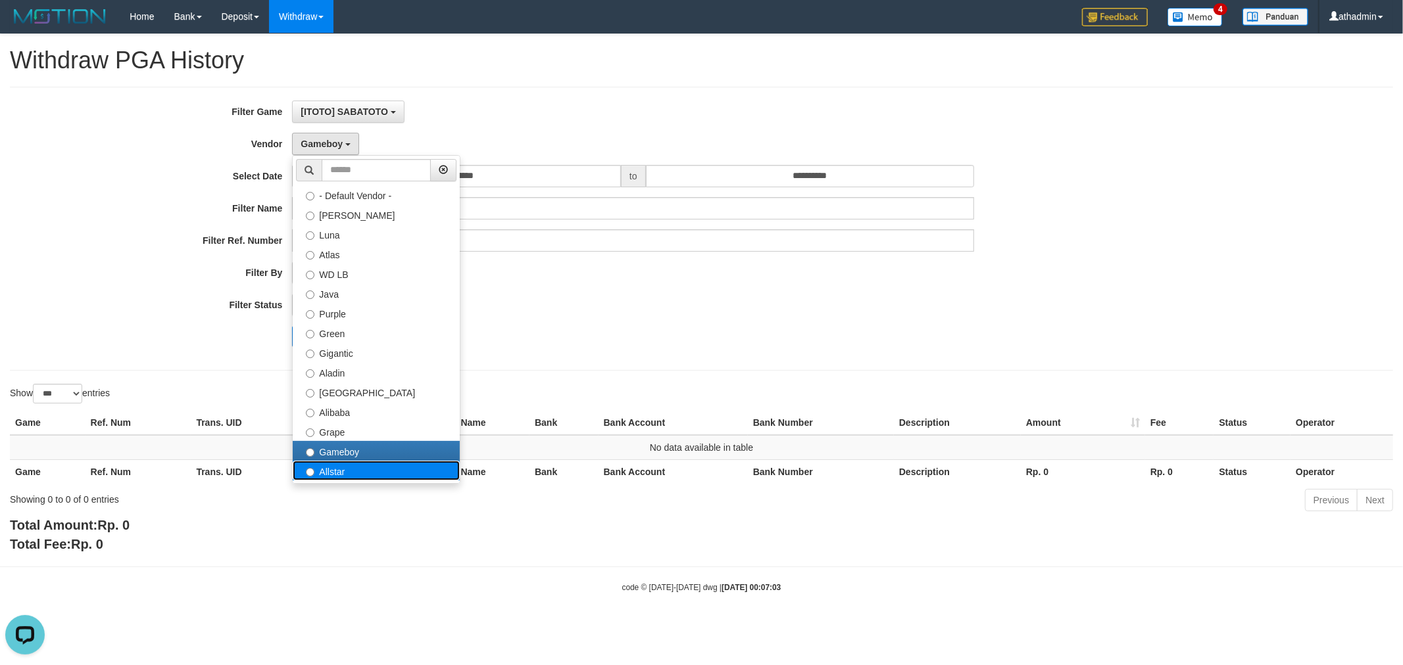
click at [350, 475] on label "Allstar" at bounding box center [376, 471] width 167 height 20
select select "**********"
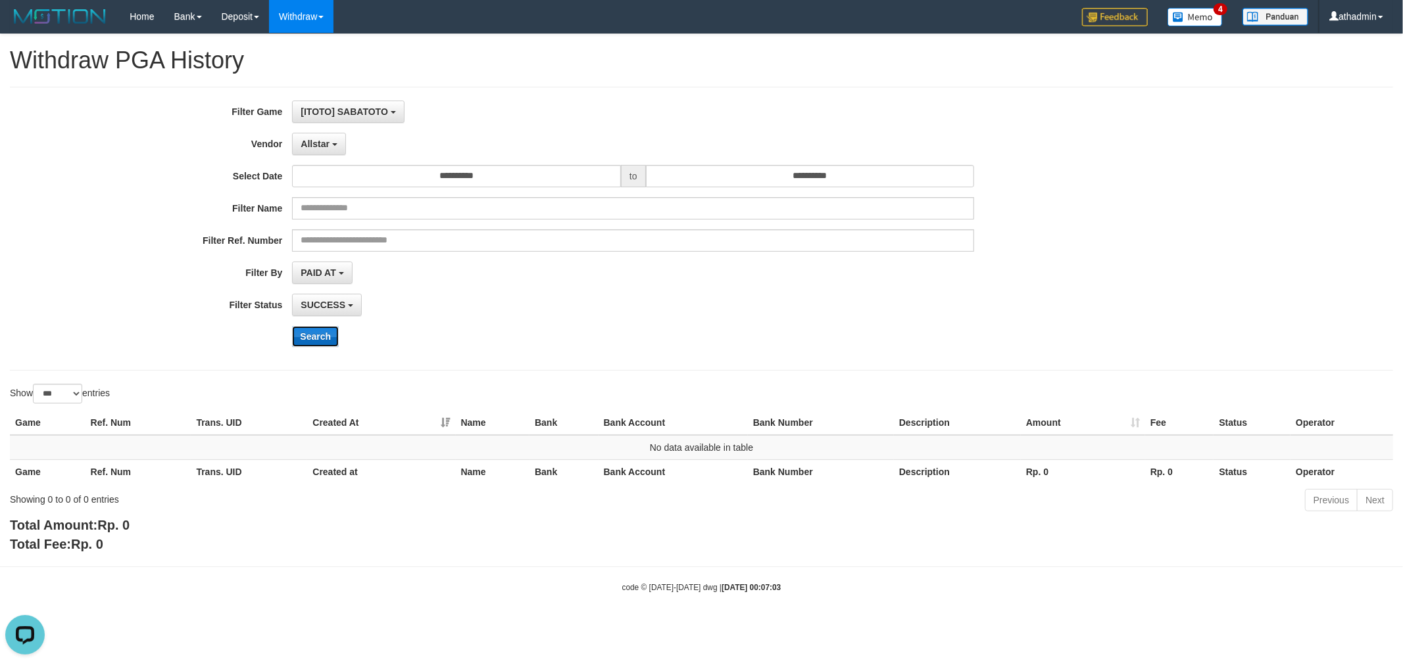
click at [319, 331] on button "Search" at bounding box center [315, 336] width 47 height 21
click at [340, 148] on button "Allstar" at bounding box center [318, 144] width 53 height 22
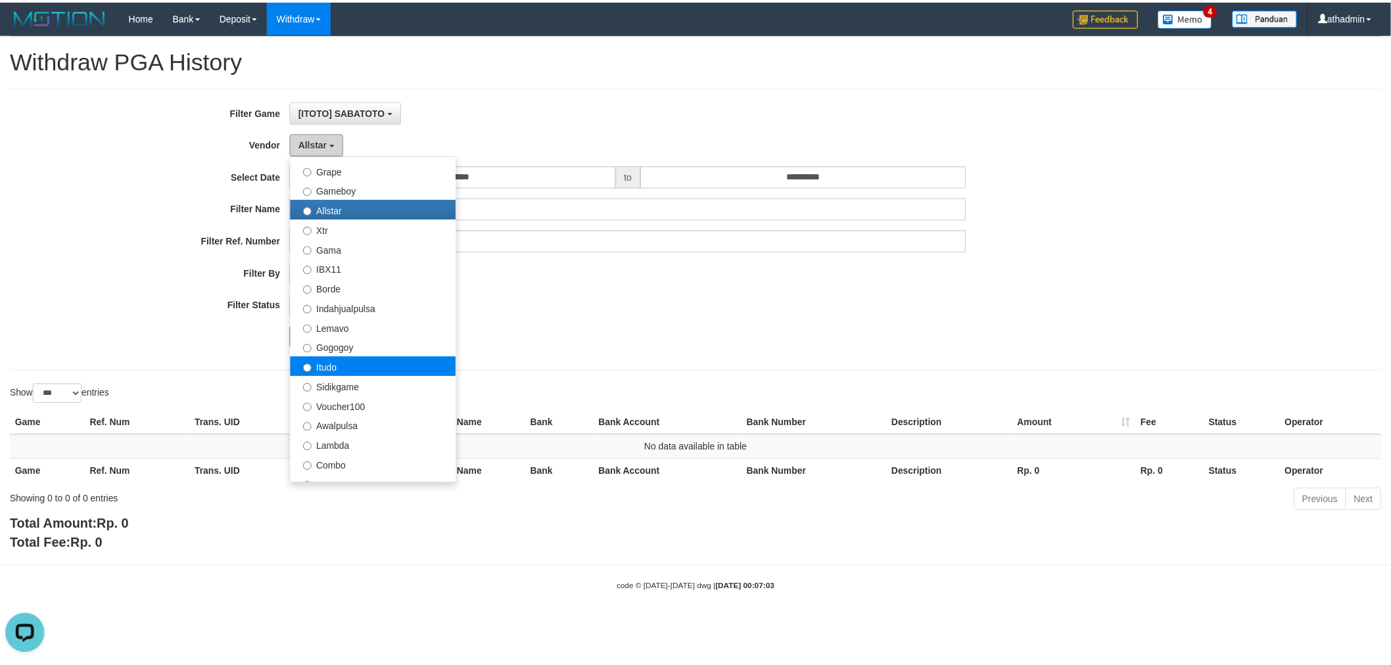
scroll to position [268, 0]
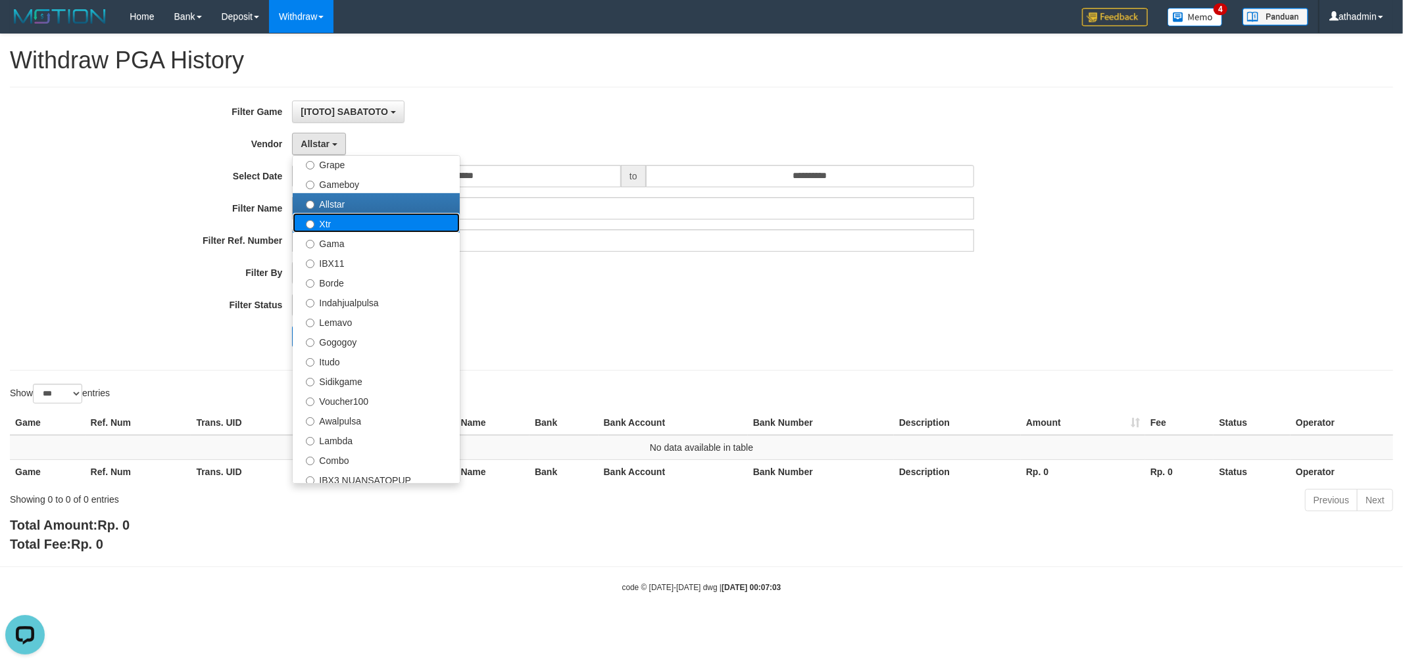
click at [332, 224] on label "Xtr" at bounding box center [376, 223] width 167 height 20
select select "**********"
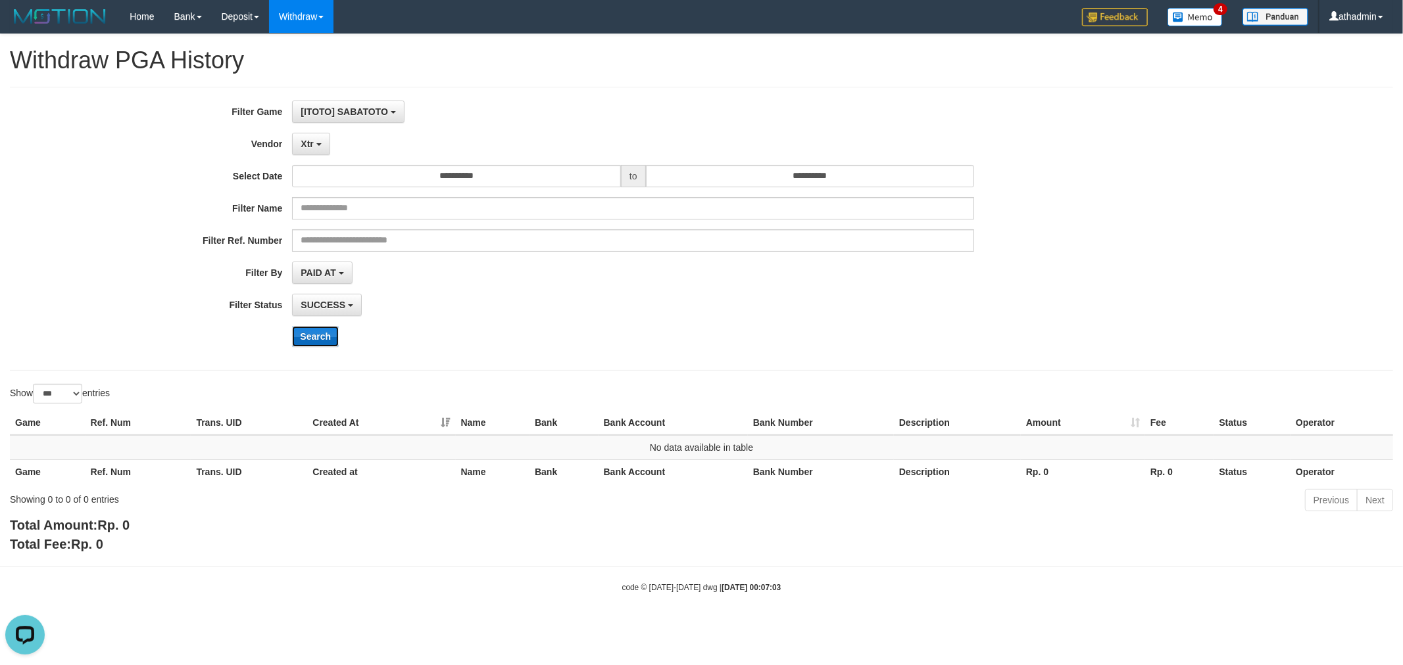
click at [305, 331] on button "Search" at bounding box center [315, 336] width 47 height 21
click at [301, 141] on span "Xtr" at bounding box center [307, 144] width 12 height 11
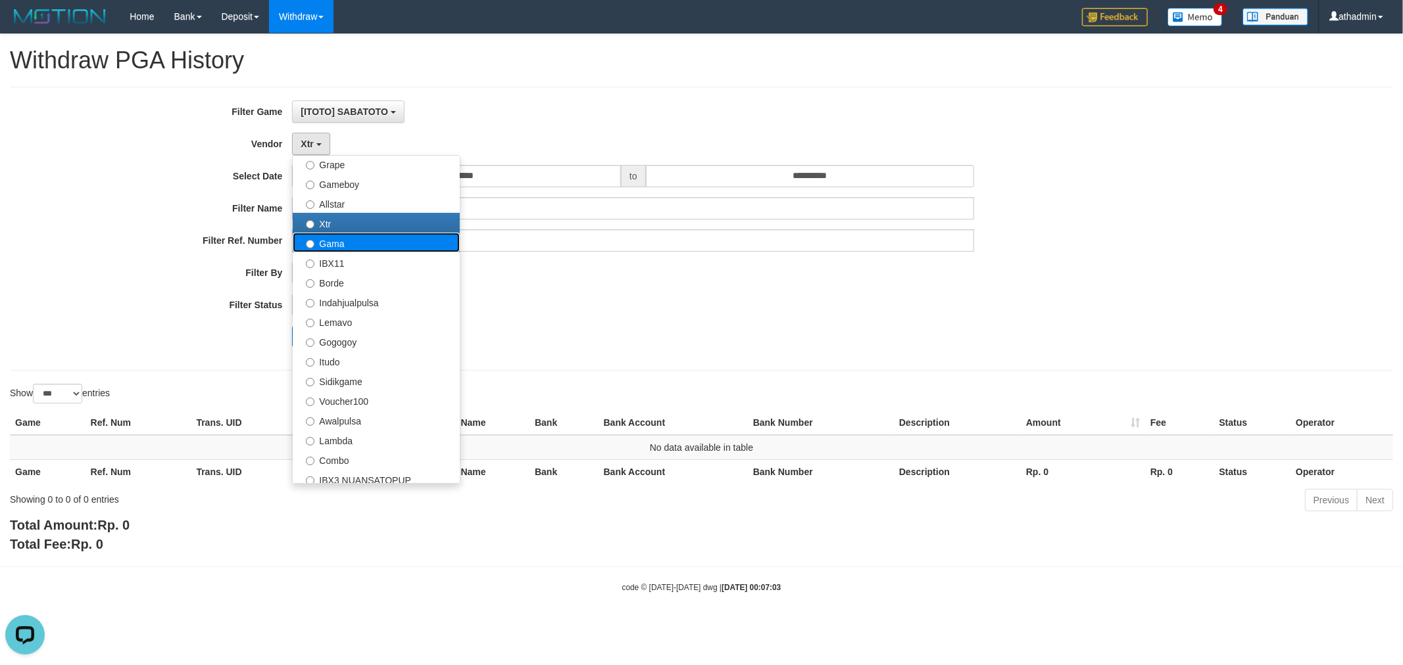
click at [321, 247] on label "Gama" at bounding box center [376, 243] width 167 height 20
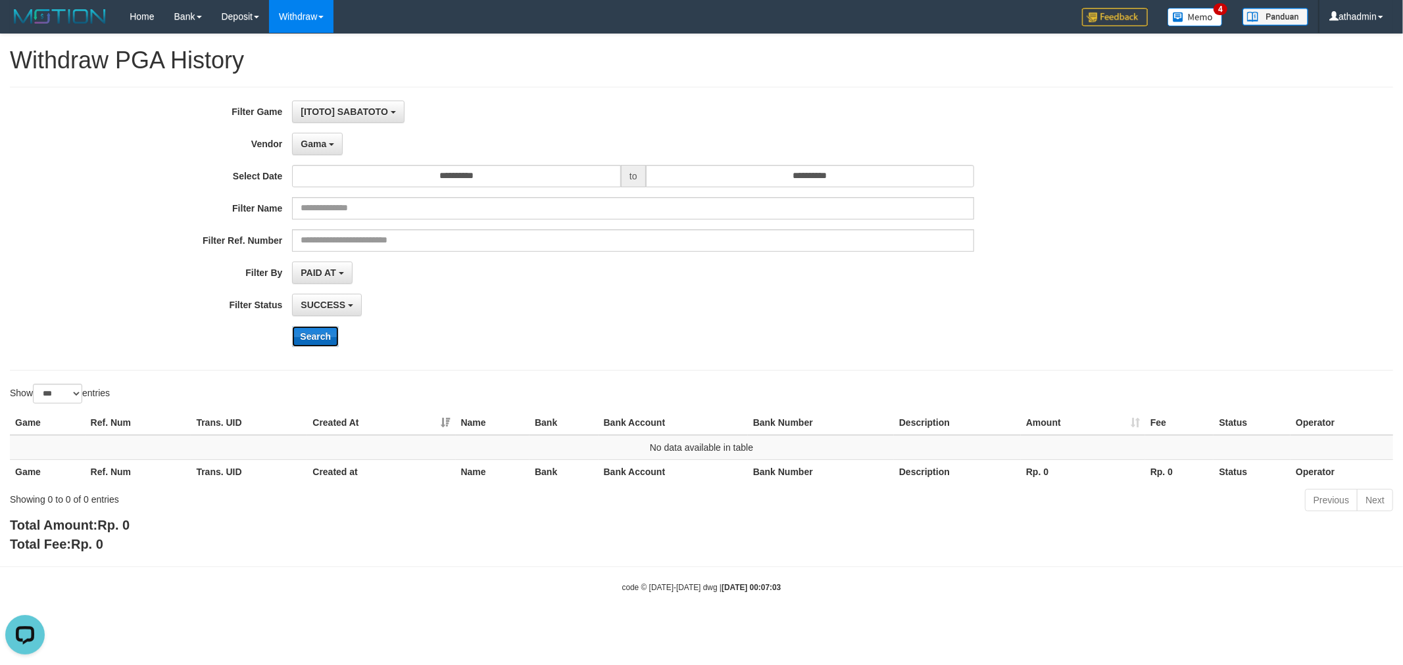
click at [316, 342] on button "Search" at bounding box center [315, 336] width 47 height 21
click at [305, 146] on span "Gama" at bounding box center [314, 144] width 26 height 11
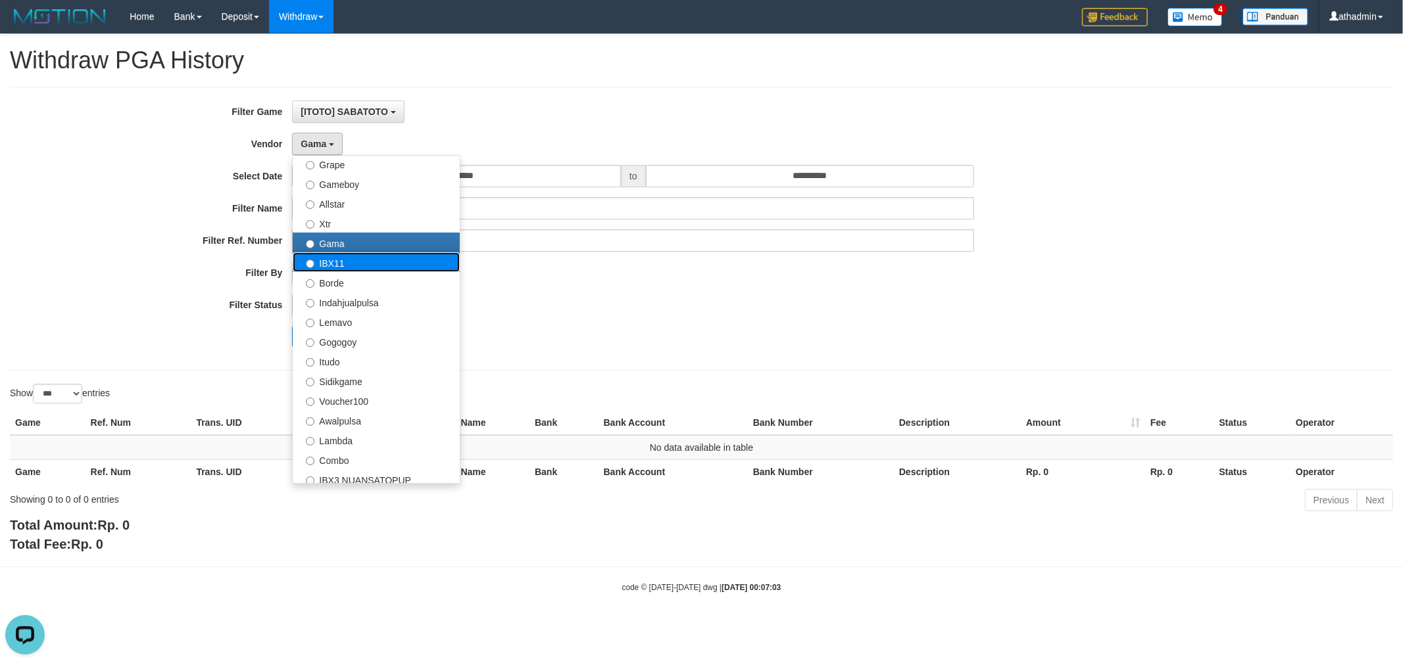
click at [331, 266] on label "IBX11" at bounding box center [376, 263] width 167 height 20
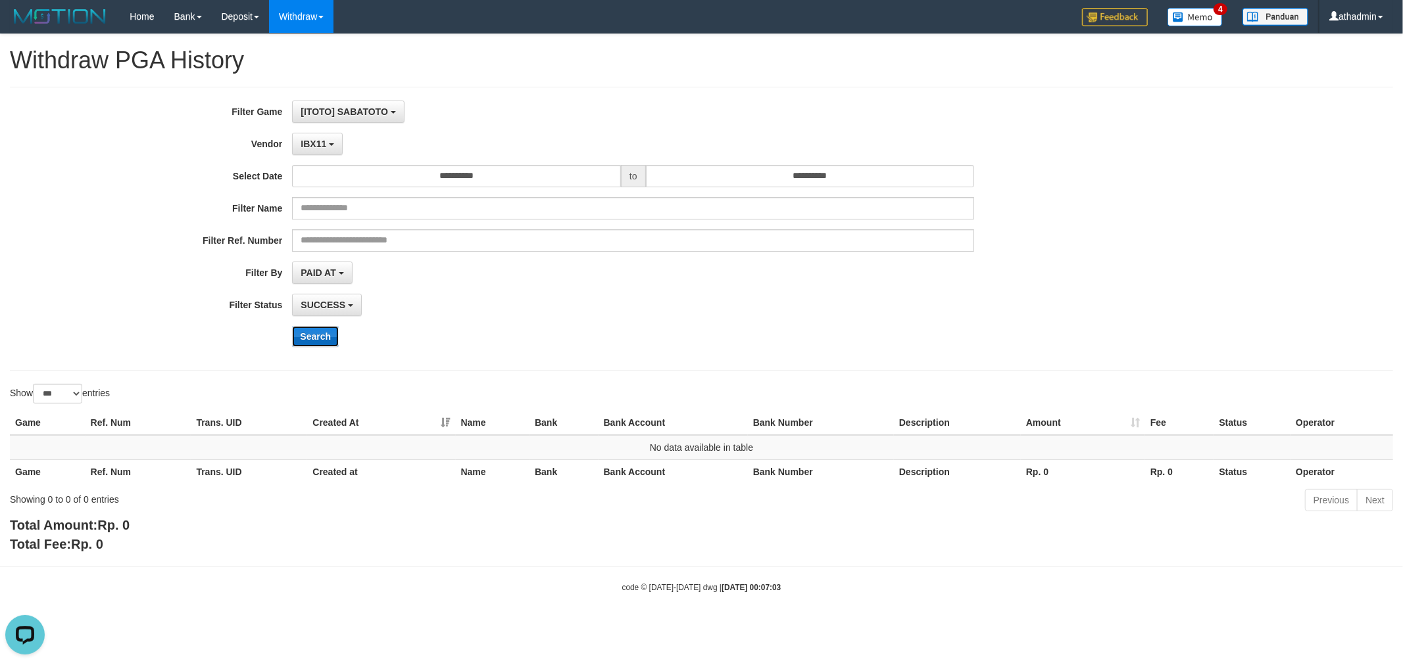
click at [321, 343] on button "Search" at bounding box center [315, 336] width 47 height 21
click at [314, 141] on span "IBX11" at bounding box center [314, 144] width 26 height 11
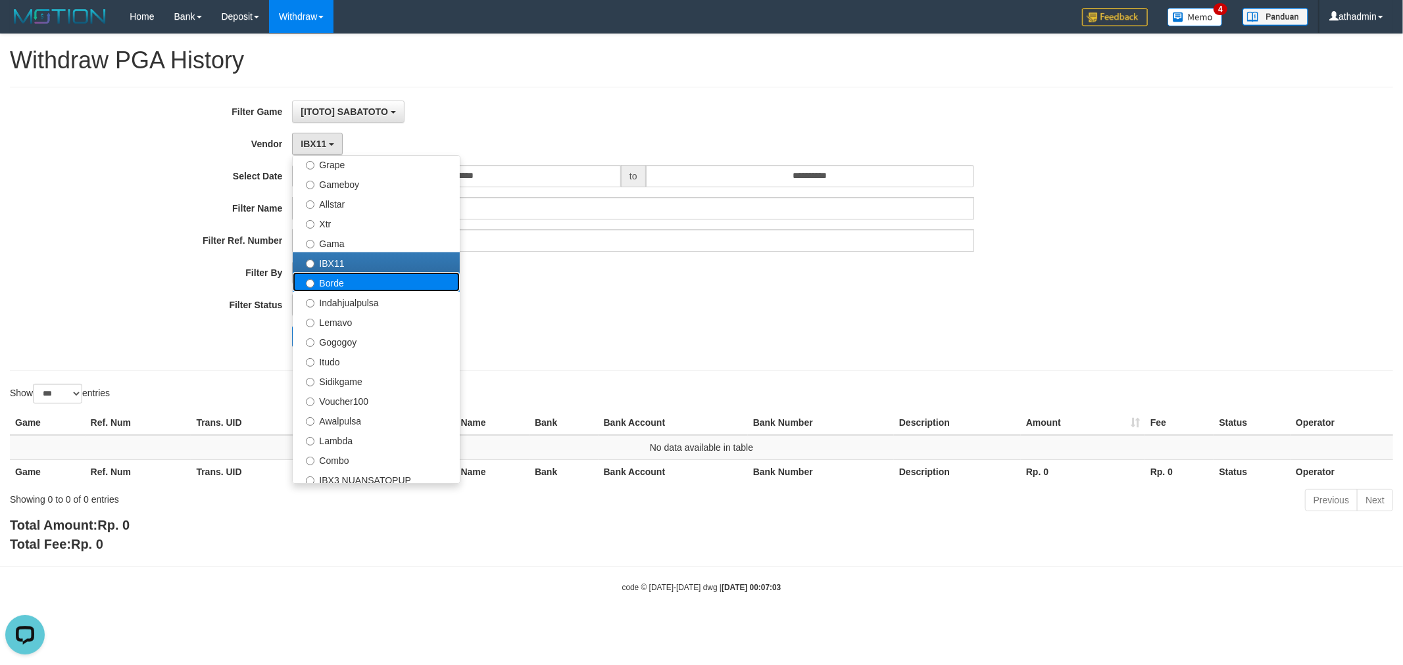
click at [326, 285] on label "Borde" at bounding box center [376, 282] width 167 height 20
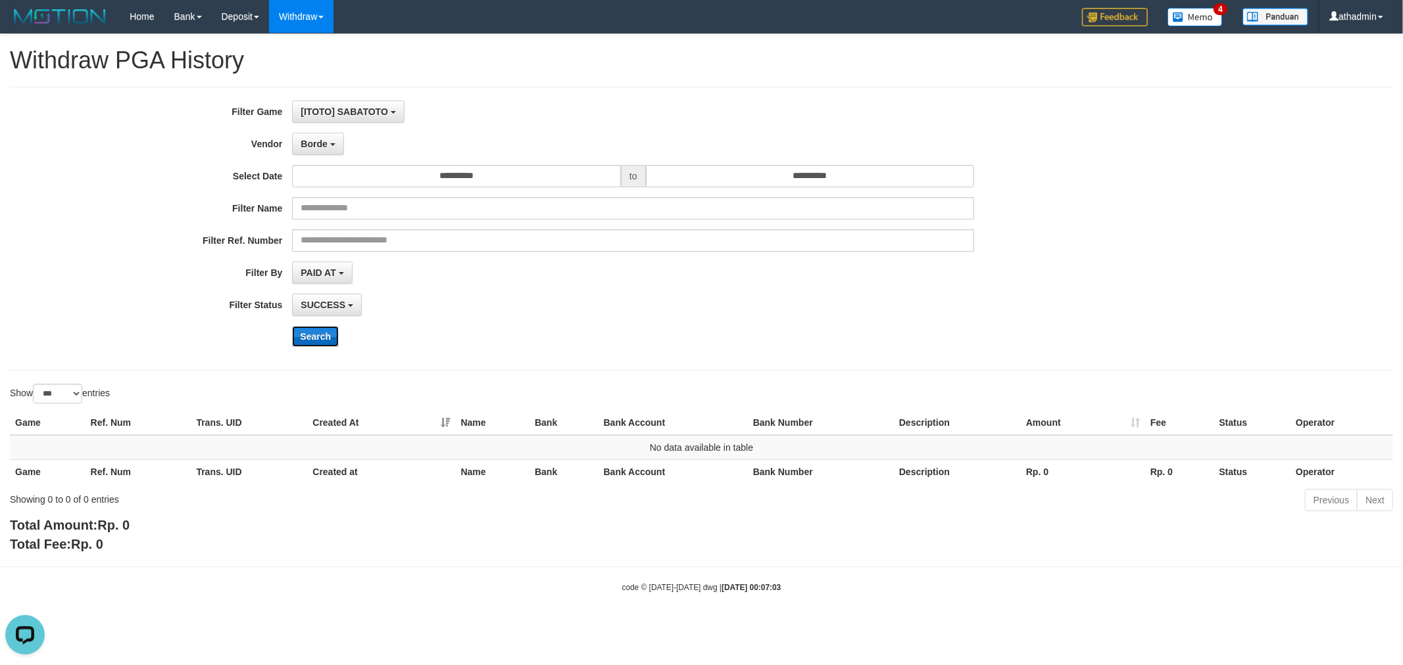
click at [320, 333] on button "Search" at bounding box center [315, 336] width 47 height 21
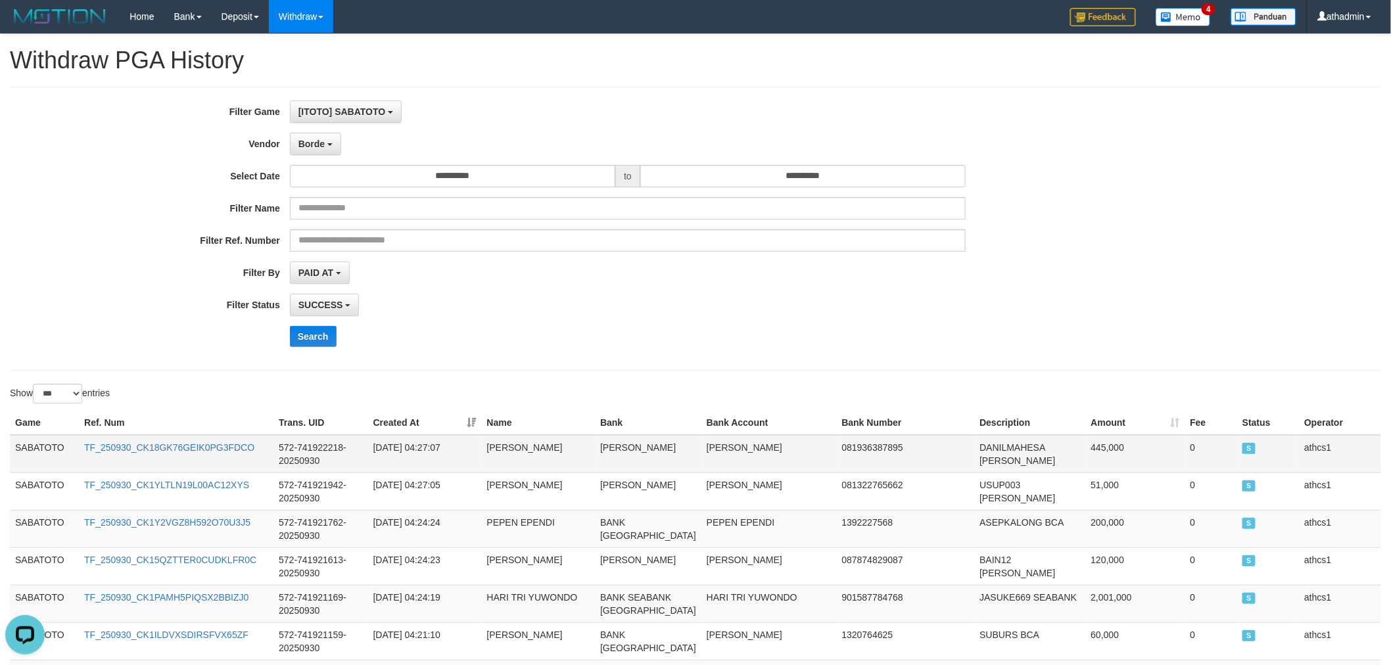
click at [43, 439] on td "SABATOTO" at bounding box center [44, 454] width 69 height 38
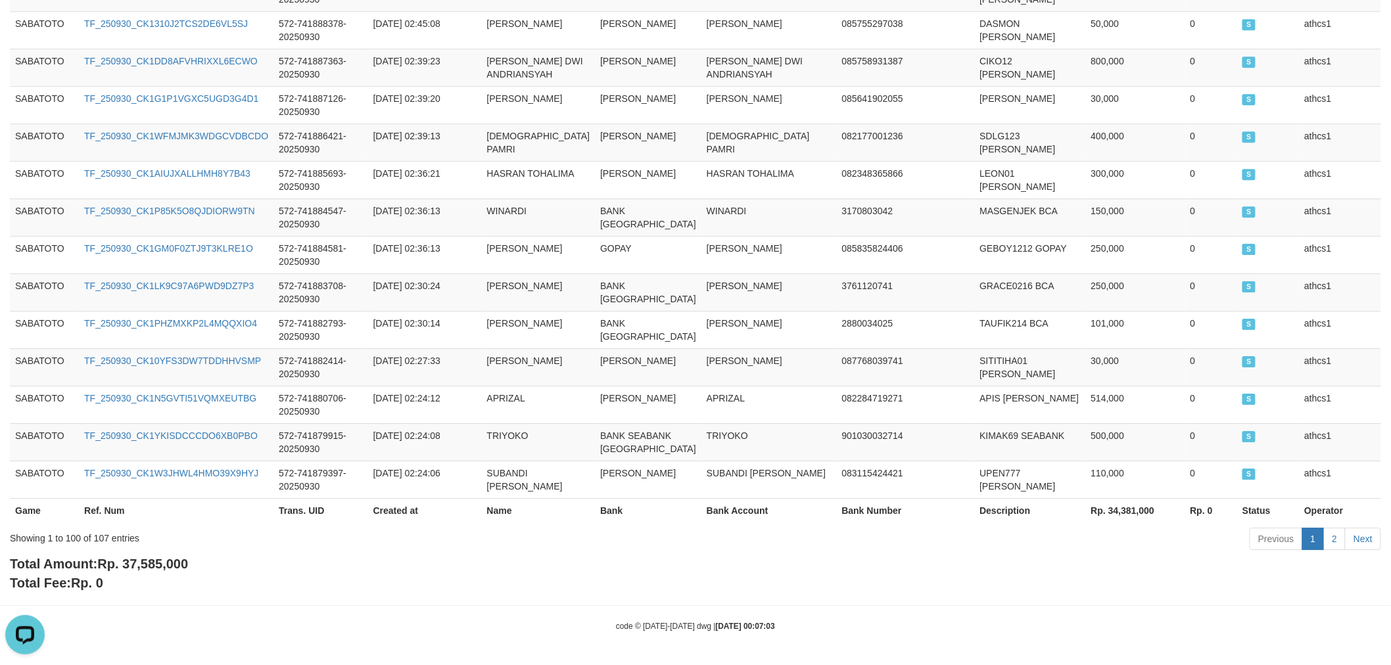
scroll to position [4268, 0]
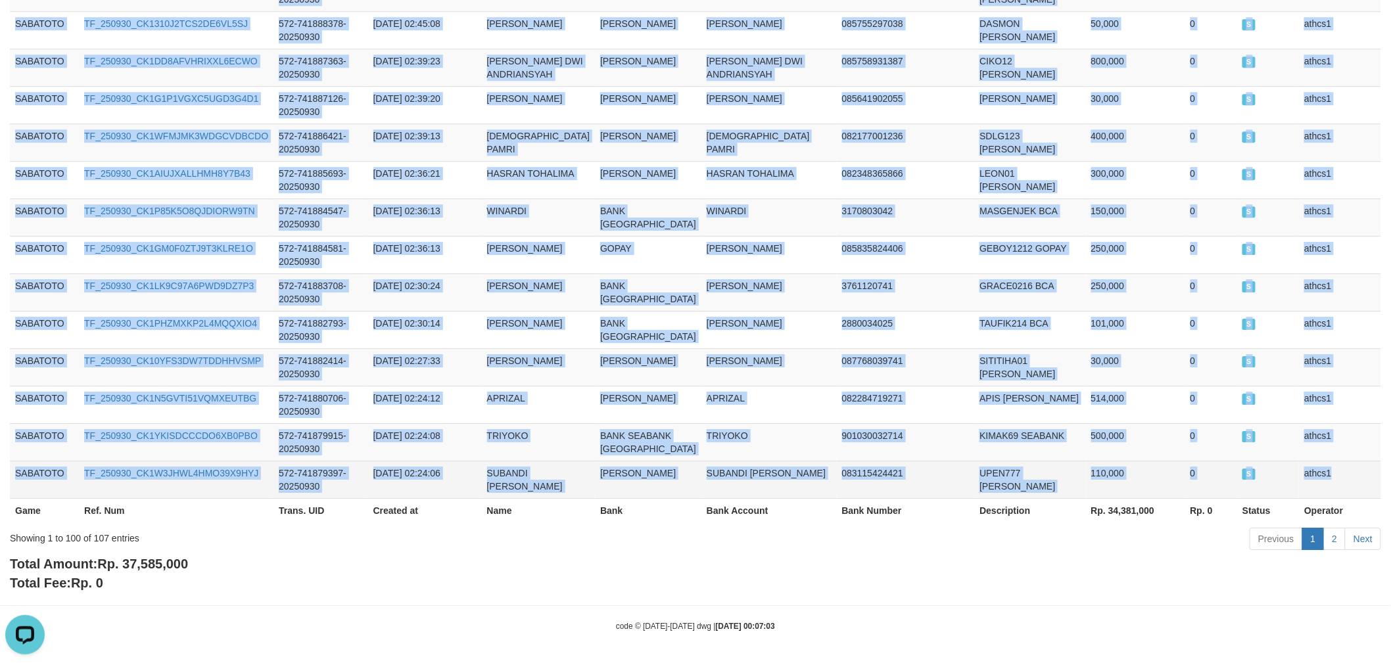
click at [1325, 484] on td "athcs1" at bounding box center [1340, 479] width 82 height 37
copy tbody "SABATOTO TF_250930_CK18GK76GEIK0PG3FDCO 572-741922218-20250930 [DATE] 04:27:07 …"
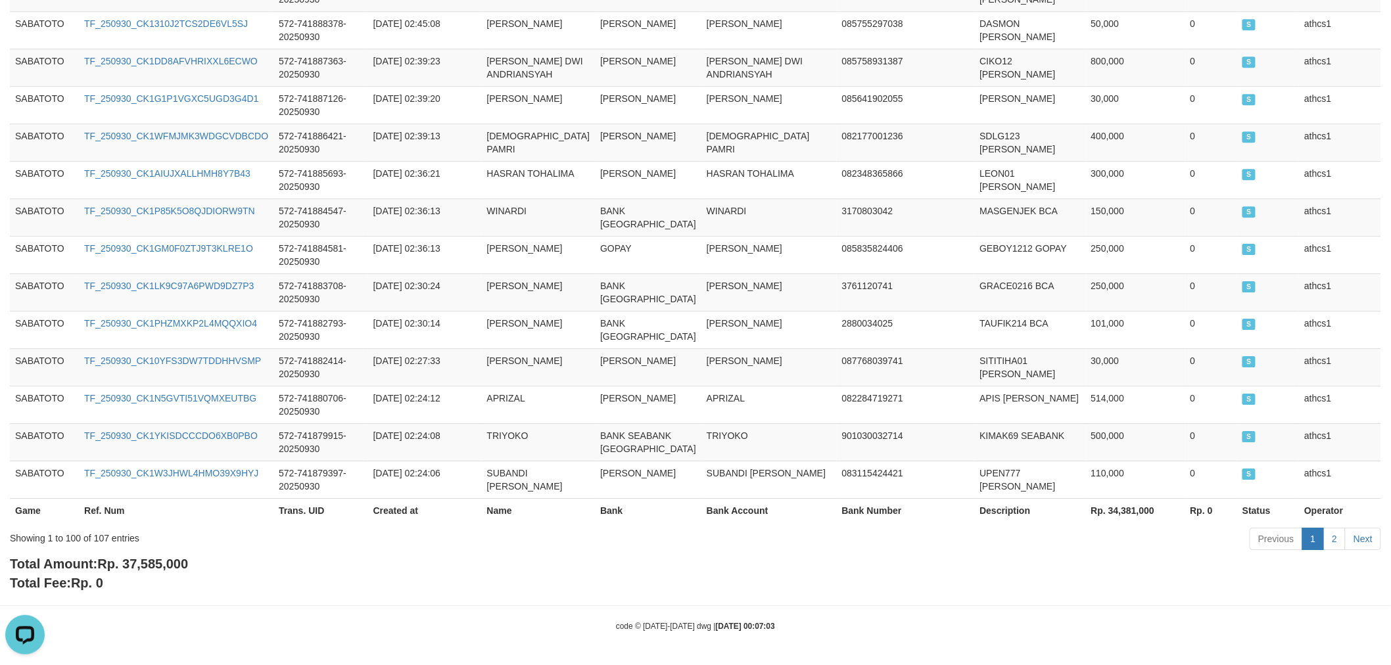
drag, startPoint x: 980, startPoint y: 556, endPoint x: 1253, endPoint y: 592, distance: 276.0
click at [980, 557] on div "Total Amount: Rp. 37,585,000 Total Fee: Rp. 0" at bounding box center [696, 573] width 1372 height 37
click at [1334, 541] on link "2" at bounding box center [1335, 539] width 22 height 22
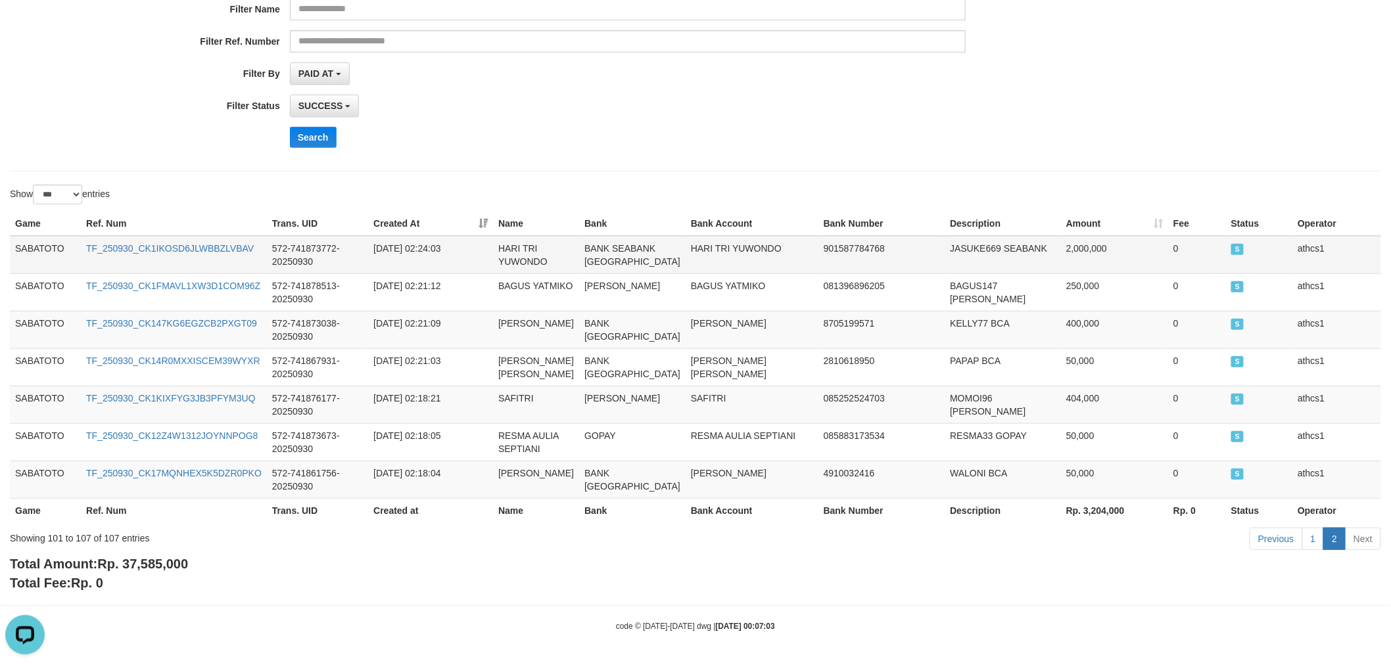
click at [55, 236] on td "SABATOTO" at bounding box center [45, 255] width 71 height 38
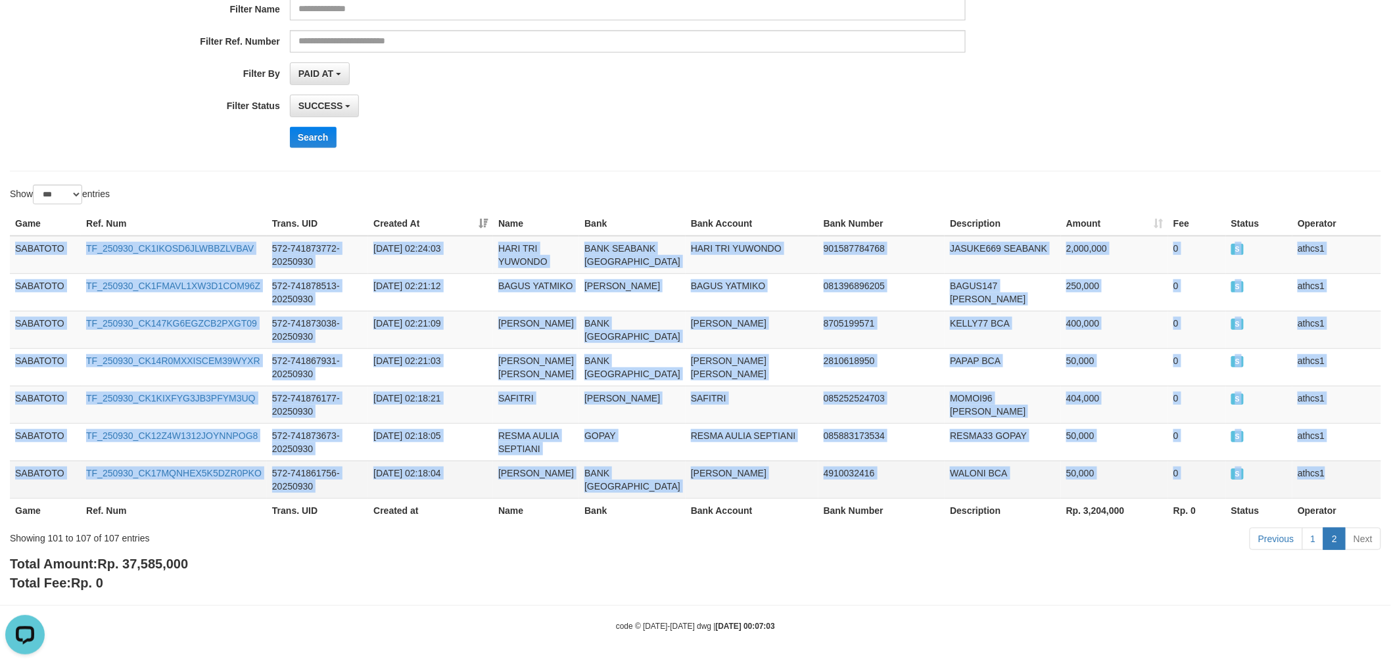
click at [1339, 461] on td "athcs1" at bounding box center [1337, 479] width 89 height 37
copy tbody "SABATOTO TF_250930_CK1IKOSD6JLWBBZLVBAV 572-741873772-20250930 [DATE] 02:24:03 …"
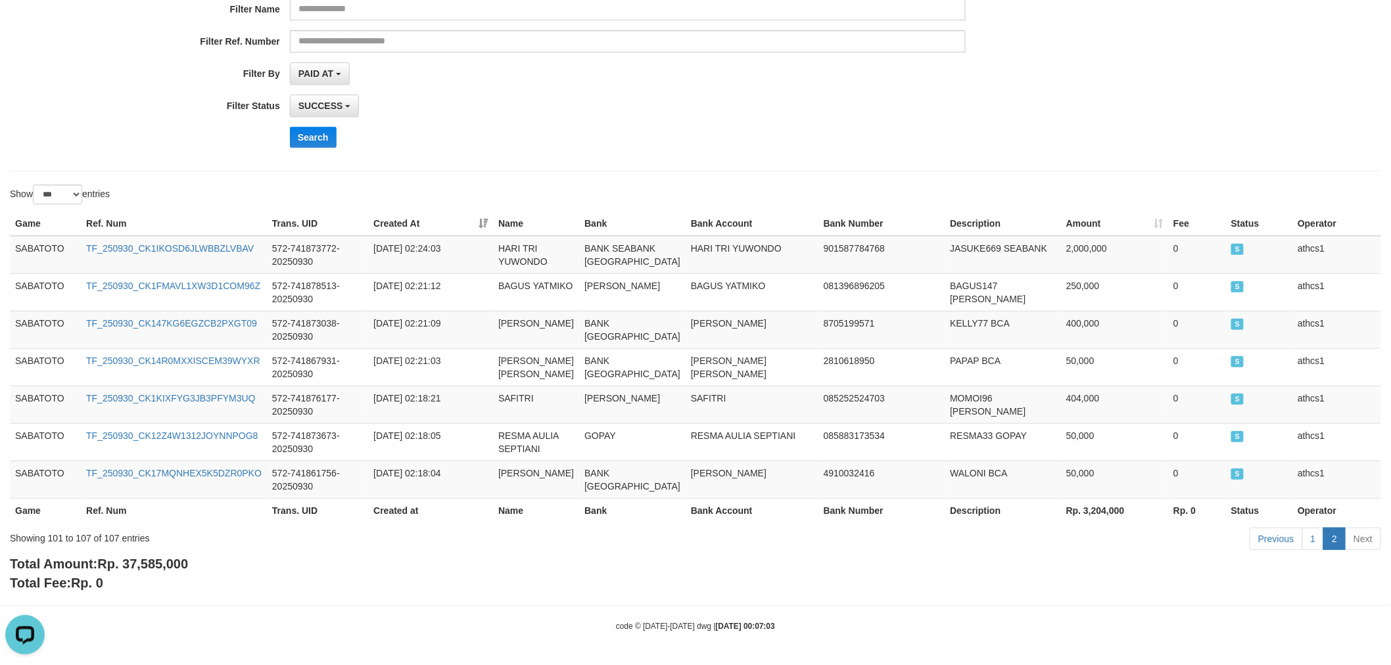
click at [291, 597] on body "Toggle navigation Home Bank Account List Load By Website Group [ITOTO] SABATOTO…" at bounding box center [695, 233] width 1391 height 865
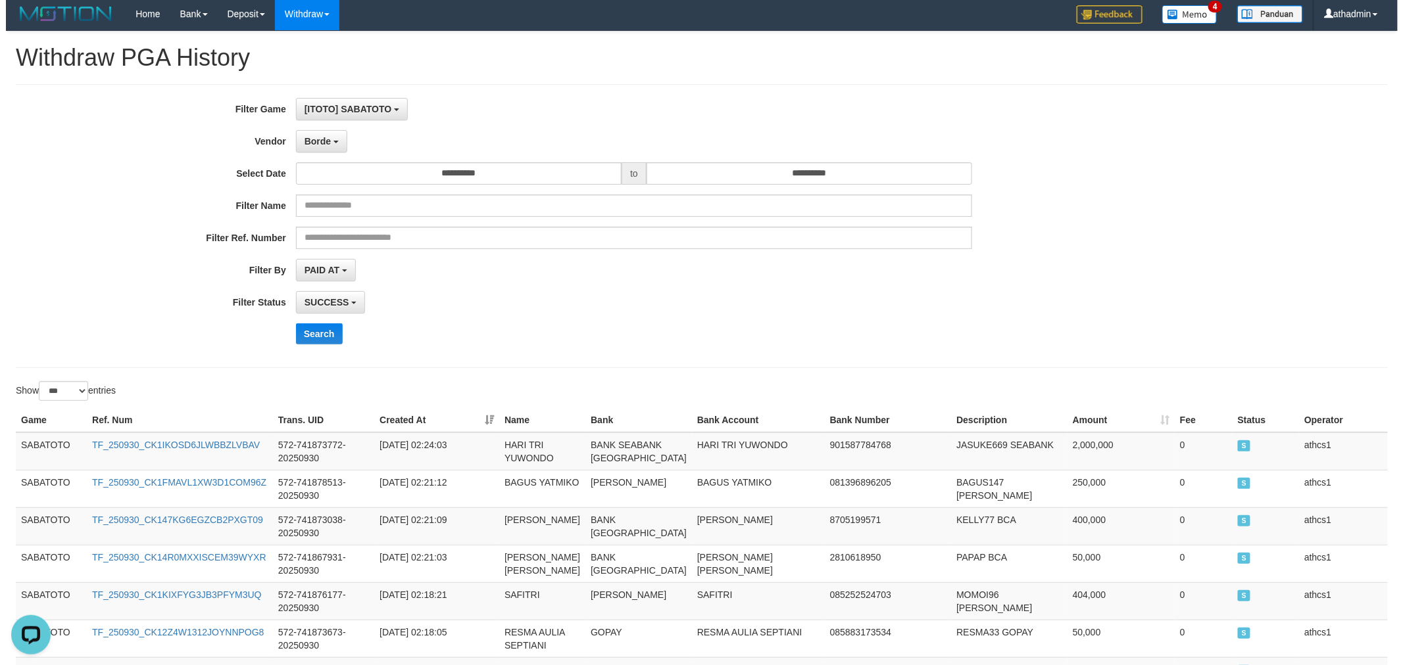
scroll to position [0, 0]
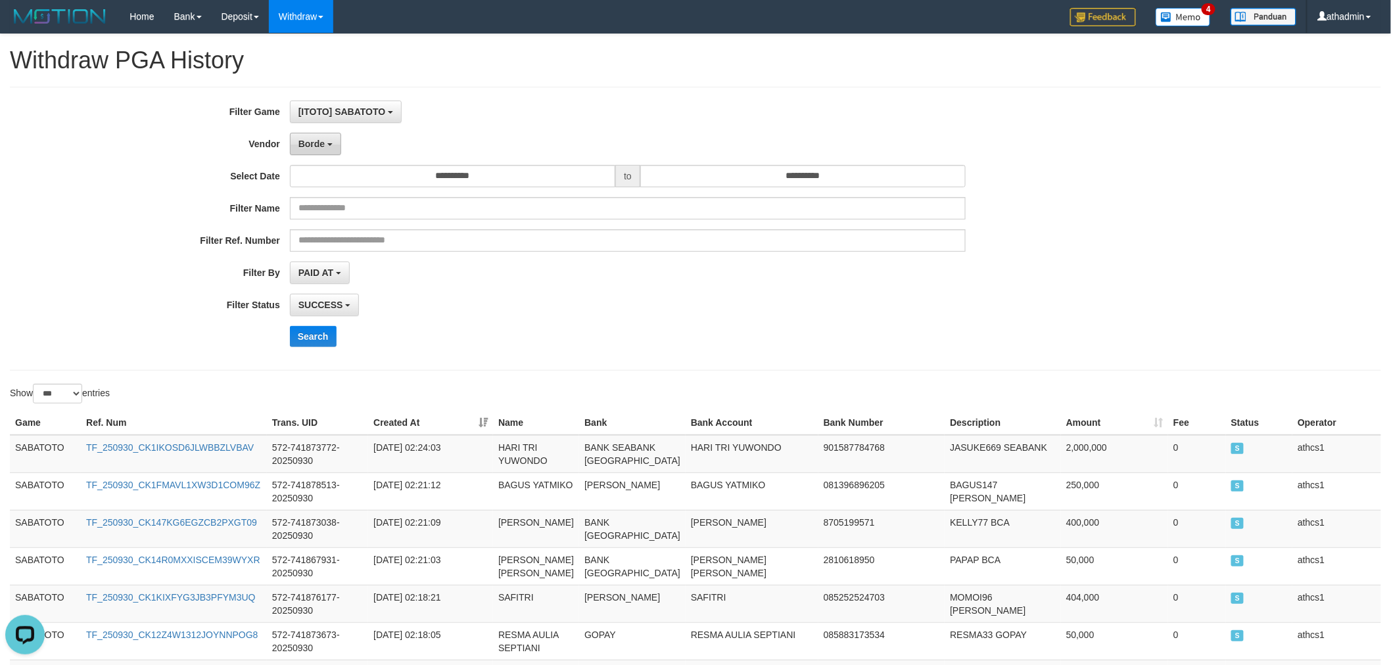
click at [323, 147] on span "Borde" at bounding box center [312, 144] width 26 height 11
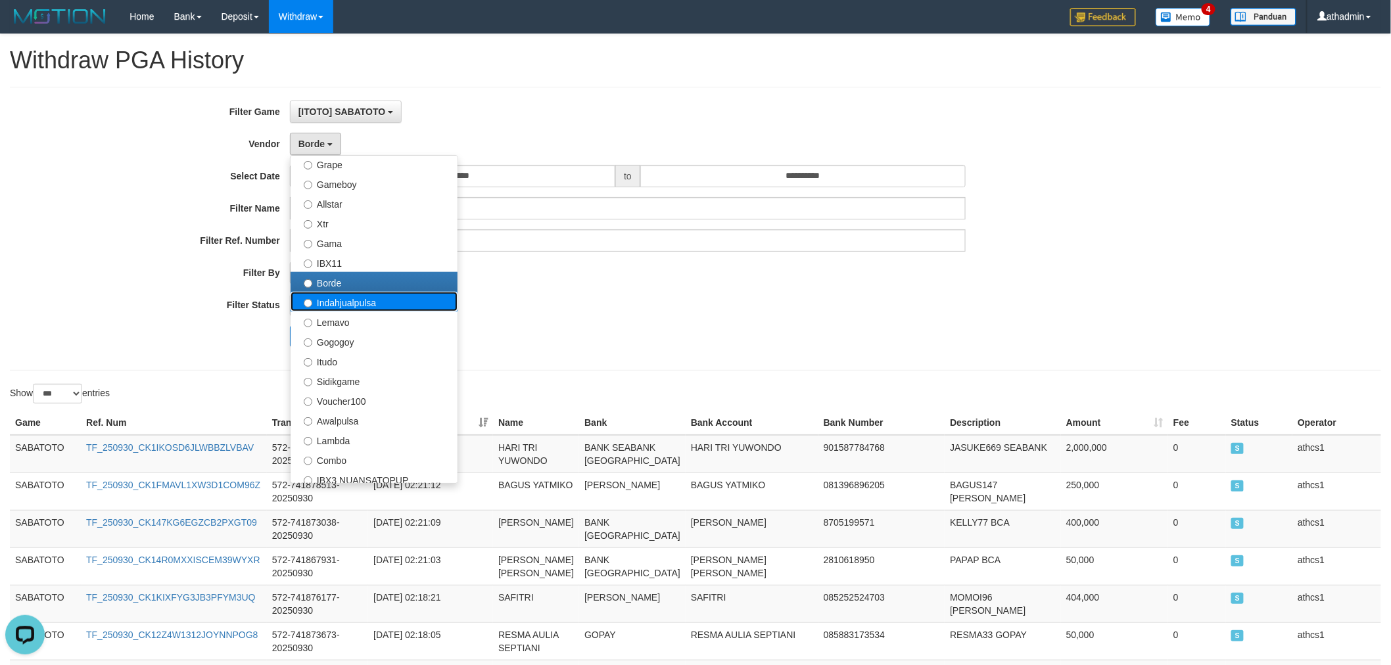
click at [341, 297] on label "Indahjualpulsa" at bounding box center [374, 302] width 167 height 20
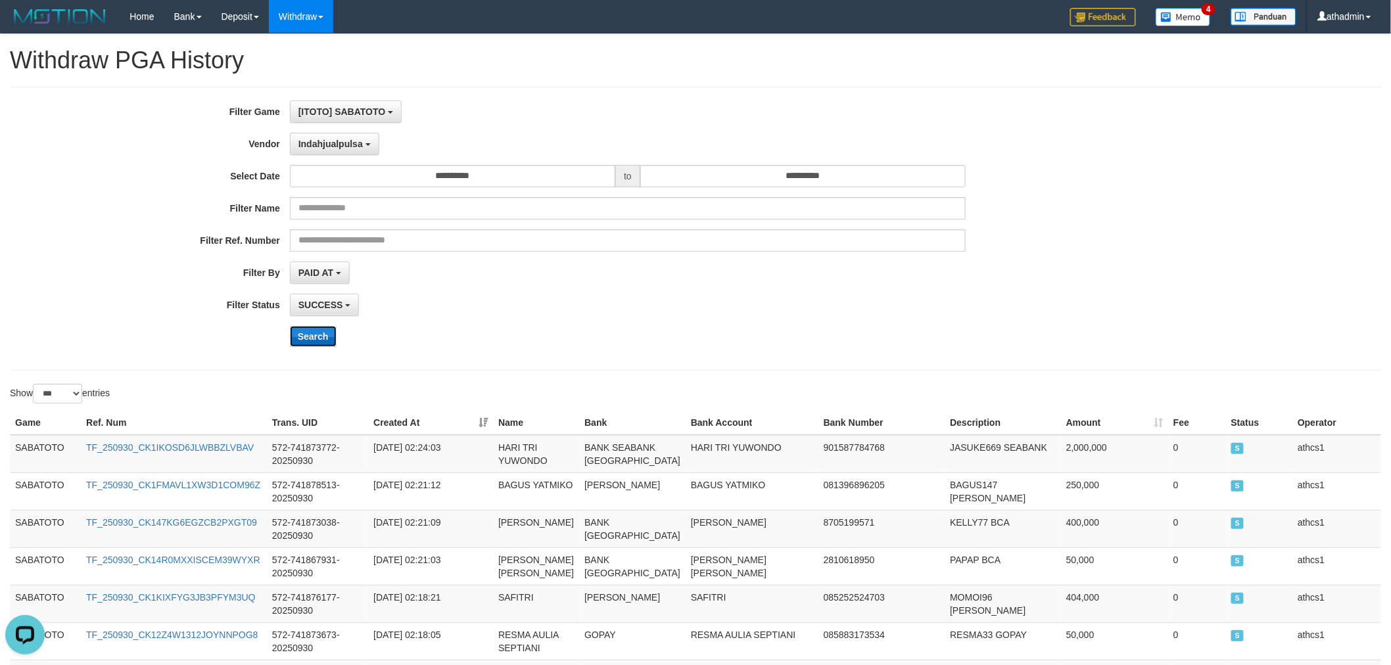
click at [309, 336] on button "Search" at bounding box center [313, 336] width 47 height 21
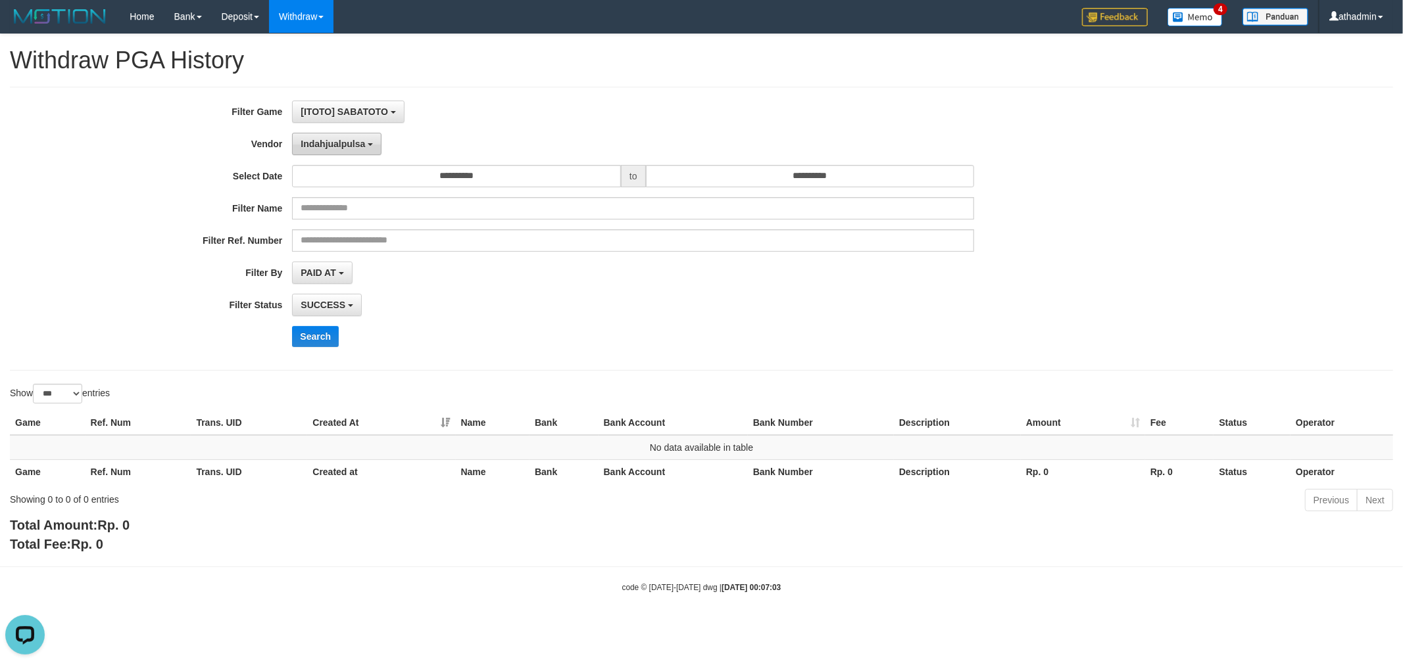
click at [357, 143] on span "Indahjualpulsa" at bounding box center [333, 144] width 64 height 11
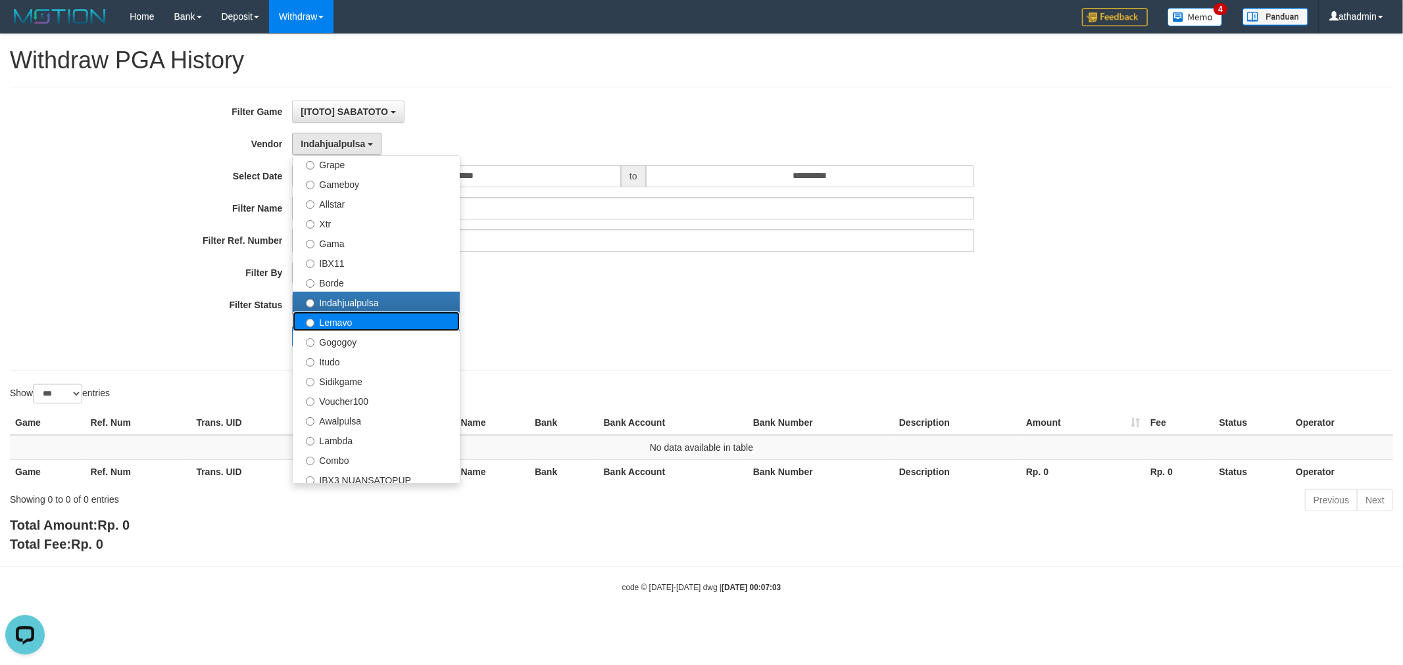
click at [326, 323] on label "Lemavo" at bounding box center [376, 322] width 167 height 20
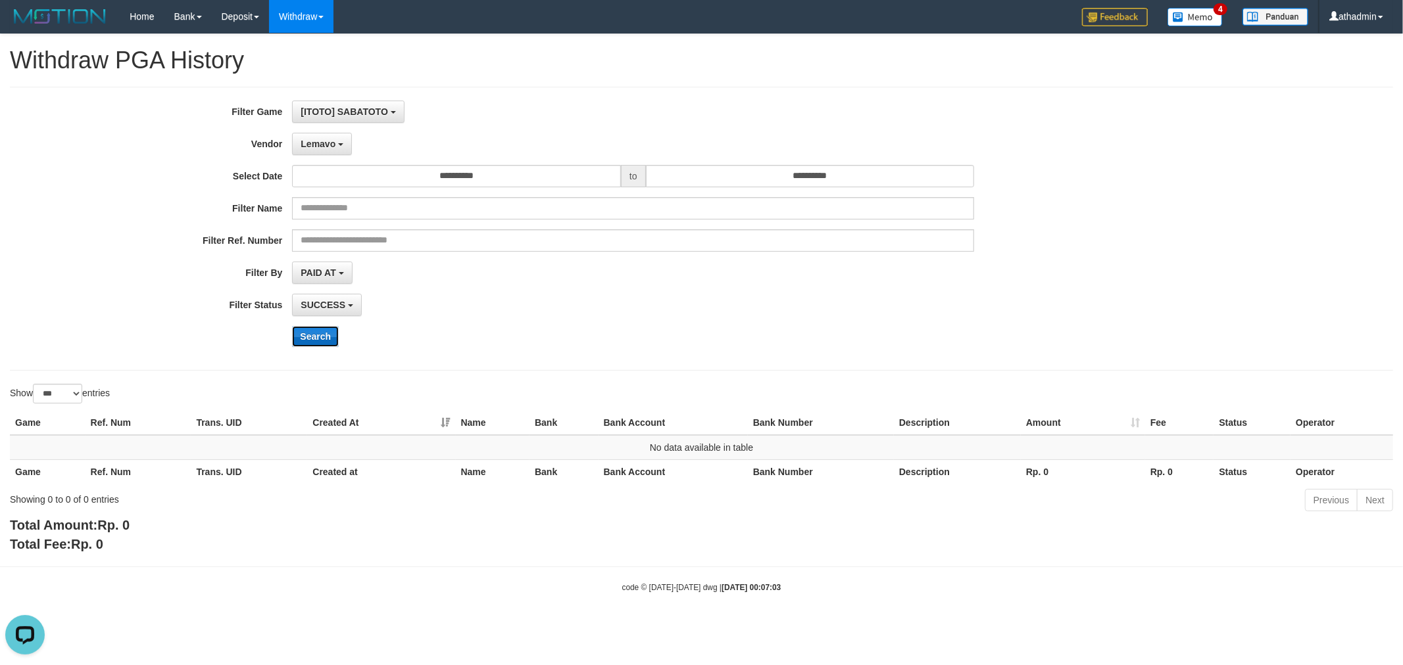
click at [316, 340] on button "Search" at bounding box center [315, 336] width 47 height 21
click at [324, 147] on span "Lemavo" at bounding box center [318, 144] width 35 height 11
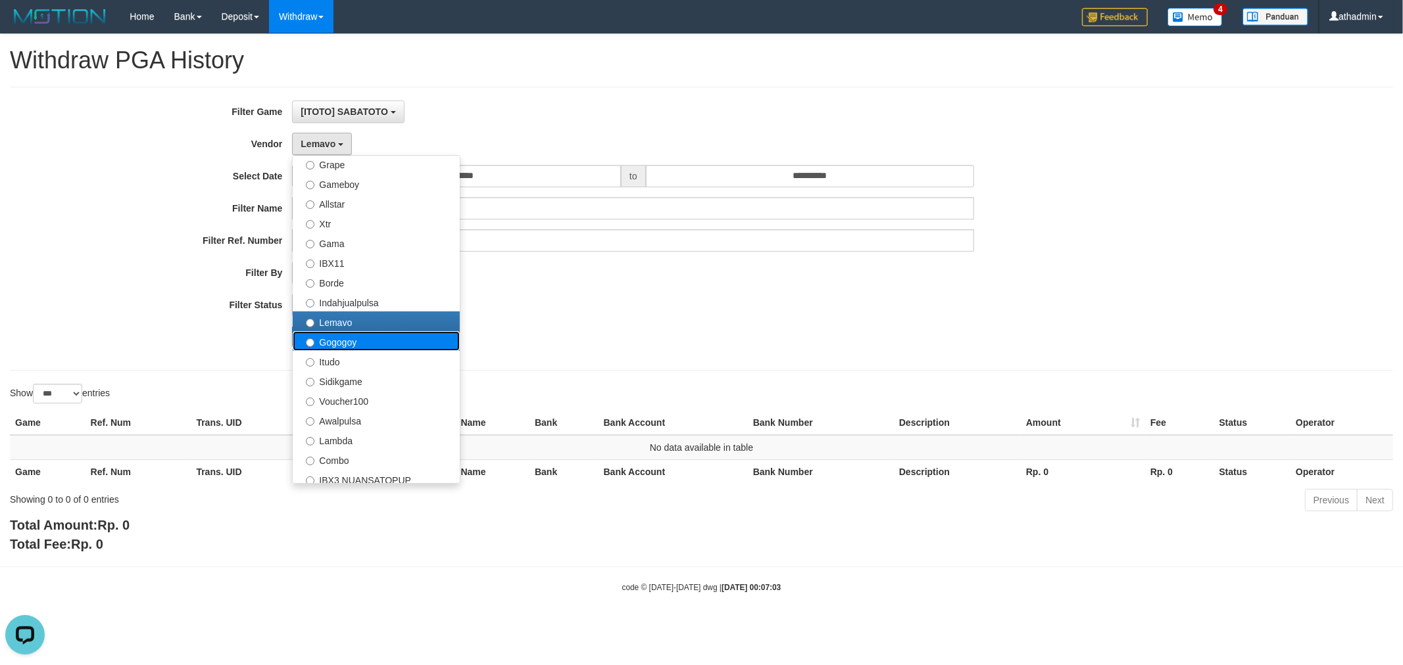
click at [329, 336] on label "Gogogoy" at bounding box center [376, 341] width 167 height 20
select select "**********"
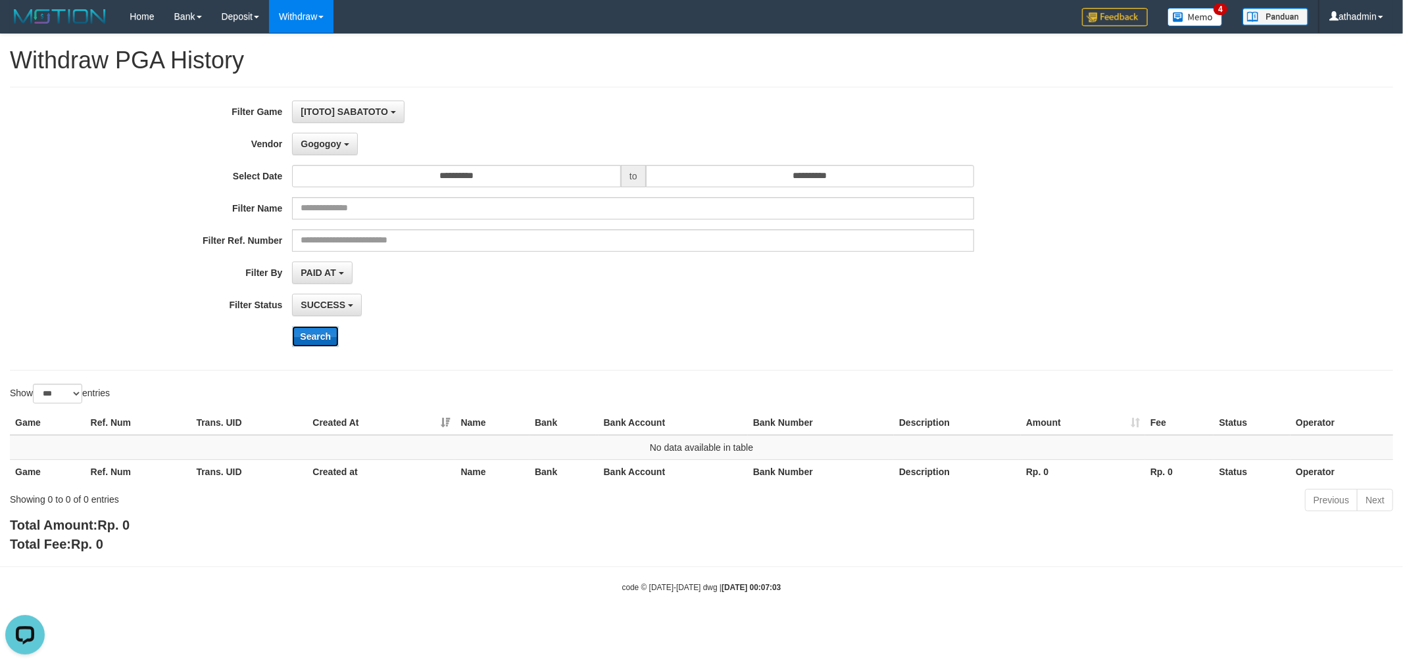
click at [331, 343] on button "Search" at bounding box center [315, 336] width 47 height 21
click at [347, 143] on b "button" at bounding box center [346, 144] width 5 height 3
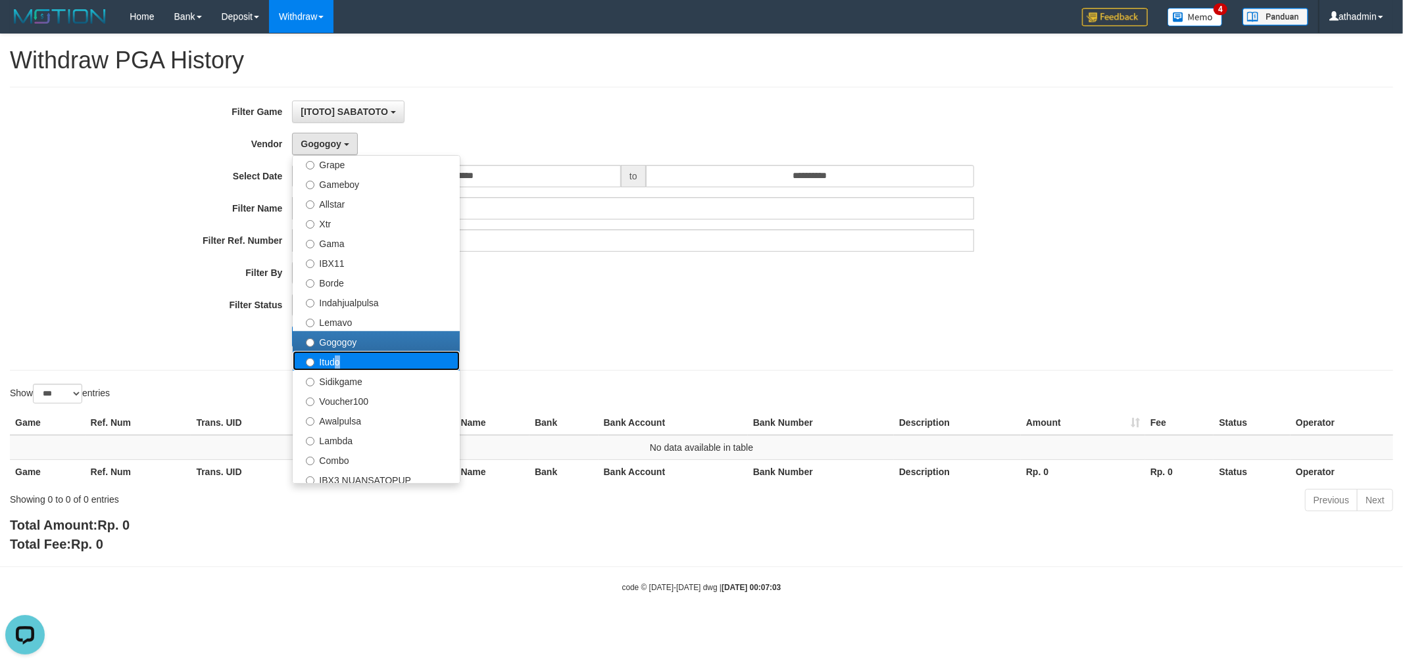
click at [332, 362] on label "Itudo" at bounding box center [376, 361] width 167 height 20
click at [318, 360] on label "Itudo" at bounding box center [376, 361] width 167 height 20
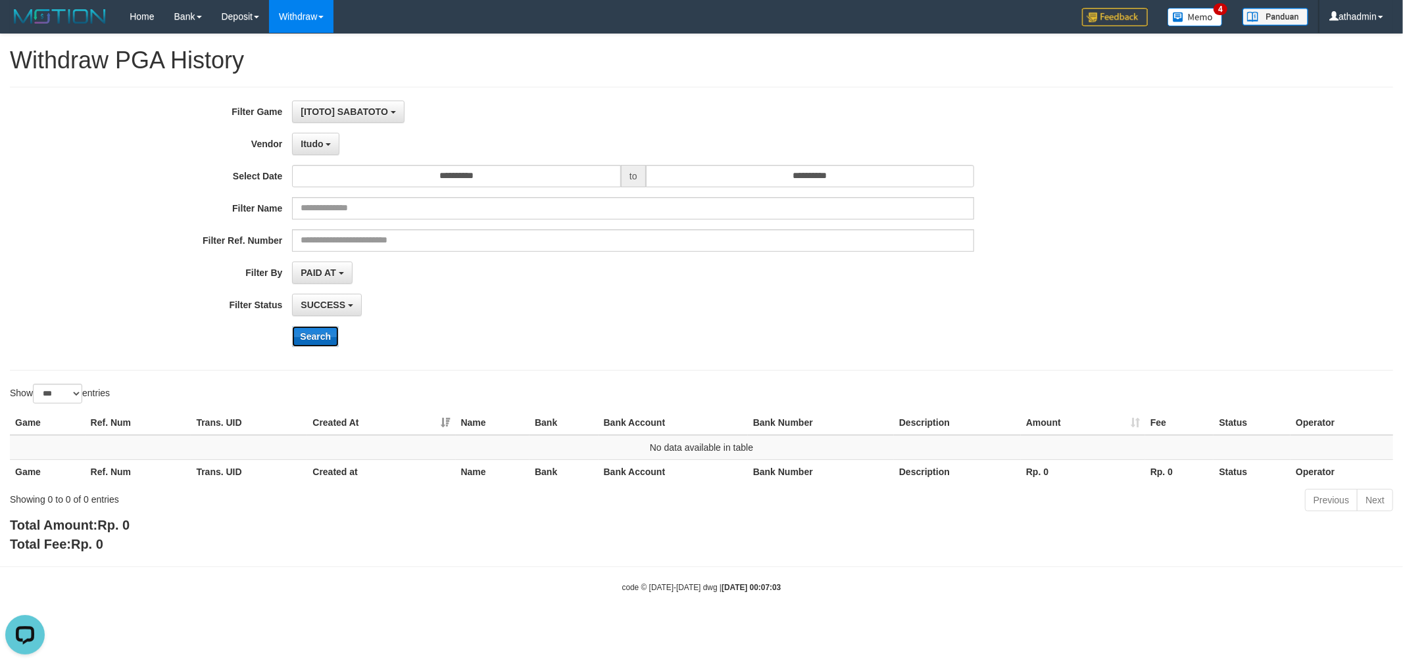
click at [311, 333] on button "Search" at bounding box center [315, 336] width 47 height 21
click at [310, 147] on span "Itudo" at bounding box center [312, 144] width 22 height 11
click at [310, 342] on button "Search" at bounding box center [315, 336] width 47 height 21
click at [339, 145] on span "Sidikgame" at bounding box center [324, 144] width 46 height 11
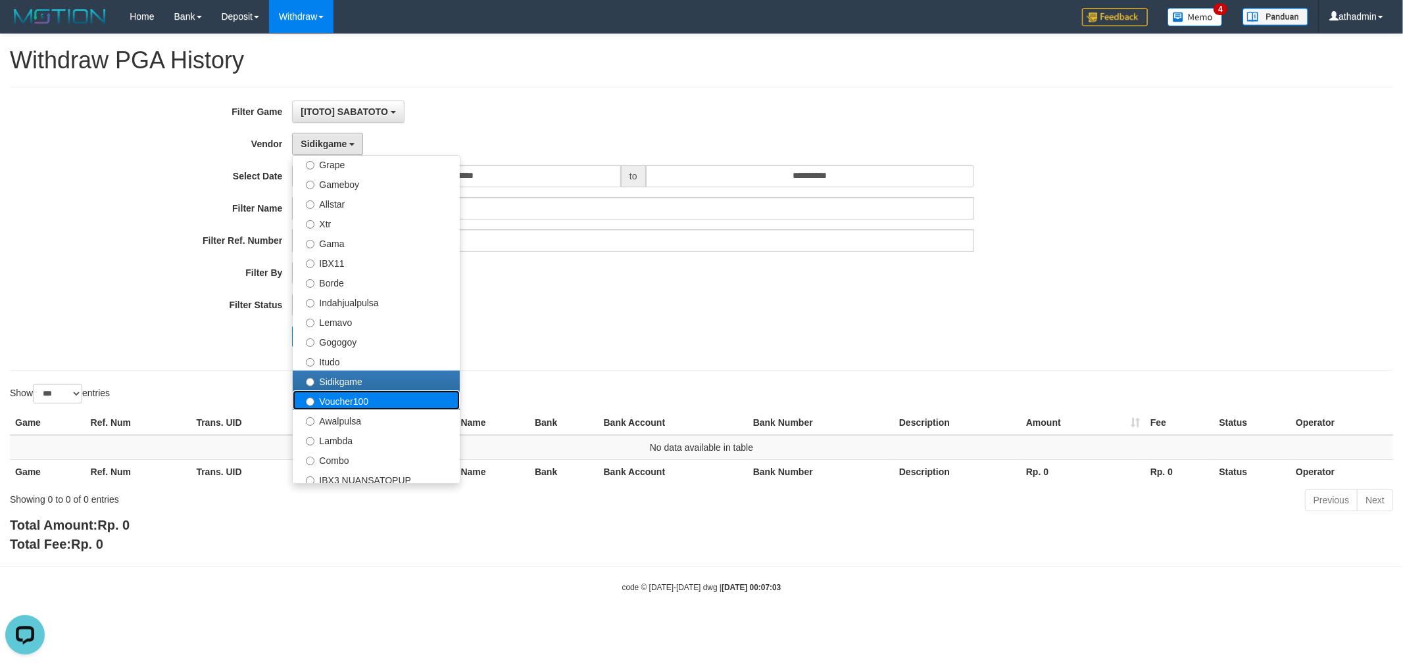
click at [336, 400] on label "Voucher100" at bounding box center [376, 401] width 167 height 20
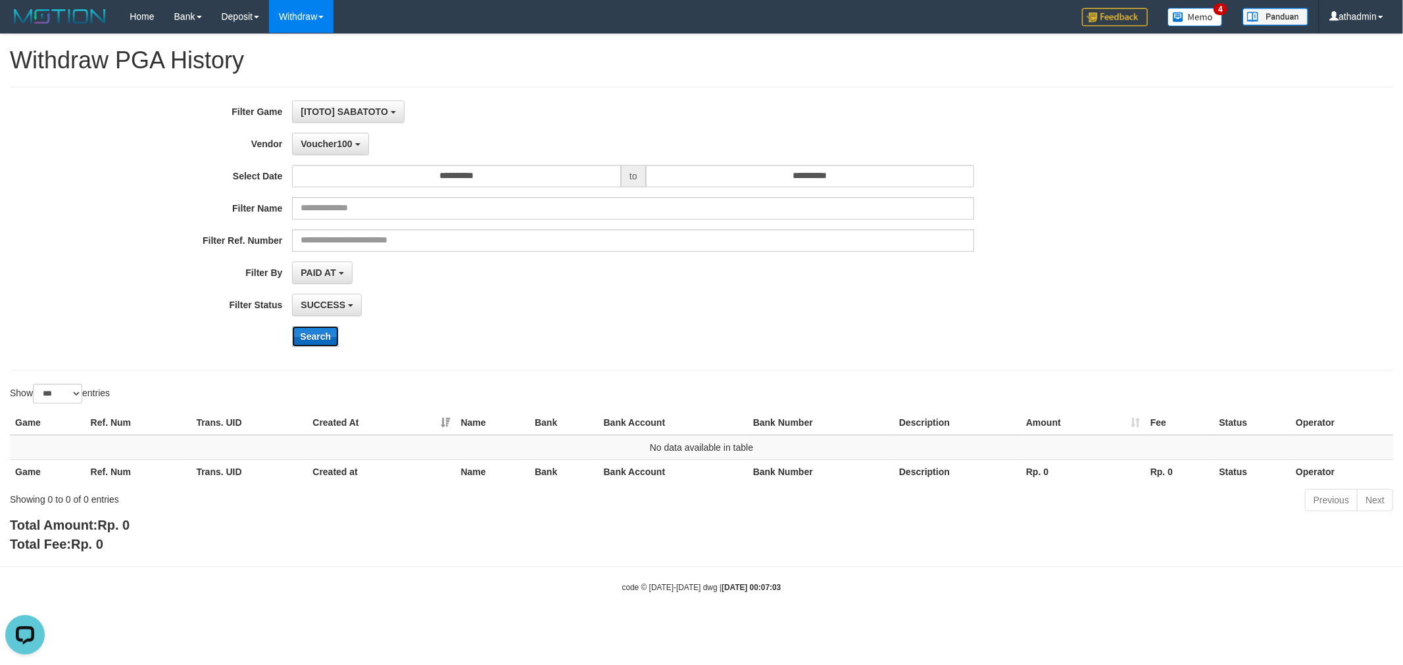
click at [316, 333] on button "Search" at bounding box center [315, 336] width 47 height 21
click at [329, 145] on span "Voucher100" at bounding box center [326, 144] width 51 height 11
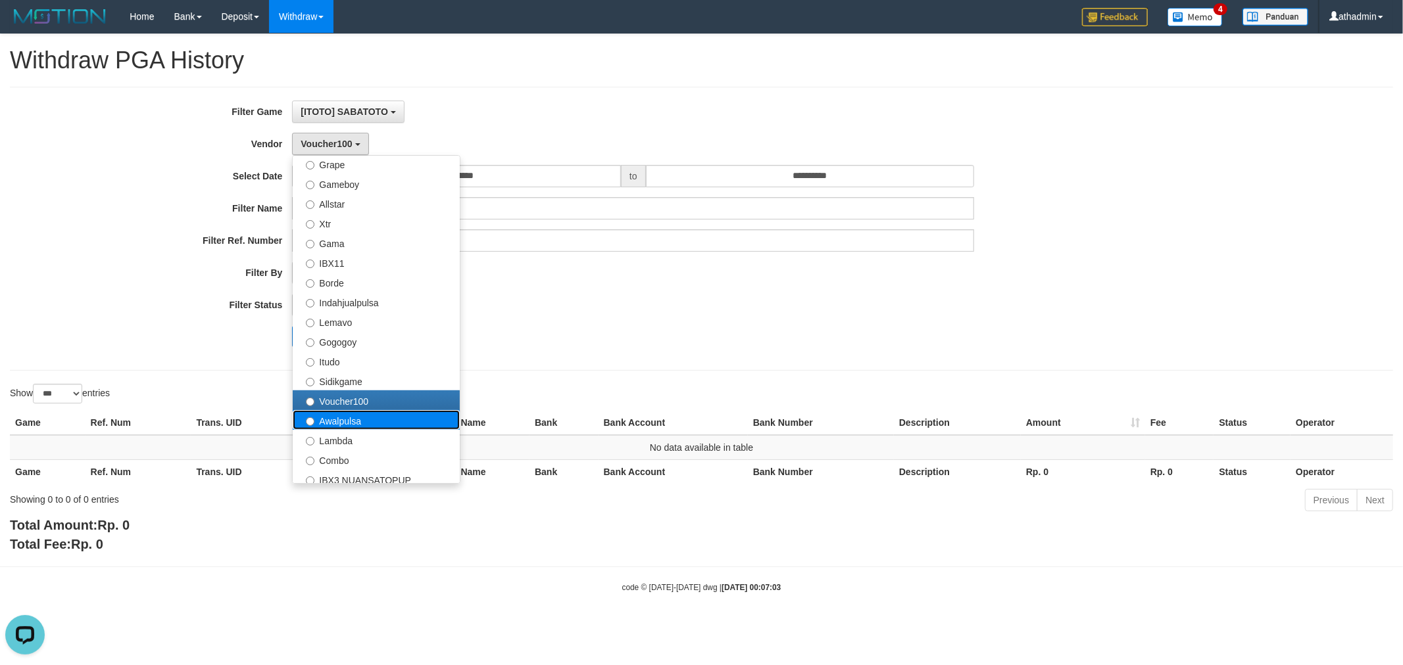
click at [337, 420] on label "Awalpulsa" at bounding box center [376, 420] width 167 height 20
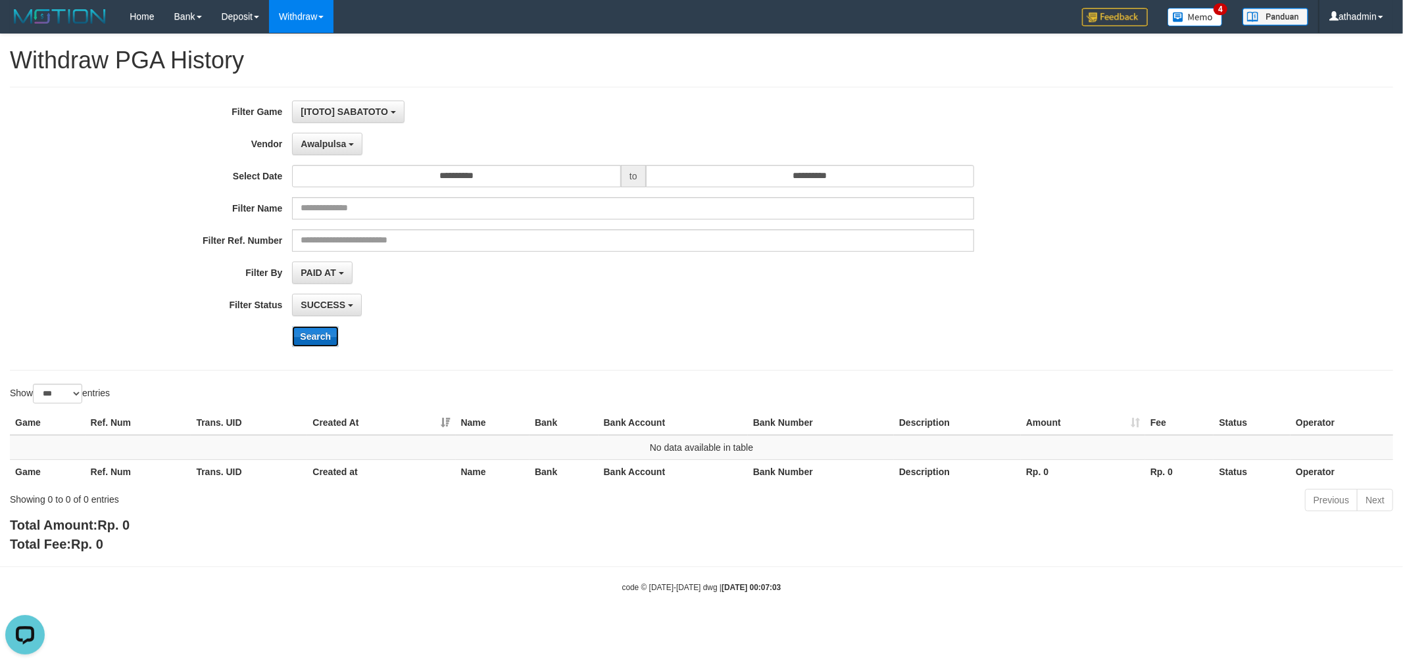
click at [316, 339] on button "Search" at bounding box center [315, 336] width 47 height 21
click at [319, 147] on span "Awalpulsa" at bounding box center [323, 144] width 45 height 11
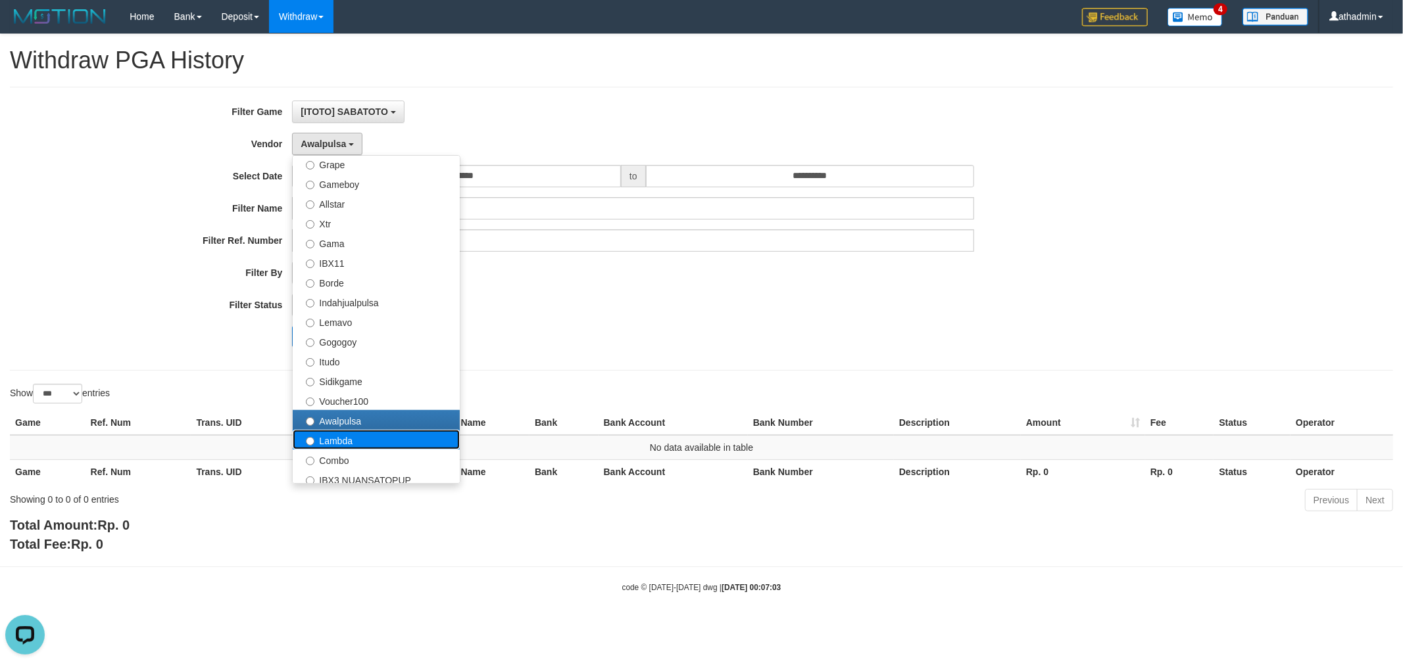
click at [333, 441] on label "Lambda" at bounding box center [376, 440] width 167 height 20
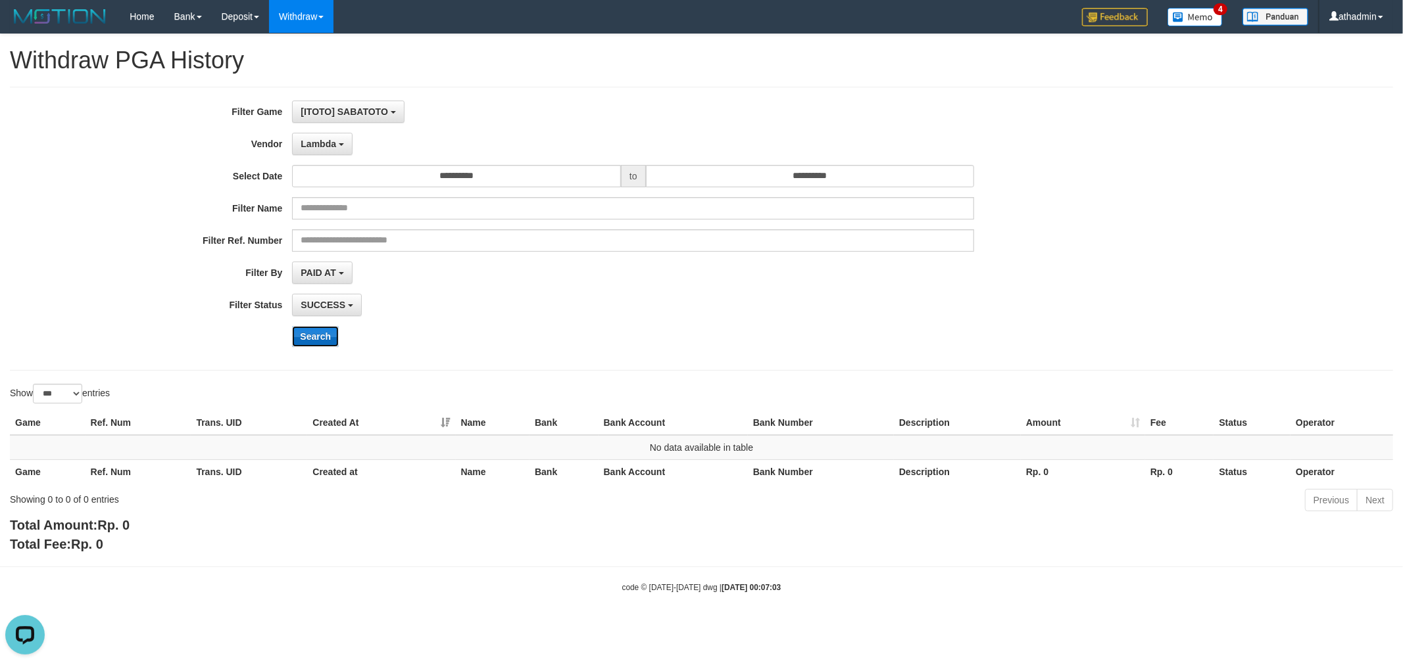
click at [324, 332] on button "Search" at bounding box center [315, 336] width 47 height 21
click at [334, 141] on span "Lambda" at bounding box center [319, 144] width 36 height 11
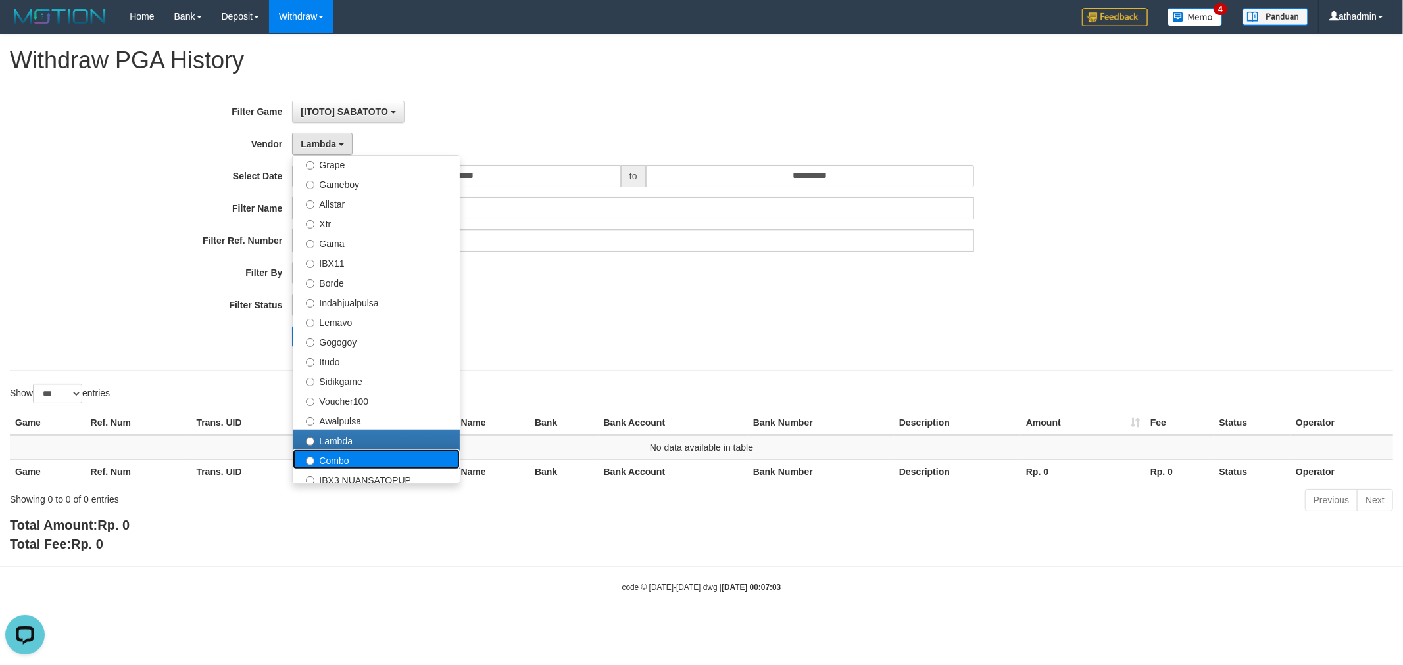
click at [339, 462] on label "Combo" at bounding box center [376, 460] width 167 height 20
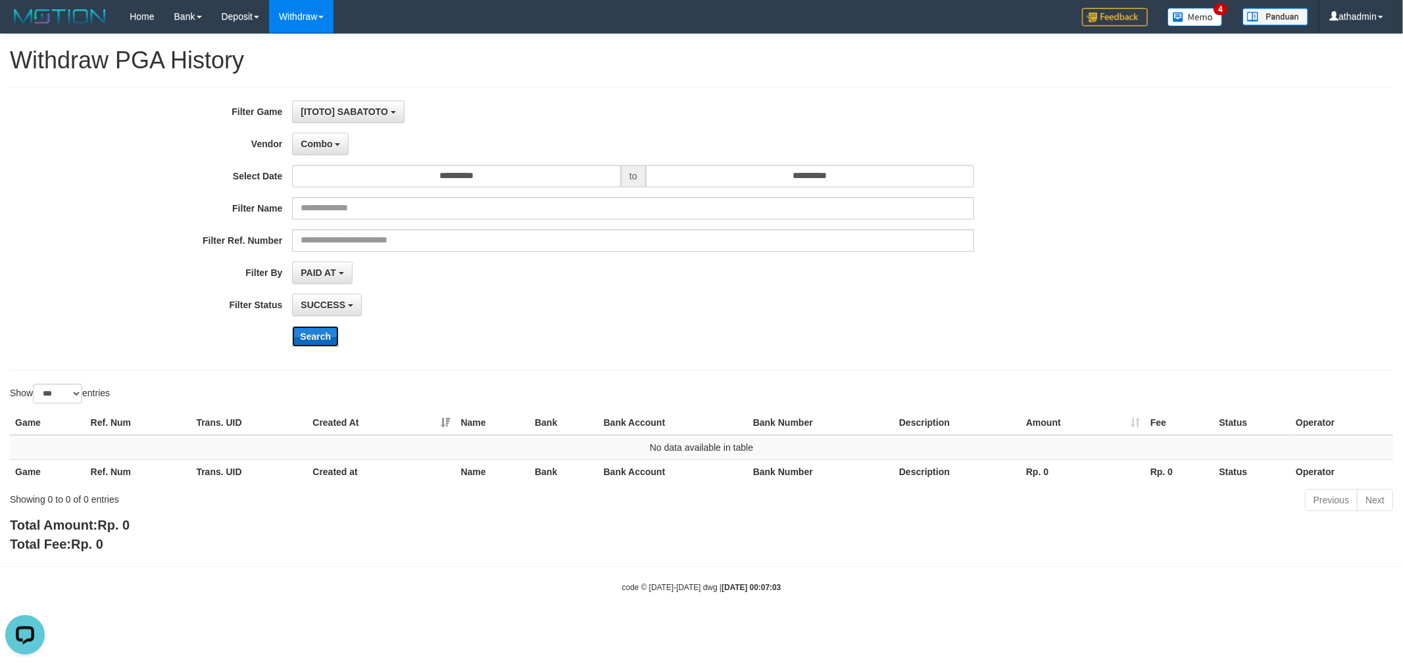
click at [317, 331] on button "Search" at bounding box center [315, 336] width 47 height 21
click at [324, 145] on span "Combo" at bounding box center [317, 144] width 32 height 11
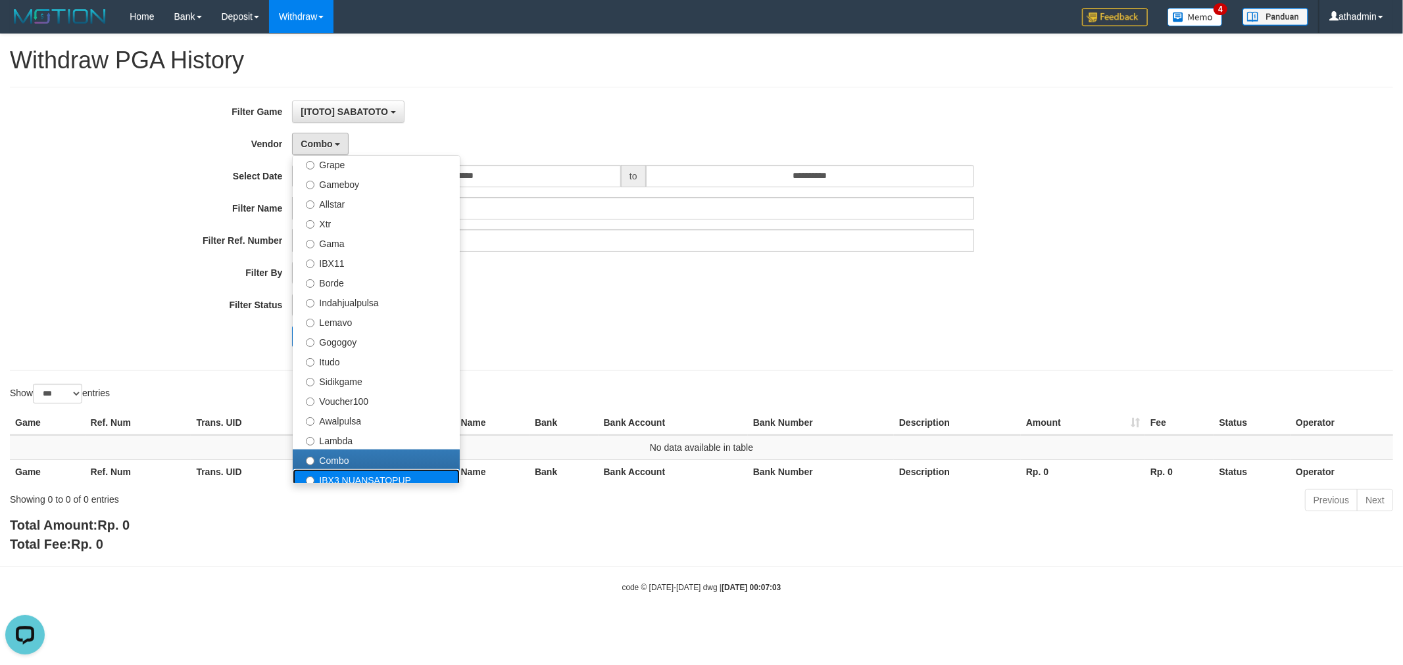
click at [331, 476] on label "IBX3 NUANSATOPUP" at bounding box center [376, 480] width 167 height 20
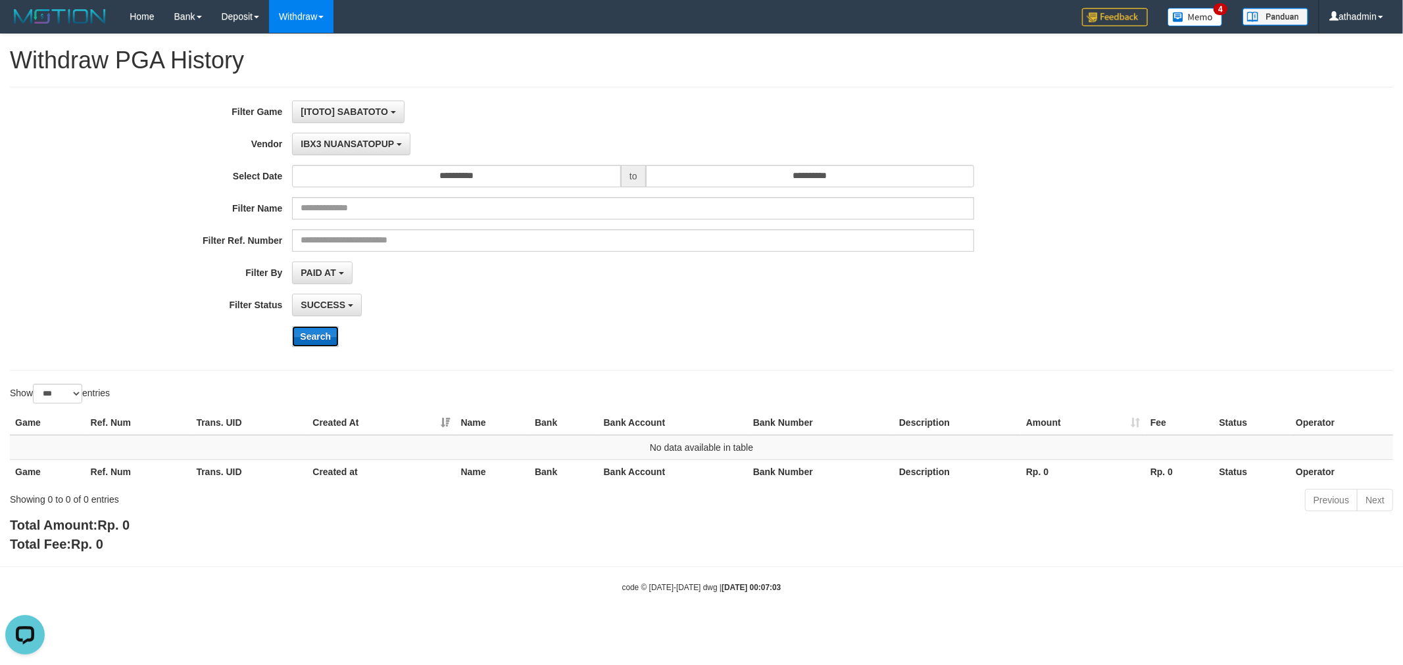
click at [318, 341] on button "Search" at bounding box center [315, 336] width 47 height 21
click at [343, 143] on span "IBX3 NUANSATOPUP" at bounding box center [347, 144] width 93 height 11
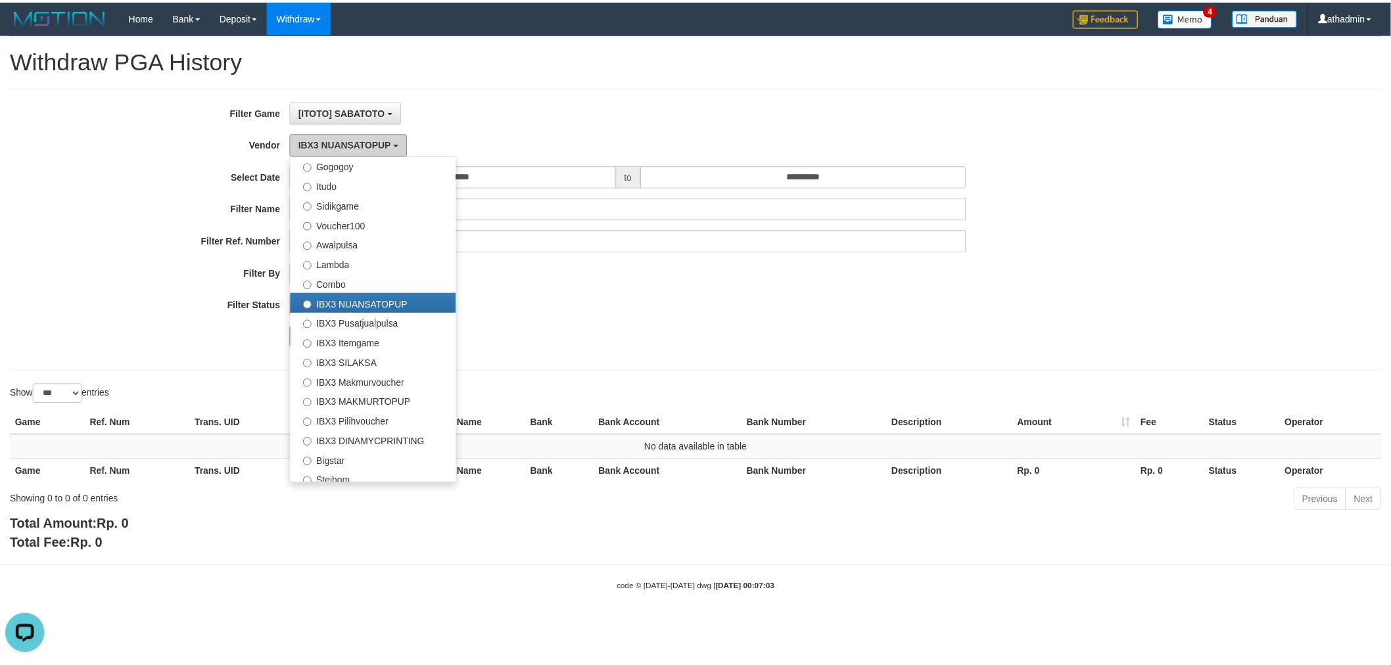
scroll to position [489, 0]
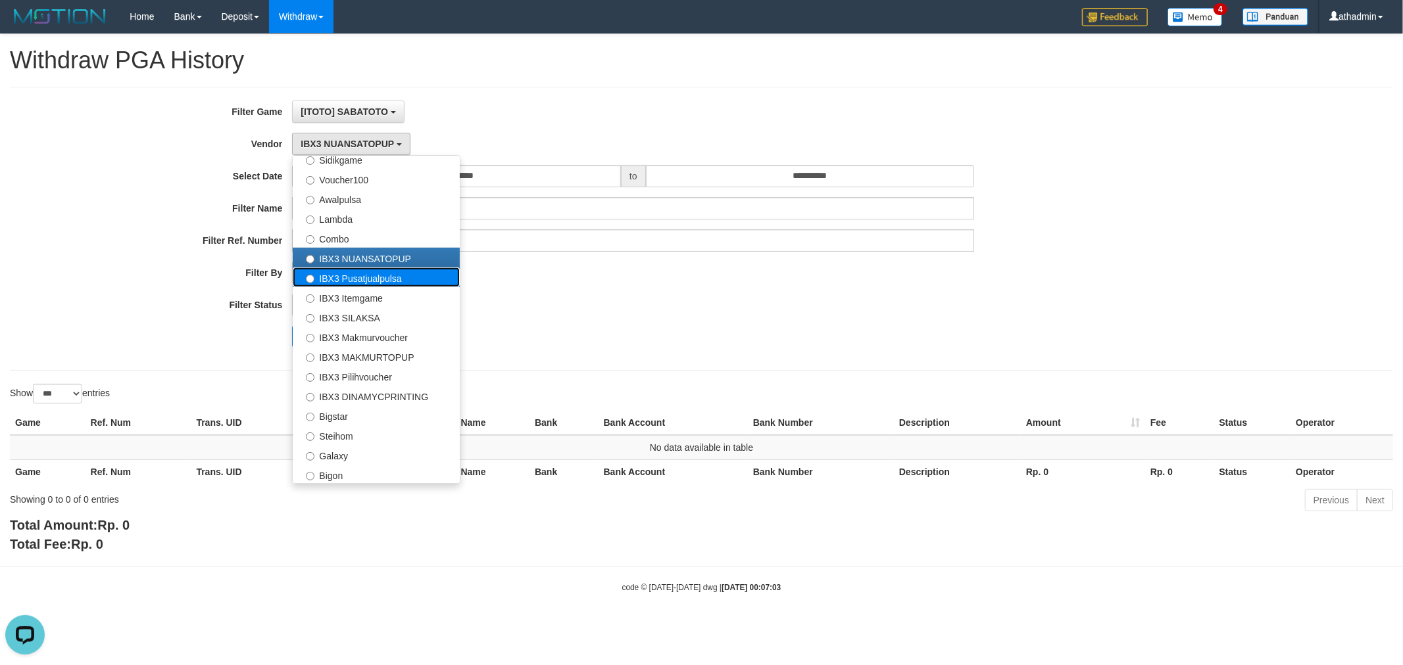
click at [333, 277] on label "IBX3 Pusatjualpulsa" at bounding box center [376, 278] width 167 height 20
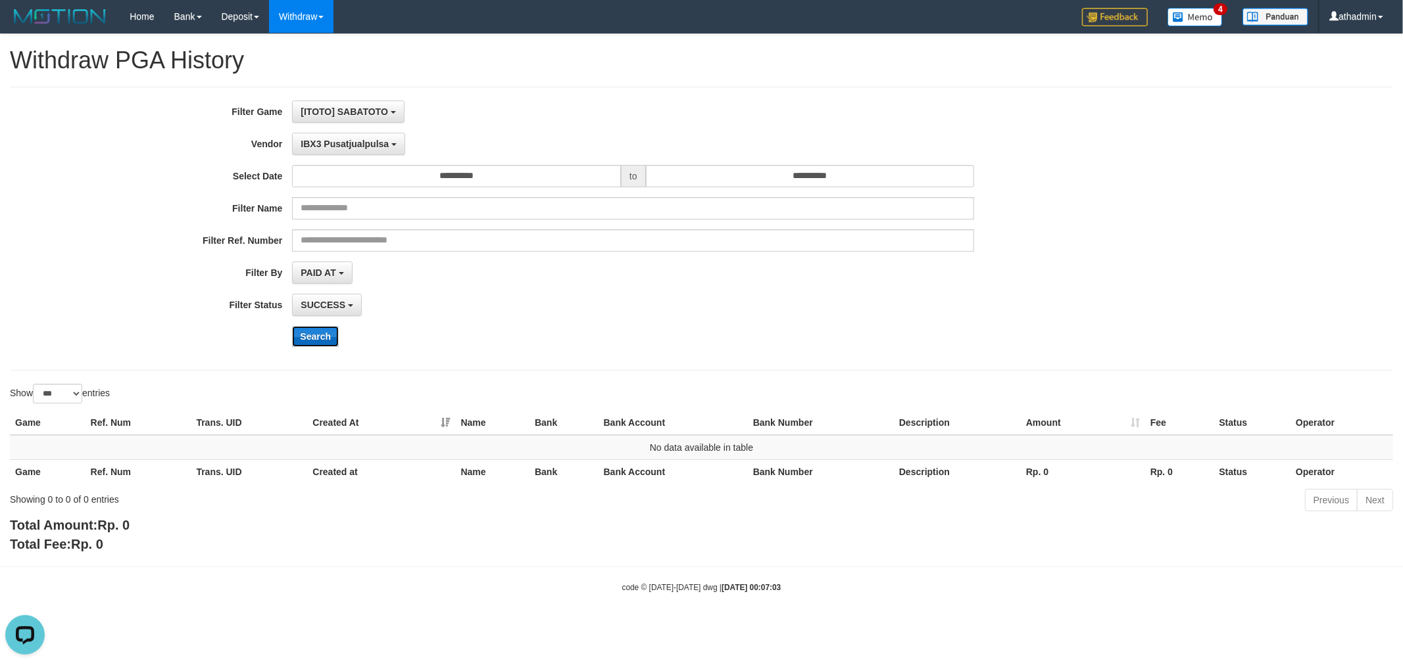
click at [319, 337] on button "Search" at bounding box center [315, 336] width 47 height 21
click at [359, 135] on button "IBX3 Pusatjualpulsa" at bounding box center [348, 144] width 113 height 22
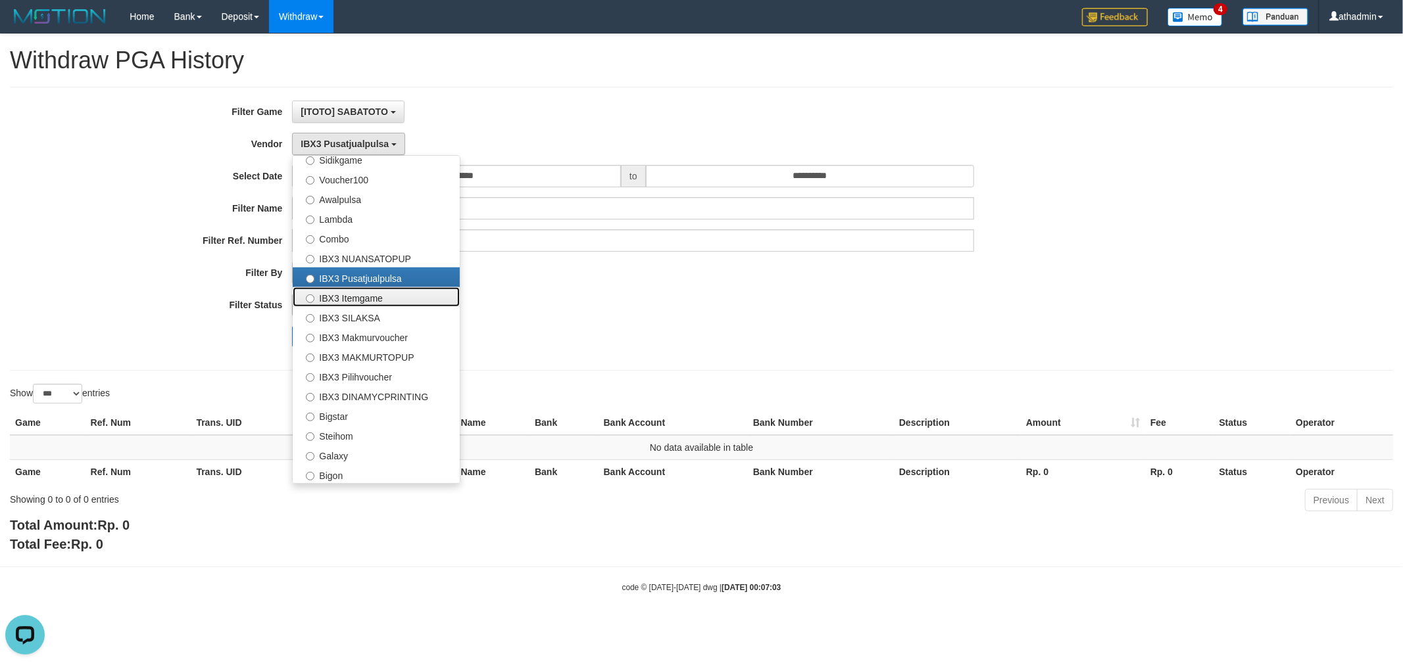
drag, startPoint x: 354, startPoint y: 291, endPoint x: 309, endPoint y: 304, distance: 46.8
click at [355, 291] on label "IBX3 Itemgame" at bounding box center [376, 297] width 167 height 20
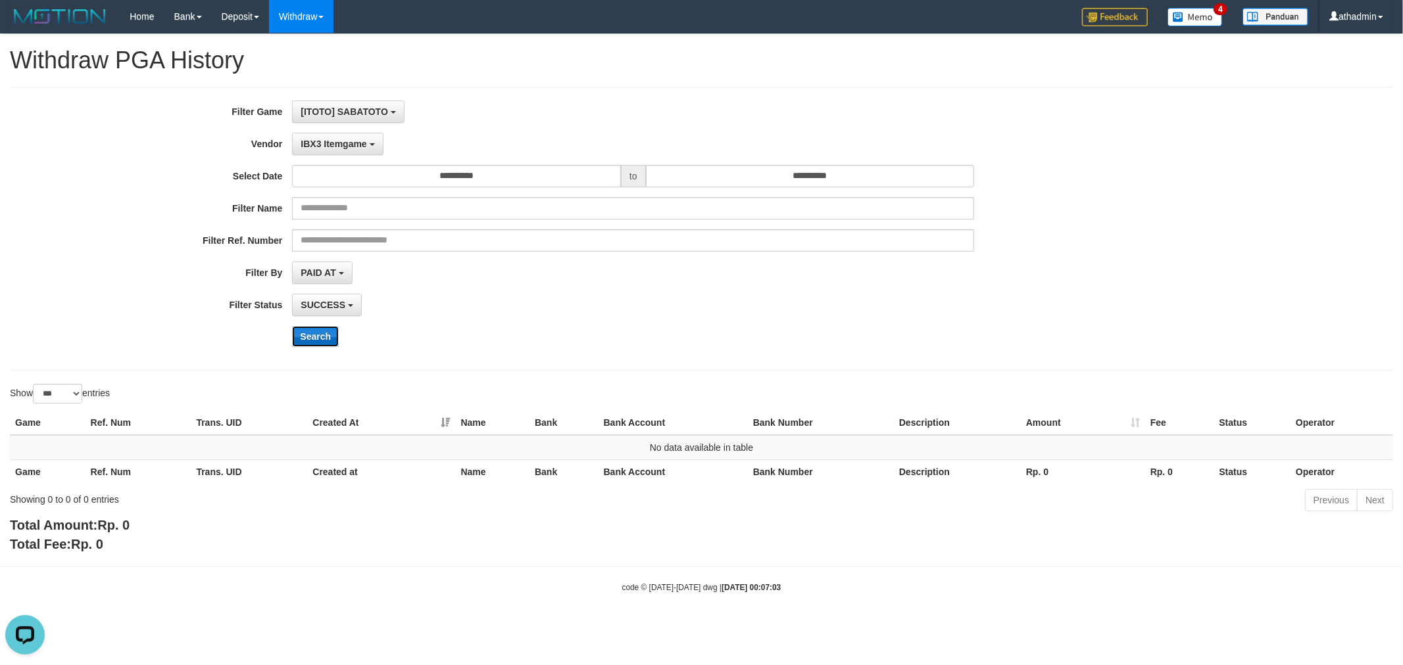
click at [314, 337] on button "Search" at bounding box center [315, 336] width 47 height 21
click at [341, 143] on span "IBX3 Itemgame" at bounding box center [334, 144] width 66 height 11
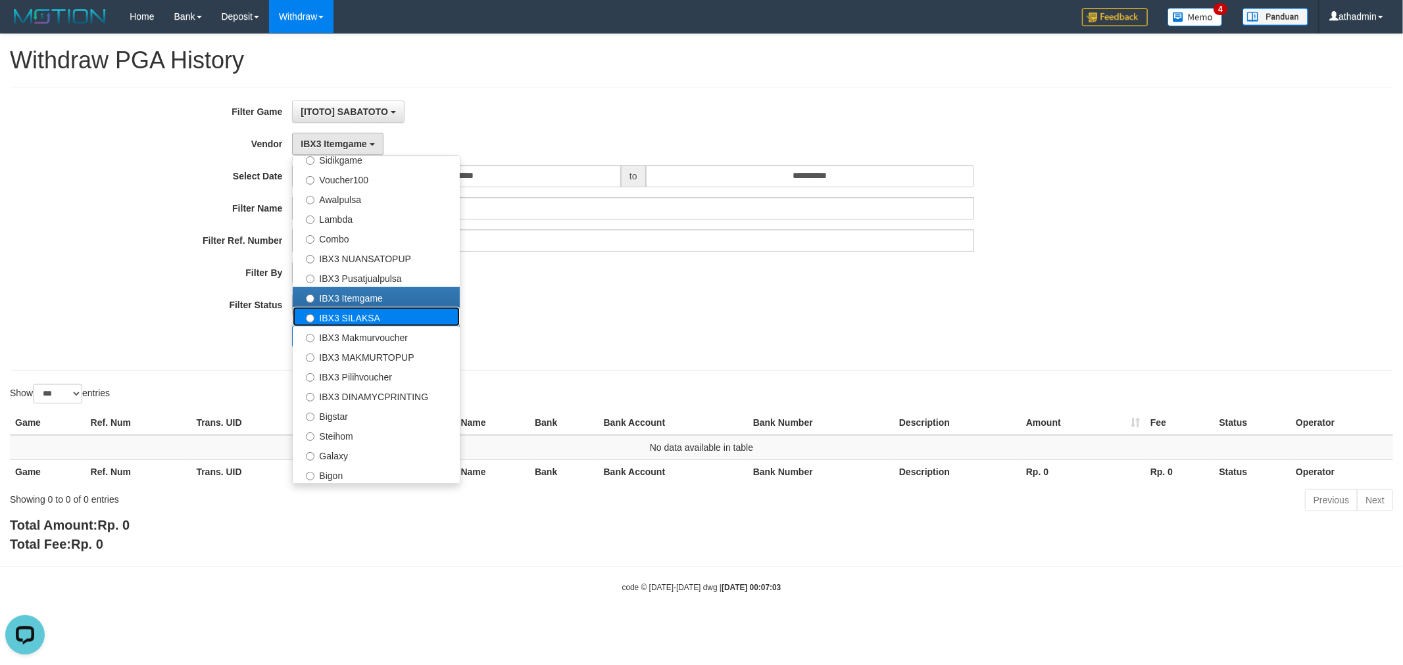
click at [376, 321] on label "IBX3 SILAKSA" at bounding box center [376, 317] width 167 height 20
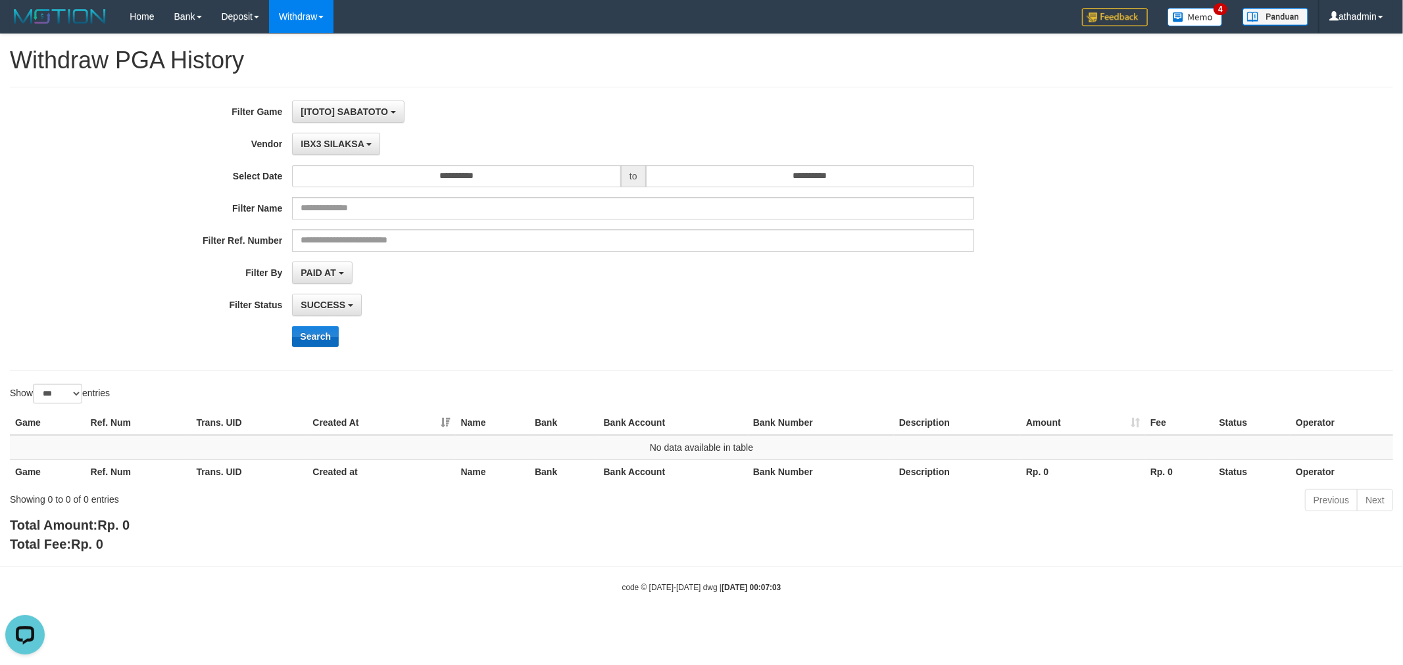
drag, startPoint x: 339, startPoint y: 327, endPoint x: 329, endPoint y: 333, distance: 11.2
click at [331, 332] on div "Search" at bounding box center [730, 336] width 877 height 21
click at [329, 333] on button "Search" at bounding box center [315, 336] width 47 height 21
click at [351, 145] on span "IBX3 SILAKSA" at bounding box center [332, 144] width 63 height 11
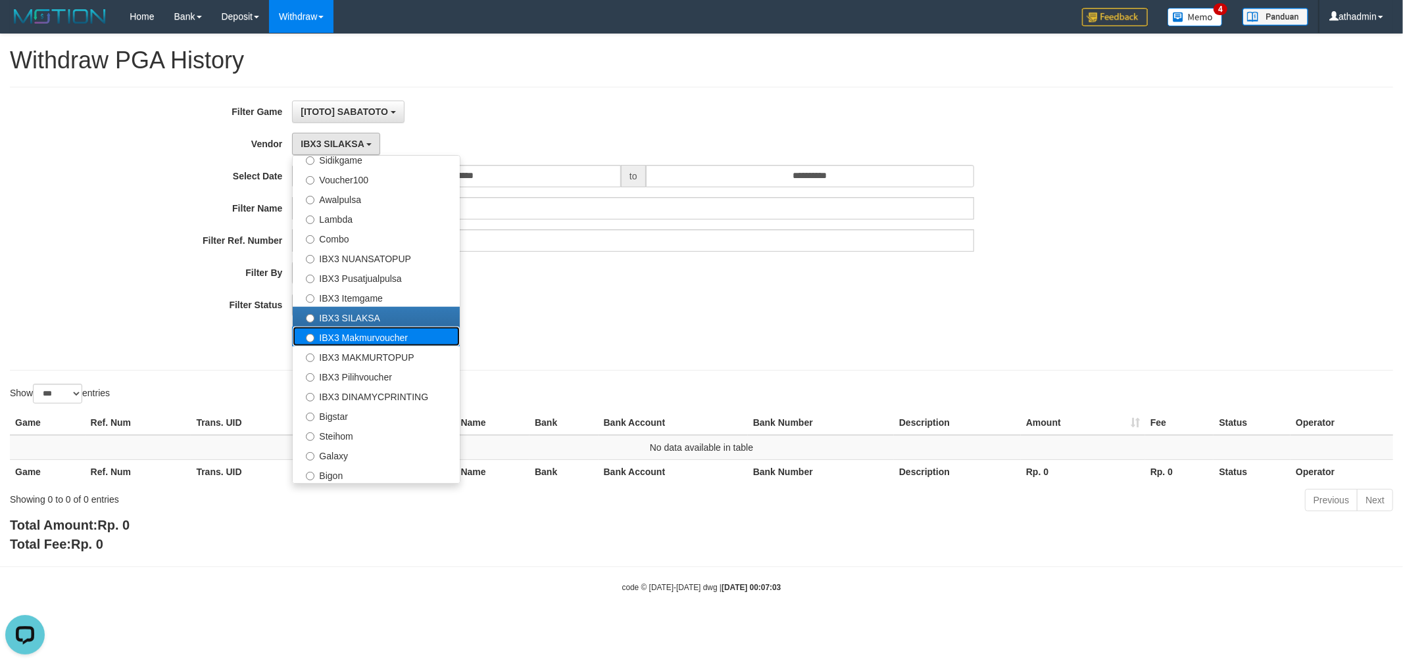
click at [355, 339] on label "IBX3 Makmurvoucher" at bounding box center [376, 337] width 167 height 20
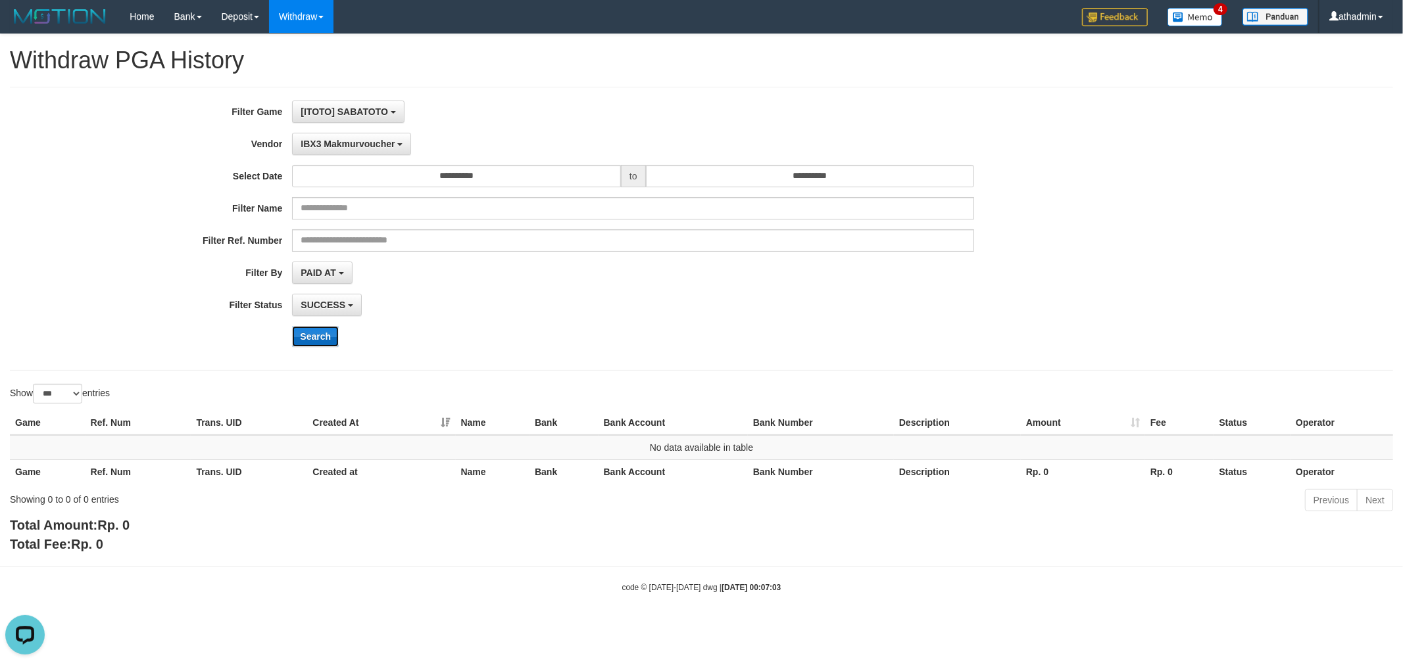
click at [312, 329] on button "Search" at bounding box center [315, 336] width 47 height 21
click at [364, 145] on span "IBX3 Makmurvoucher" at bounding box center [348, 144] width 94 height 11
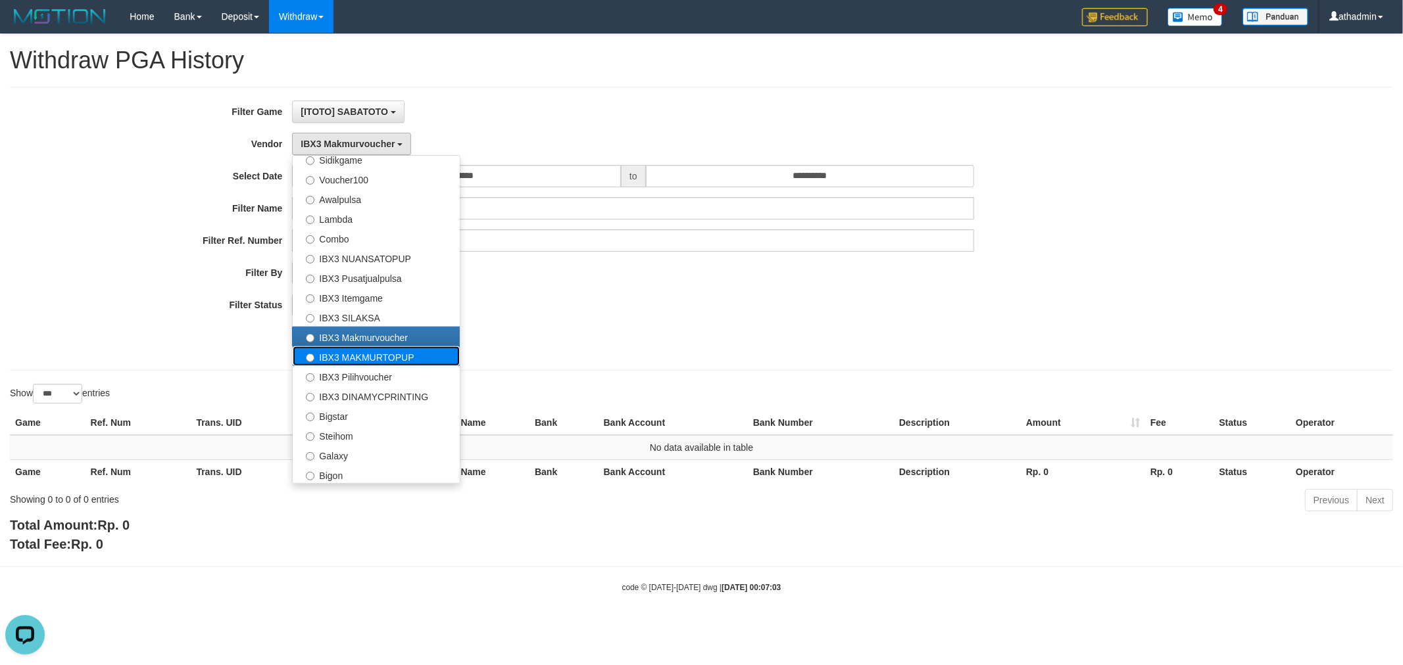
click at [337, 358] on label "IBX3 MAKMURTOPUP" at bounding box center [376, 357] width 167 height 20
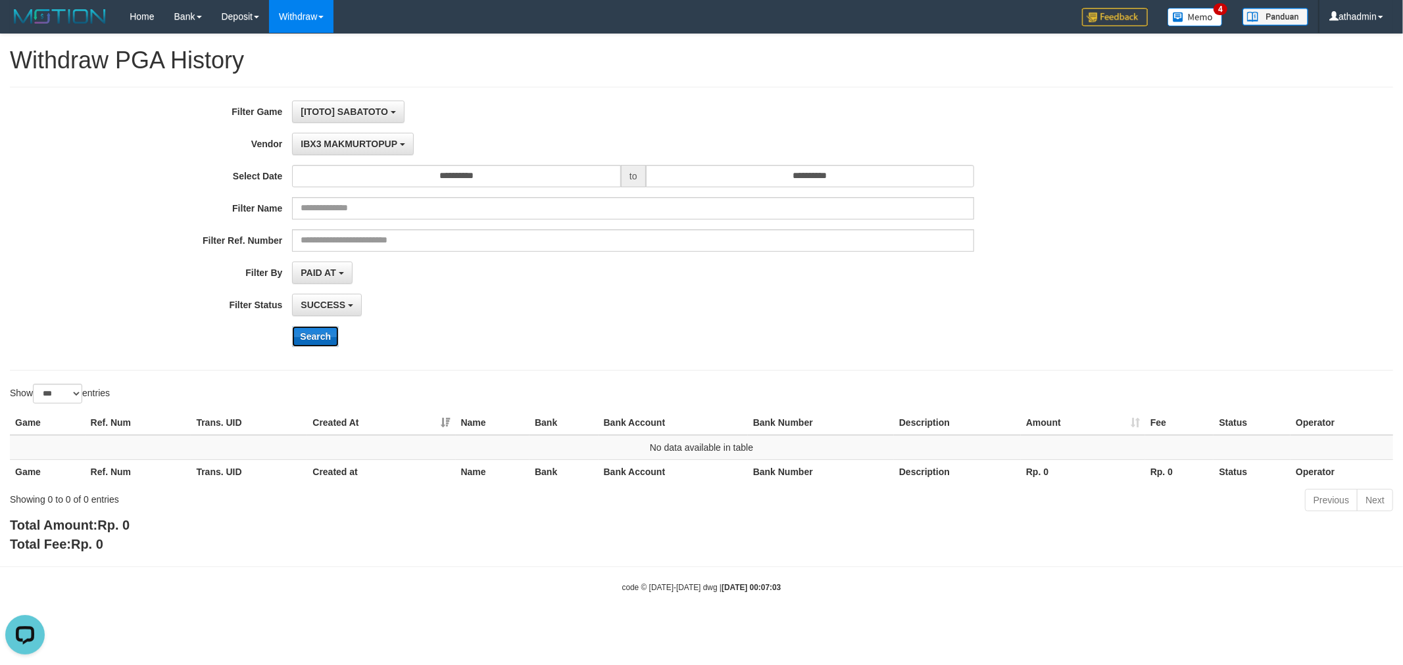
drag, startPoint x: 313, startPoint y: 339, endPoint x: 321, endPoint y: 331, distance: 11.2
click at [316, 339] on button "Search" at bounding box center [315, 336] width 47 height 21
click at [366, 141] on span "IBX3 MAKMURTOPUP" at bounding box center [349, 144] width 97 height 11
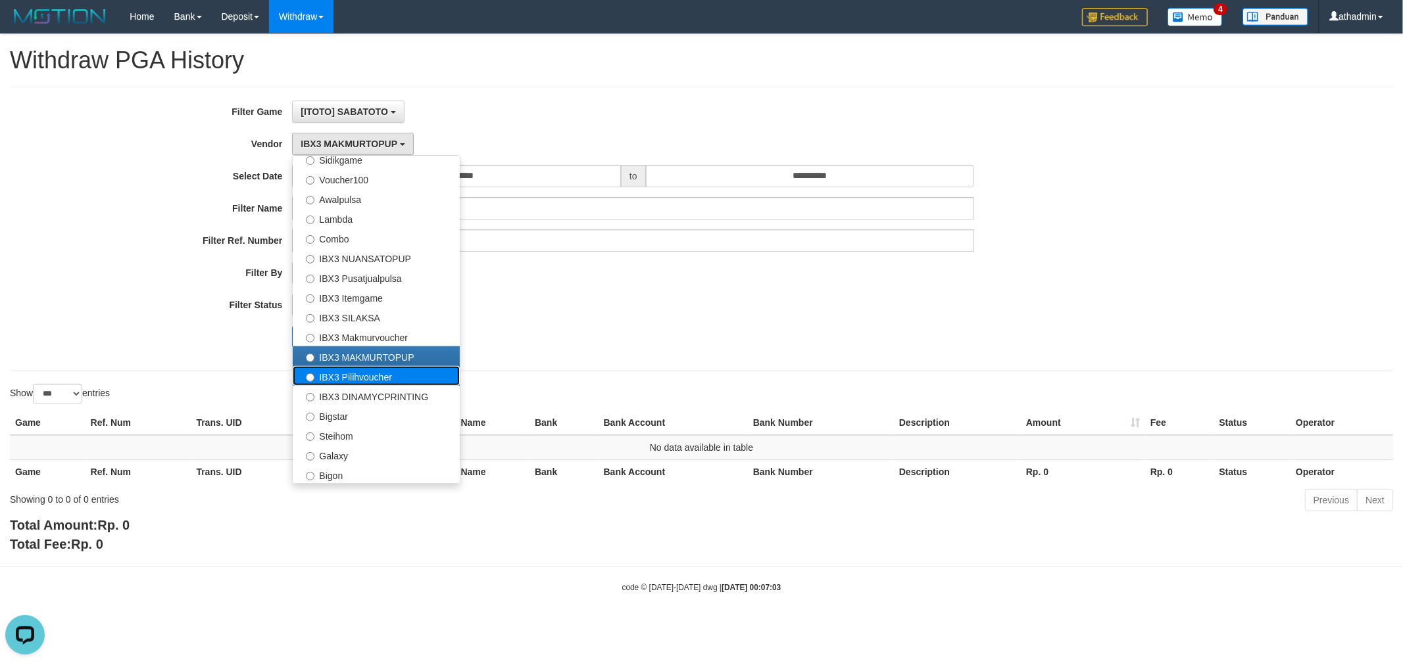
click at [364, 375] on label "IBX3 Pilihvoucher" at bounding box center [376, 376] width 167 height 20
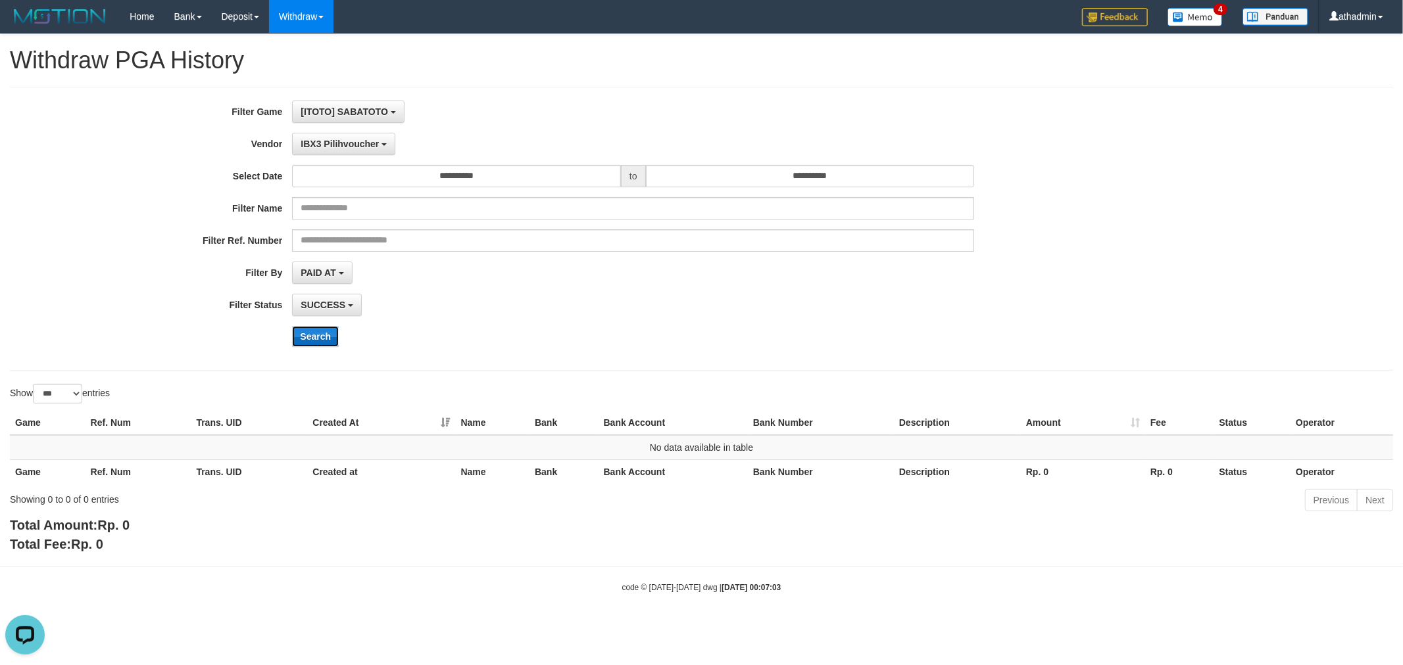
click at [326, 330] on button "Search" at bounding box center [315, 336] width 47 height 21
click at [364, 140] on span "IBX3 Pilihvoucher" at bounding box center [340, 144] width 78 height 11
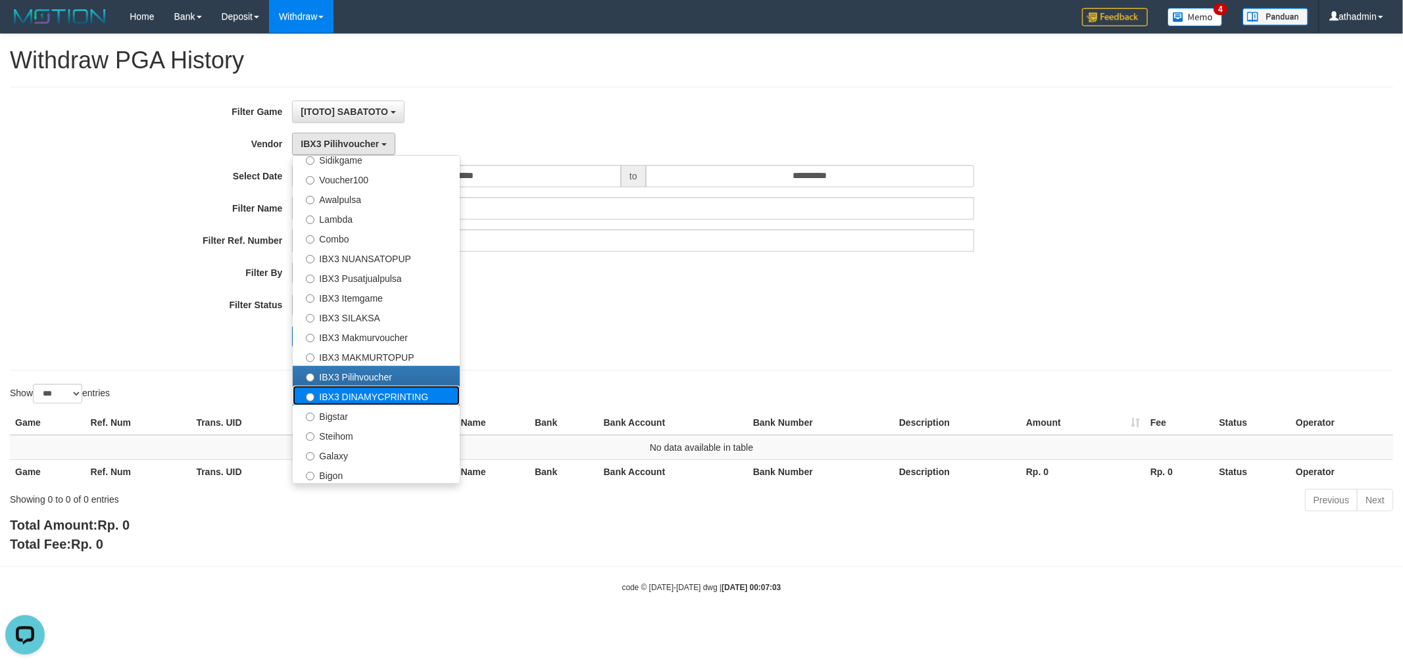
click at [402, 389] on label "IBX3 DINAMYCPRINTING" at bounding box center [376, 396] width 167 height 20
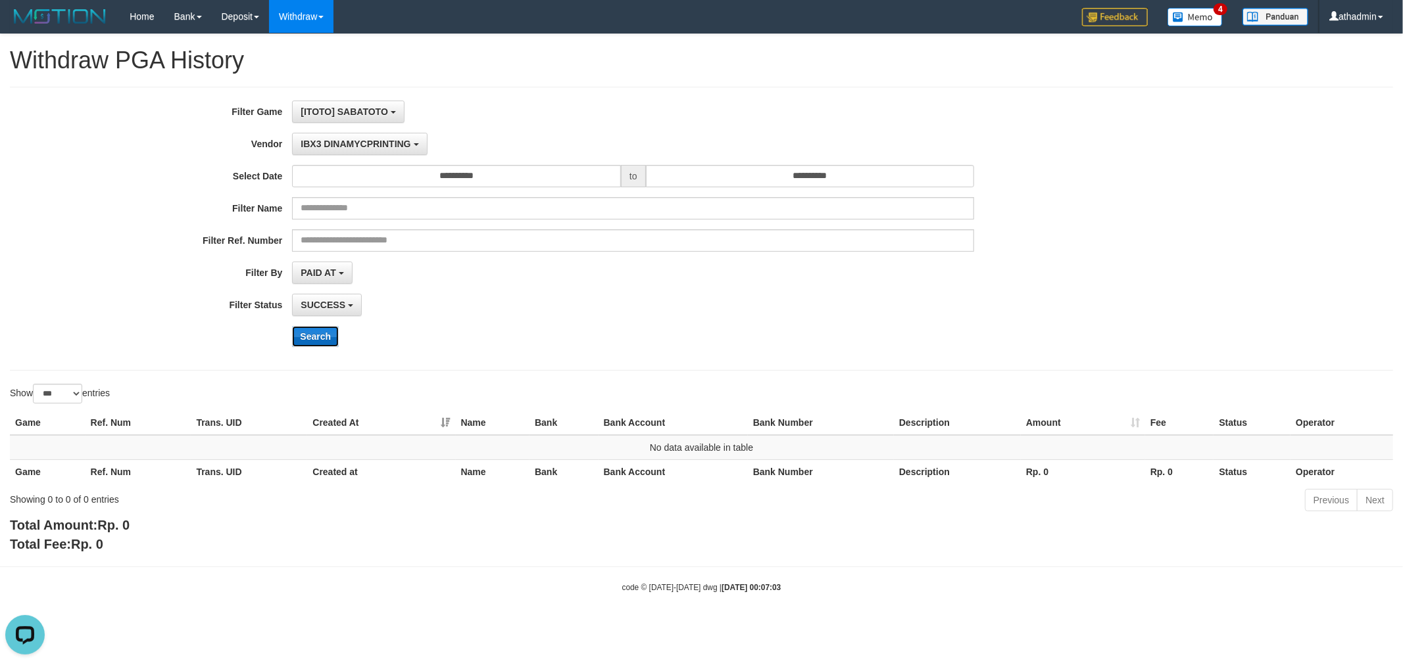
click at [319, 337] on button "Search" at bounding box center [315, 336] width 47 height 21
click at [386, 135] on button "IBX3 DINAMYCPRINTING" at bounding box center [359, 144] width 135 height 22
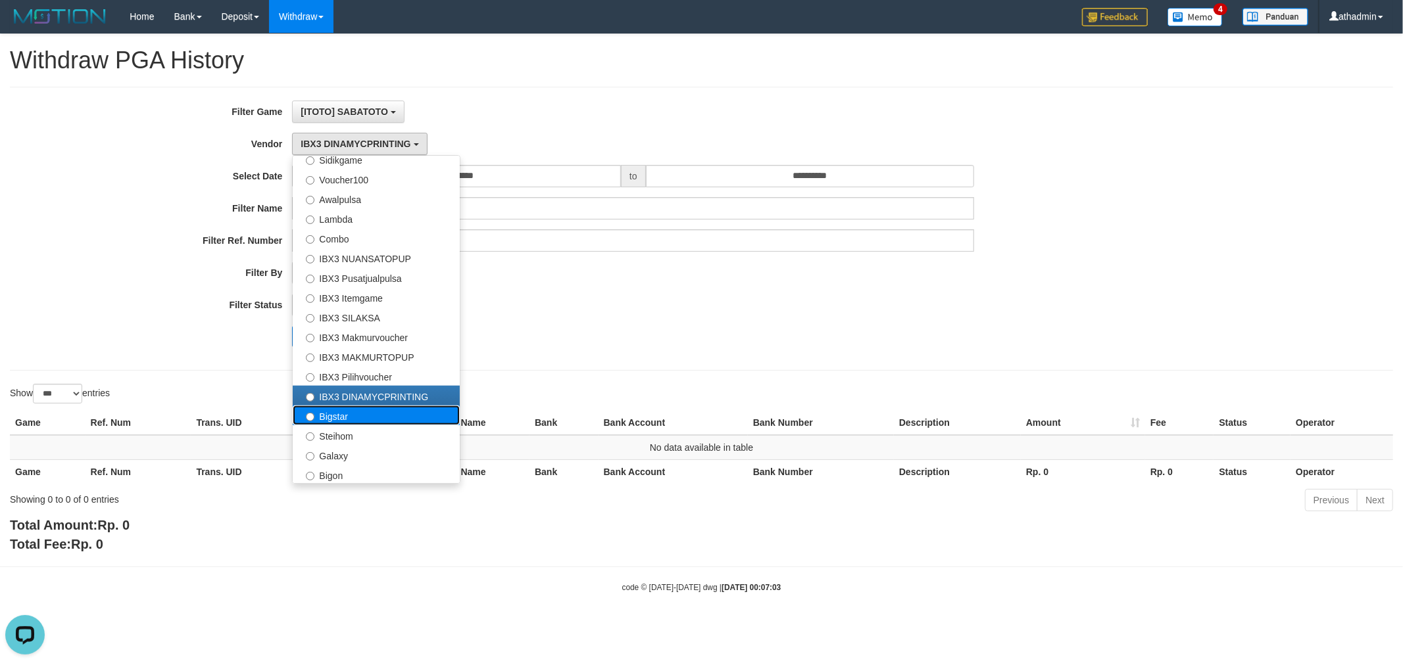
click at [352, 419] on label "Bigstar" at bounding box center [376, 416] width 167 height 20
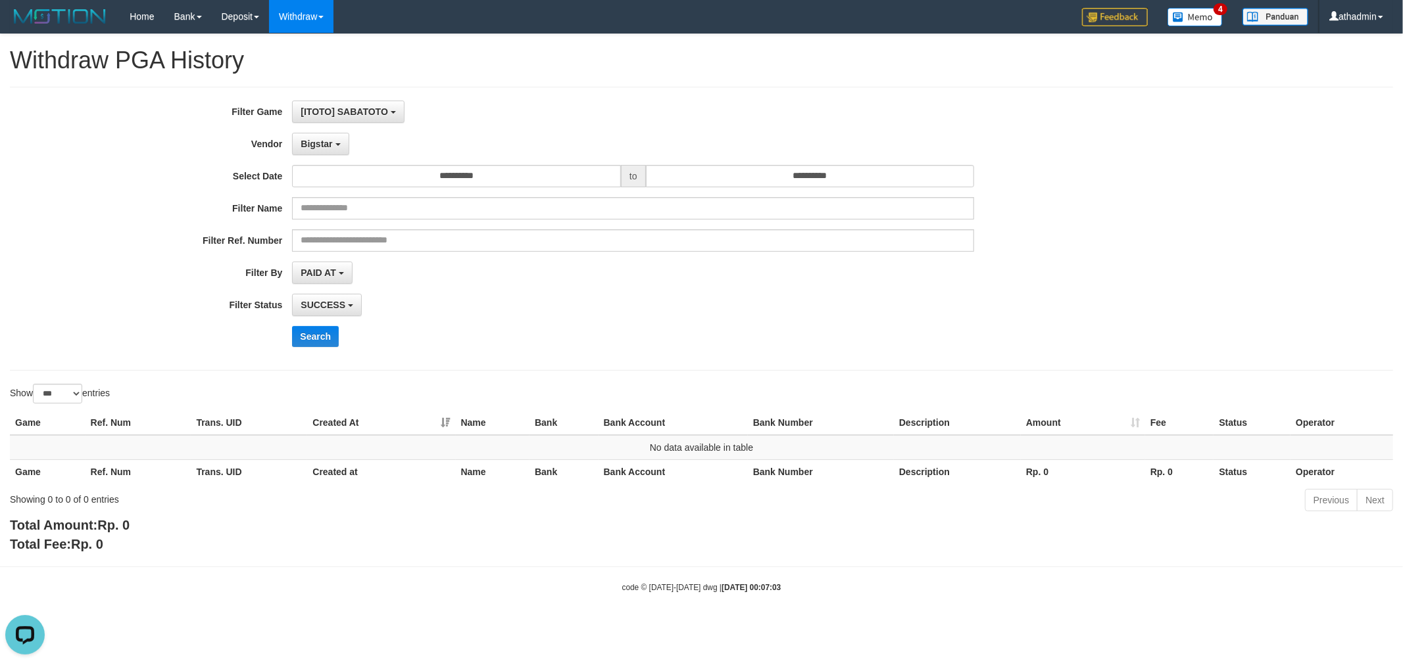
click at [316, 347] on div "**********" at bounding box center [584, 229] width 1169 height 256
click at [316, 337] on button "Search" at bounding box center [315, 336] width 47 height 21
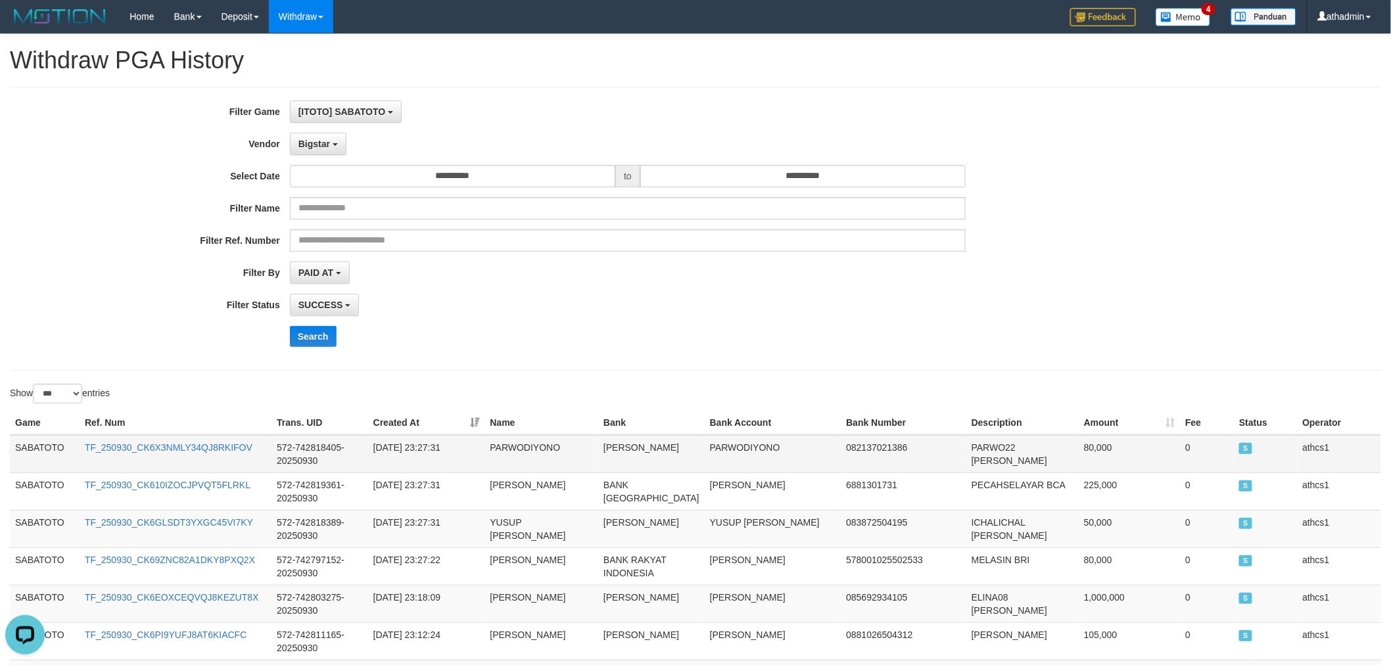
click at [48, 450] on td "SABATOTO" at bounding box center [45, 454] width 70 height 38
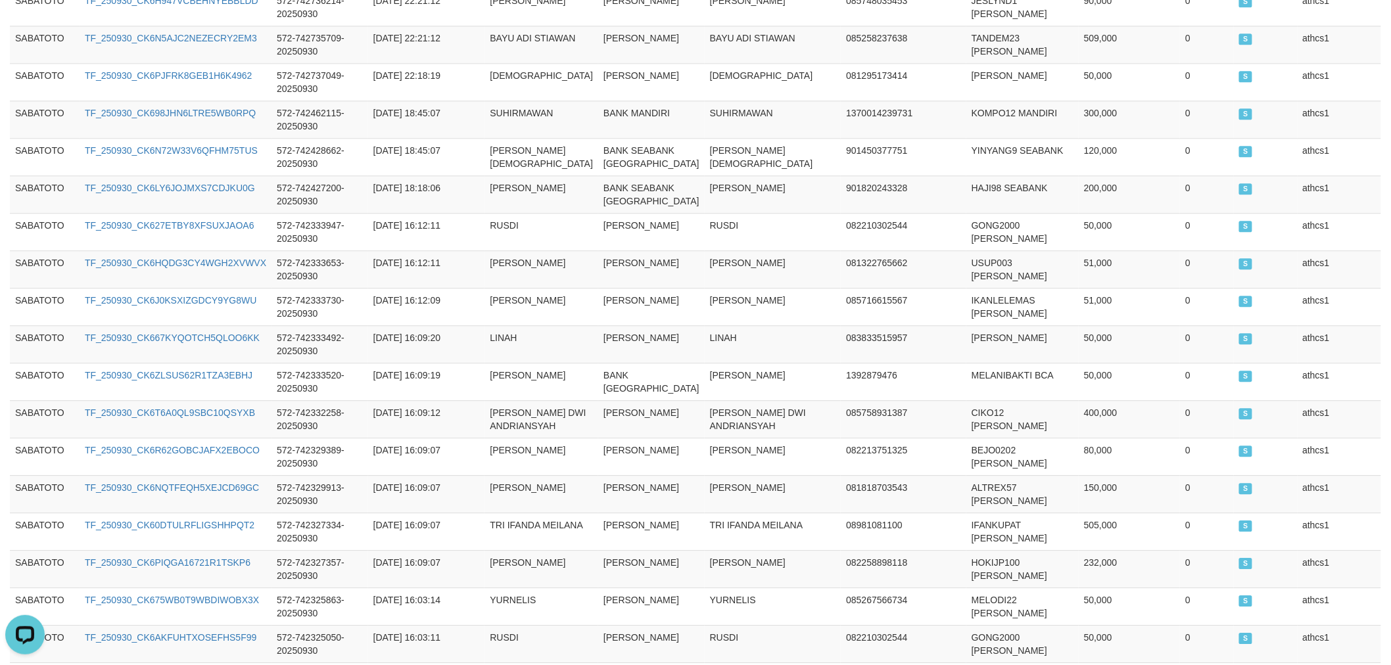
scroll to position [3952, 0]
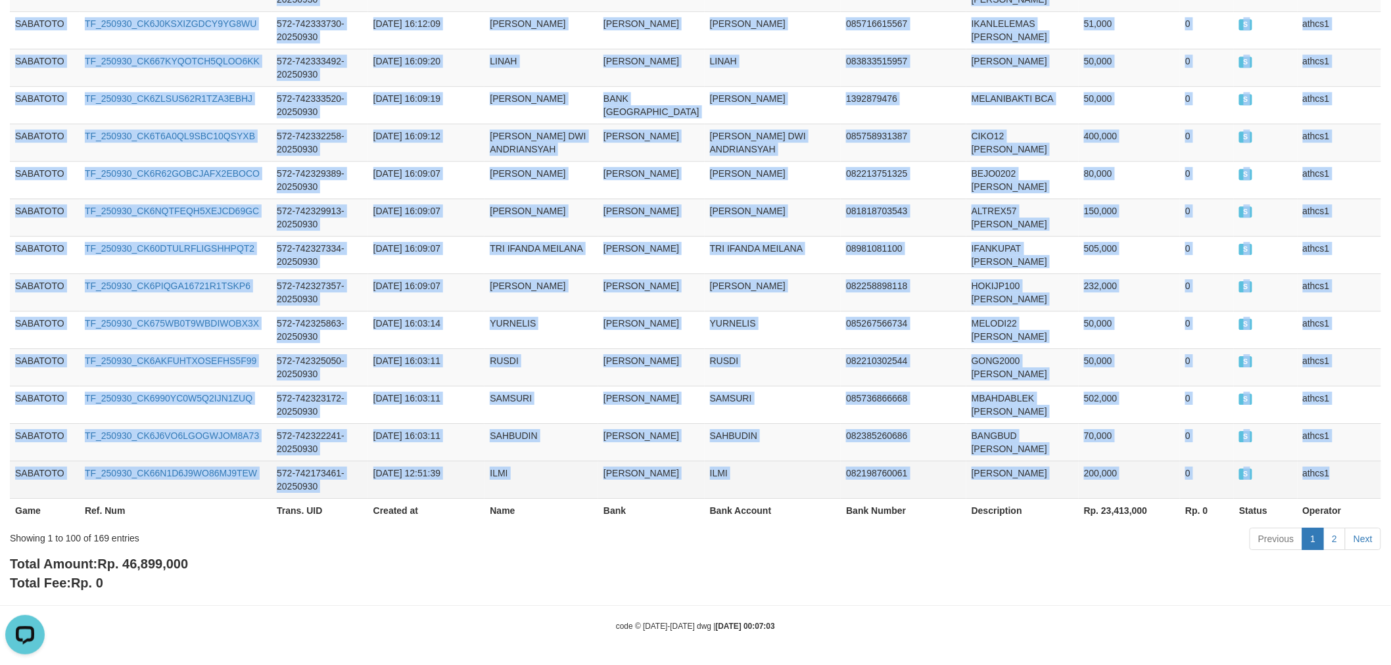
click at [1334, 494] on td "athcs1" at bounding box center [1340, 479] width 84 height 37
copy tbody "SABATOTO TF_250930_CK6X3NMLY34QJ8RKIFOV 572-742818405-20250930 [DATE] 23:27:31 …"
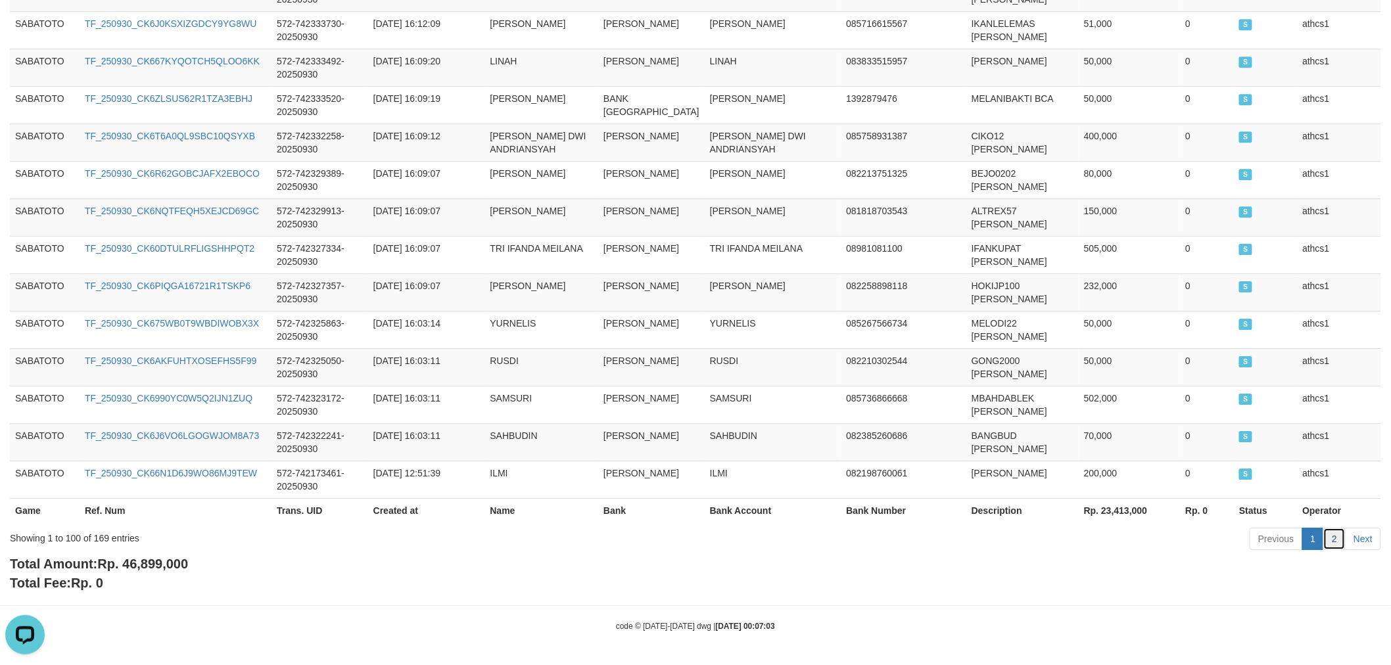
click at [1330, 539] on link "2" at bounding box center [1335, 539] width 22 height 22
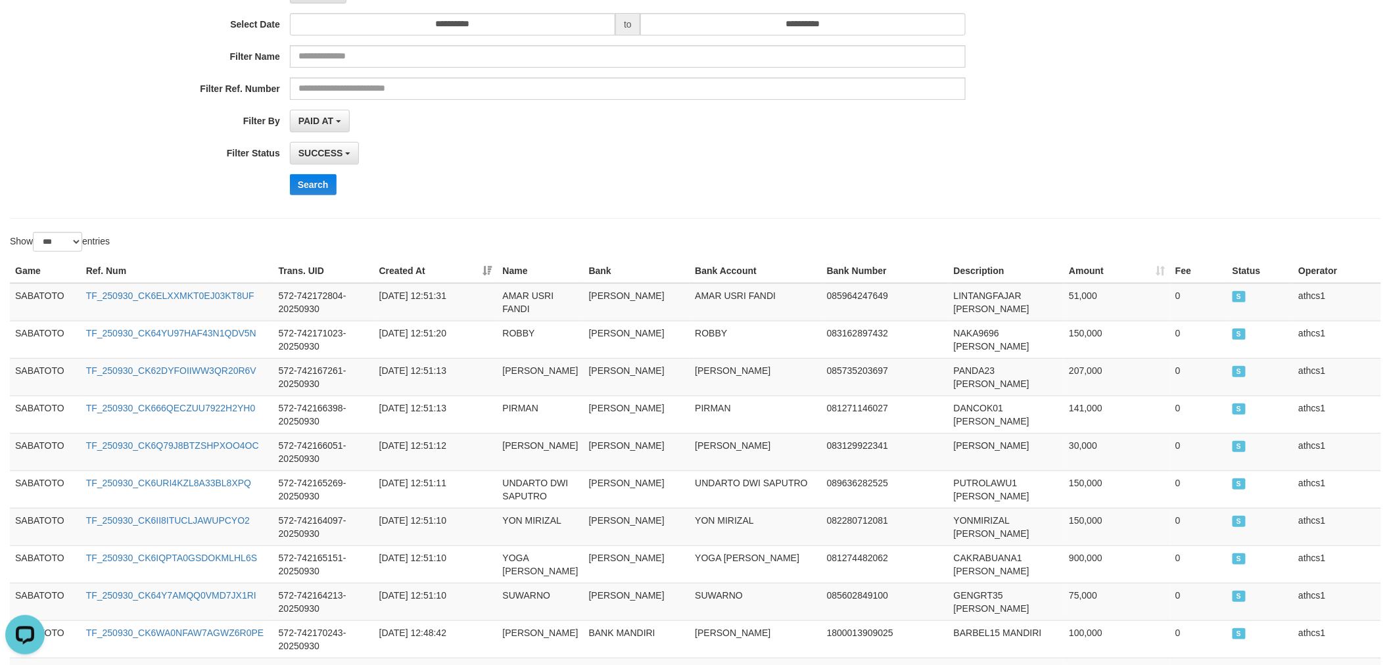
scroll to position [0, 0]
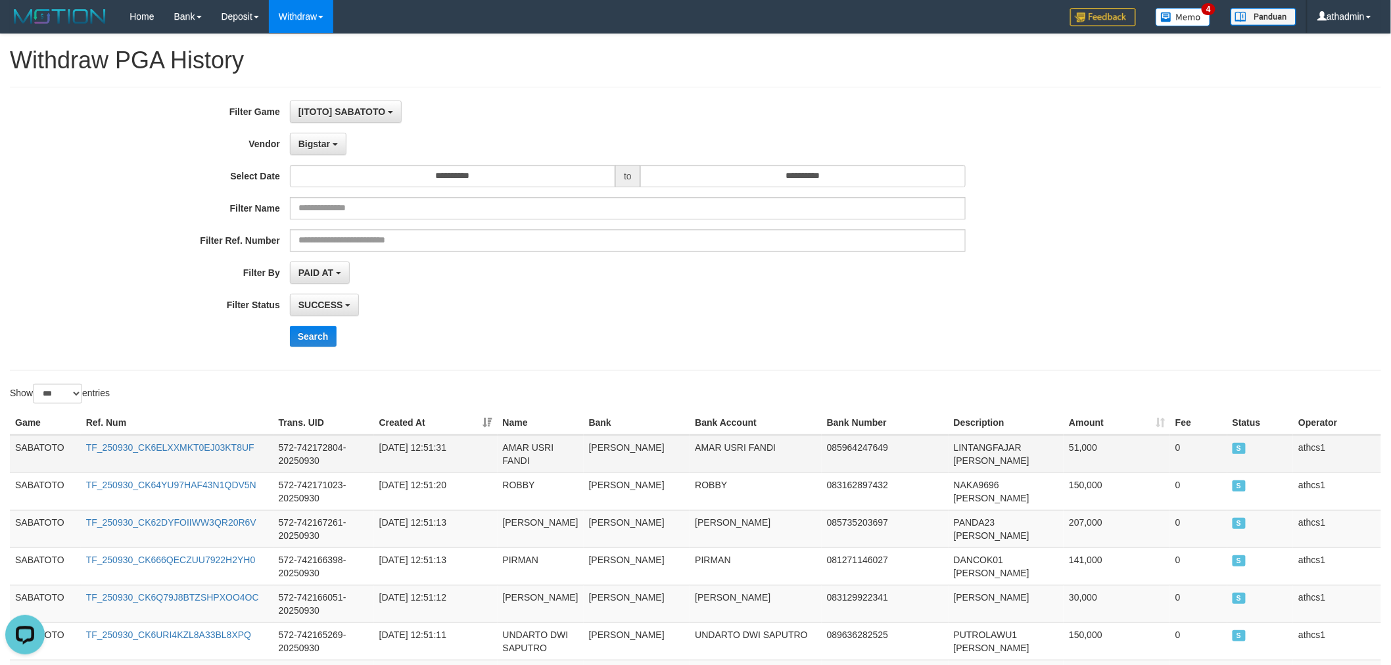
click at [54, 452] on td "SABATOTO" at bounding box center [45, 454] width 71 height 38
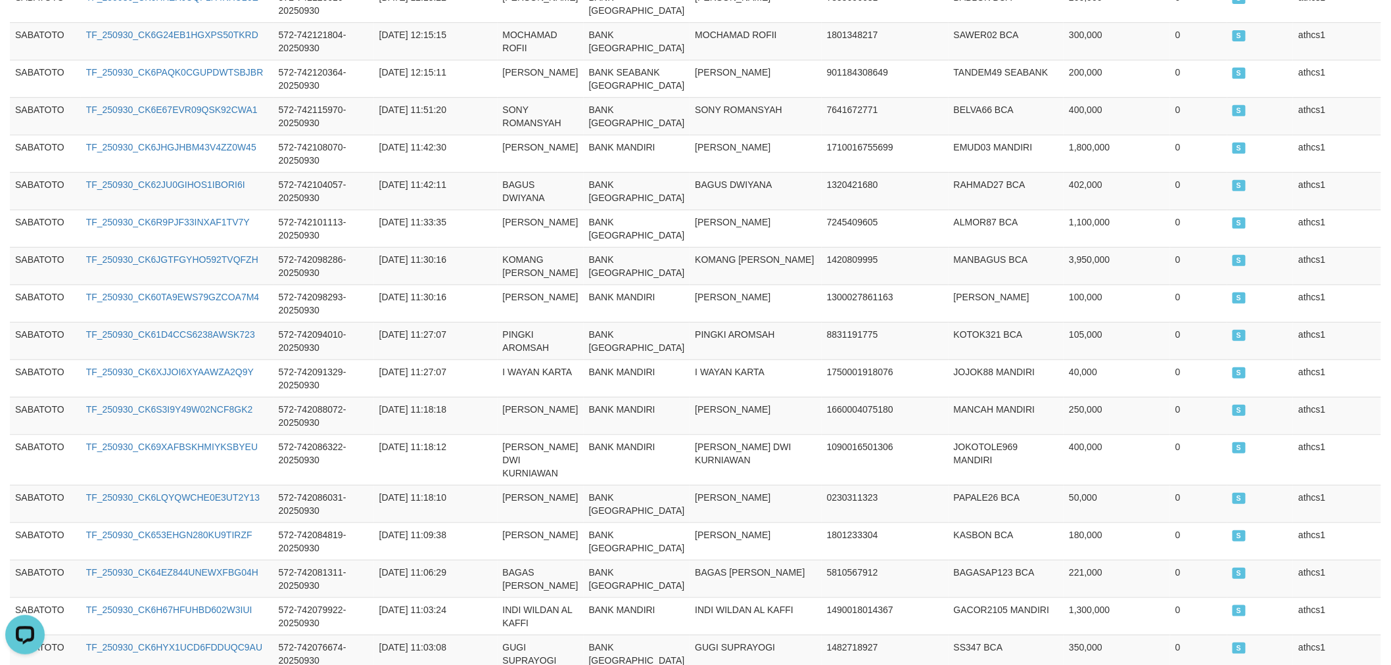
scroll to position [2803, 0]
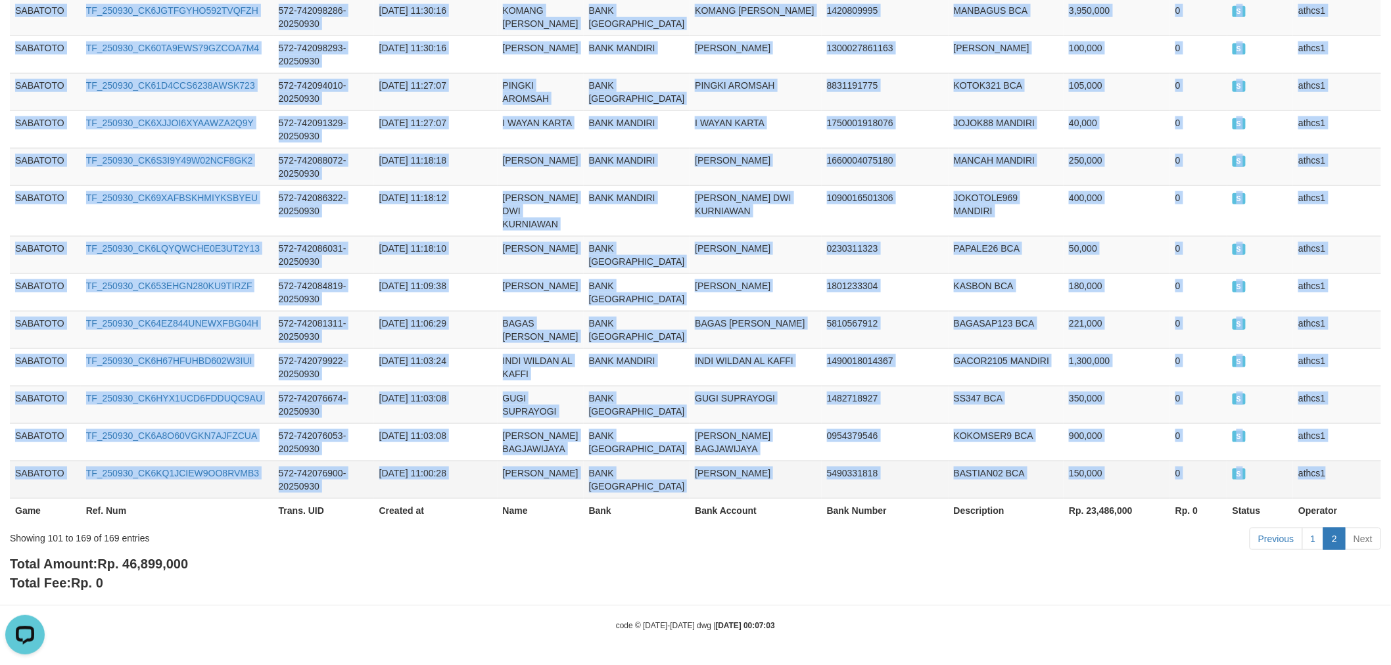
click at [1324, 461] on td "athcs1" at bounding box center [1337, 479] width 88 height 37
copy tbody "SABATOTO TF_250930_CK6ELXXMKT0EJ03KT8UF 572-742172804-20250930 [DATE] 12:51:31 …"
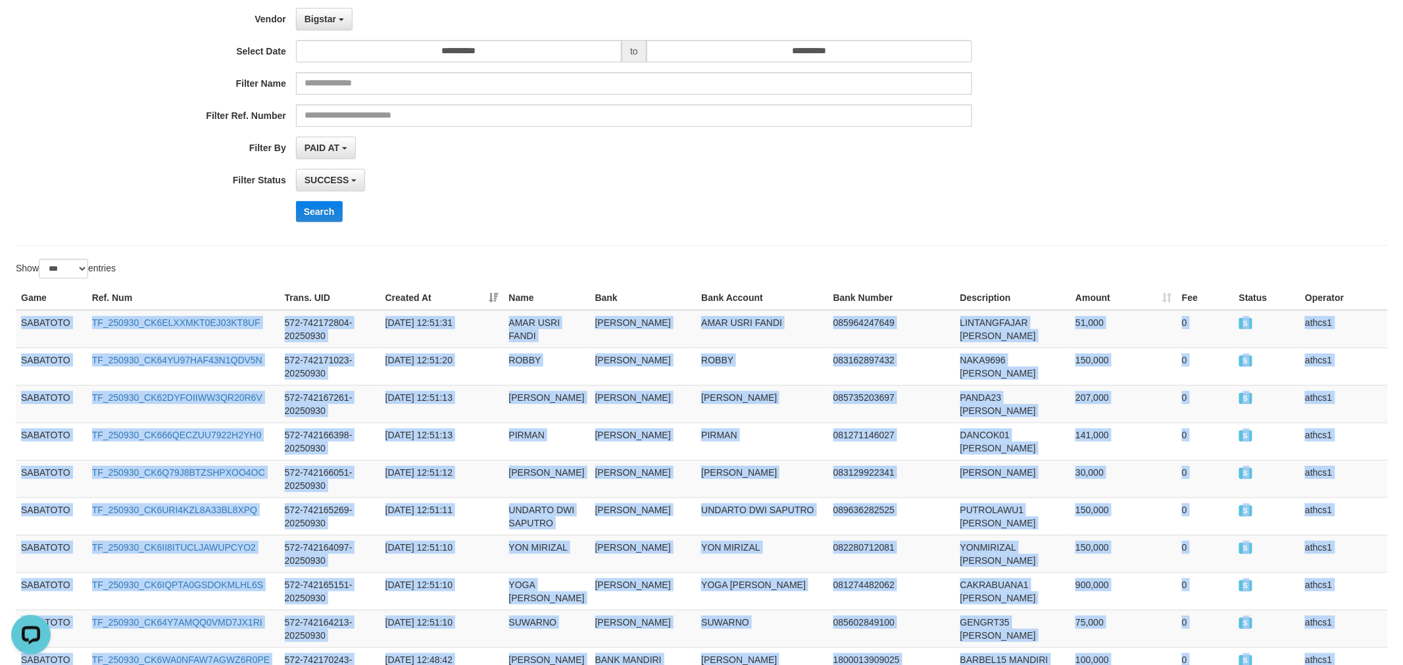
scroll to position [0, 0]
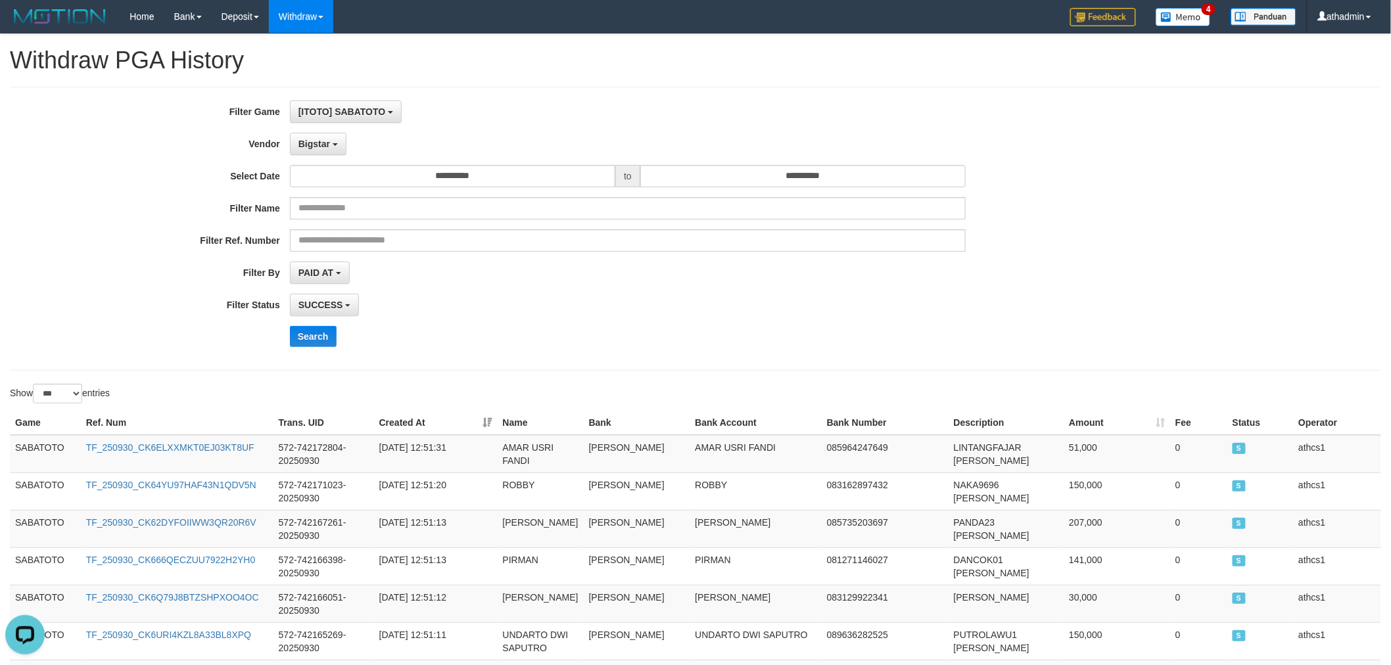
drag, startPoint x: 508, startPoint y: 320, endPoint x: 410, endPoint y: 225, distance: 136.3
click at [509, 318] on div "**********" at bounding box center [579, 229] width 1159 height 256
click at [327, 147] on span "Bigstar" at bounding box center [315, 144] width 32 height 11
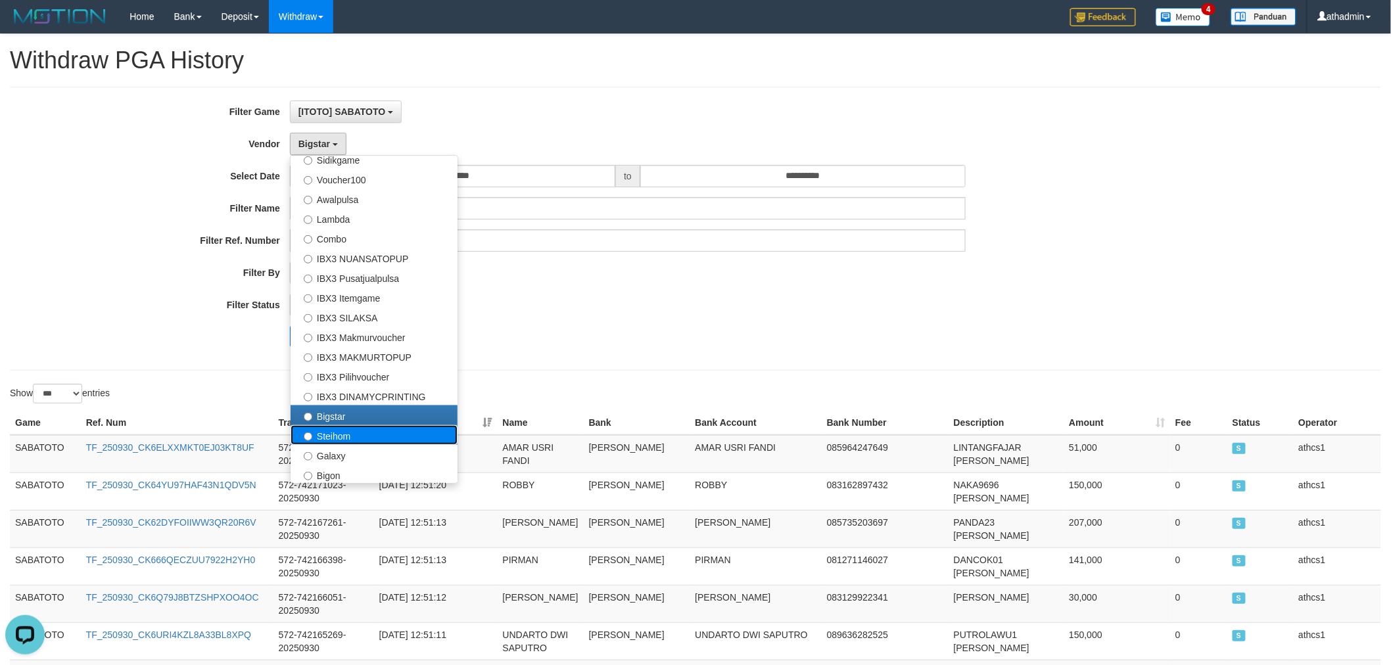
click at [329, 431] on label "Steihom" at bounding box center [374, 435] width 167 height 20
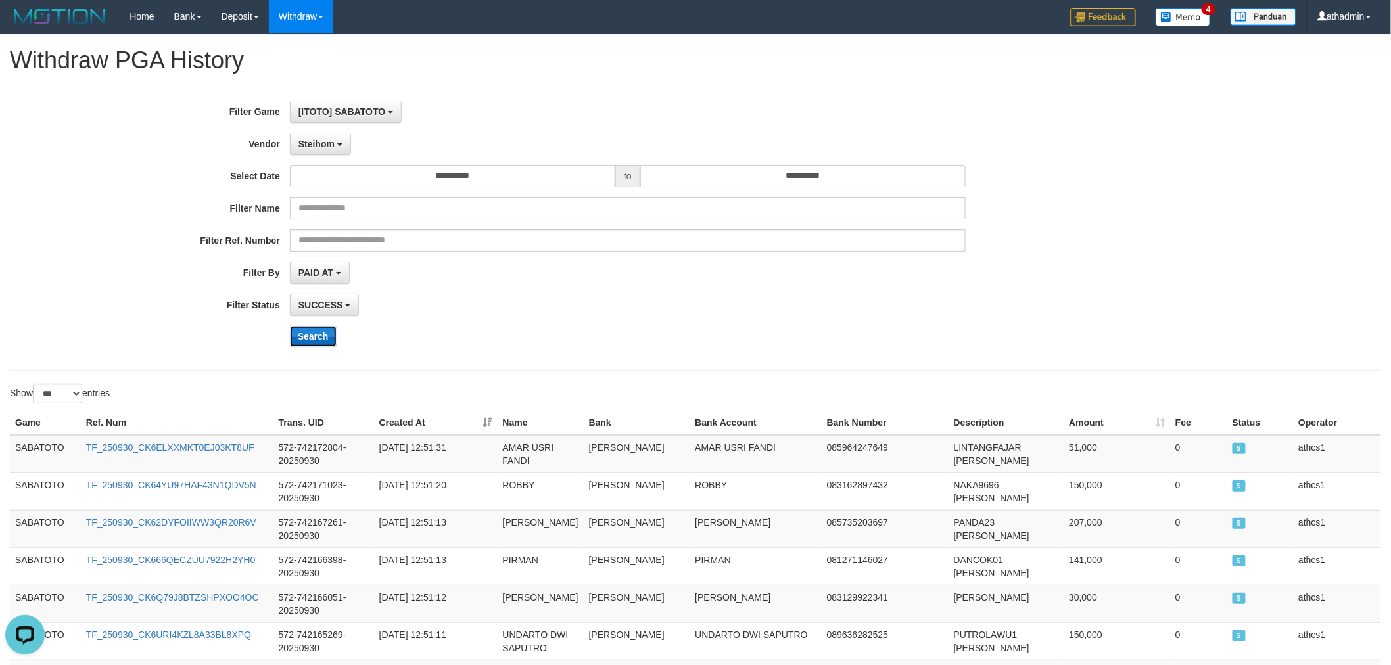
click at [320, 339] on button "Search" at bounding box center [313, 336] width 47 height 21
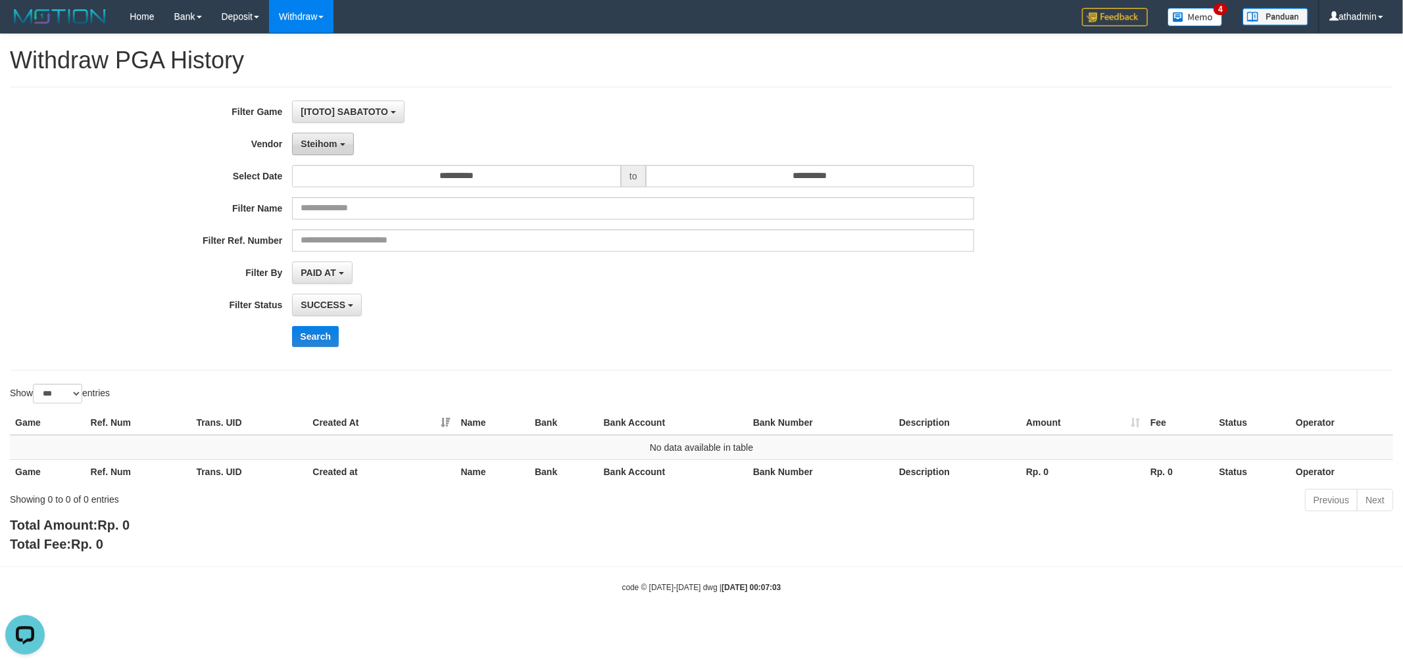
click at [308, 142] on span "Steihom" at bounding box center [319, 144] width 36 height 11
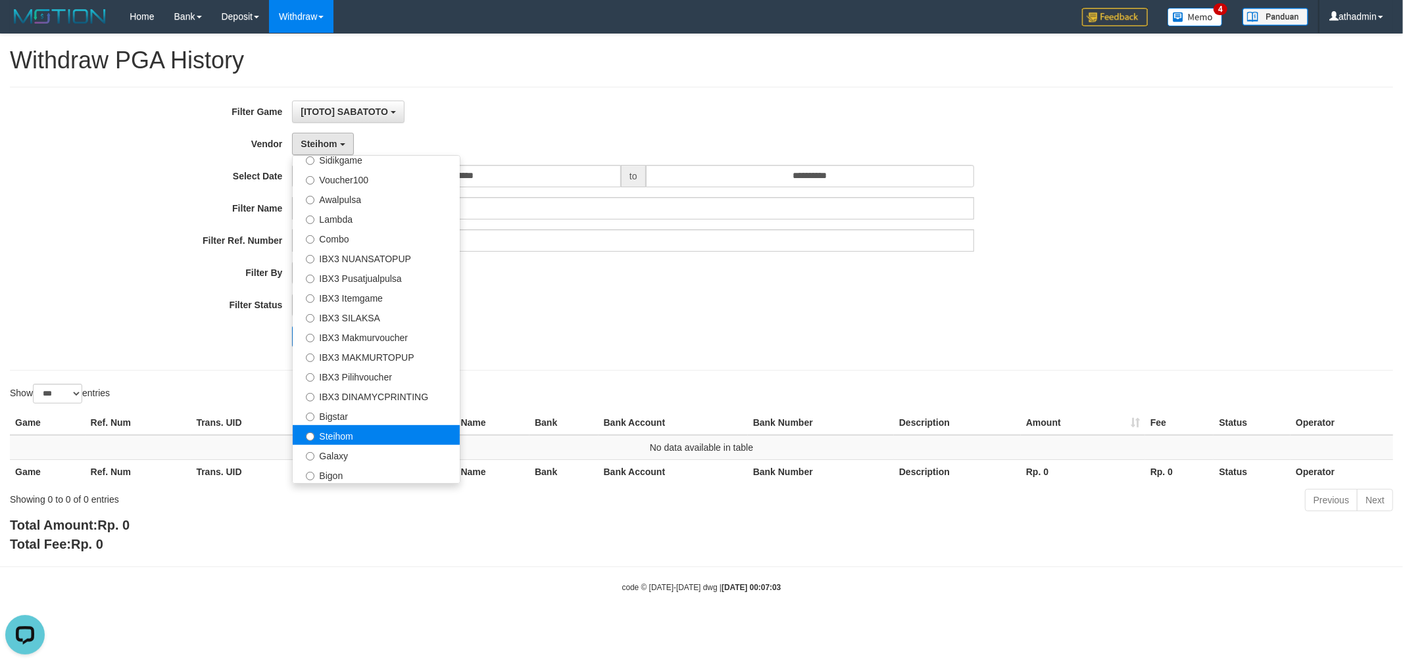
click at [319, 443] on label "Steihom" at bounding box center [376, 435] width 167 height 20
click at [321, 450] on label "Galaxy" at bounding box center [376, 455] width 167 height 20
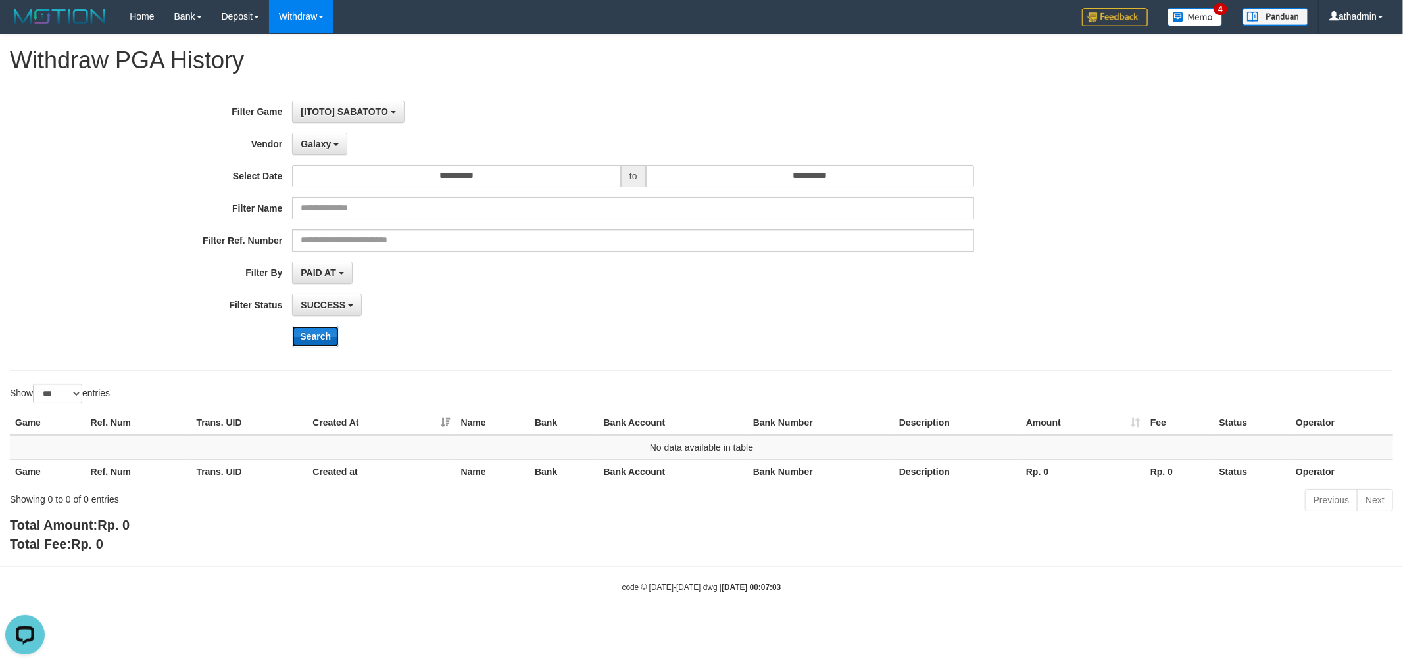
click at [308, 338] on button "Search" at bounding box center [315, 336] width 47 height 21
click at [336, 129] on div "**********" at bounding box center [584, 229] width 1169 height 256
click at [333, 139] on button "Galaxy" at bounding box center [319, 144] width 55 height 22
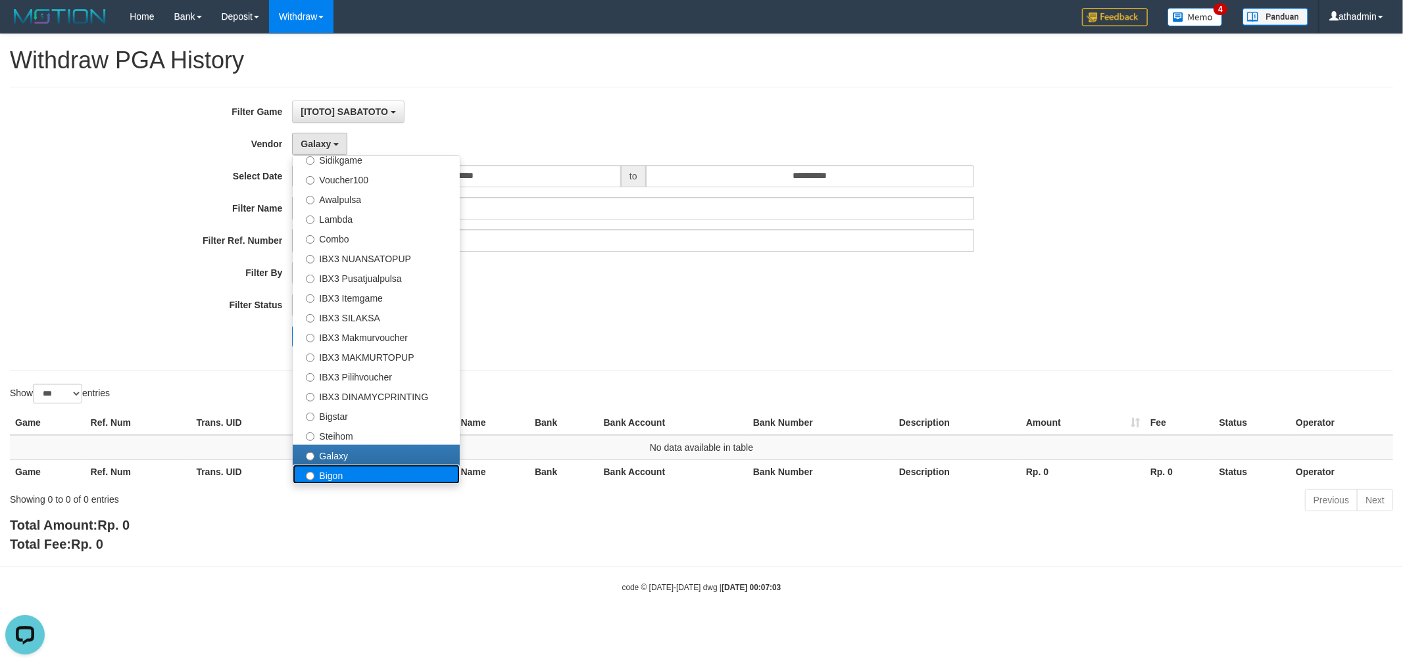
click at [331, 472] on label "Bigon" at bounding box center [376, 475] width 167 height 20
select select "**********"
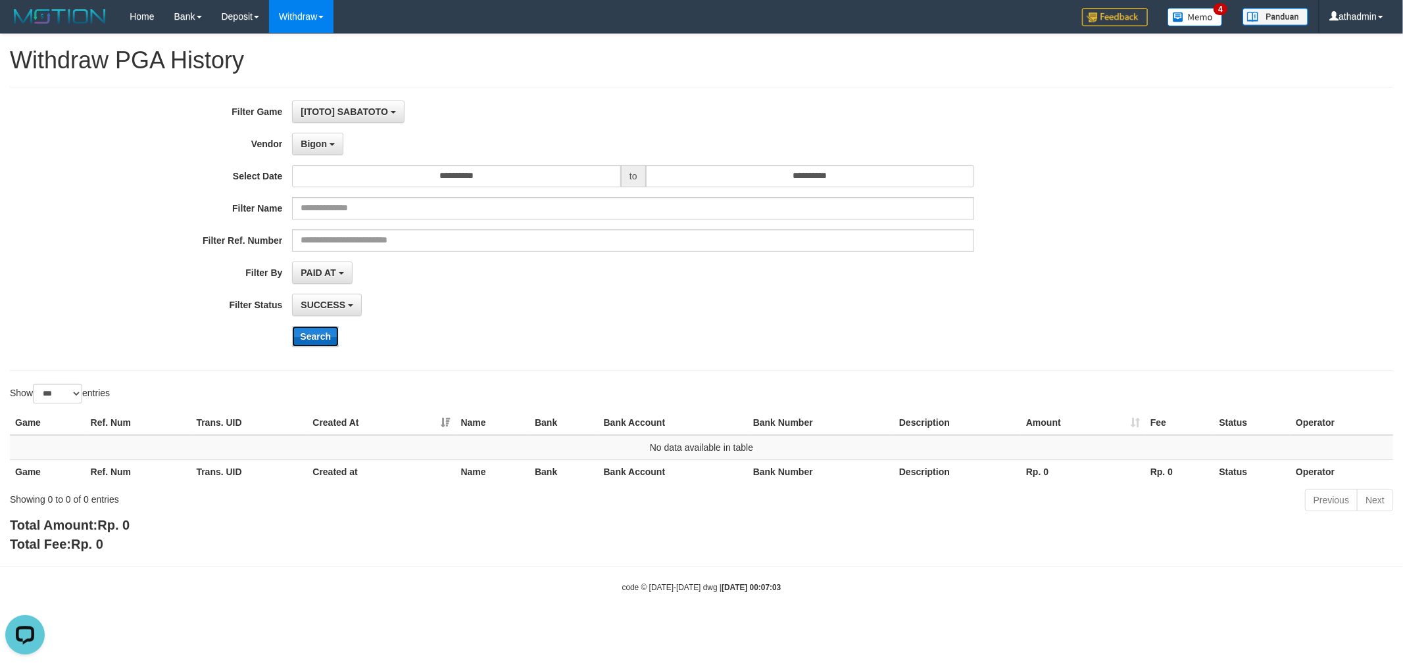
click at [314, 335] on button "Search" at bounding box center [315, 336] width 47 height 21
click at [322, 148] on span "Bigon" at bounding box center [314, 144] width 26 height 11
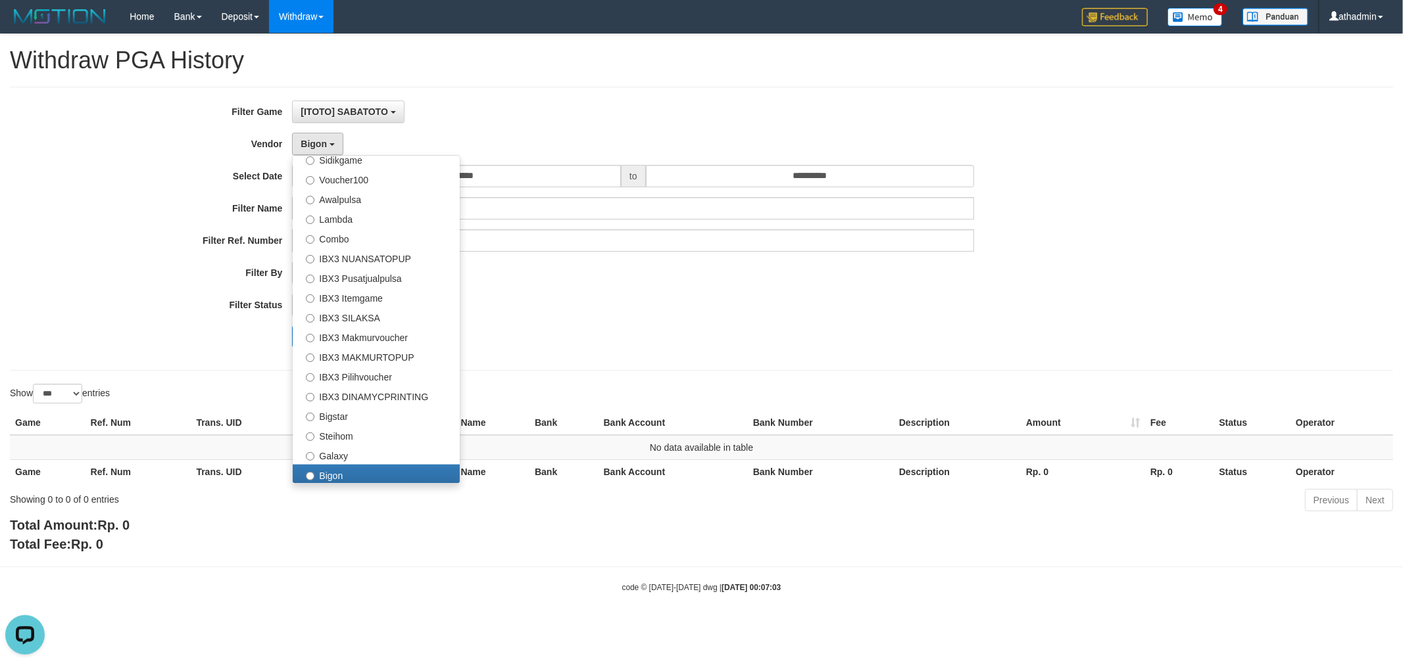
click at [165, 368] on div "**********" at bounding box center [701, 229] width 1383 height 284
